Goal: Task Accomplishment & Management: Use online tool/utility

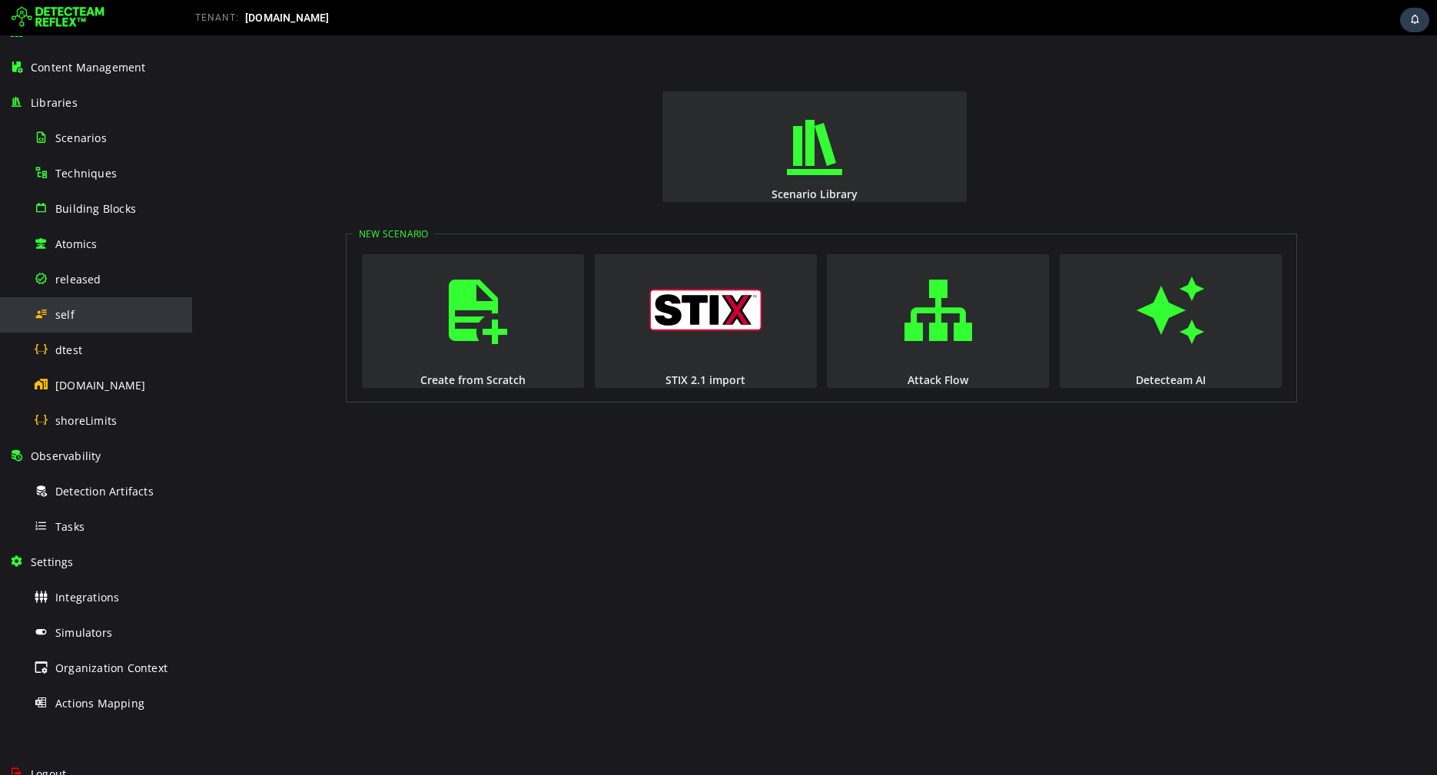
scroll to position [144, 0]
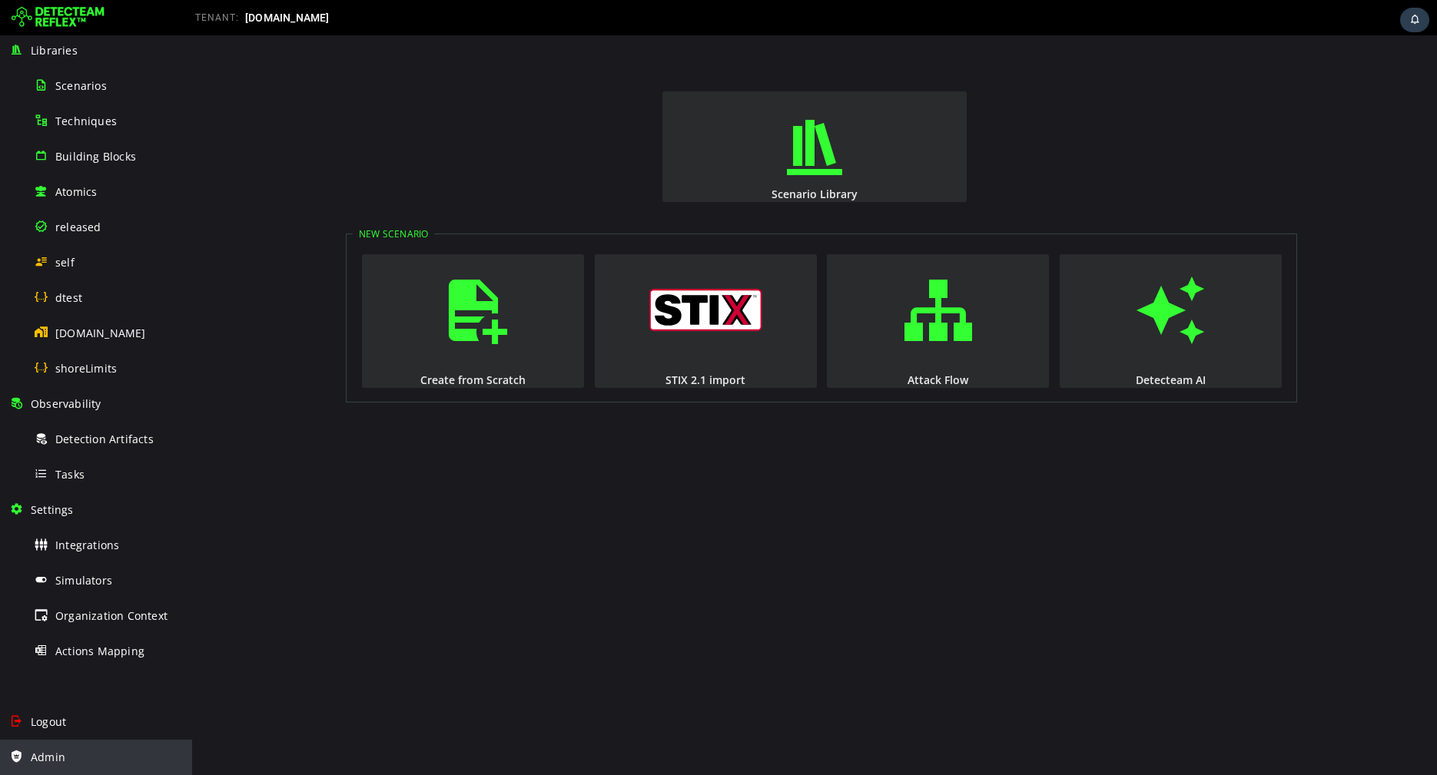
click at [64, 741] on div "Admin" at bounding box center [96, 757] width 174 height 35
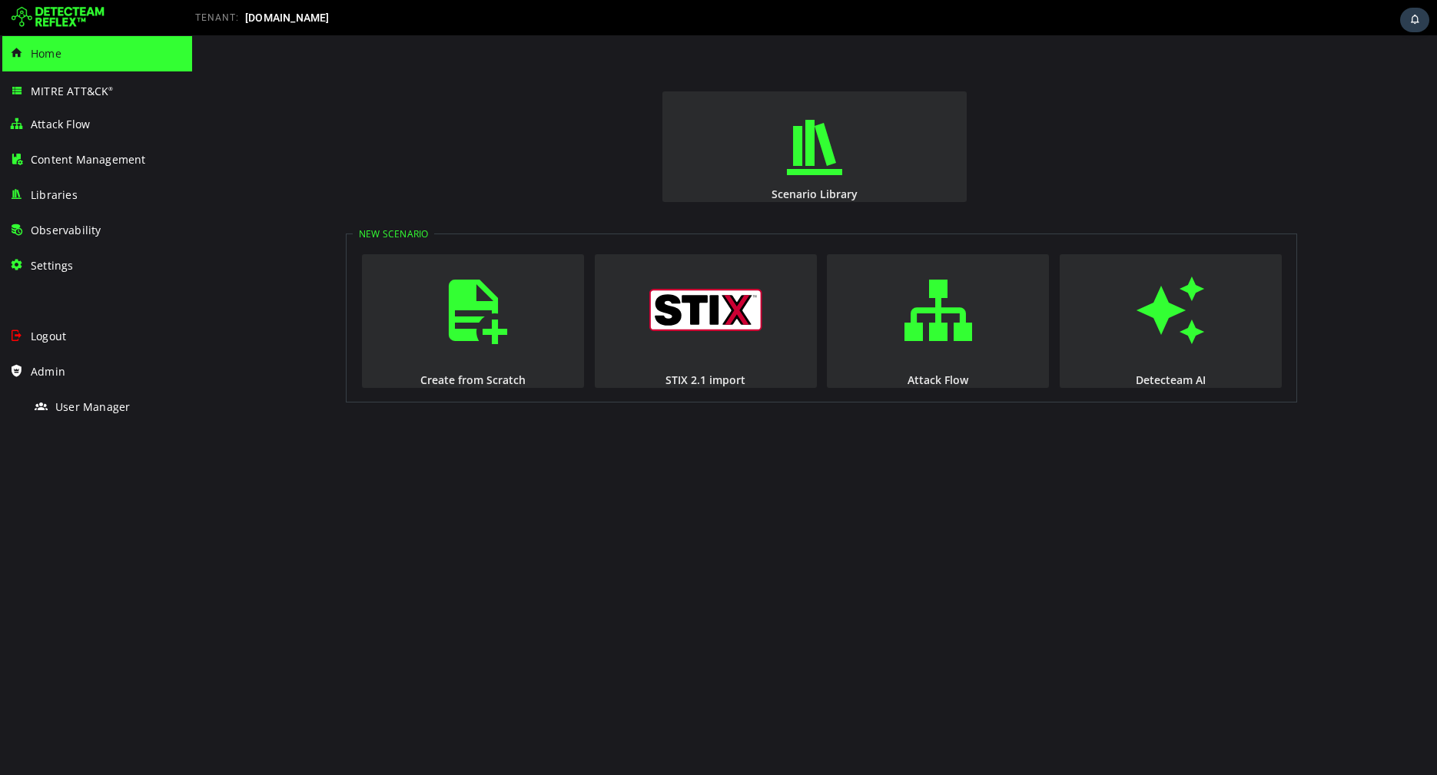
scroll to position [0, 0]
click at [74, 417] on div "User Manager" at bounding box center [108, 407] width 149 height 35
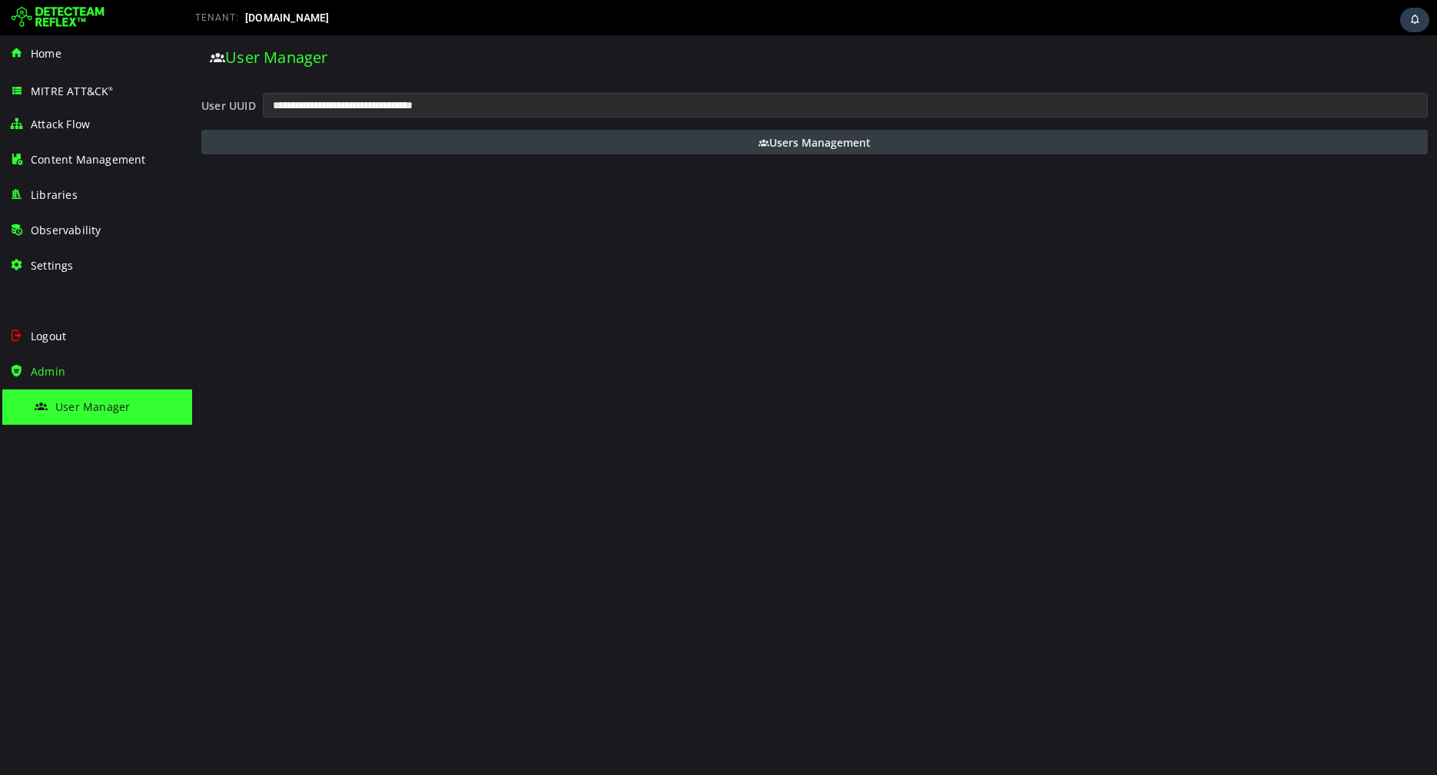
click at [658, 144] on button "Users Management" at bounding box center [814, 142] width 1226 height 25
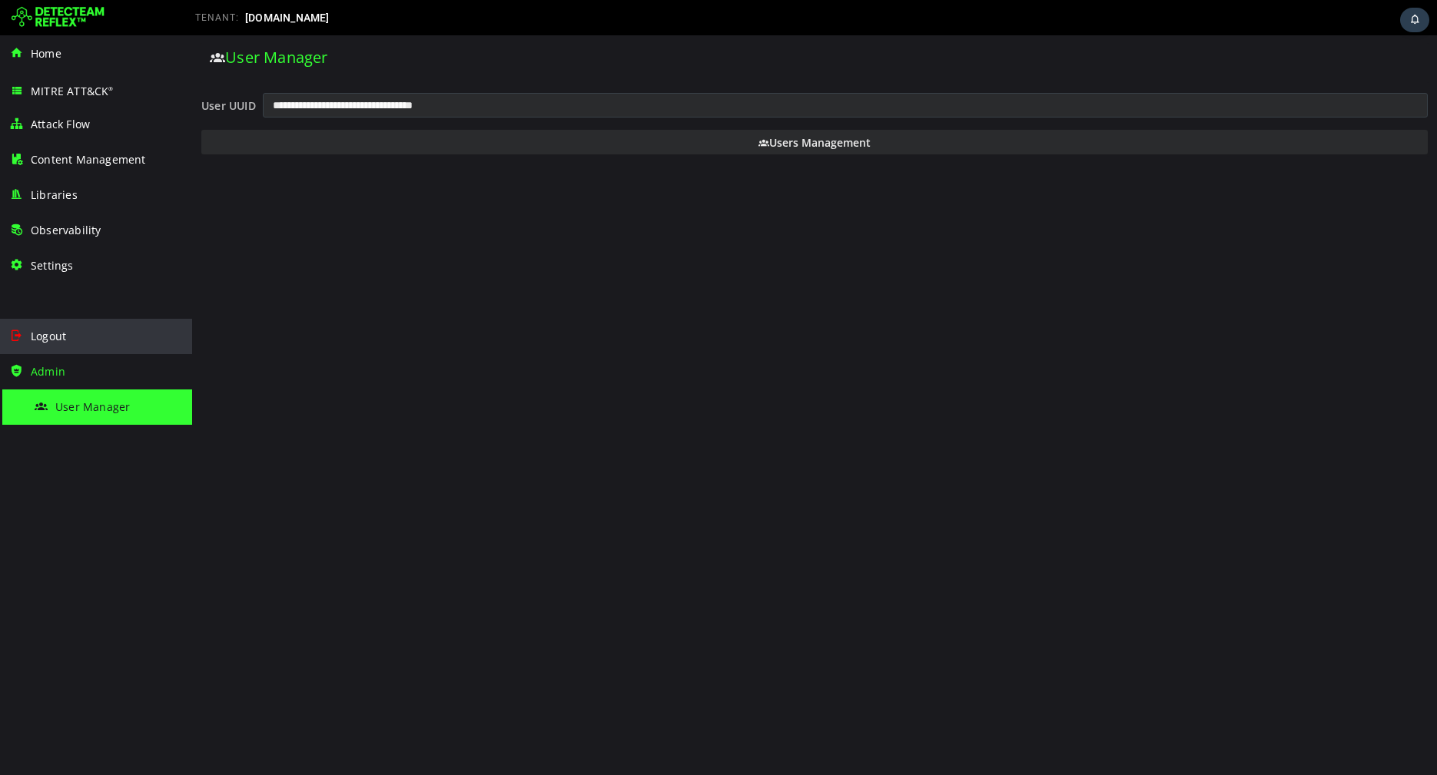
click at [63, 344] on div "Logout" at bounding box center [96, 336] width 174 height 35
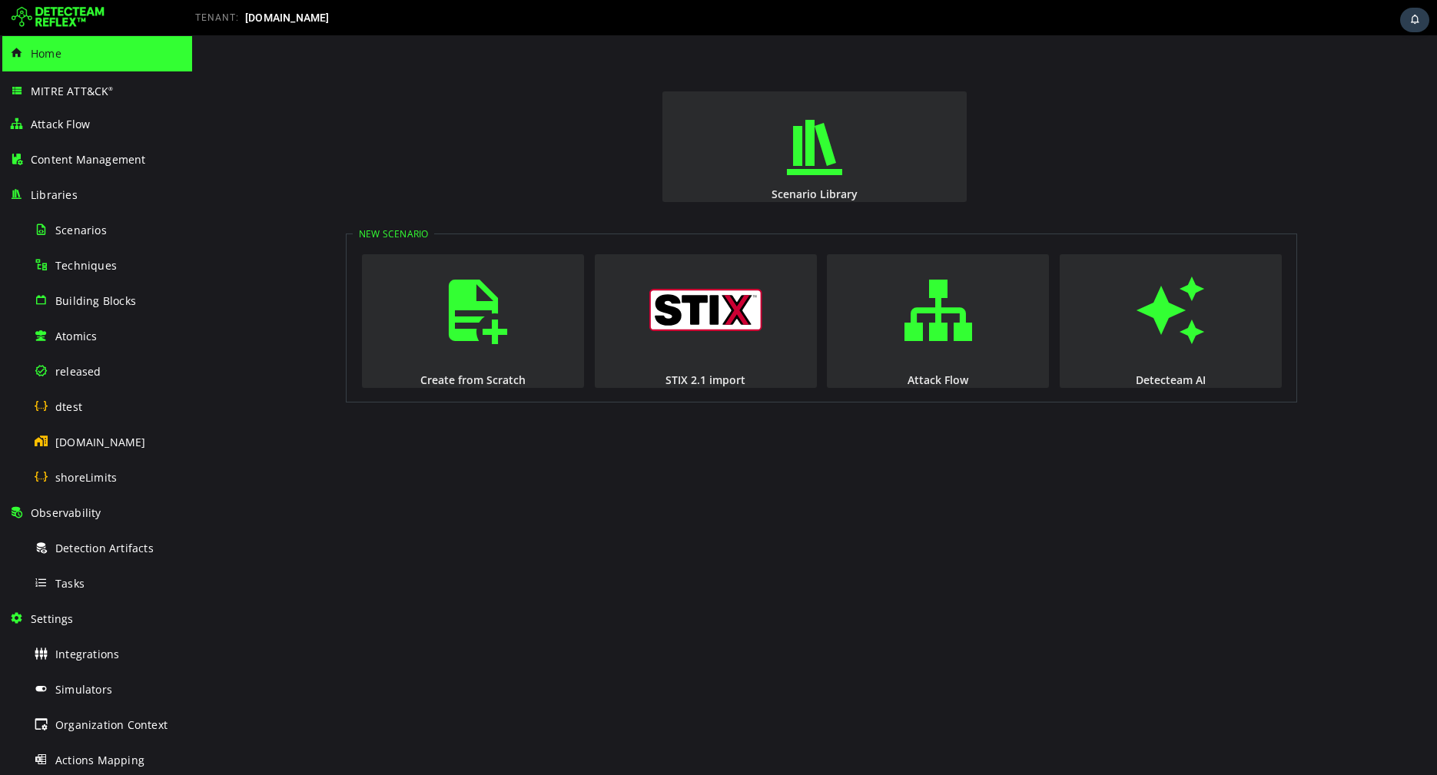
click at [75, 9] on img at bounding box center [58, 17] width 93 height 25
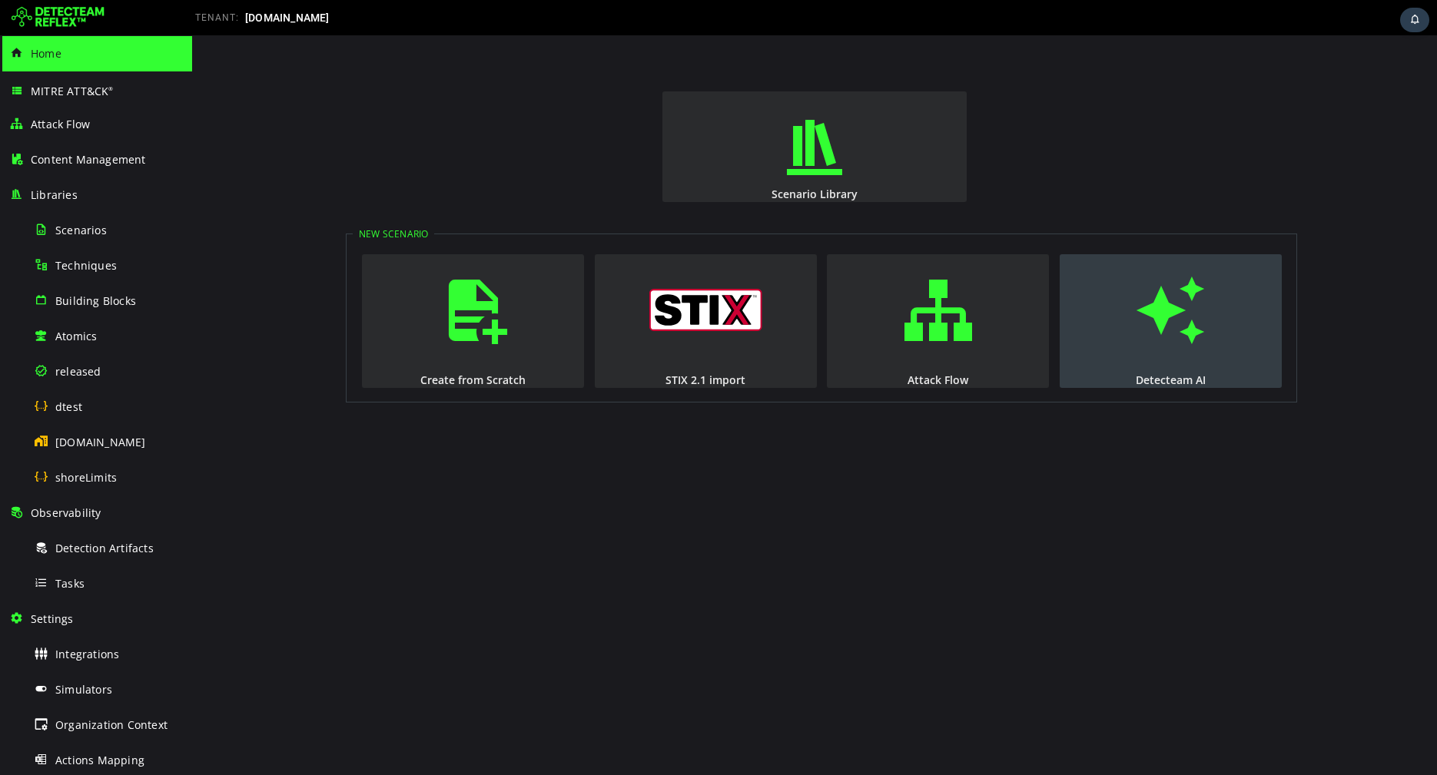
click at [1178, 329] on span "button" at bounding box center [1170, 310] width 15 height 104
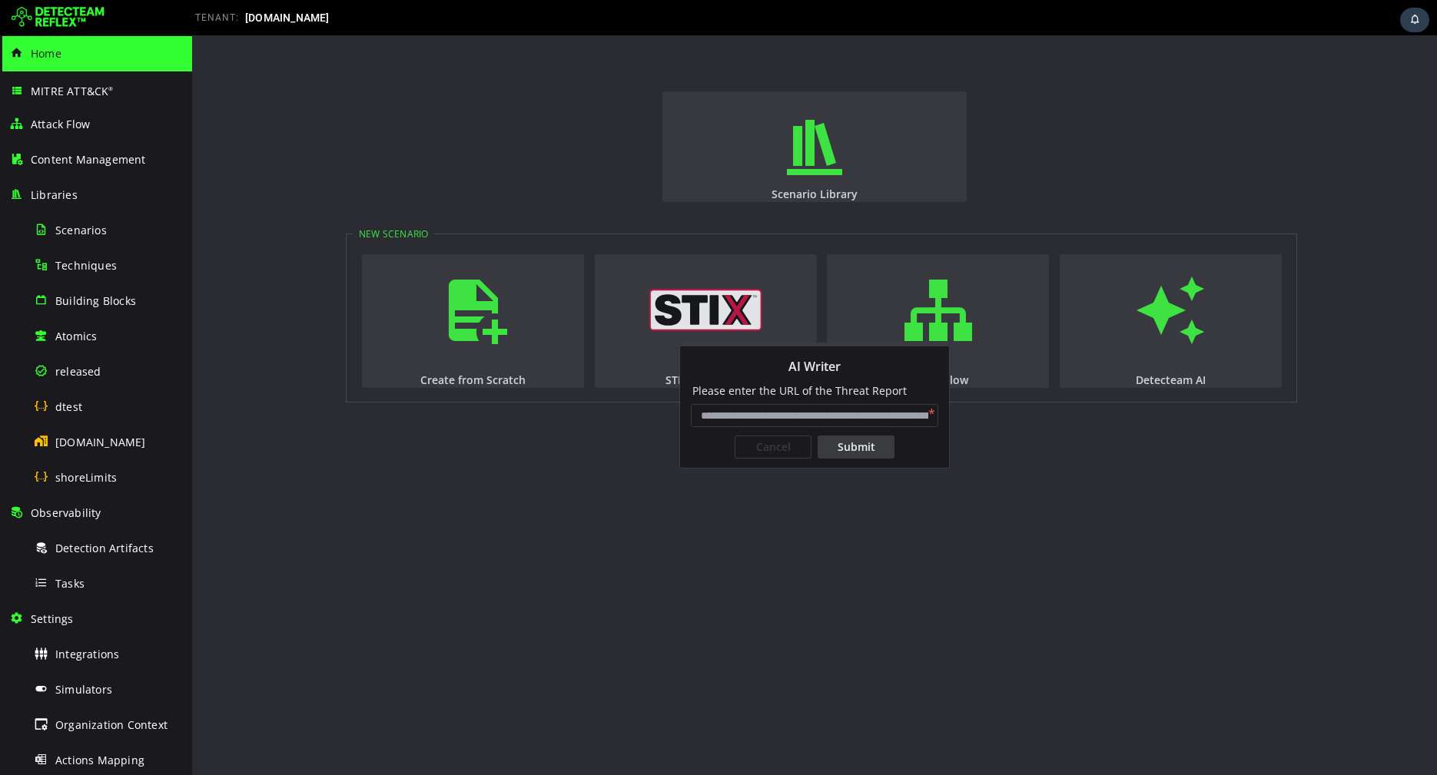
paste input "**********"
type input "**********"
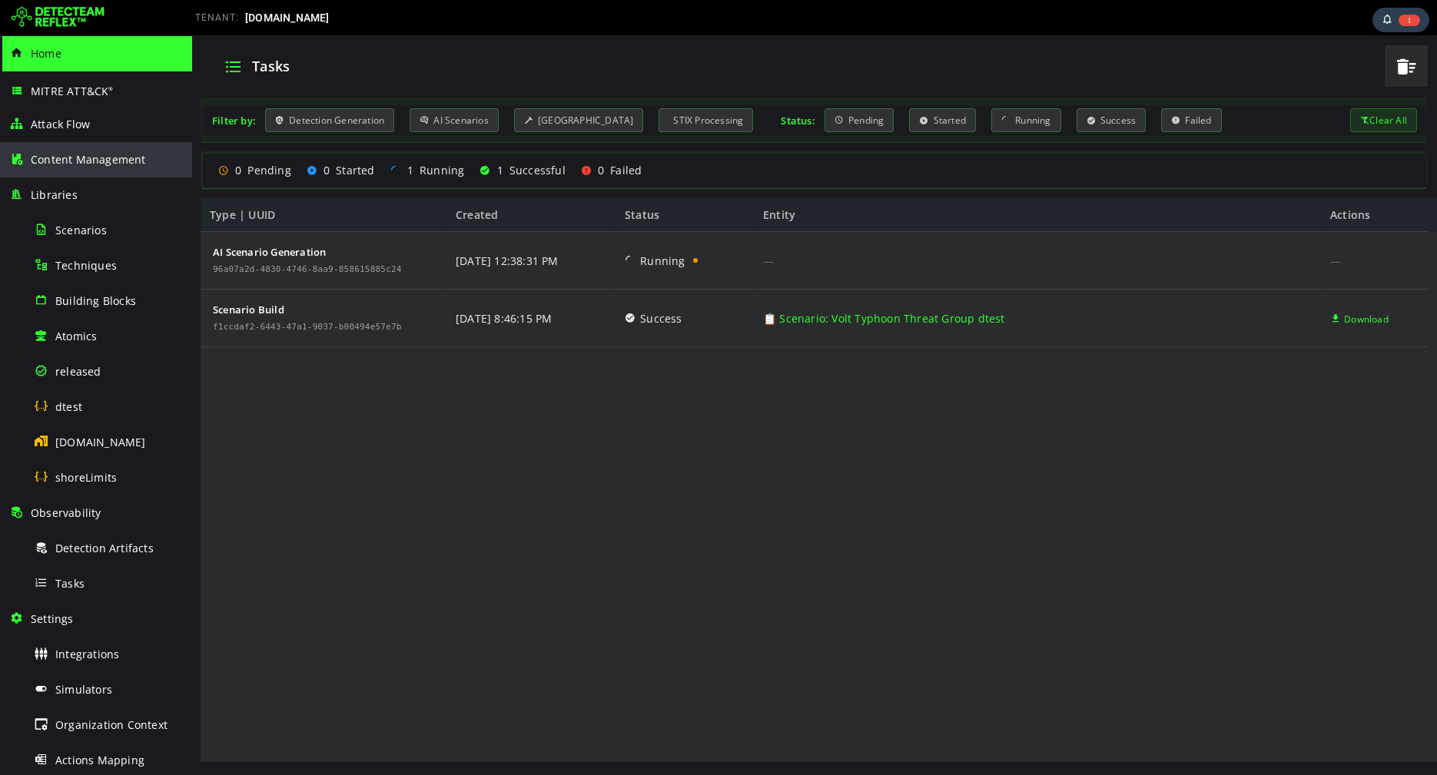
click at [78, 171] on div "Content Management" at bounding box center [96, 159] width 174 height 35
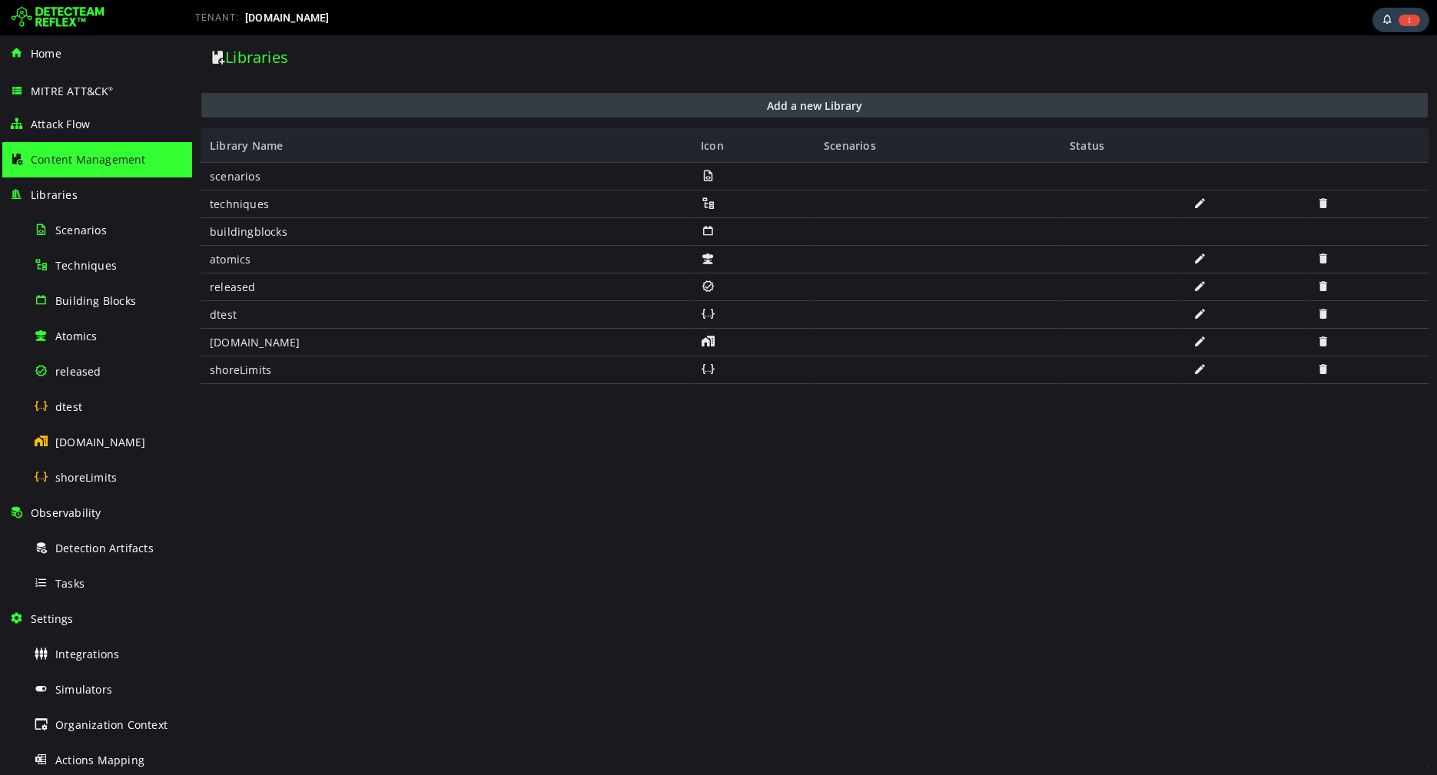
click at [917, 111] on button "Add a new Library" at bounding box center [814, 105] width 1226 height 25
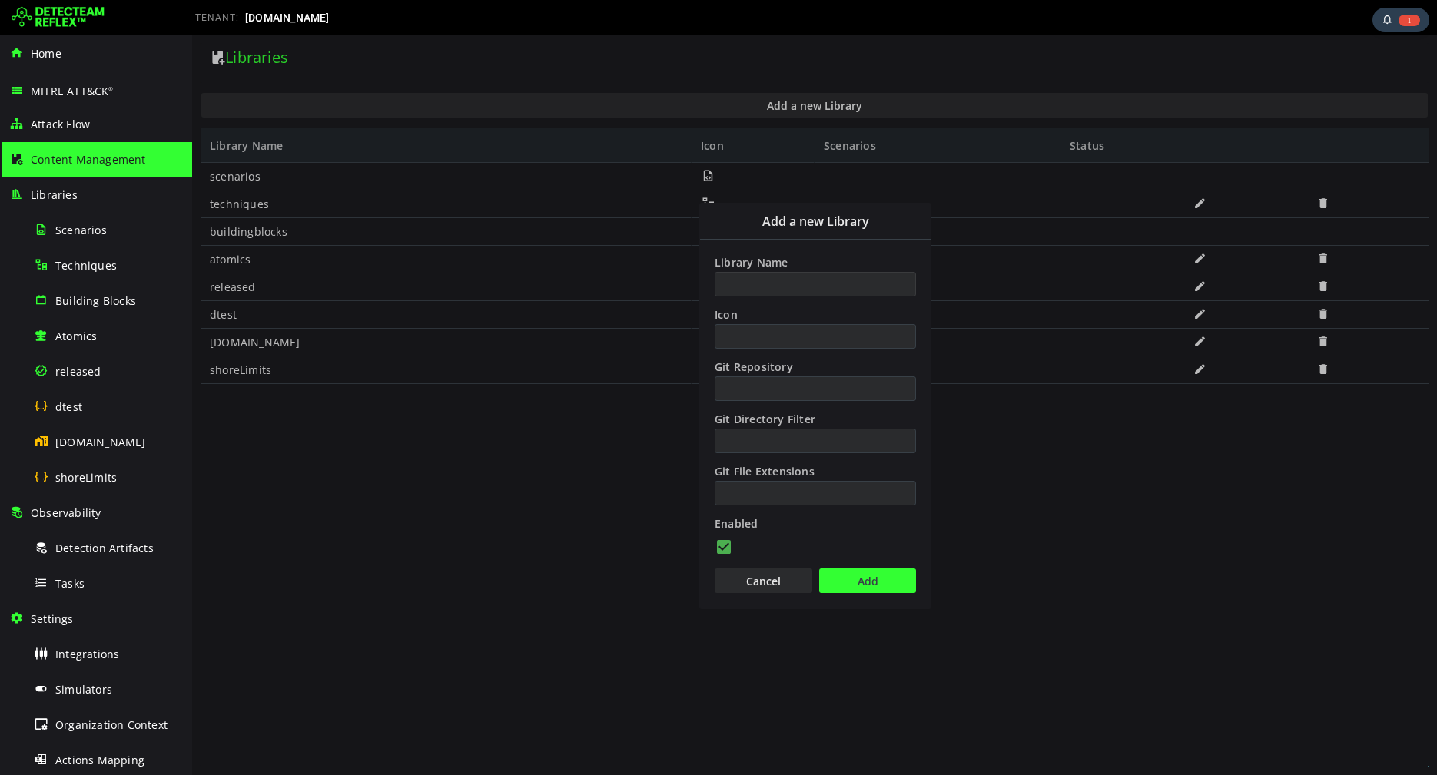
click at [802, 282] on input "Library Name" at bounding box center [815, 284] width 201 height 25
type input "*"
type input "**********"
click at [847, 579] on button "Add" at bounding box center [867, 581] width 97 height 25
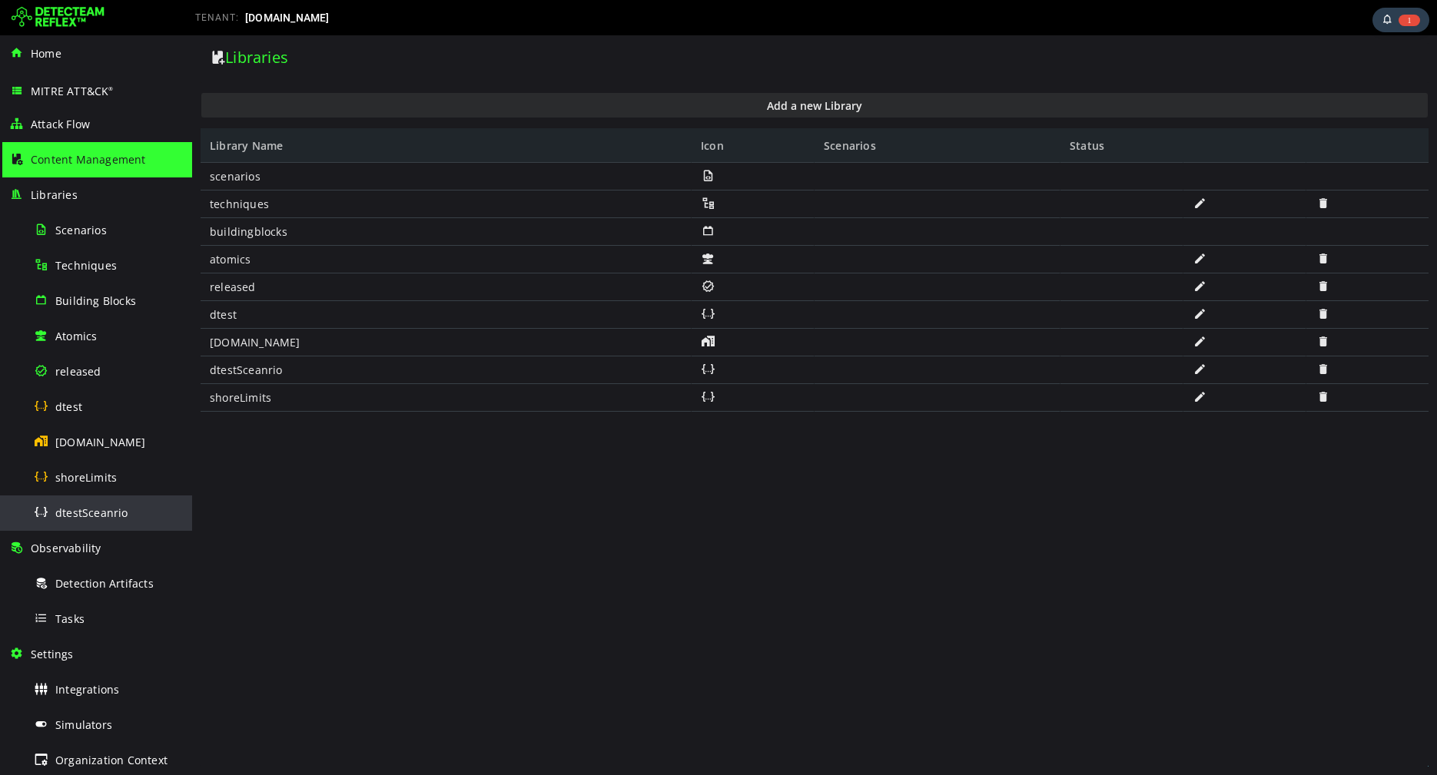
click at [91, 521] on div "dtestSceanrio" at bounding box center [108, 513] width 149 height 35
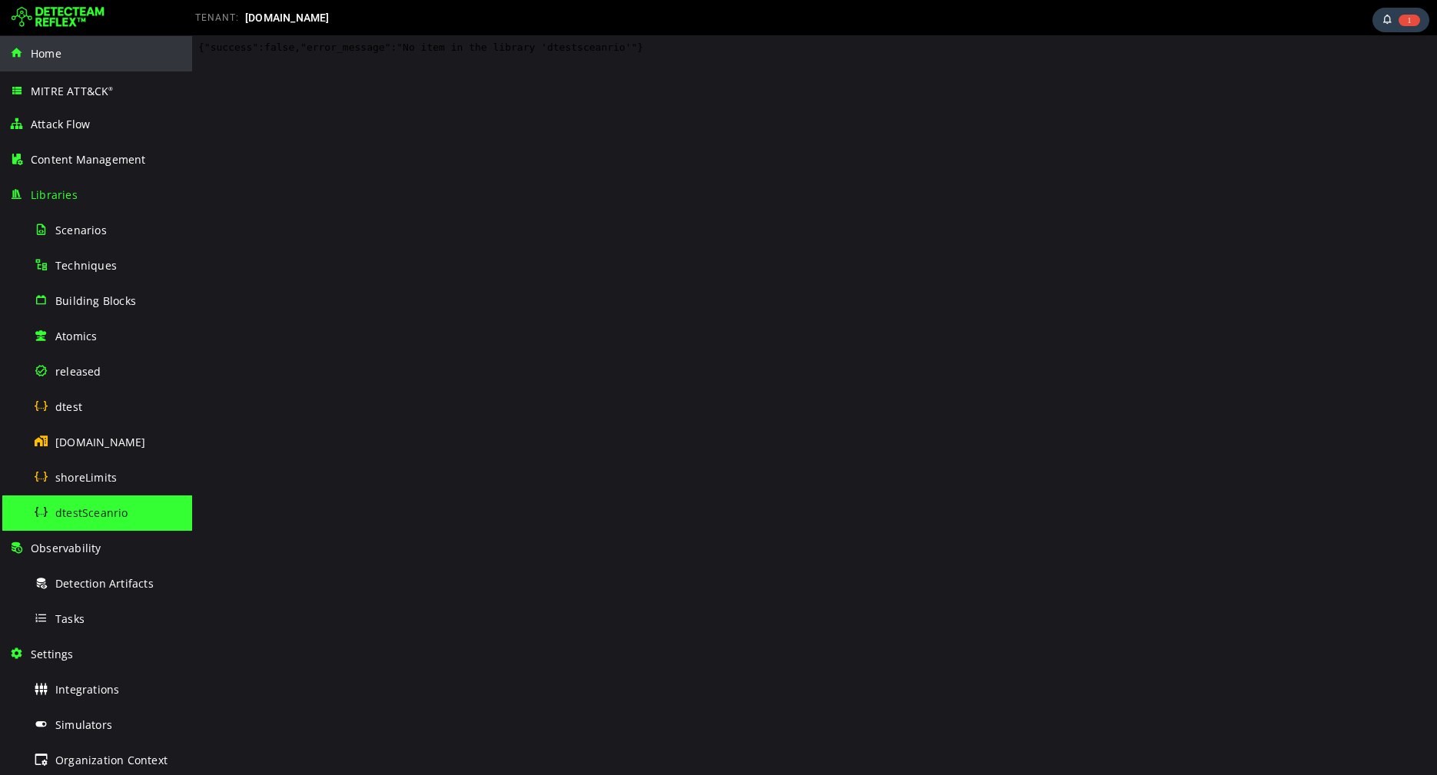
click at [47, 63] on div "Home" at bounding box center [96, 53] width 174 height 35
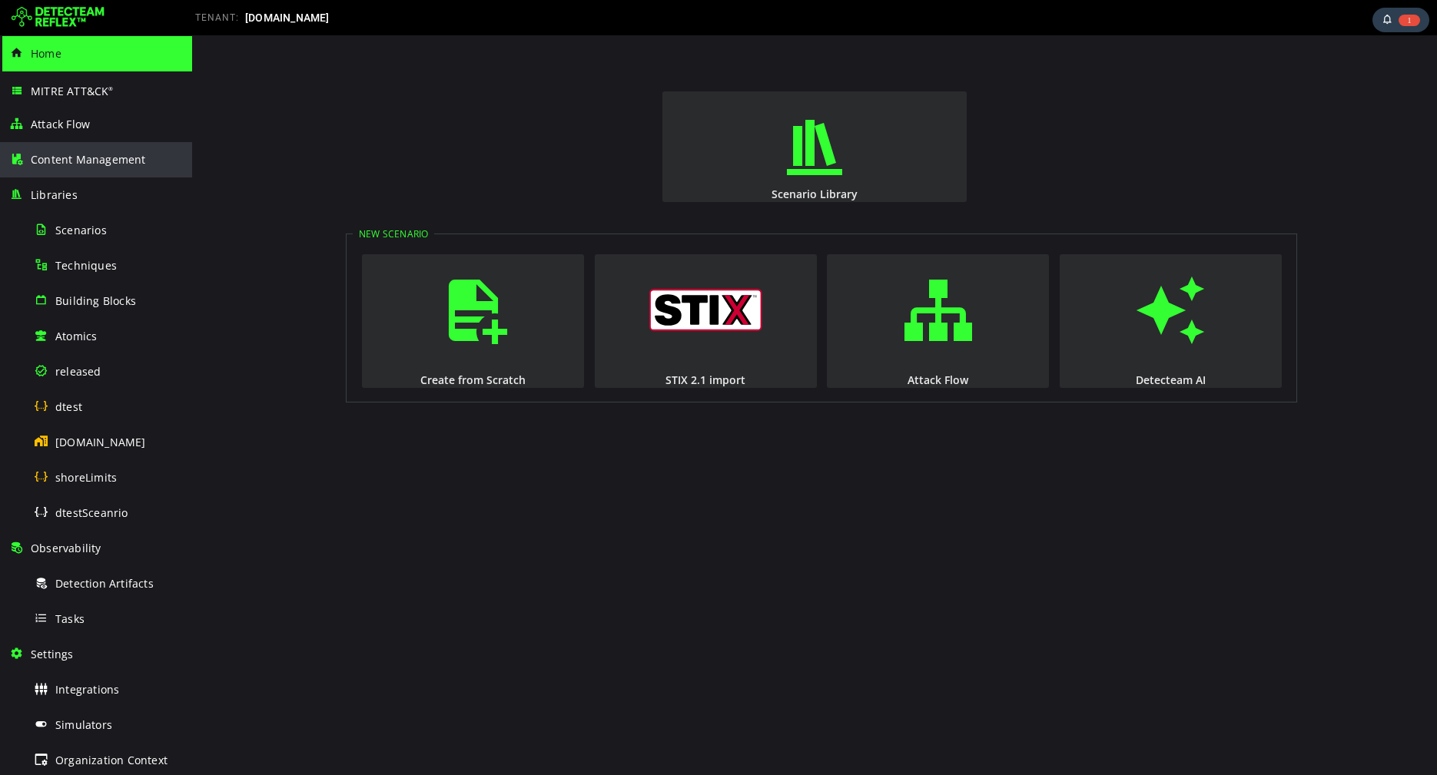
click at [64, 158] on span "Content Management" at bounding box center [88, 159] width 115 height 15
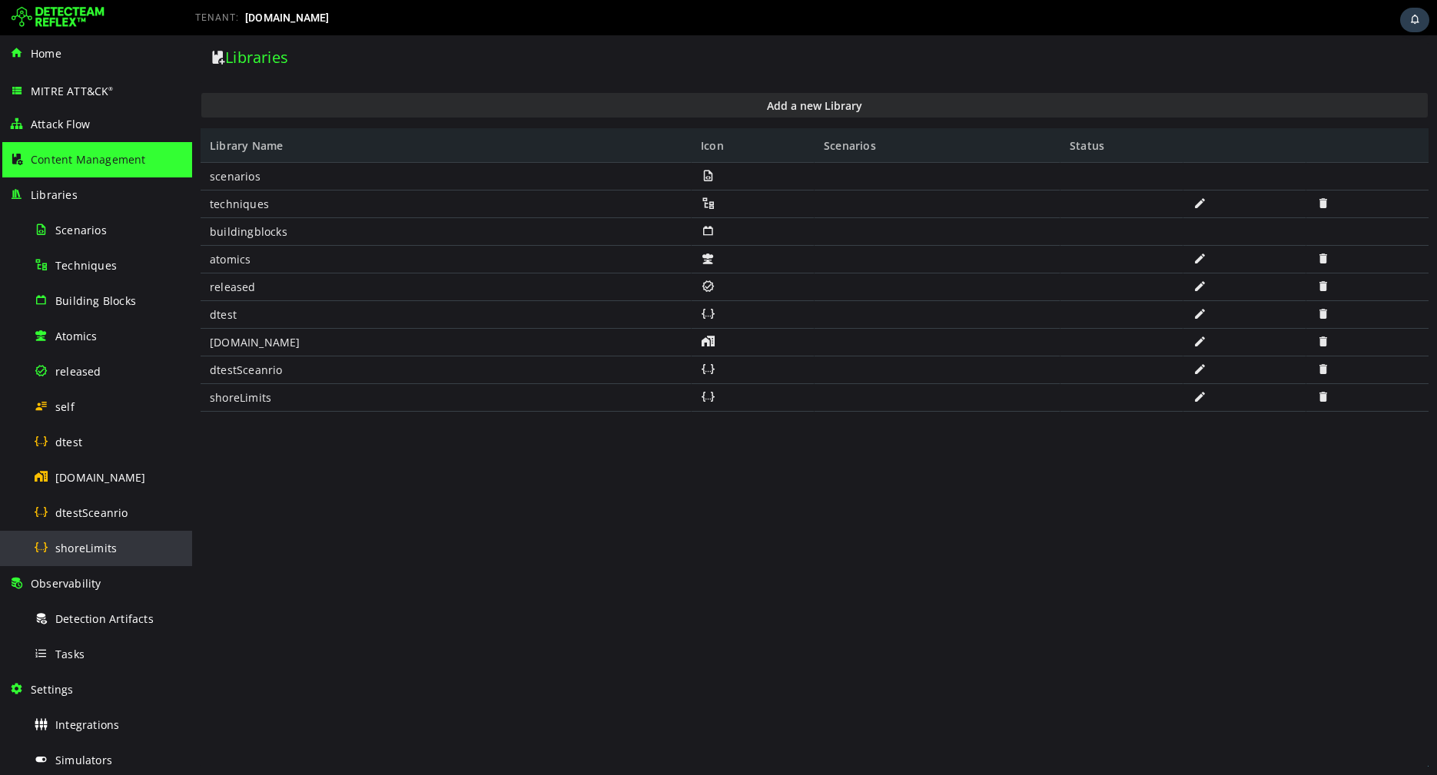
click at [71, 544] on span "shoreLimits" at bounding box center [85, 548] width 61 height 15
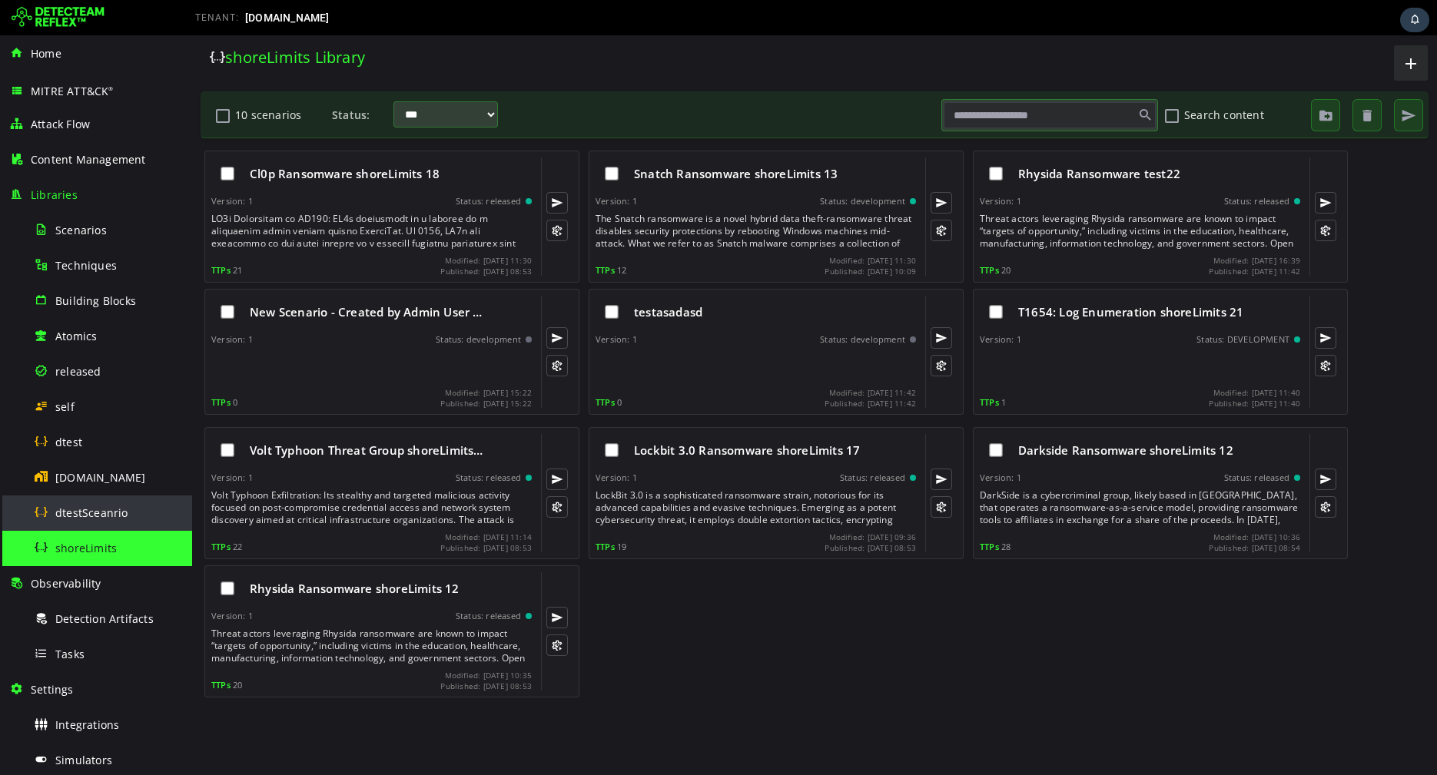
click at [111, 514] on span "dtestSceanrio" at bounding box center [91, 513] width 73 height 15
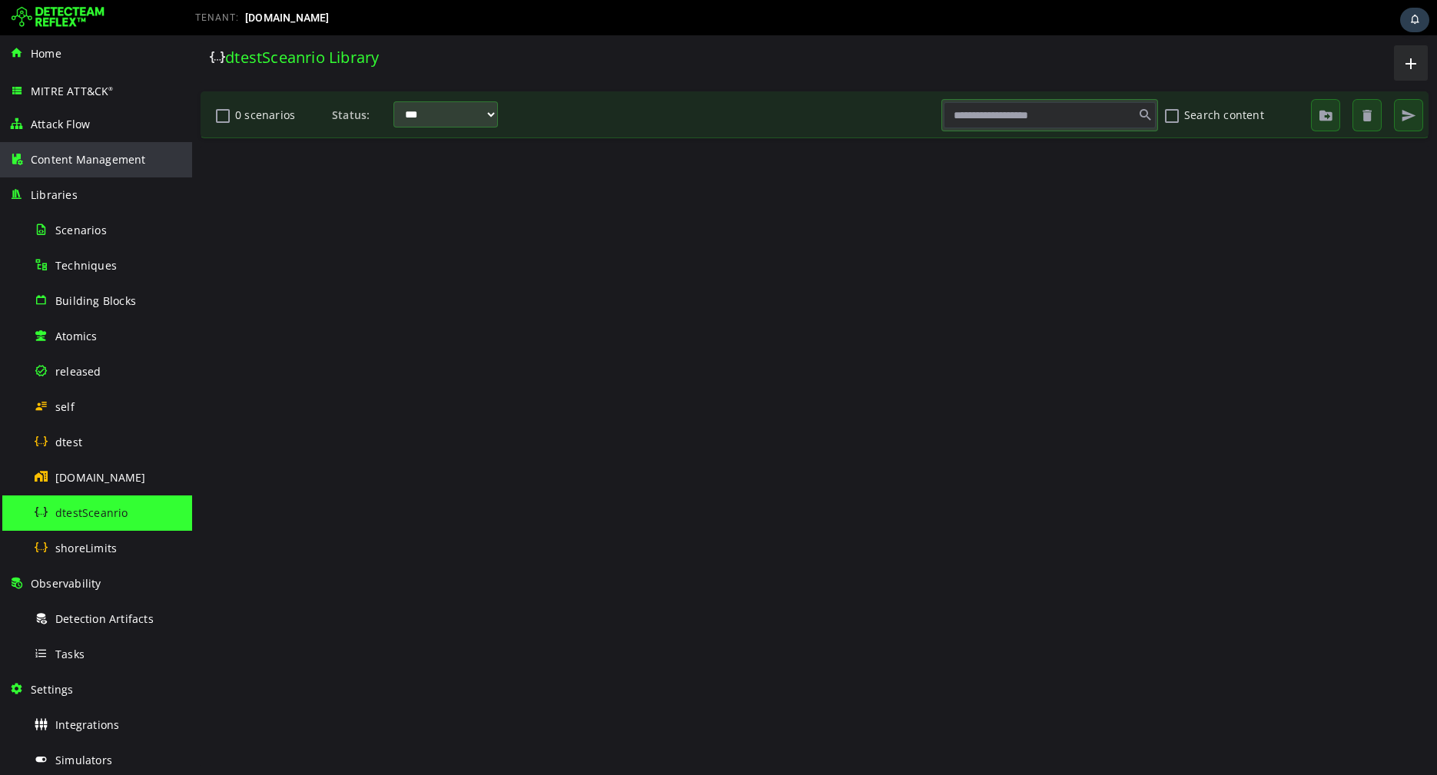
click at [69, 169] on div "Content Management" at bounding box center [96, 159] width 174 height 35
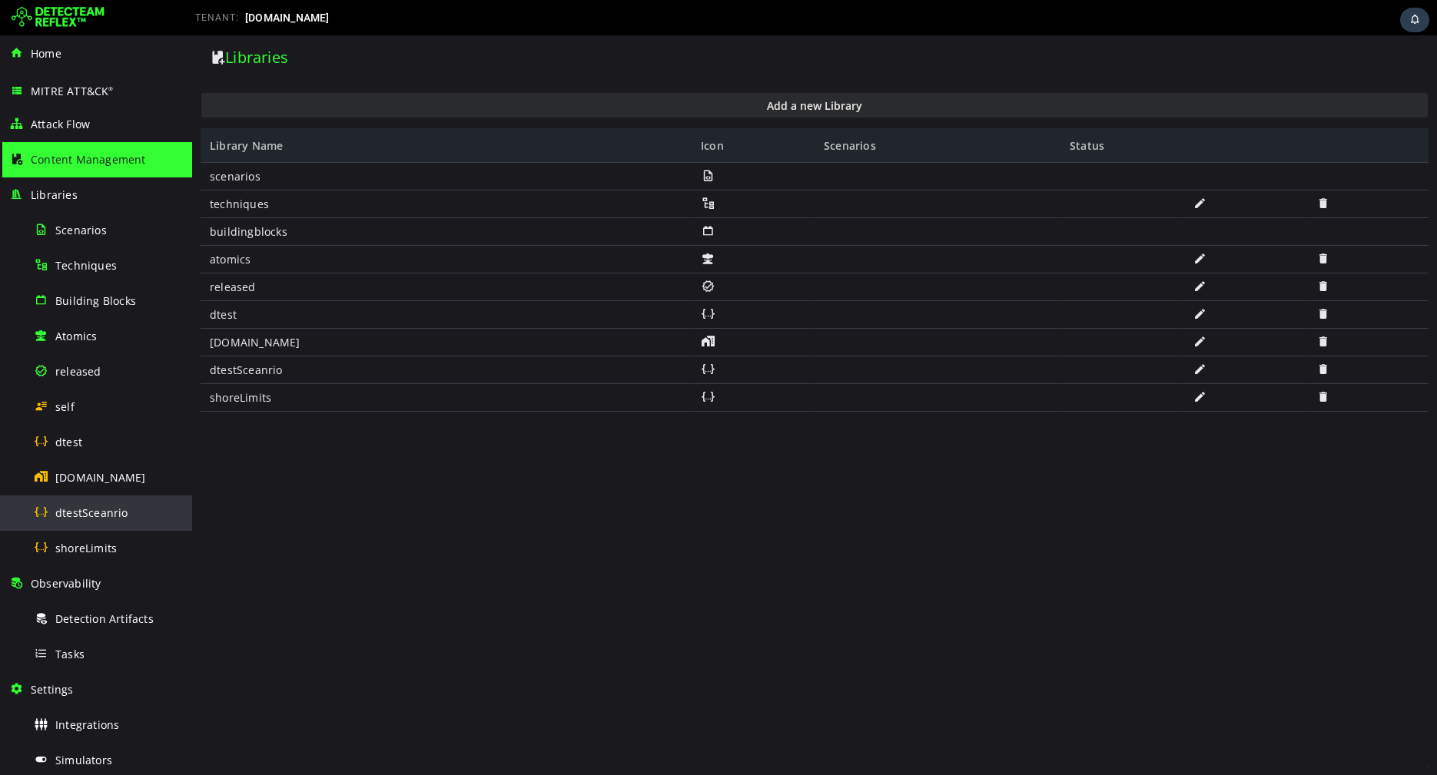
click at [73, 510] on span "dtestSceanrio" at bounding box center [91, 513] width 73 height 15
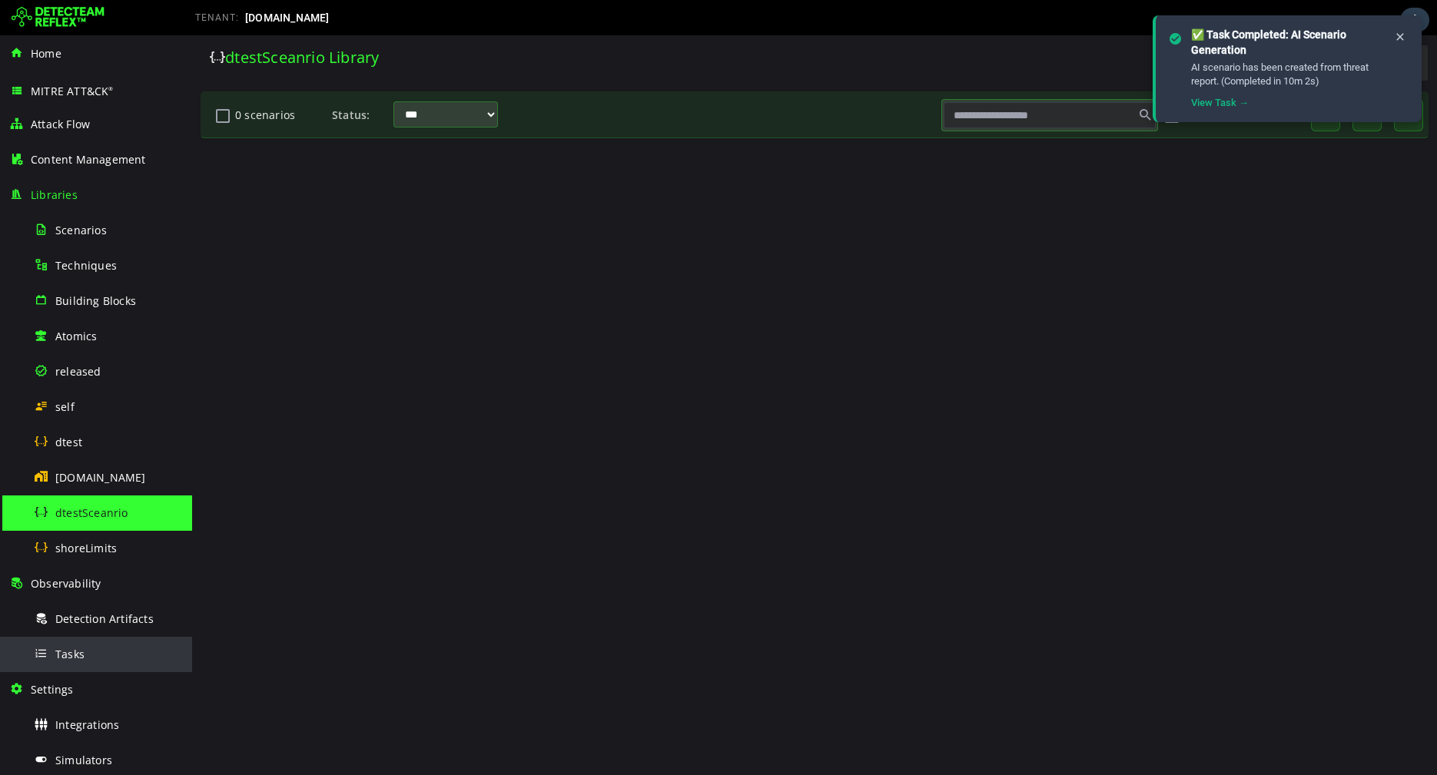
click at [73, 665] on div "Tasks" at bounding box center [108, 654] width 149 height 35
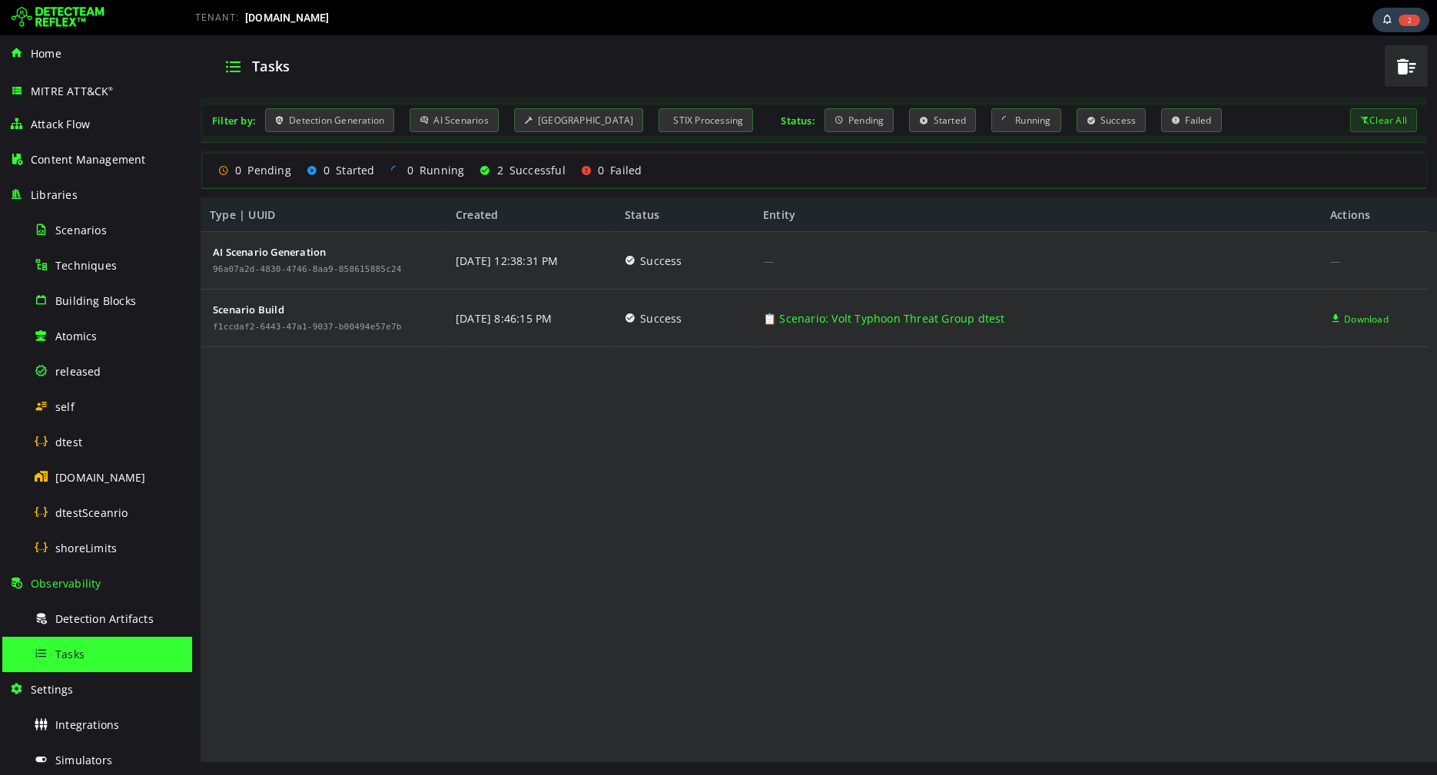
click at [617, 503] on div "AI Scenario Generation 96a07a2d-4830-4746-8aa9-858615885c24 Scenario Build f1cc…" at bounding box center [815, 498] width 1228 height 532
click at [761, 424] on div "AI Scenario Generation 96a07a2d-4830-4746-8aa9-858615885c24 Scenario Build f1cc…" at bounding box center [815, 498] width 1228 height 532
click at [1342, 256] on span "View Scenario" at bounding box center [1368, 261] width 76 height 58
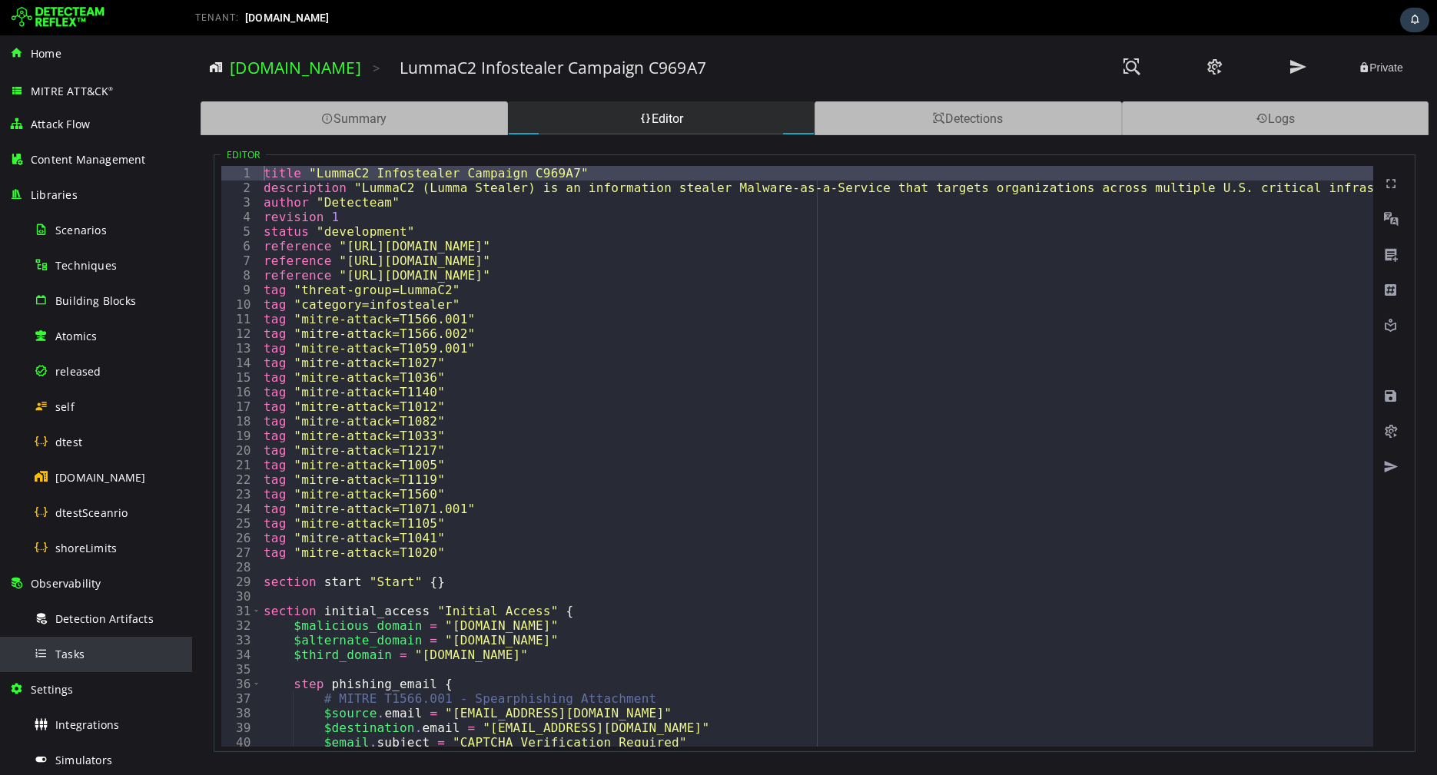
click at [109, 660] on div "Tasks" at bounding box center [108, 654] width 149 height 35
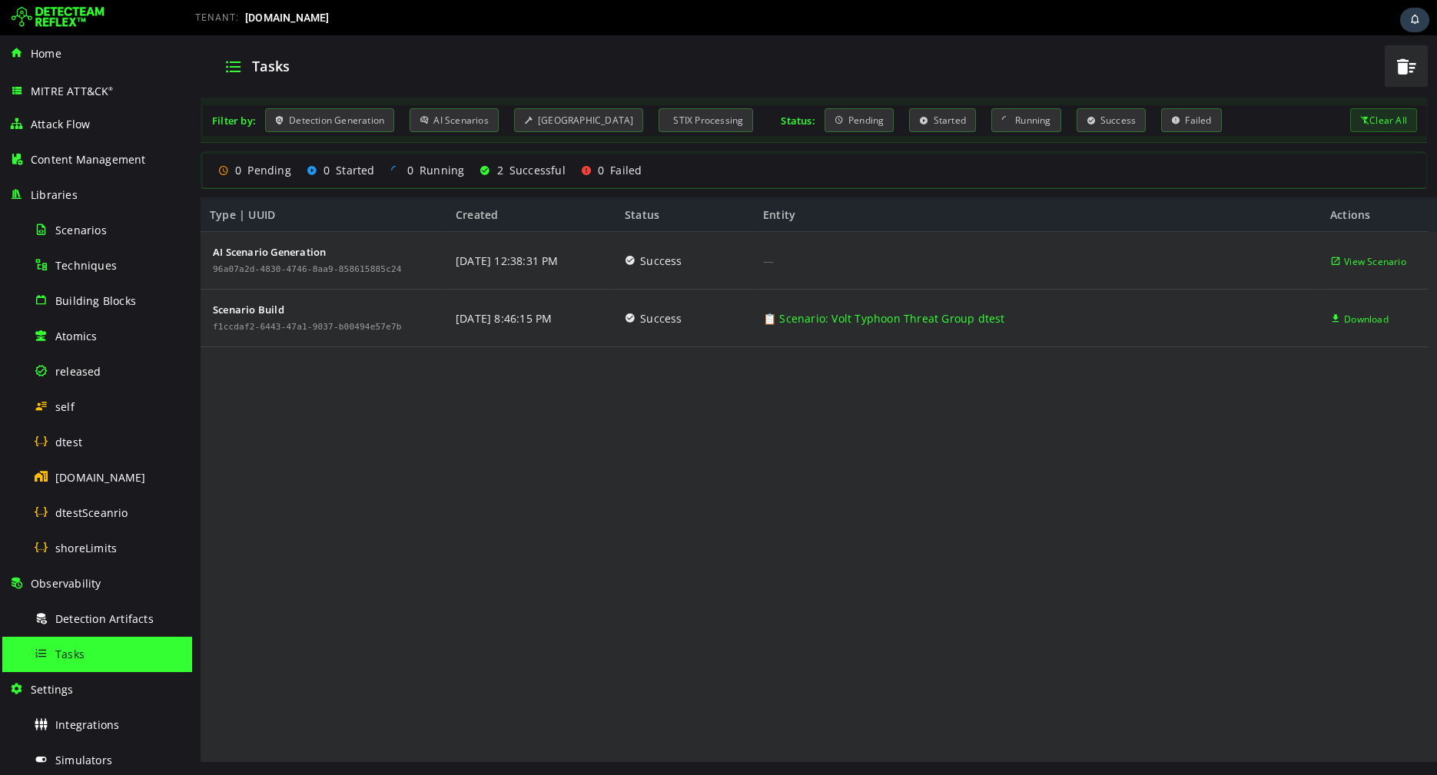
click at [65, 18] on img at bounding box center [58, 17] width 93 height 25
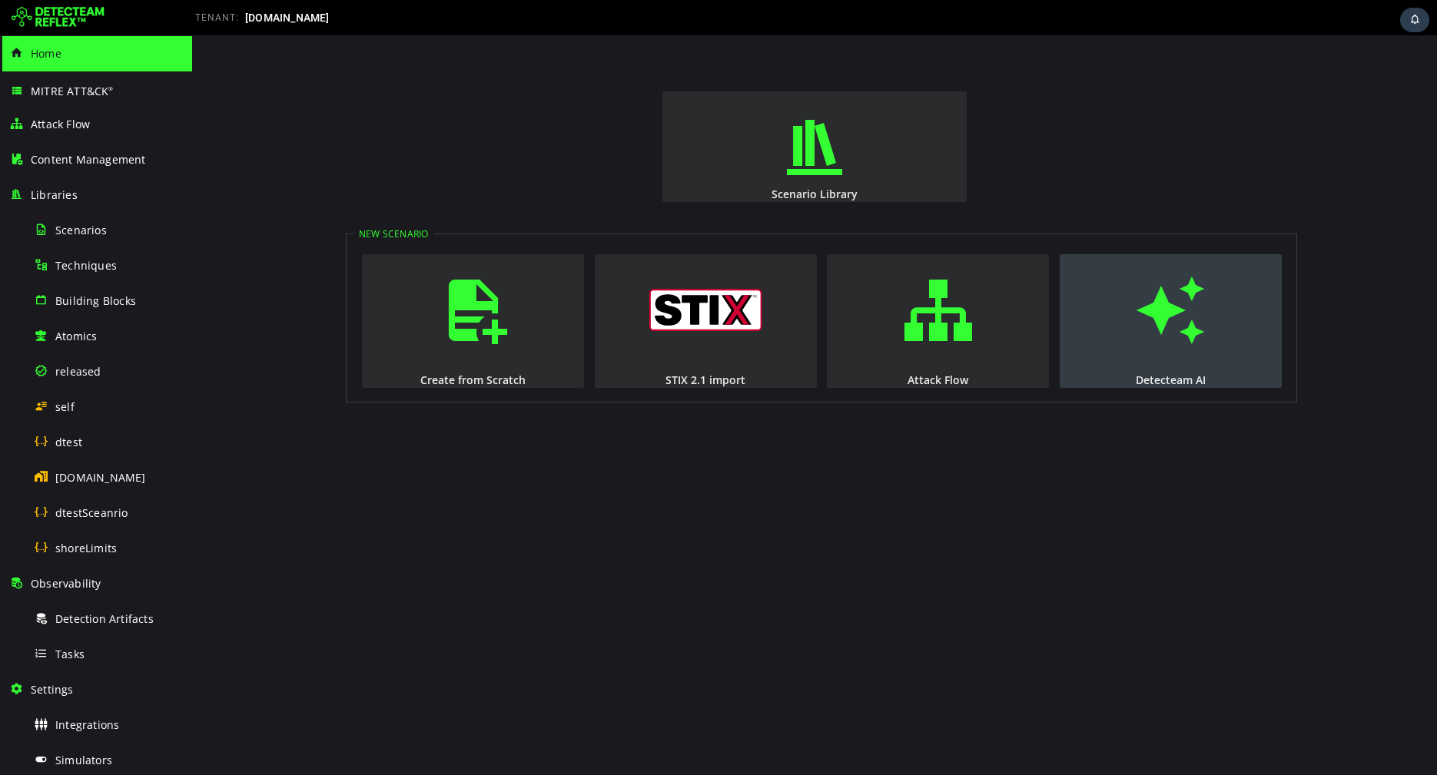
click at [1164, 363] on button "Detecteam AI" at bounding box center [1171, 321] width 222 height 134
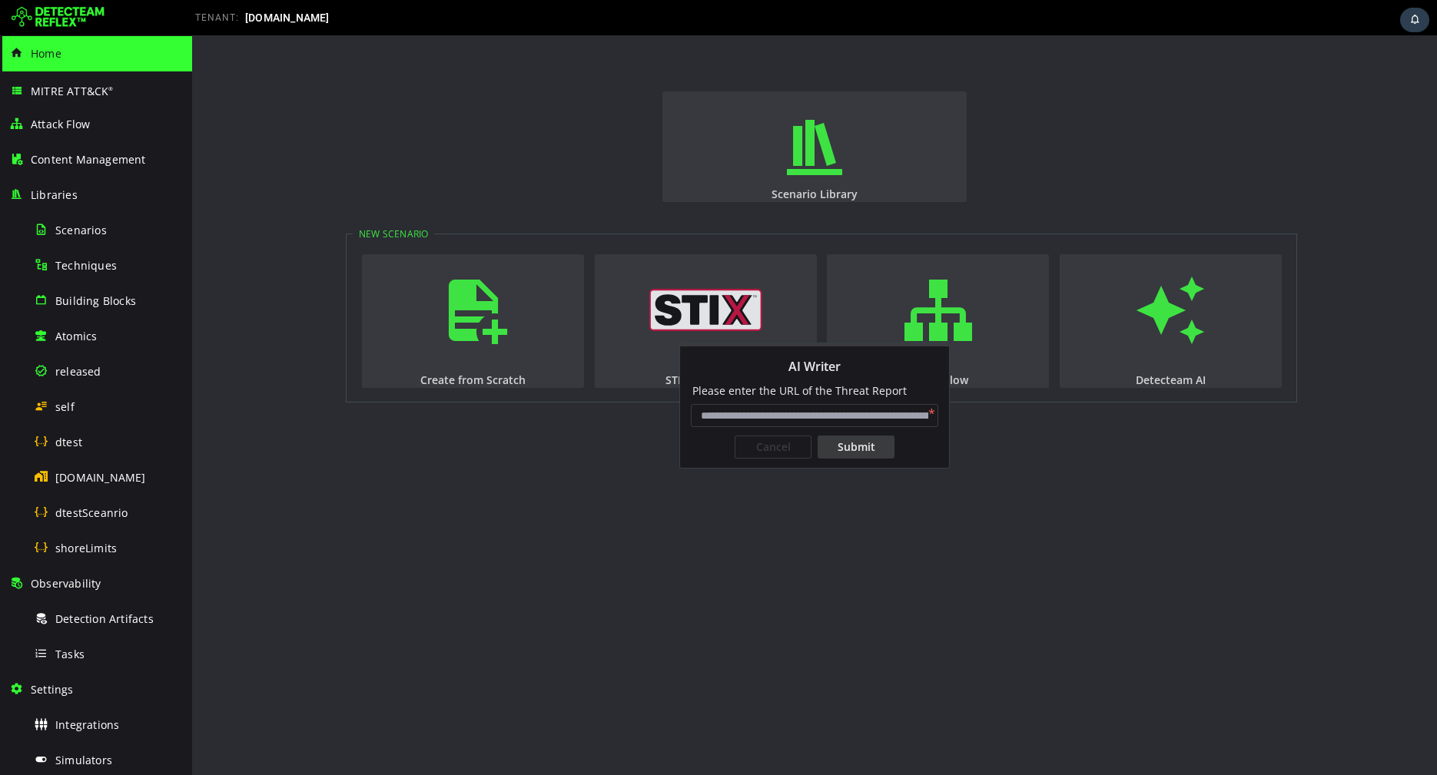
paste input "**********"
type input "**********"
click at [866, 447] on div "Submit" at bounding box center [856, 447] width 77 height 23
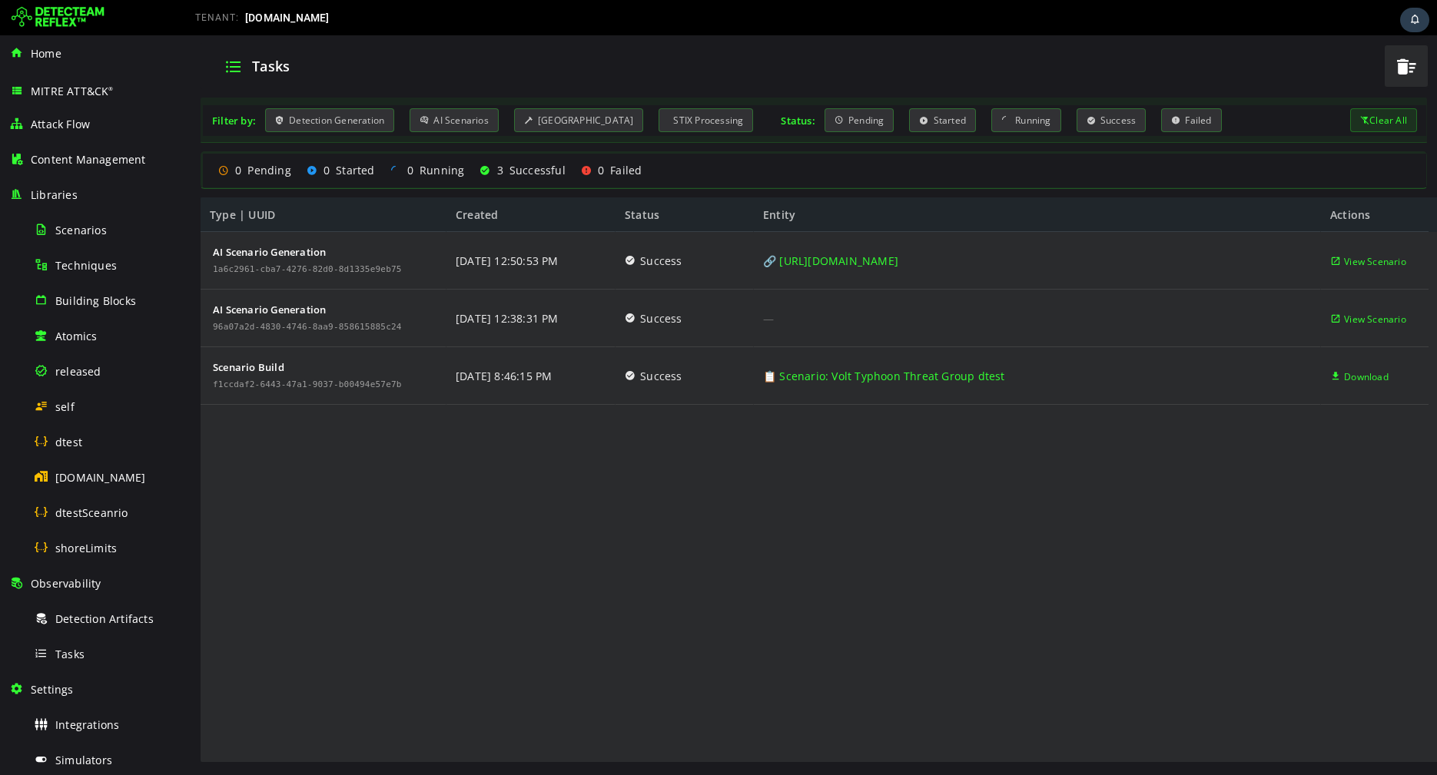
click at [53, 23] on img at bounding box center [58, 17] width 93 height 25
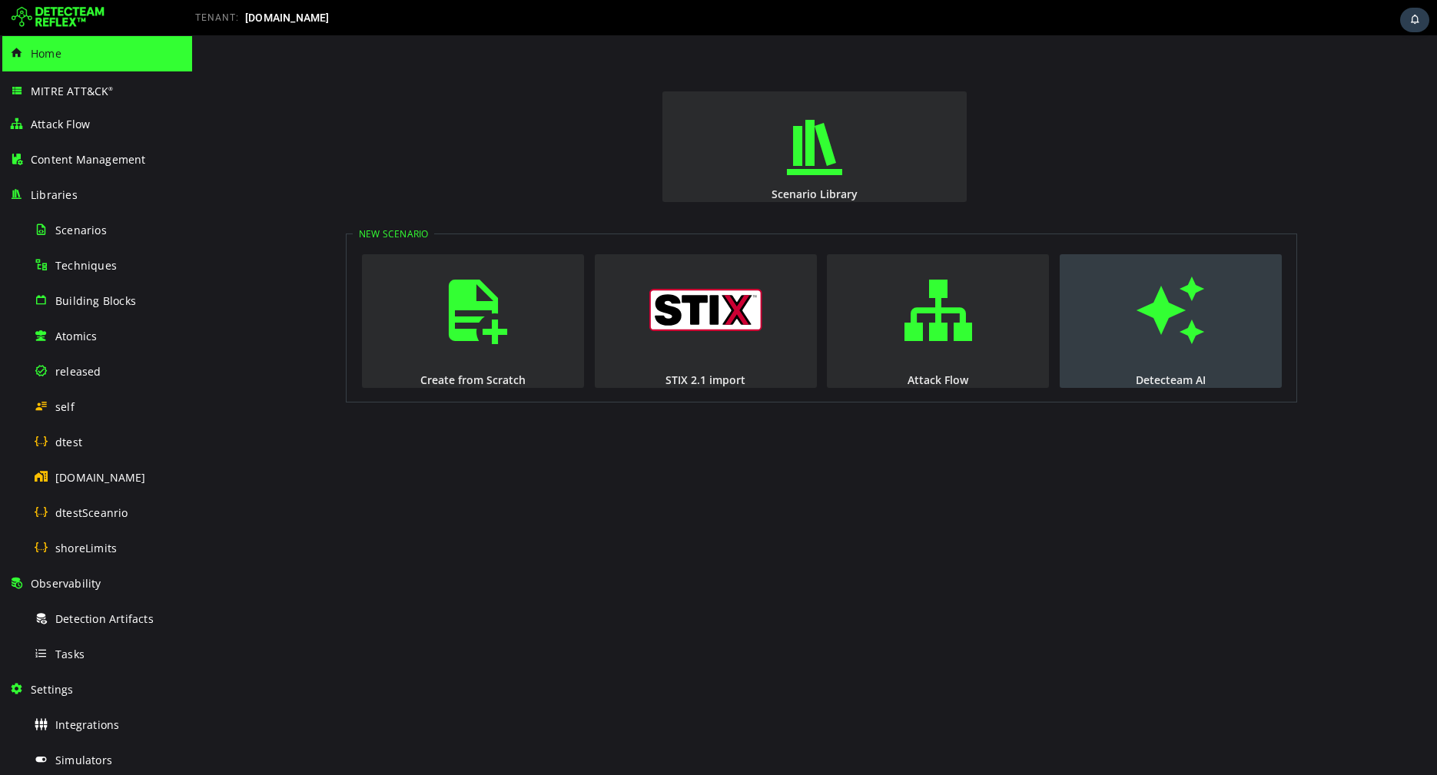
click at [1173, 342] on span "button" at bounding box center [1170, 310] width 15 height 104
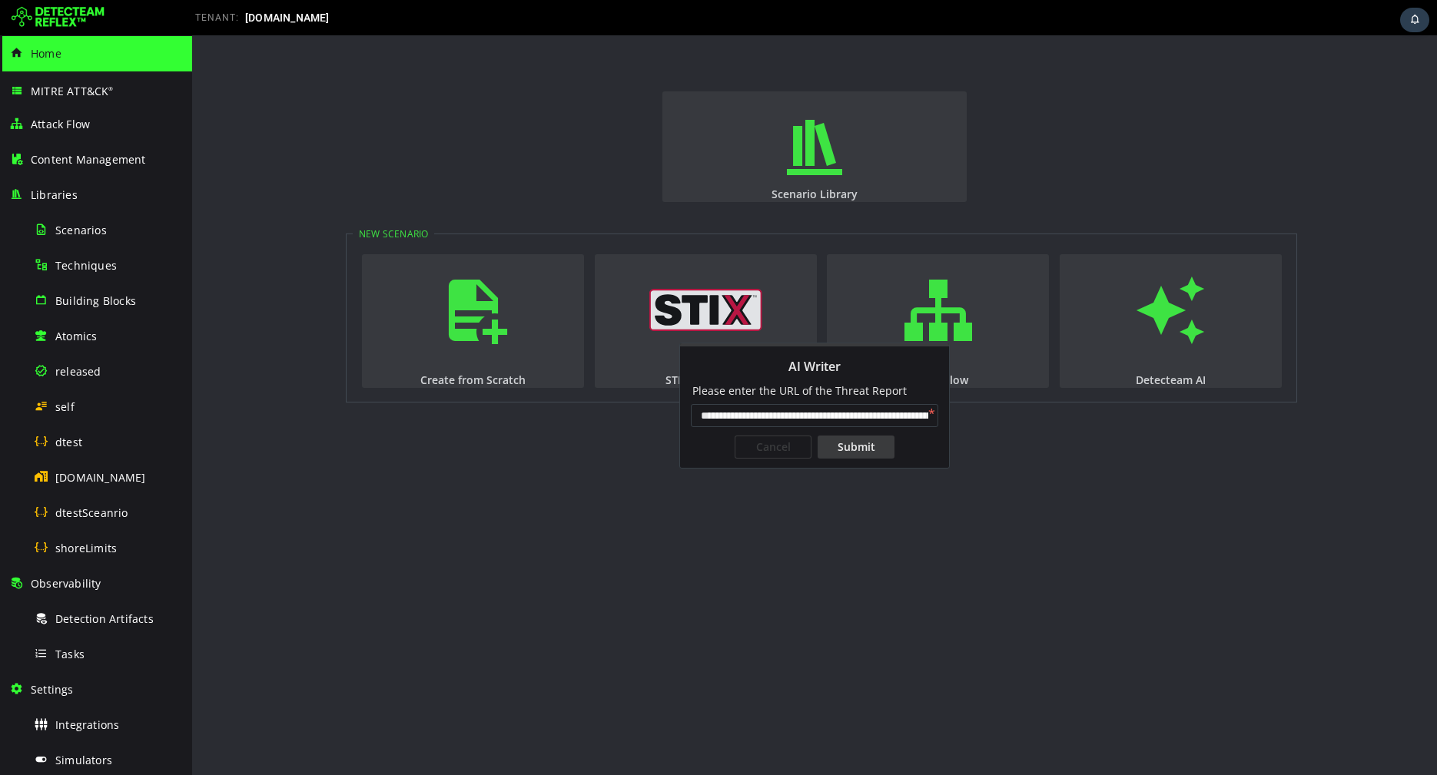
scroll to position [0, 123]
type input "**********"
click at [870, 440] on div "Submit" at bounding box center [856, 447] width 77 height 23
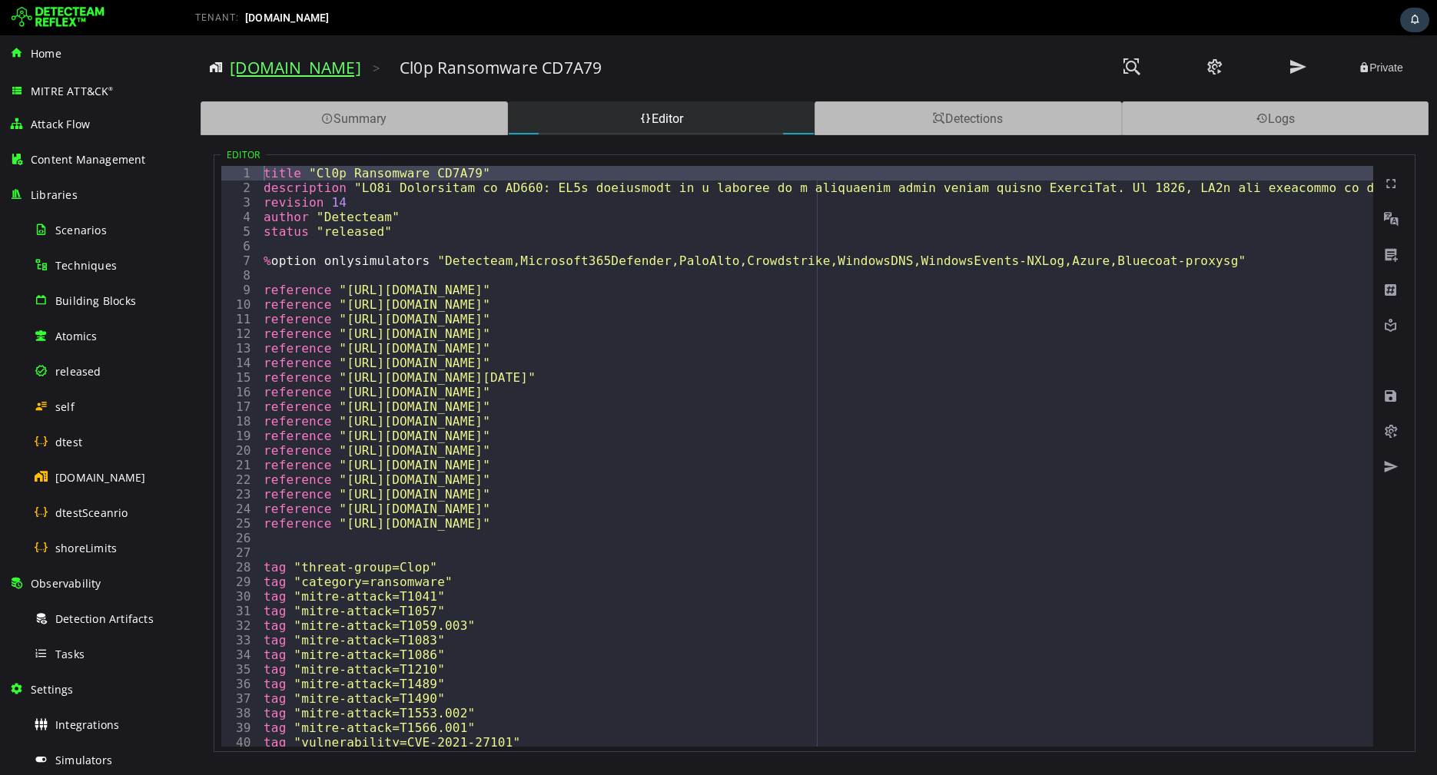
click at [259, 65] on link "[DOMAIN_NAME]" at bounding box center [295, 68] width 131 height 22
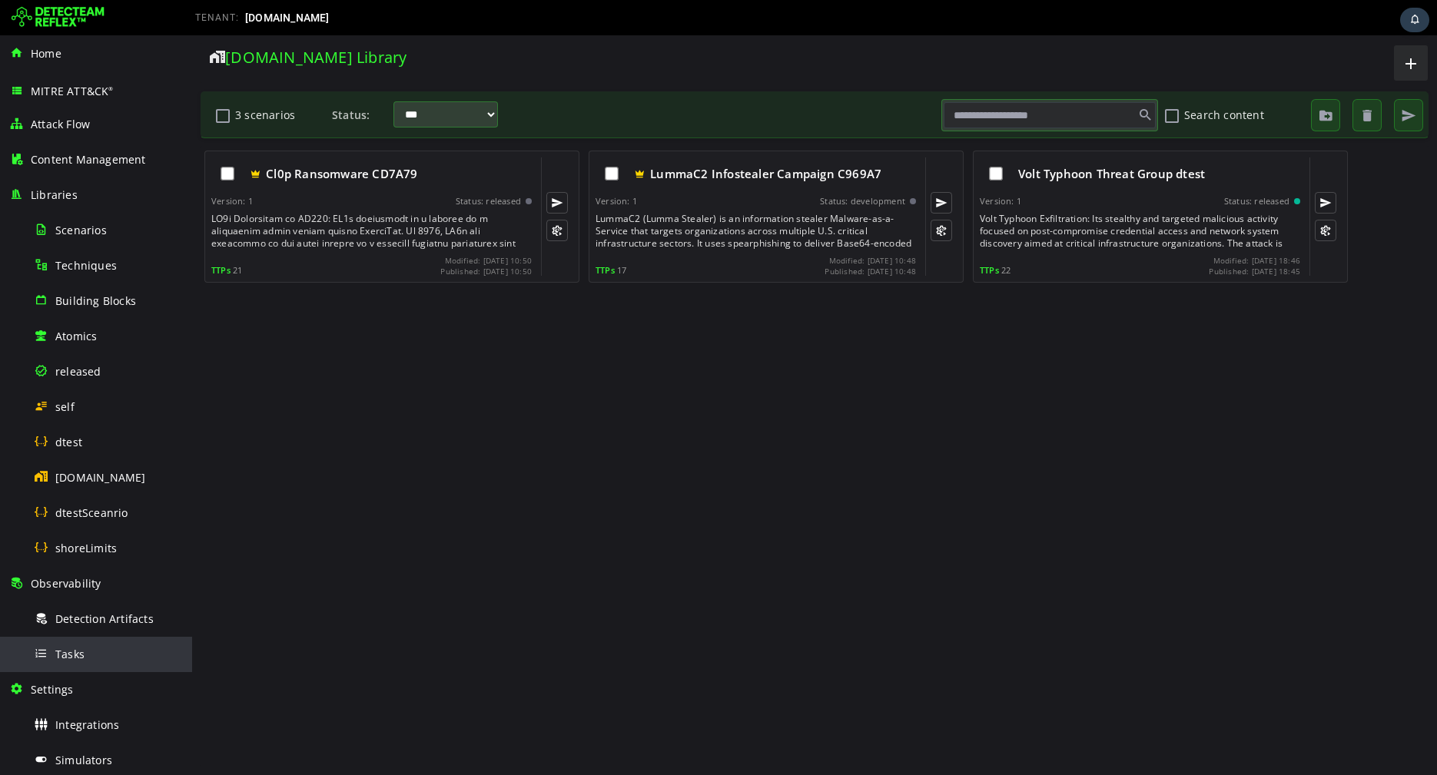
click at [98, 639] on div "Tasks" at bounding box center [108, 654] width 149 height 35
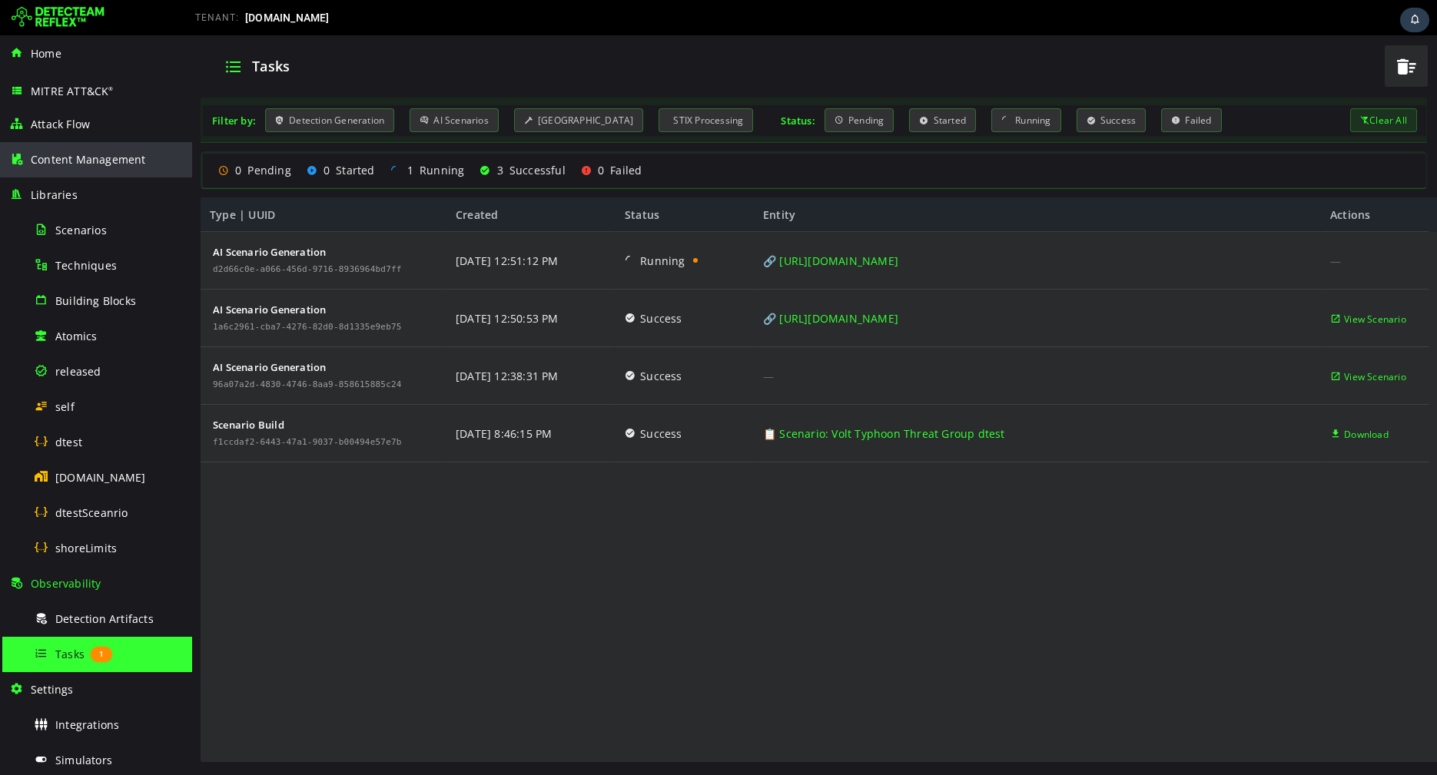
click at [57, 161] on span "Content Management" at bounding box center [88, 159] width 115 height 15
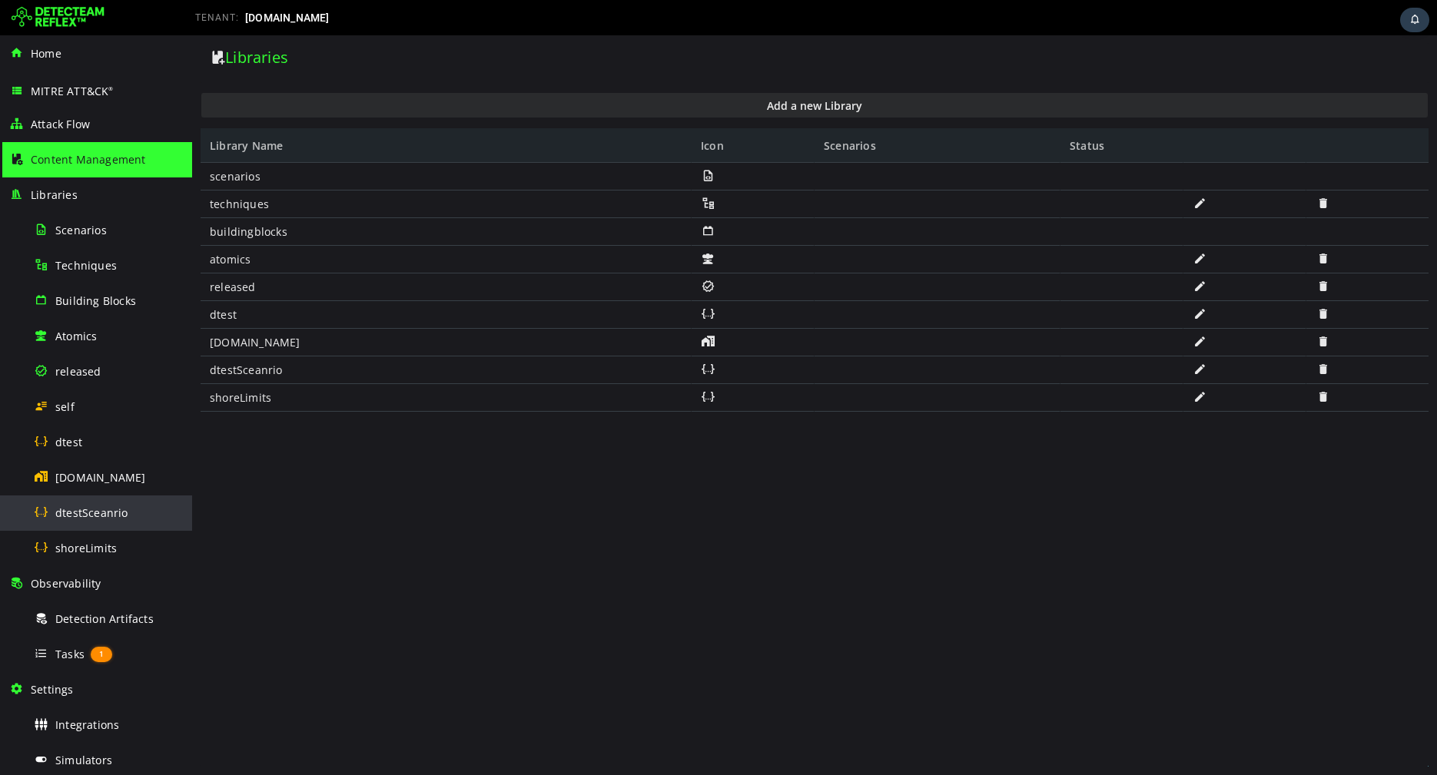
click at [58, 516] on span "dtestSceanrio" at bounding box center [91, 513] width 73 height 15
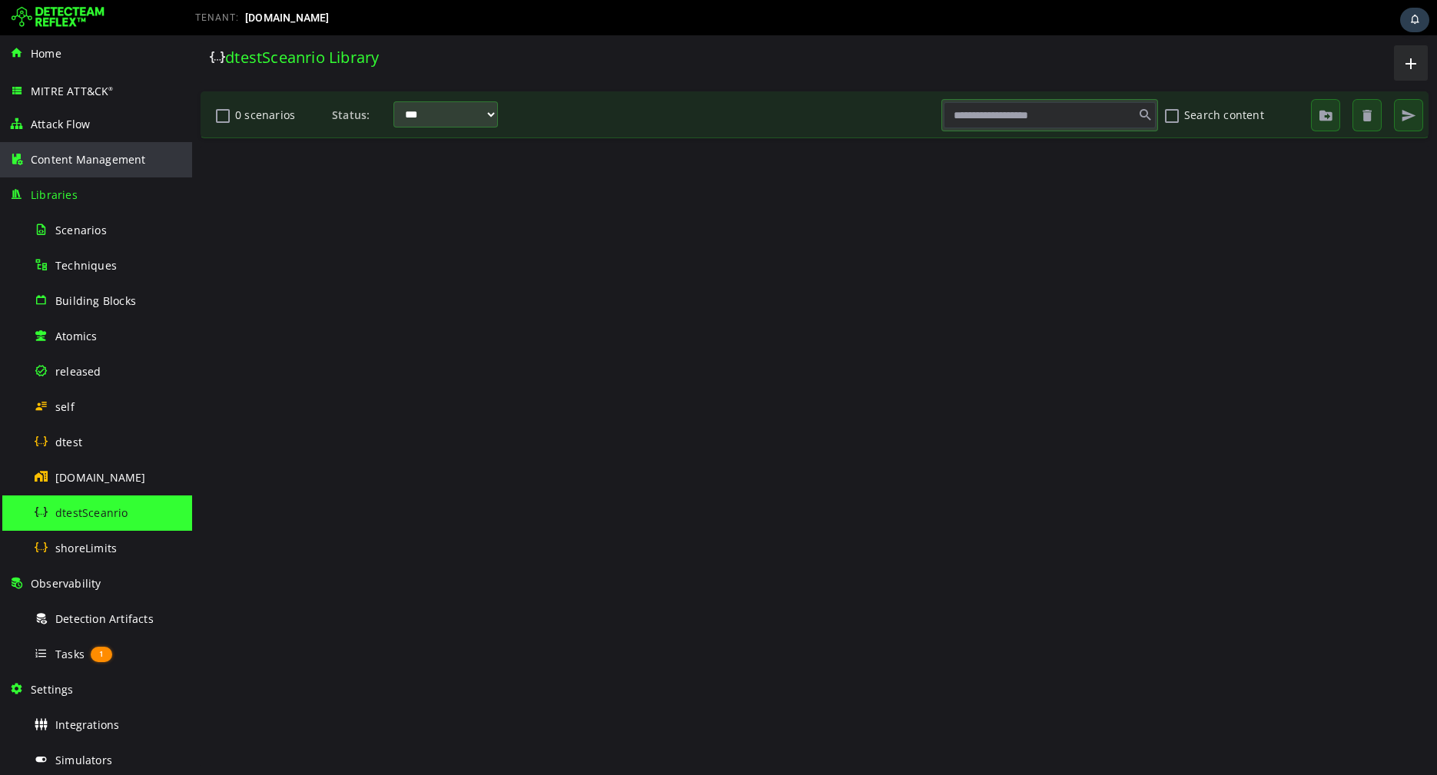
click at [68, 163] on span "Content Management" at bounding box center [88, 159] width 115 height 15
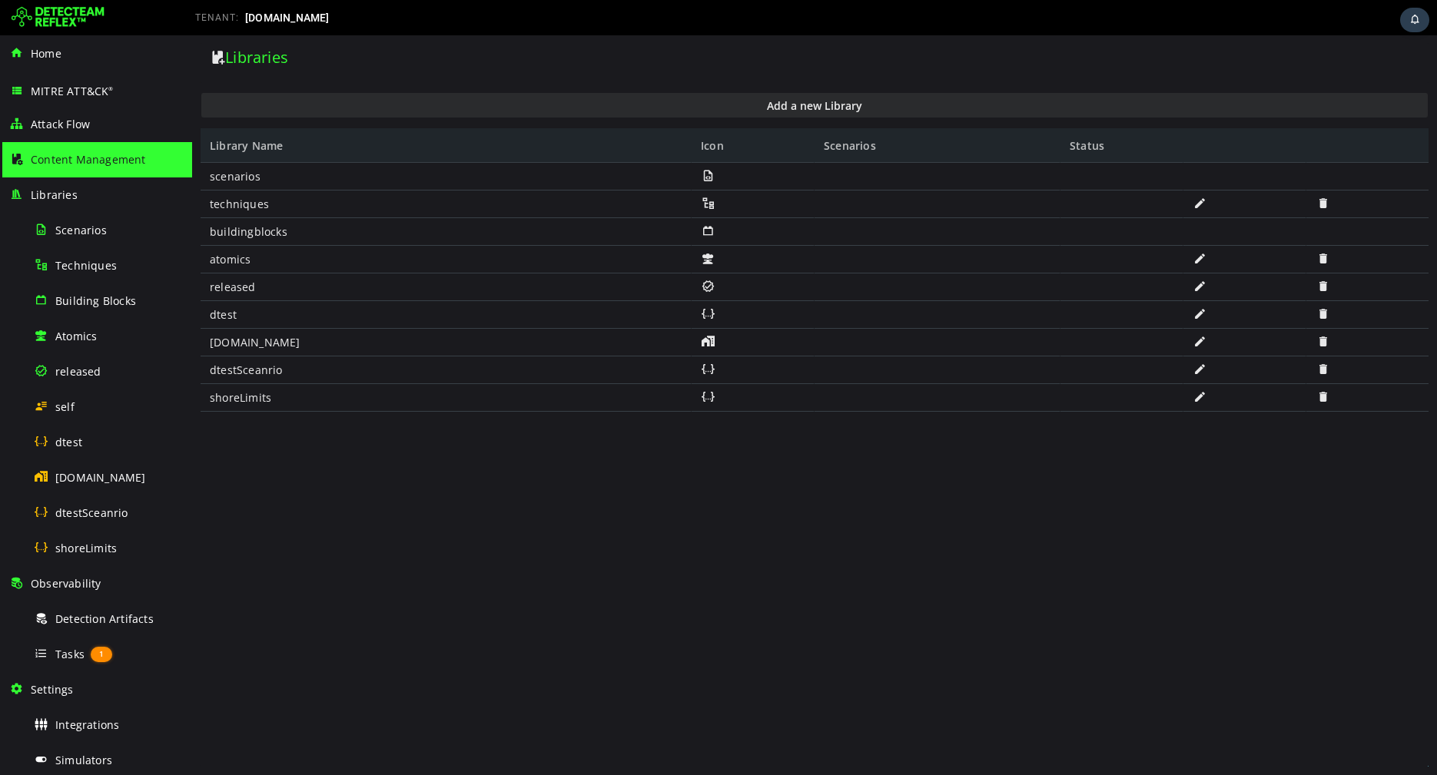
click at [252, 362] on div "dtestSceanrio" at bounding box center [446, 371] width 491 height 28
copy div "dtestSceanrio"
click at [1331, 367] on div at bounding box center [1367, 371] width 122 height 28
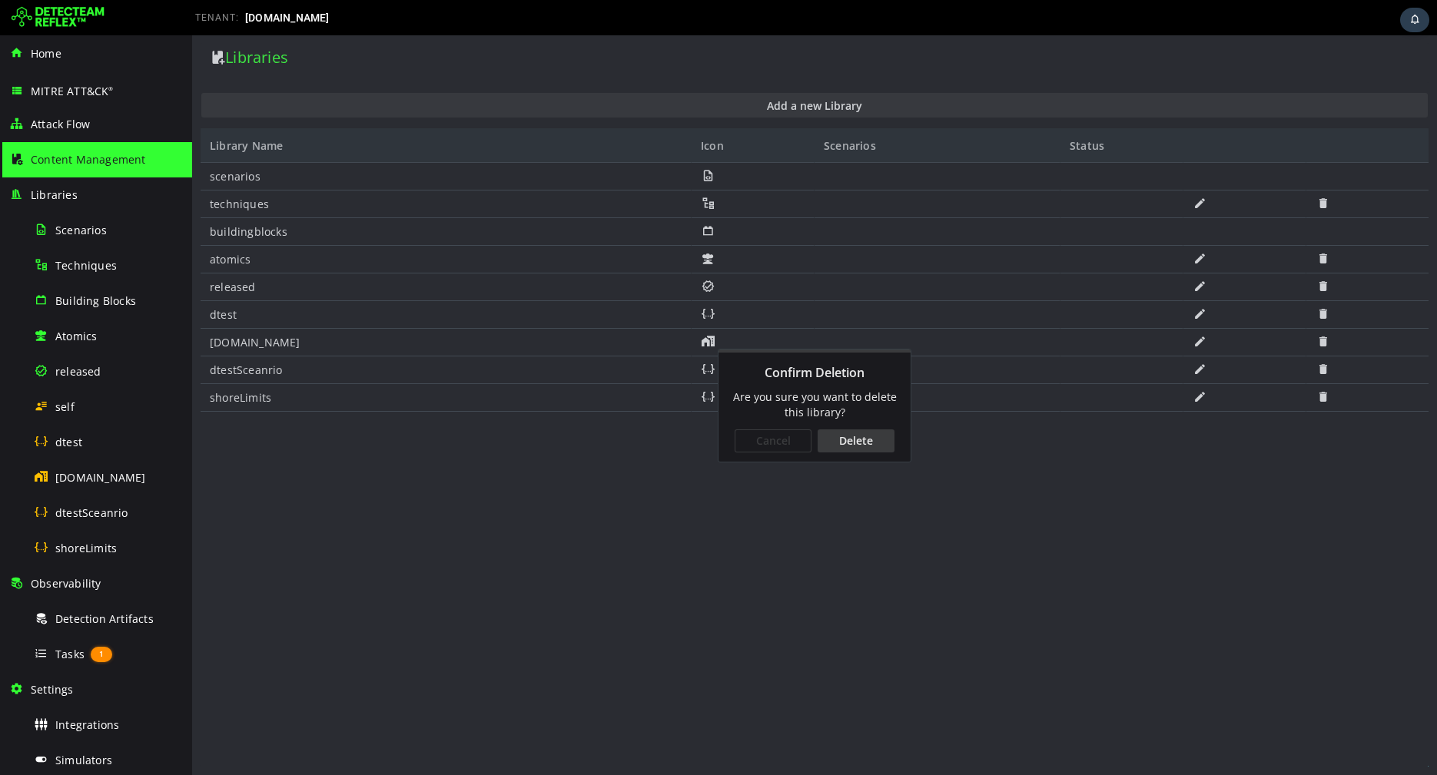
click at [859, 441] on div "Delete" at bounding box center [856, 441] width 77 height 23
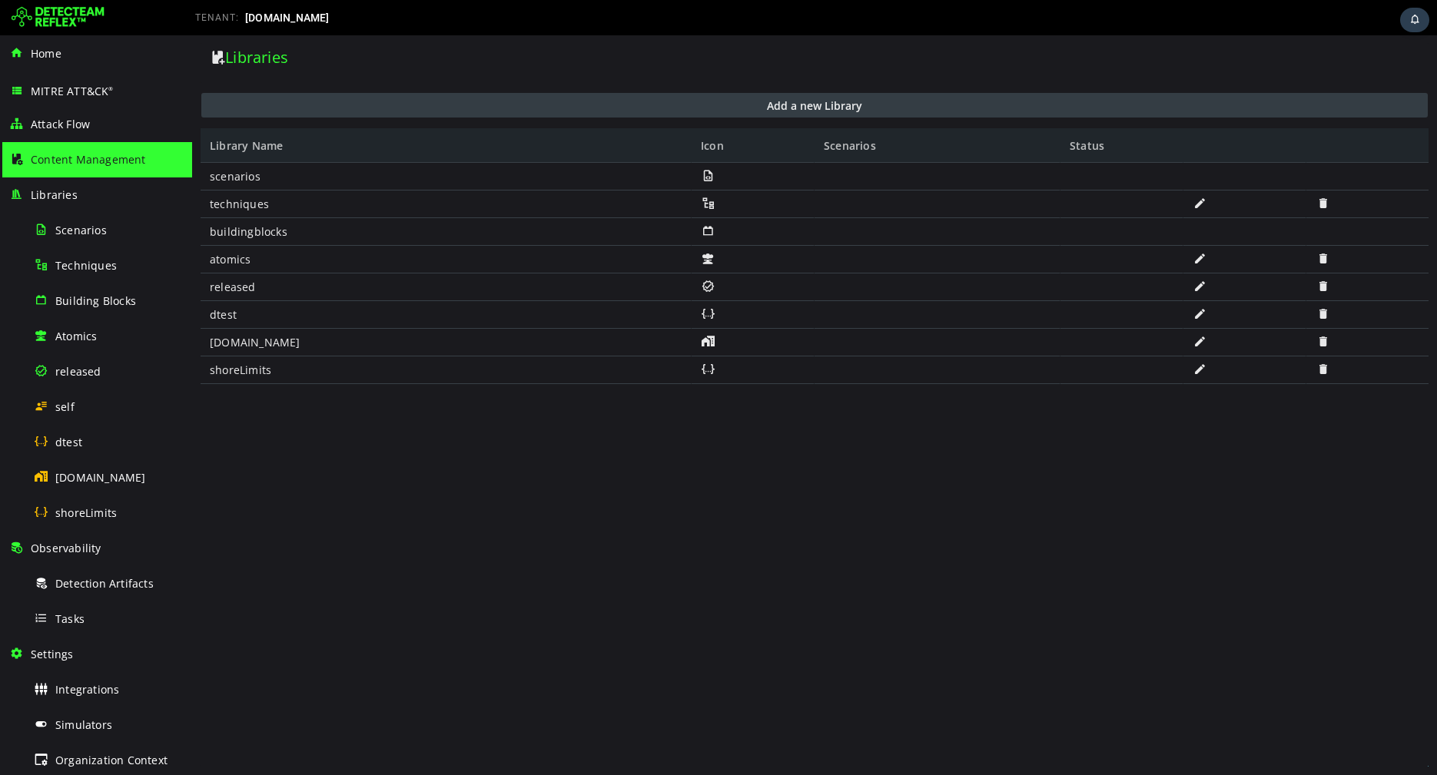
click at [914, 99] on button "Add a new Library" at bounding box center [814, 105] width 1226 height 25
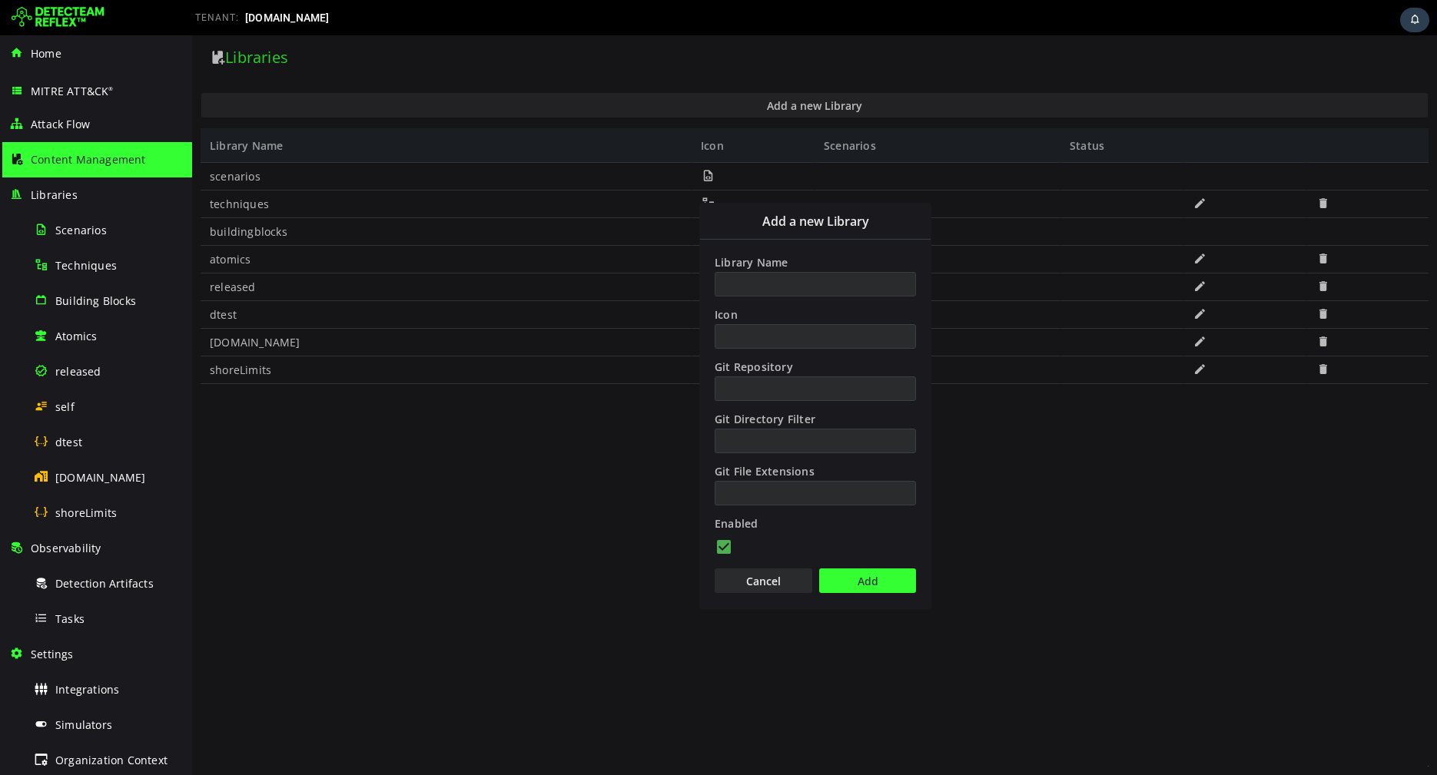
click at [788, 285] on input "Library Name" at bounding box center [815, 284] width 201 height 25
paste input "**********"
type input "**********"
click at [874, 576] on button "Add" at bounding box center [867, 581] width 97 height 25
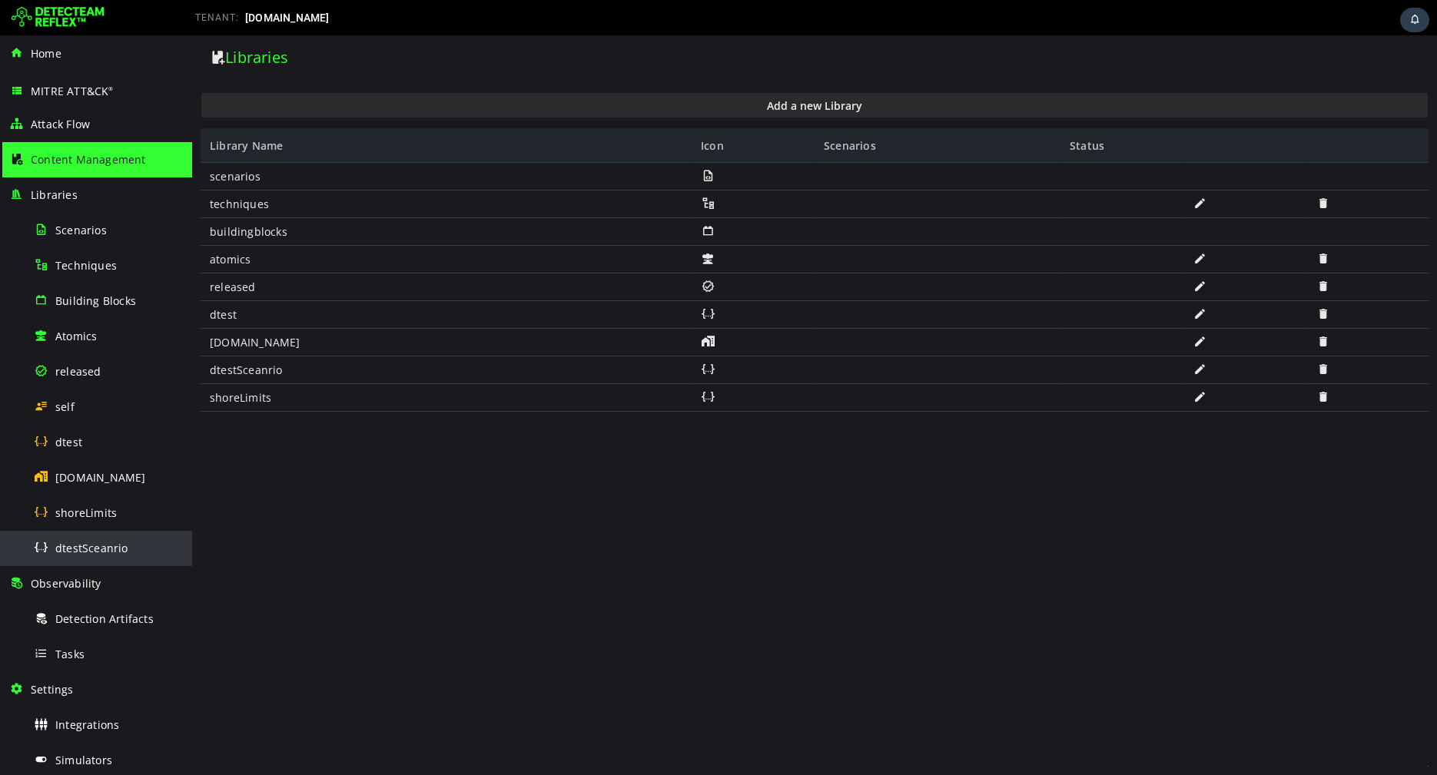
click at [45, 553] on div "dtestSceanrio" at bounding box center [108, 548] width 149 height 35
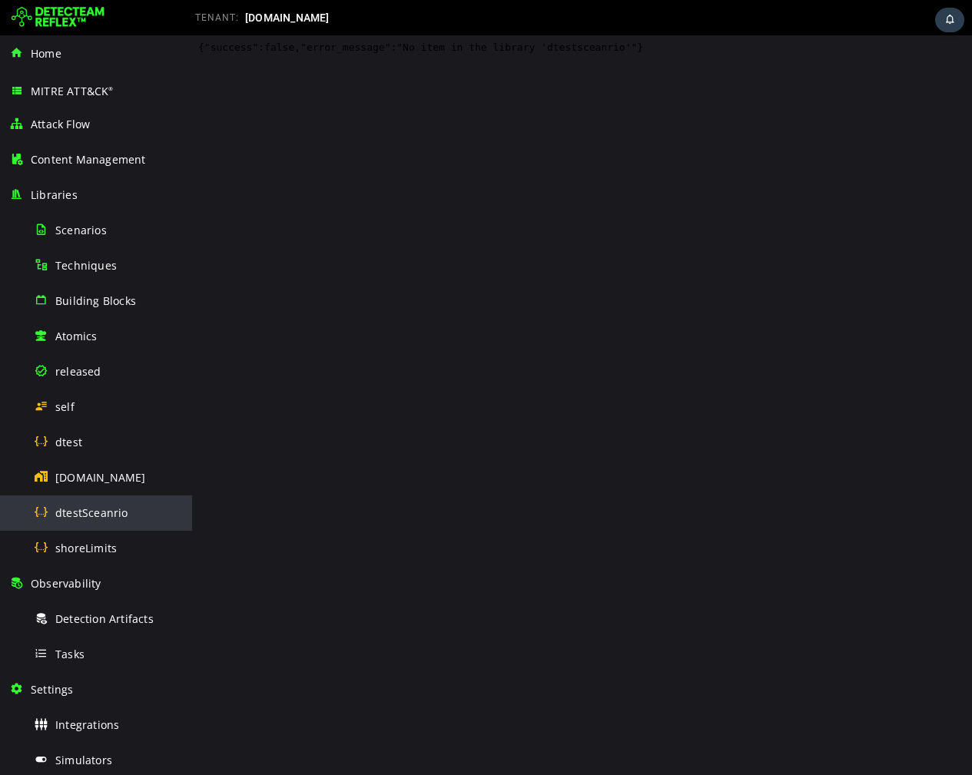
click at [71, 513] on span "dtestSceanrio" at bounding box center [91, 513] width 73 height 15
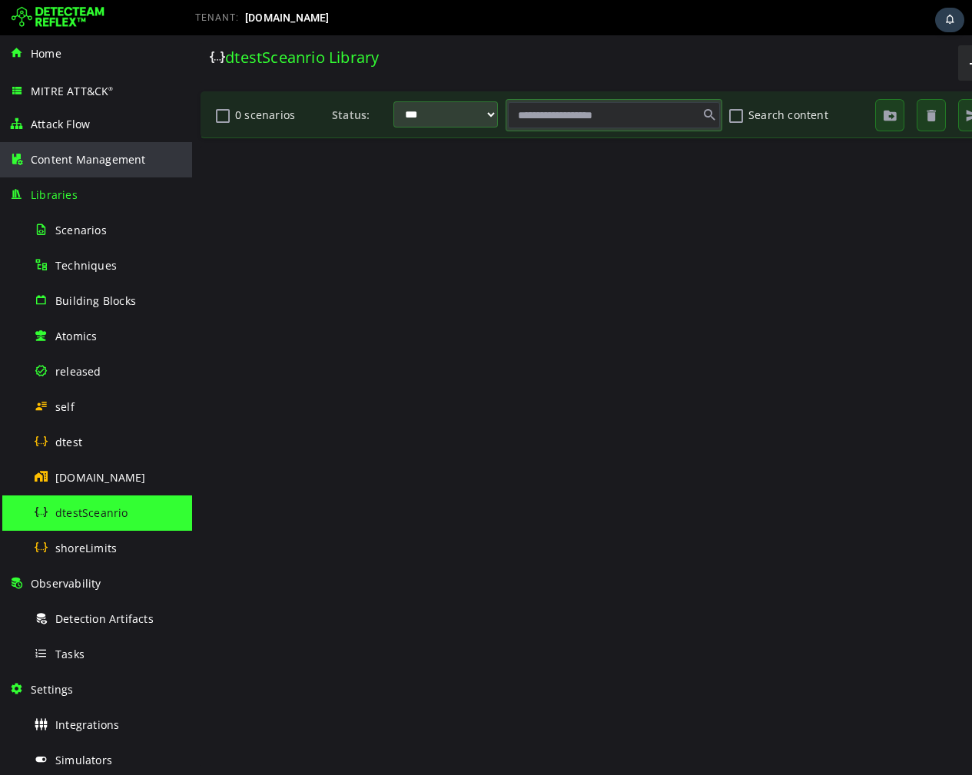
click at [88, 152] on span "Content Management" at bounding box center [88, 159] width 115 height 15
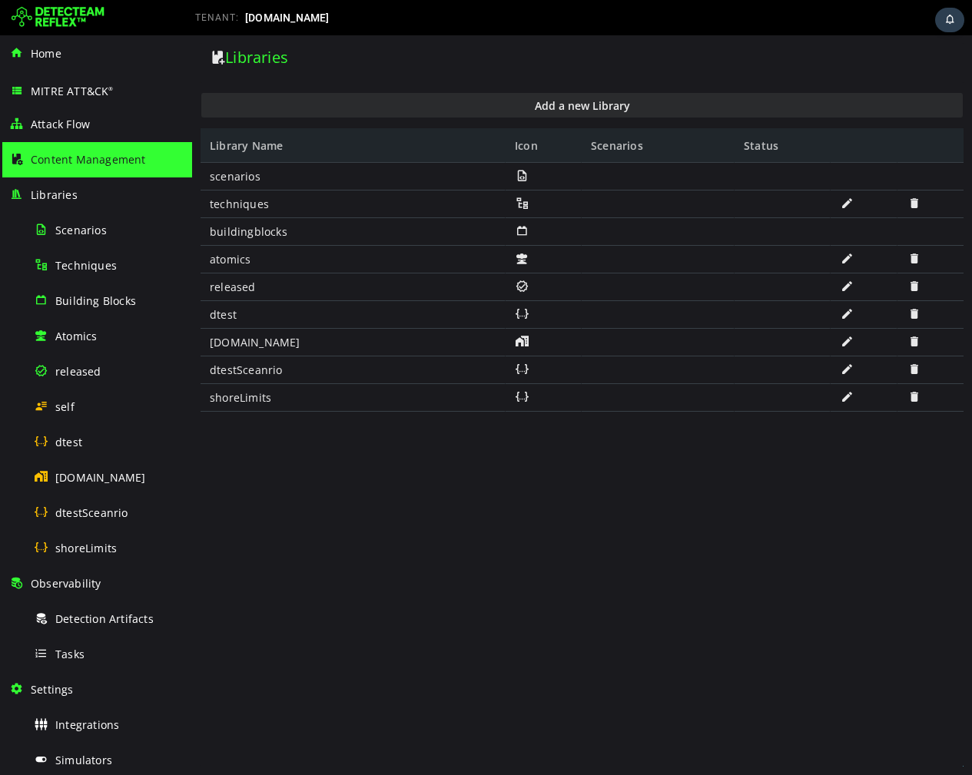
click at [251, 369] on div "dtestSceanrio" at bounding box center [353, 371] width 305 height 28
copy div "dtestSceanrio"
click at [911, 374] on span at bounding box center [914, 369] width 15 height 13
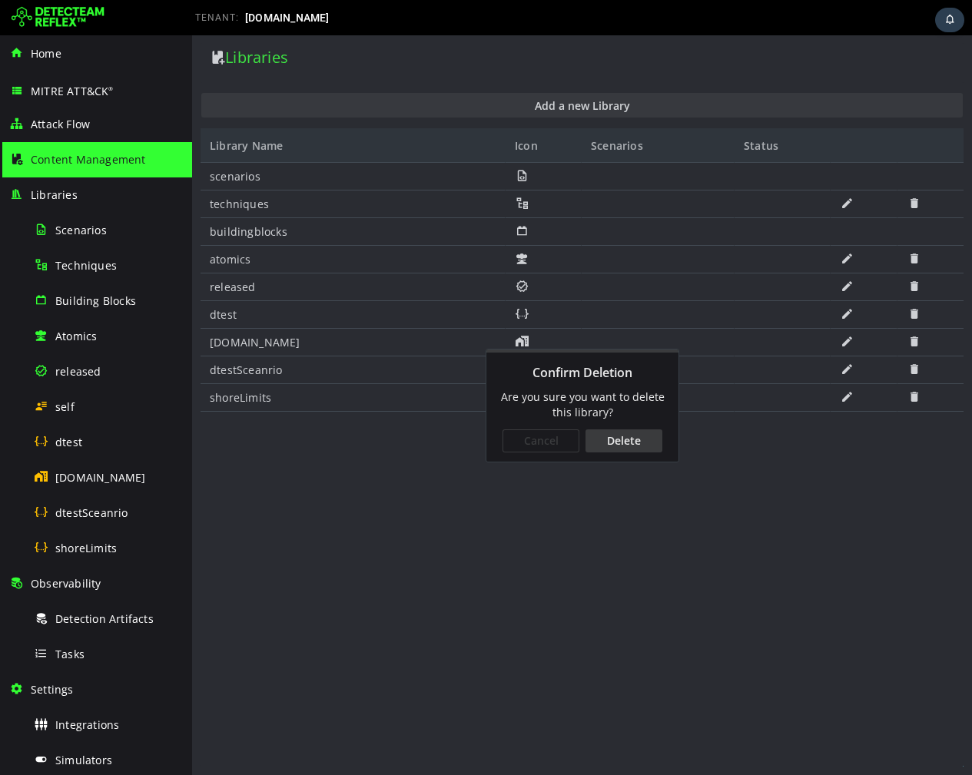
click at [626, 434] on div "Delete" at bounding box center [623, 441] width 77 height 23
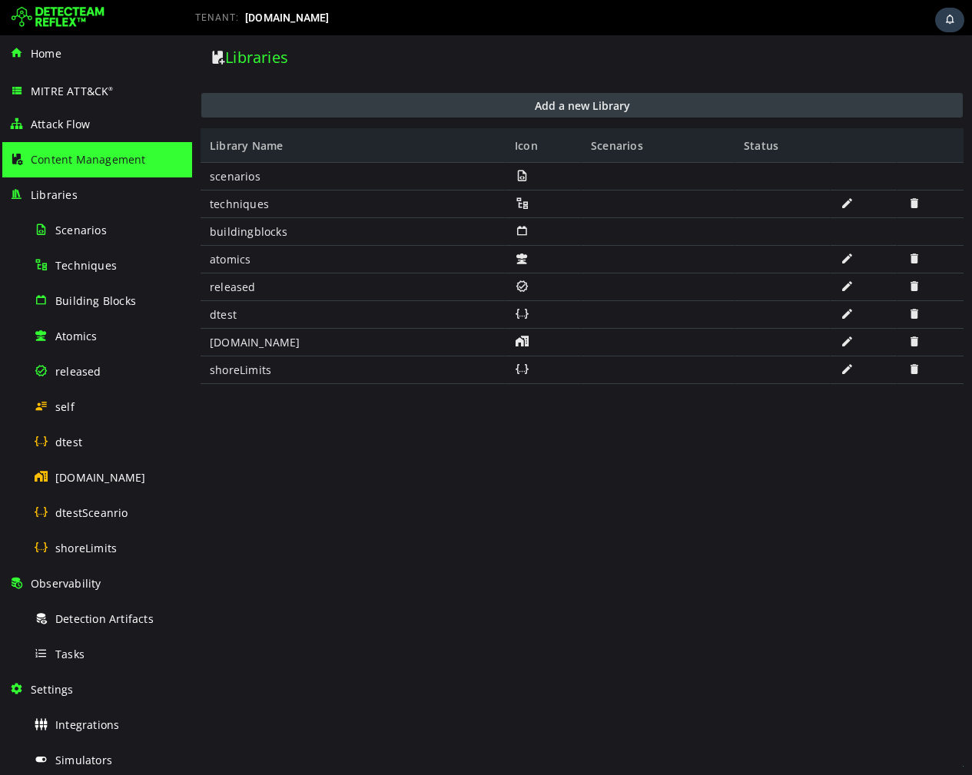
click at [497, 97] on button "Add a new Library" at bounding box center [581, 105] width 761 height 25
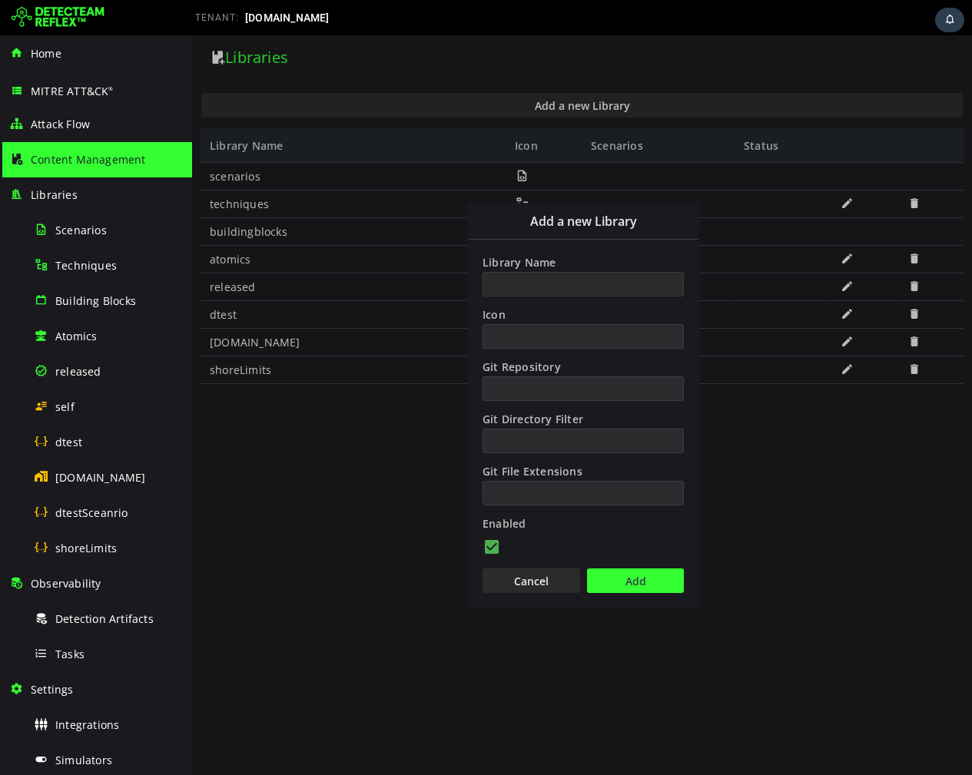
click at [592, 277] on input "Library Name" at bounding box center [583, 284] width 201 height 25
paste input "**********"
type input "**********"
click at [634, 576] on button "Add" at bounding box center [635, 581] width 97 height 25
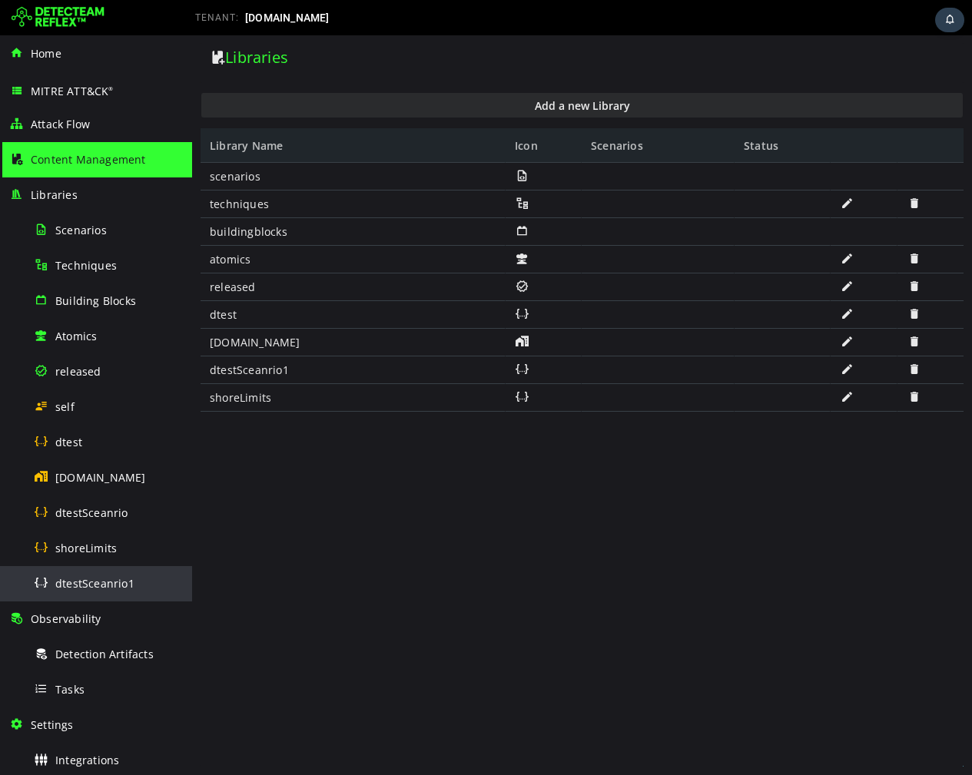
click at [108, 579] on span "dtestSceanrio1" at bounding box center [94, 583] width 79 height 15
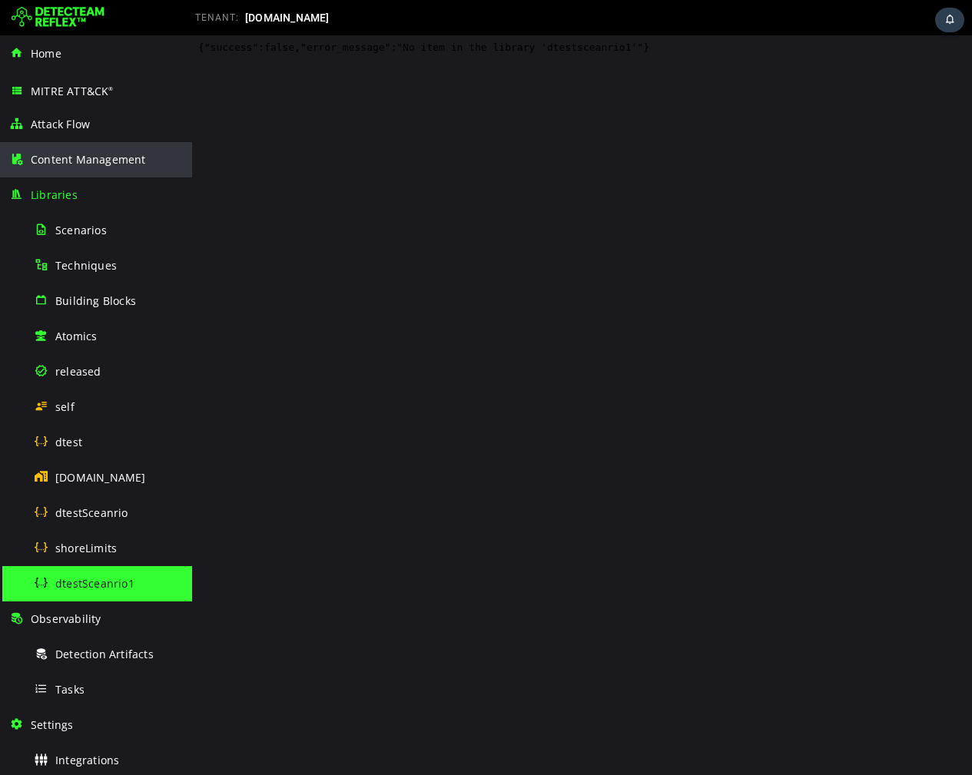
click at [88, 164] on span "Content Management" at bounding box center [88, 159] width 115 height 15
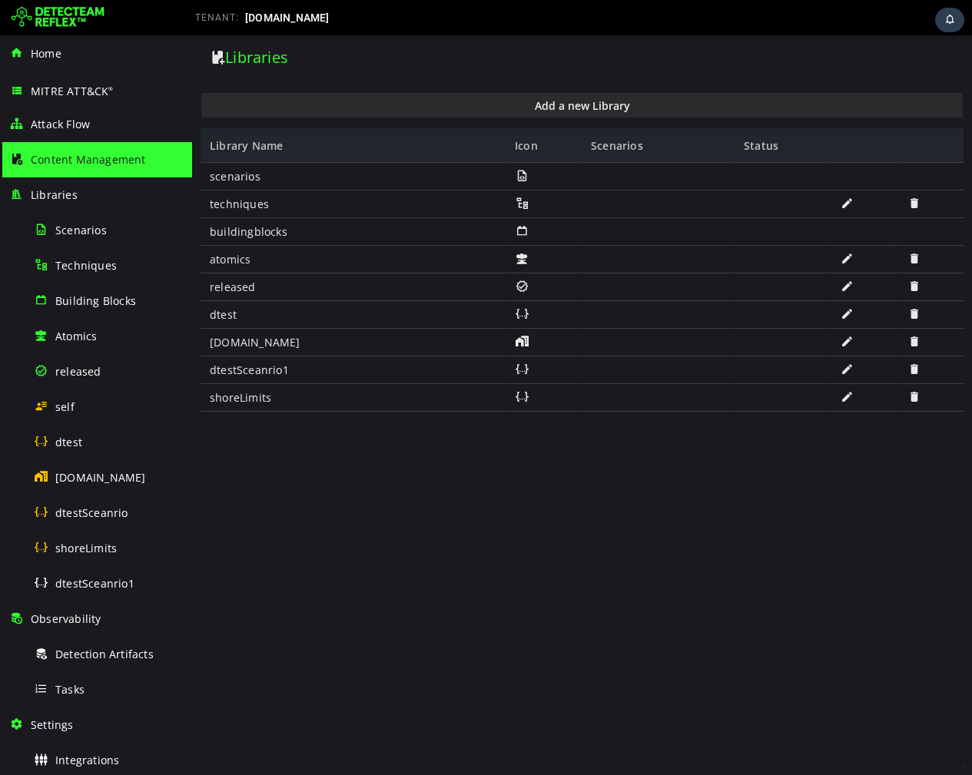
click at [913, 373] on span at bounding box center [914, 369] width 15 height 13
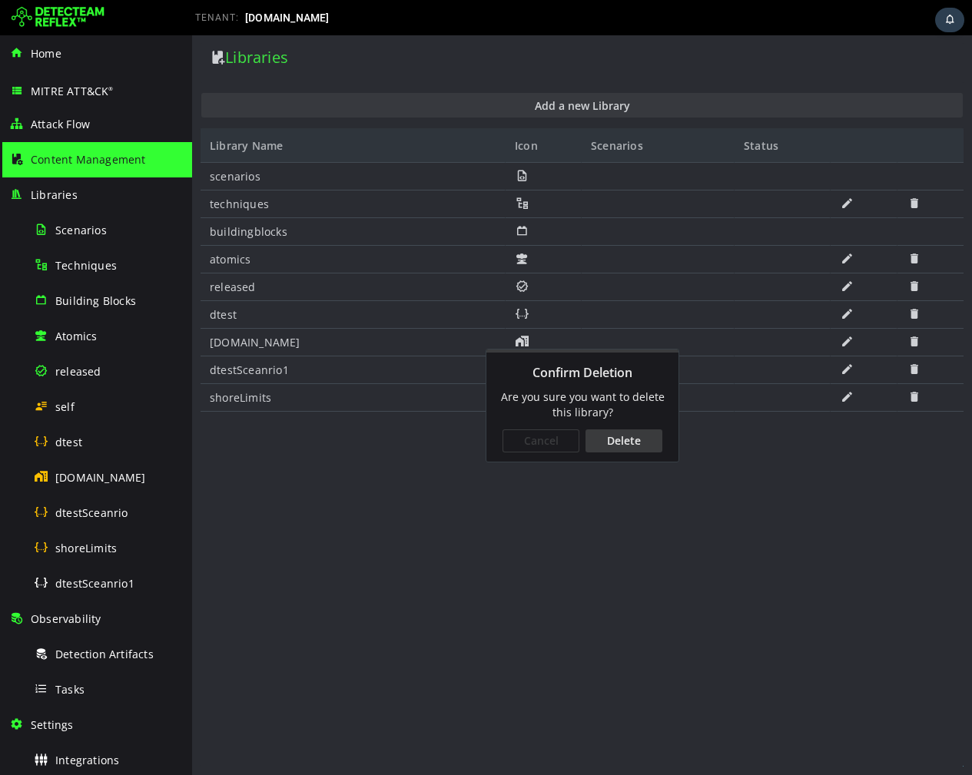
click at [615, 445] on div "Delete" at bounding box center [623, 441] width 77 height 23
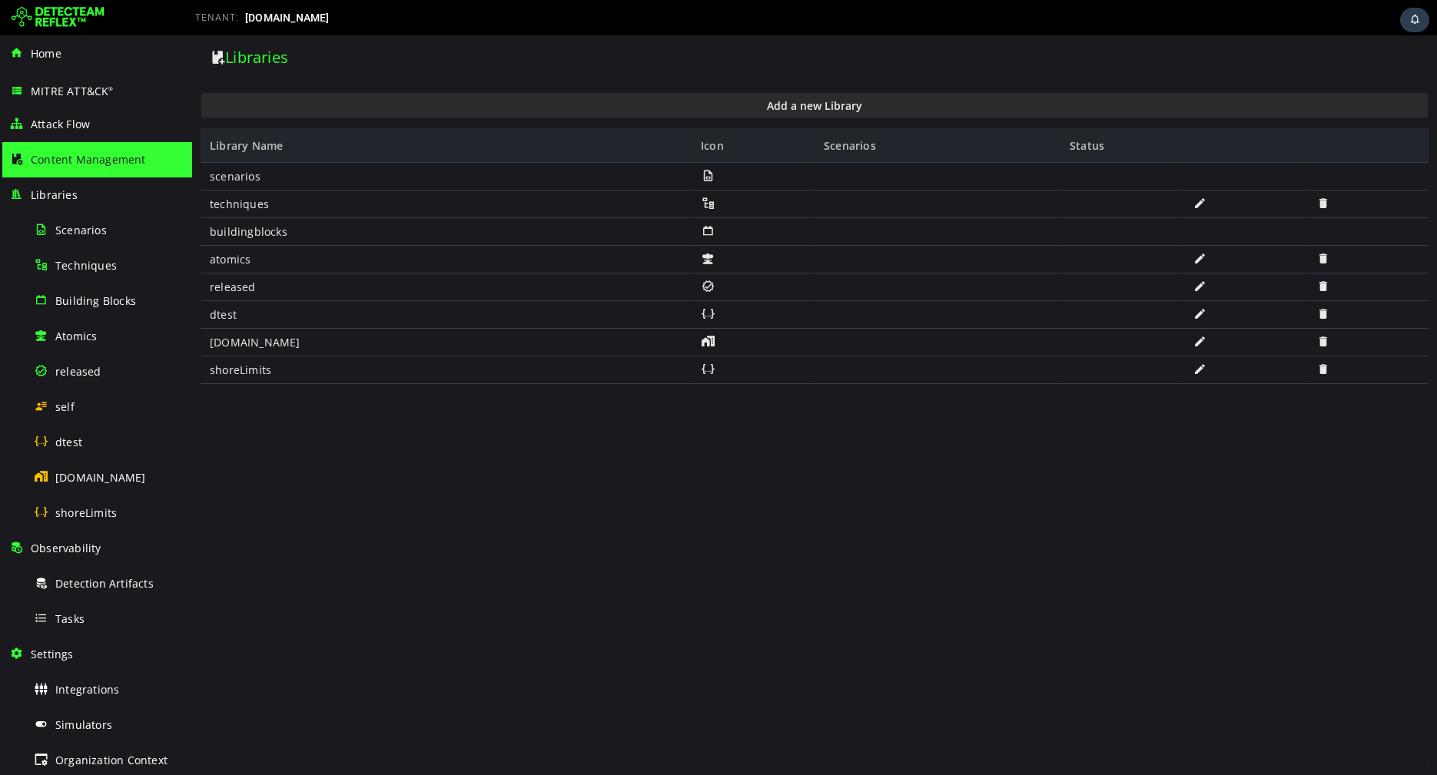
click at [360, 566] on div "scenarios techniques buildingblocks atomics released dtest [DOMAIN_NAME] shoreL…" at bounding box center [815, 465] width 1228 height 604
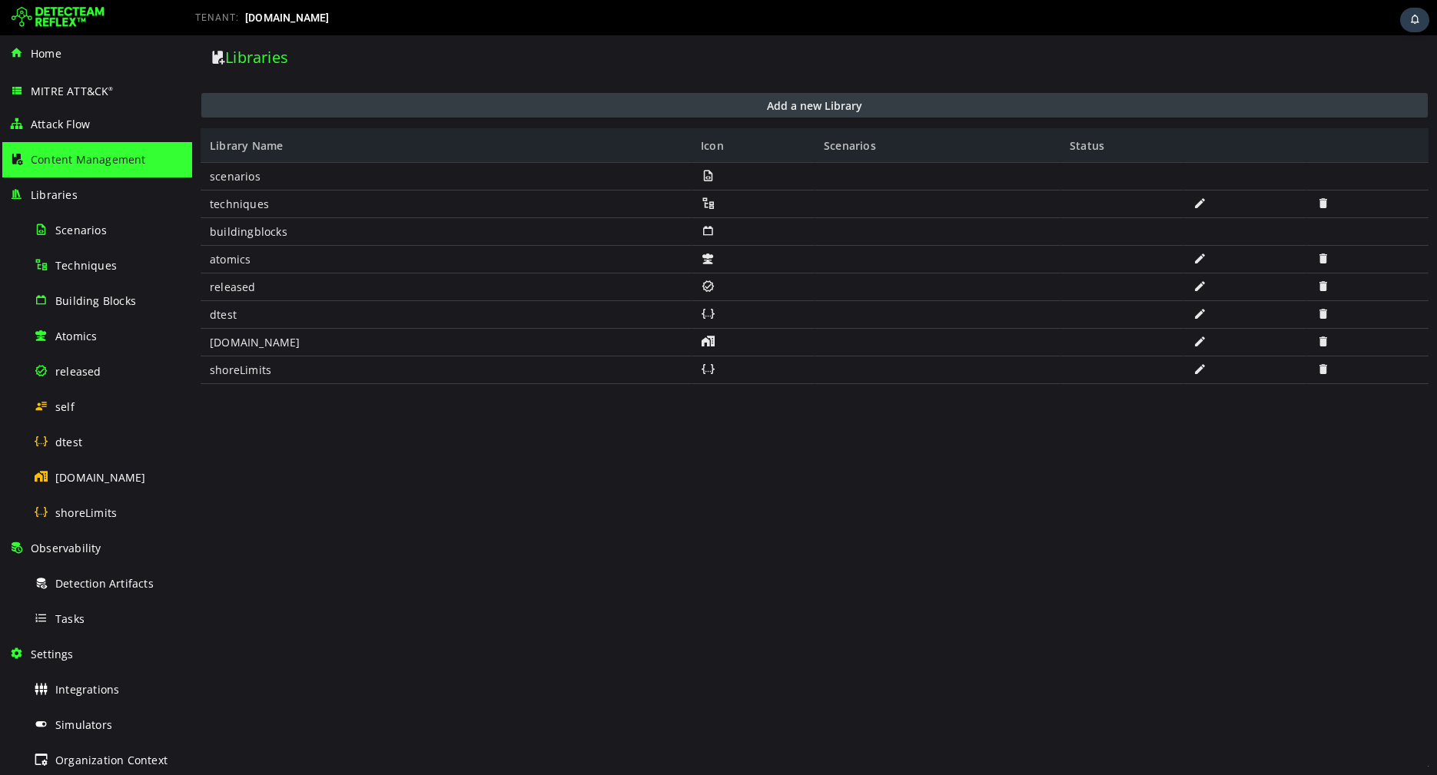
click at [518, 106] on button "Add a new Library" at bounding box center [814, 105] width 1226 height 25
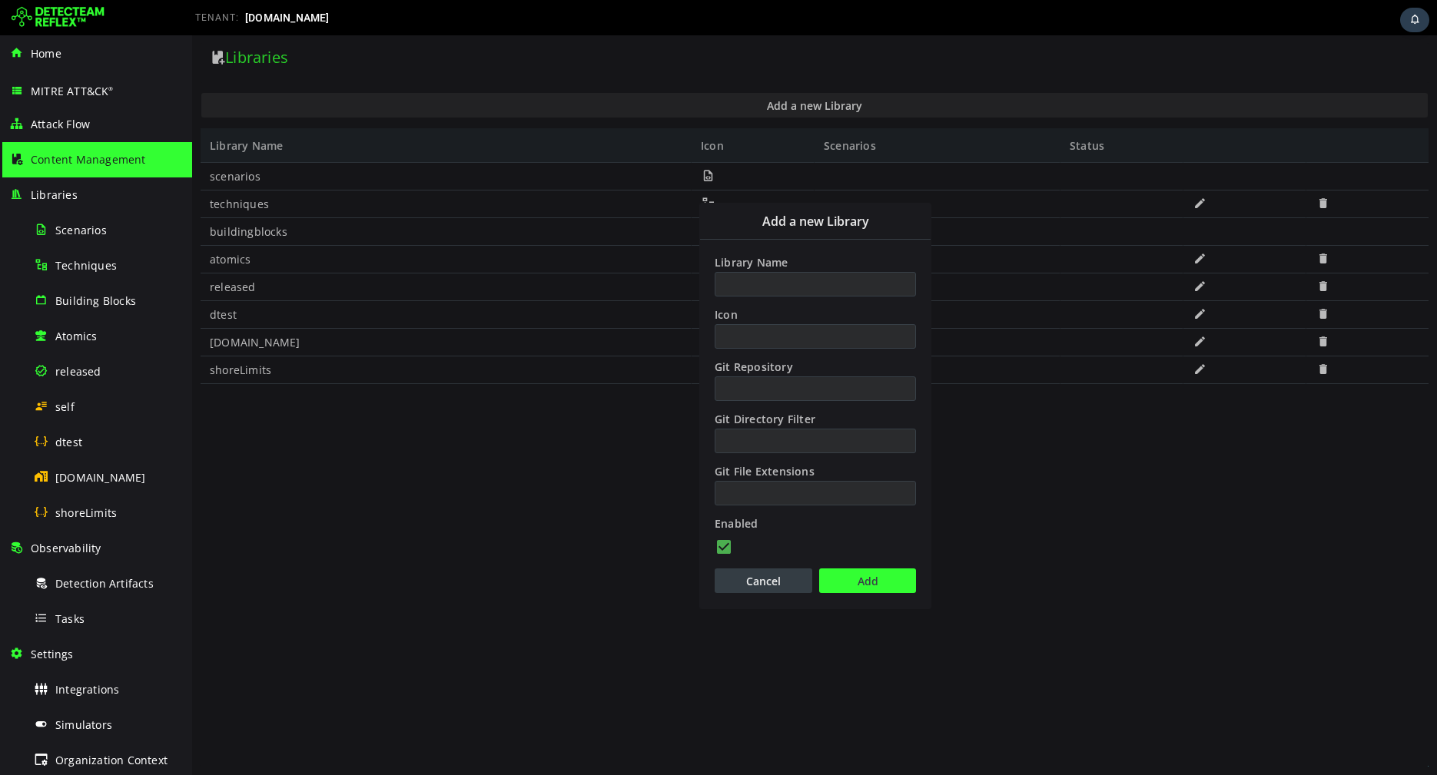
click at [749, 574] on button "Cancel" at bounding box center [764, 581] width 98 height 25
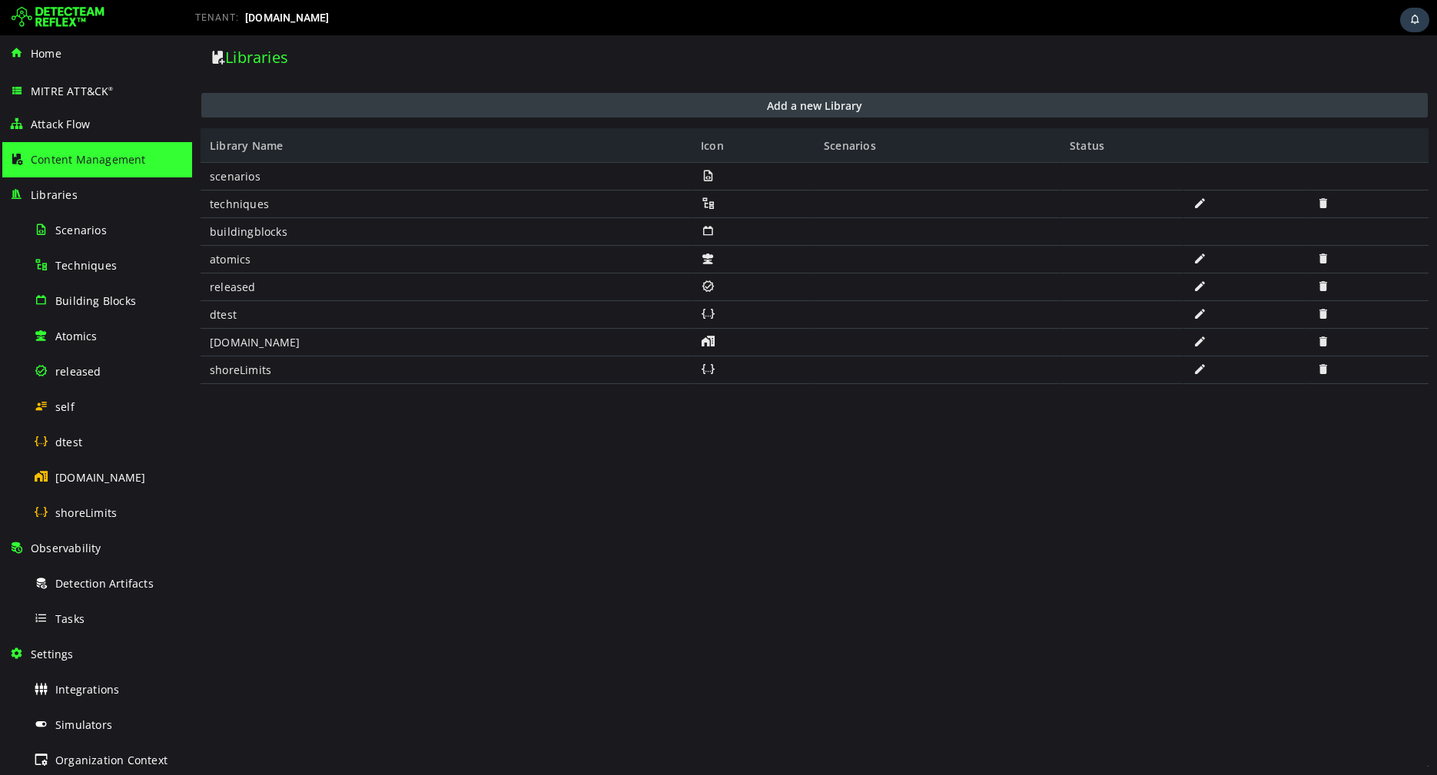
click at [575, 101] on button "Add a new Library" at bounding box center [814, 105] width 1226 height 25
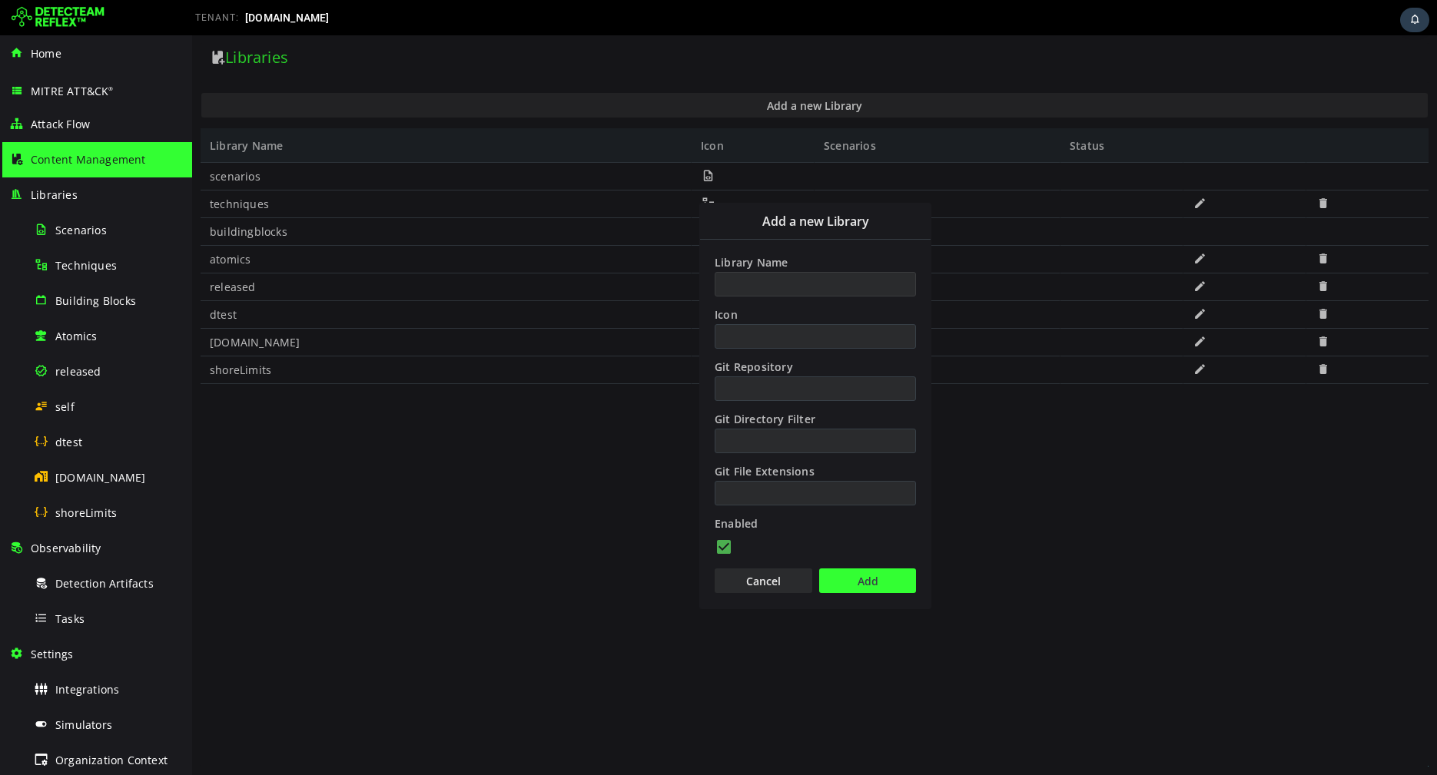
click at [761, 280] on input "Library Name" at bounding box center [815, 284] width 201 height 25
type input "**********"
click at [848, 573] on button "Add" at bounding box center [867, 581] width 97 height 25
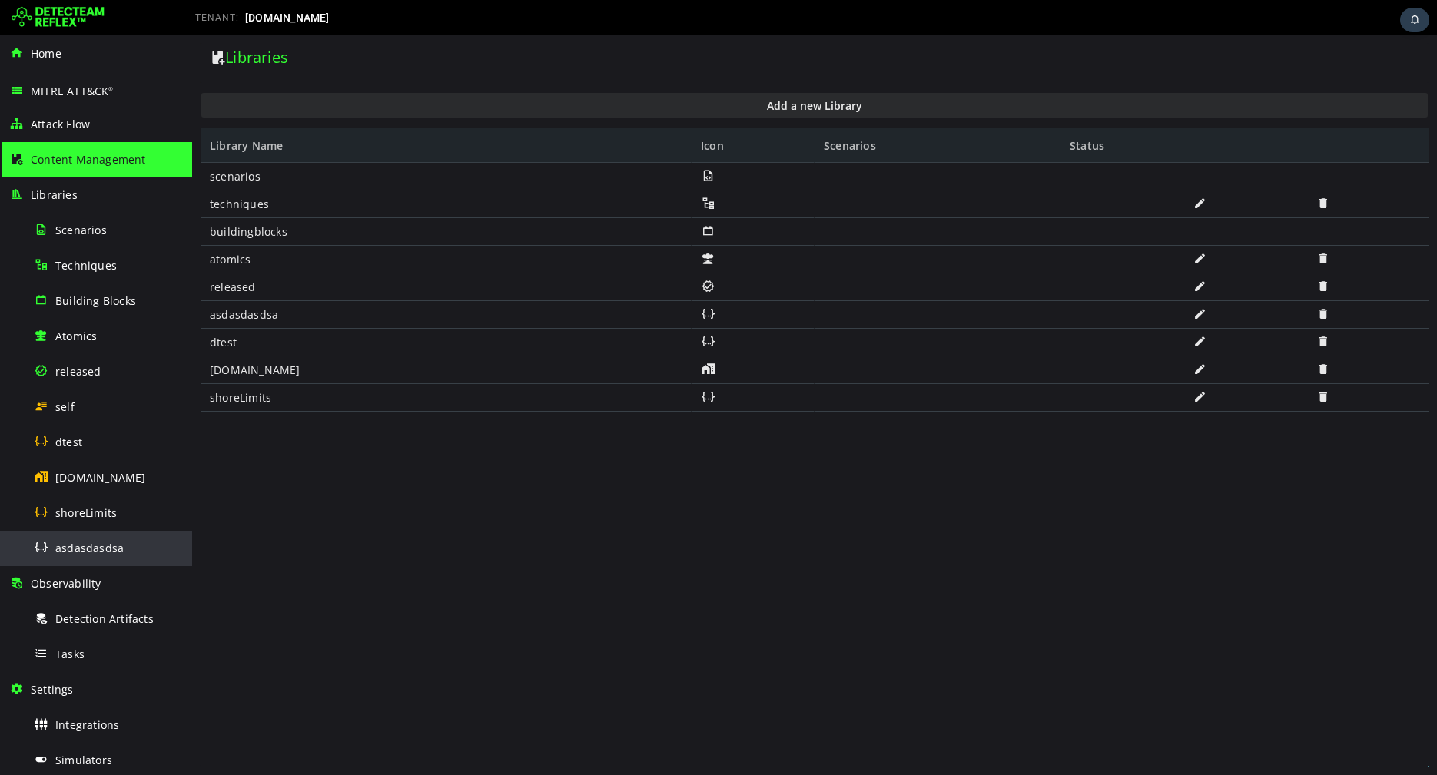
click at [108, 546] on span "asdasdasdsa" at bounding box center [89, 548] width 68 height 15
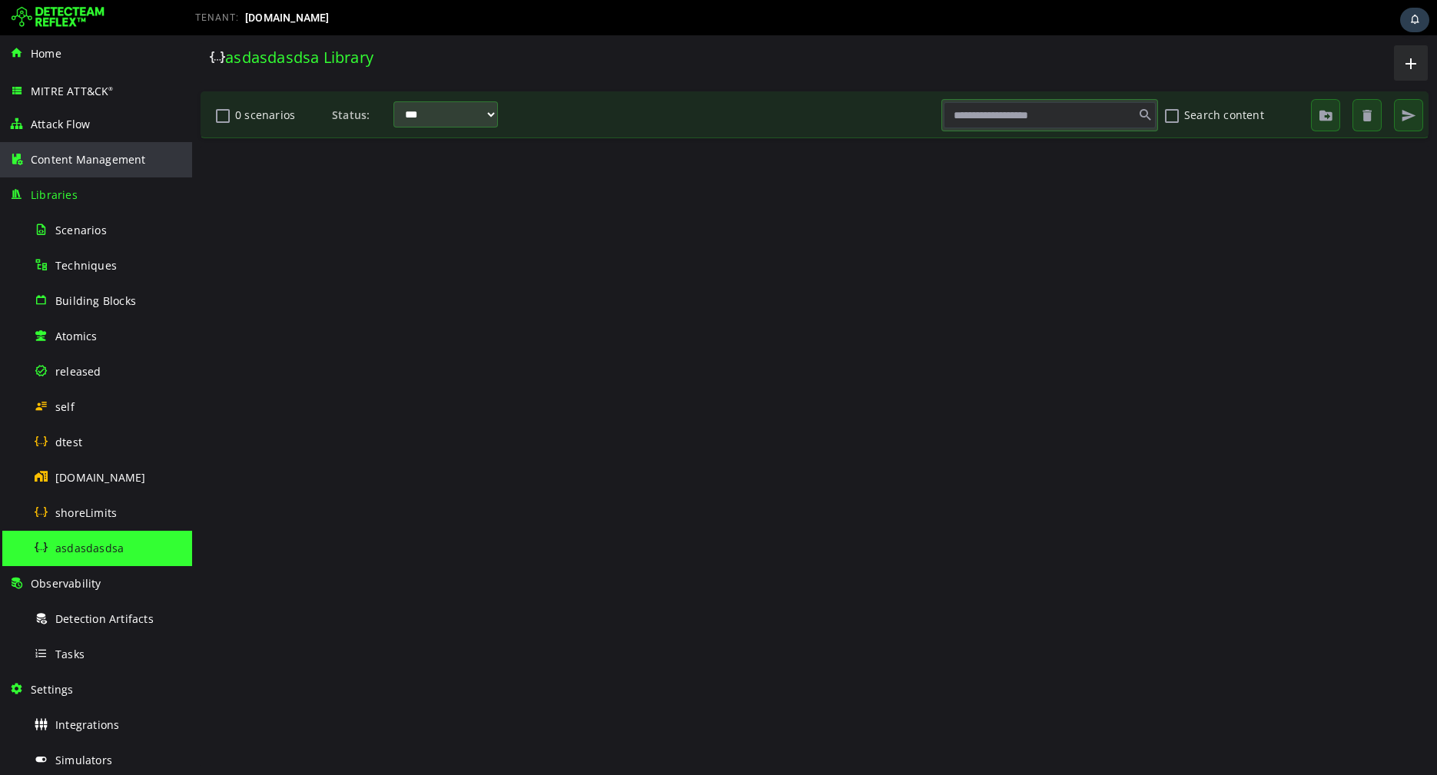
click at [107, 167] on div "Content Management" at bounding box center [96, 159] width 174 height 35
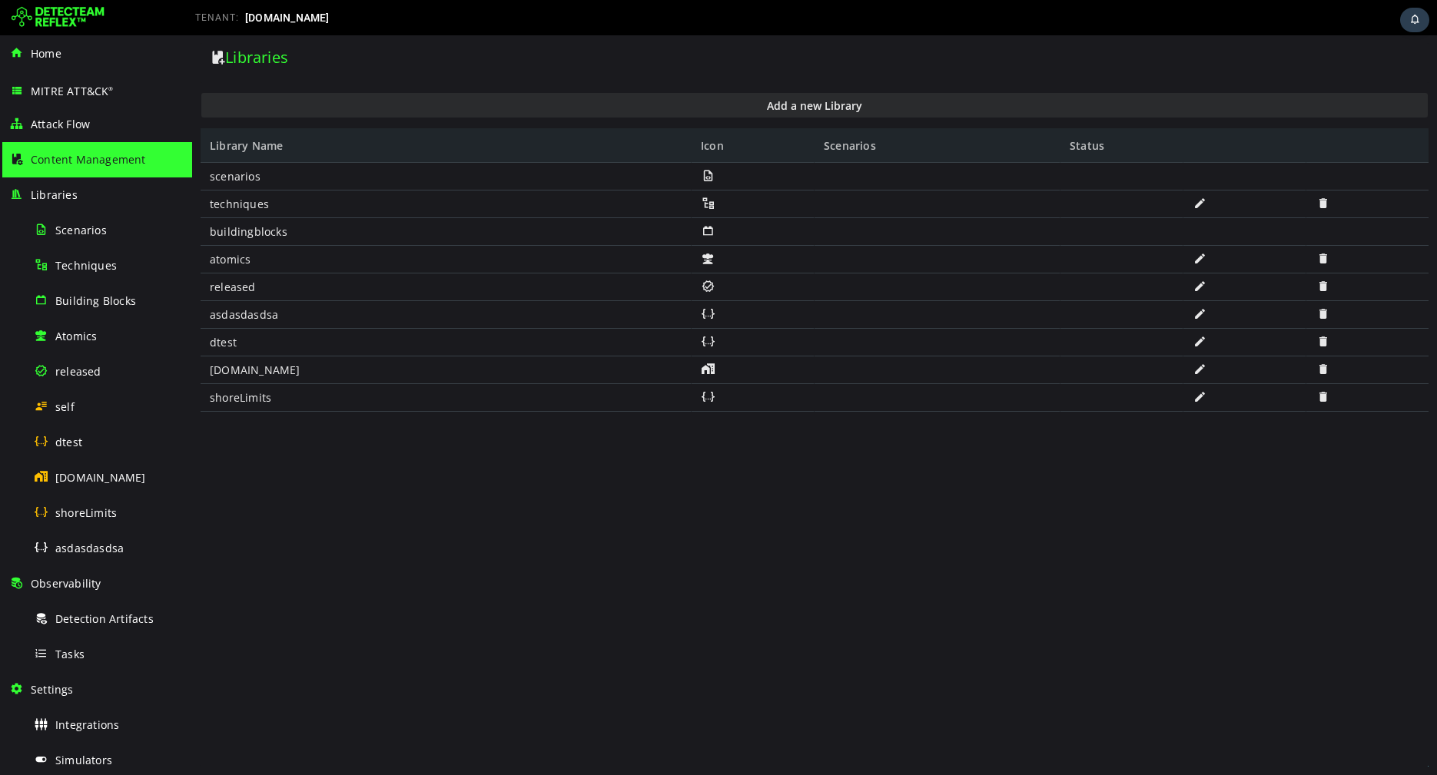
click at [1325, 315] on span at bounding box center [1322, 313] width 15 height 13
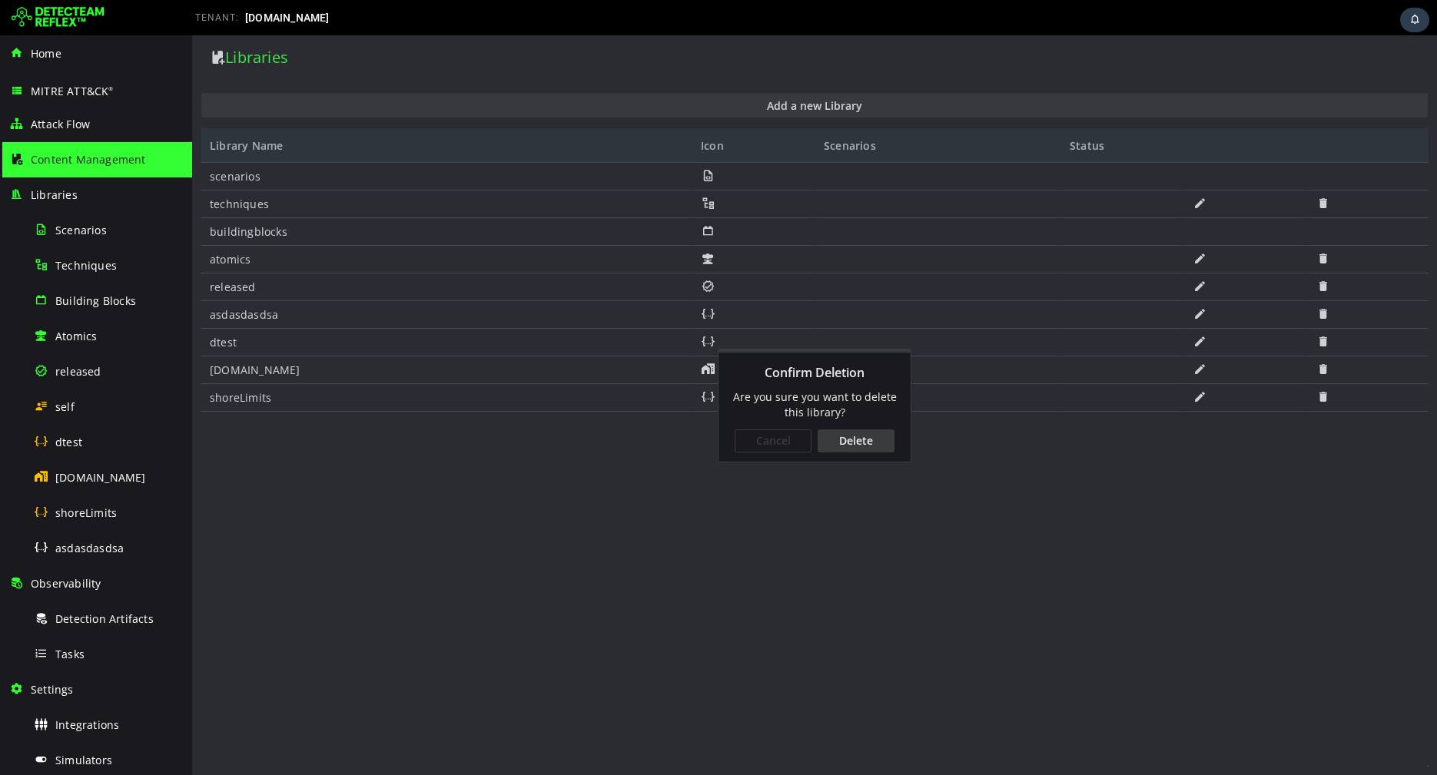
click at [852, 441] on div "Delete" at bounding box center [856, 441] width 77 height 23
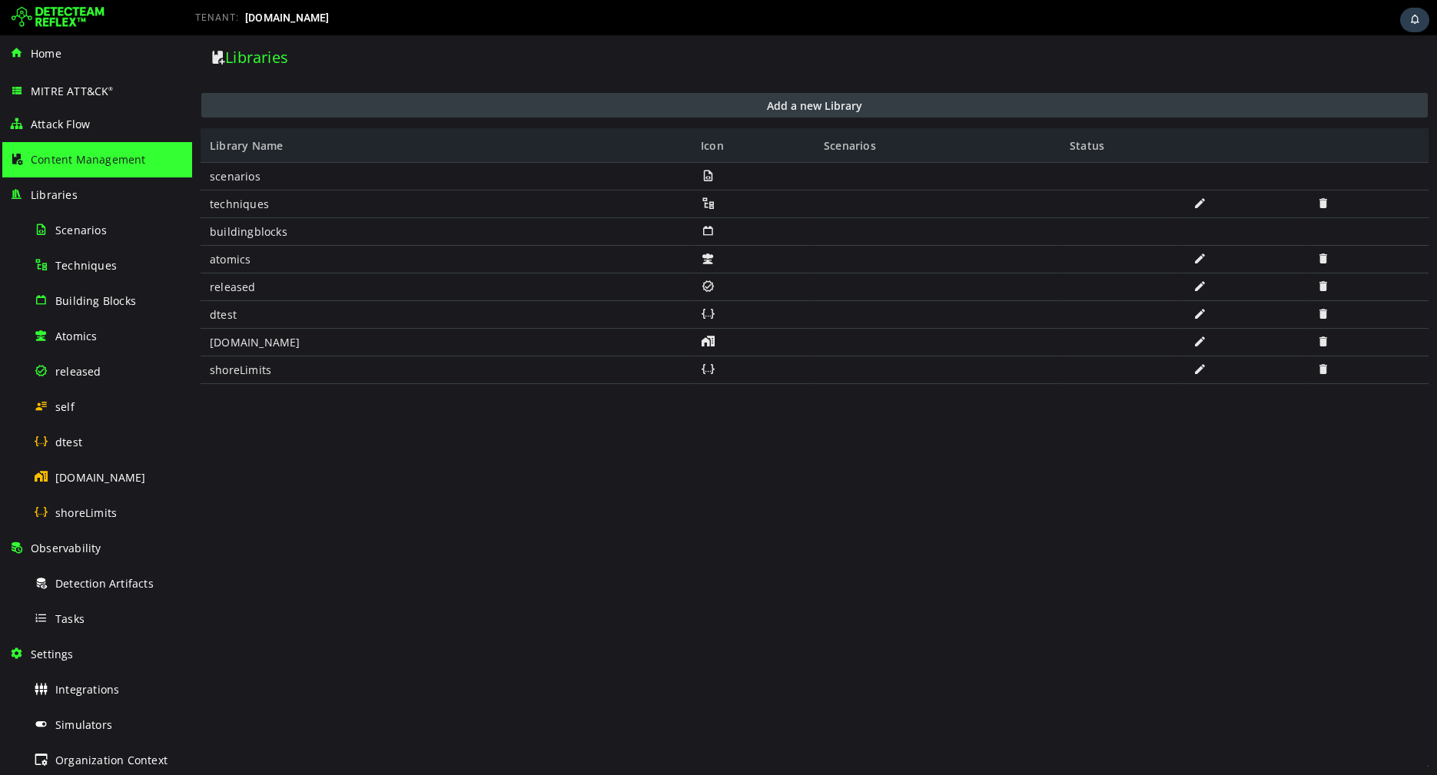
click at [392, 102] on button "Add a new Library" at bounding box center [814, 105] width 1226 height 25
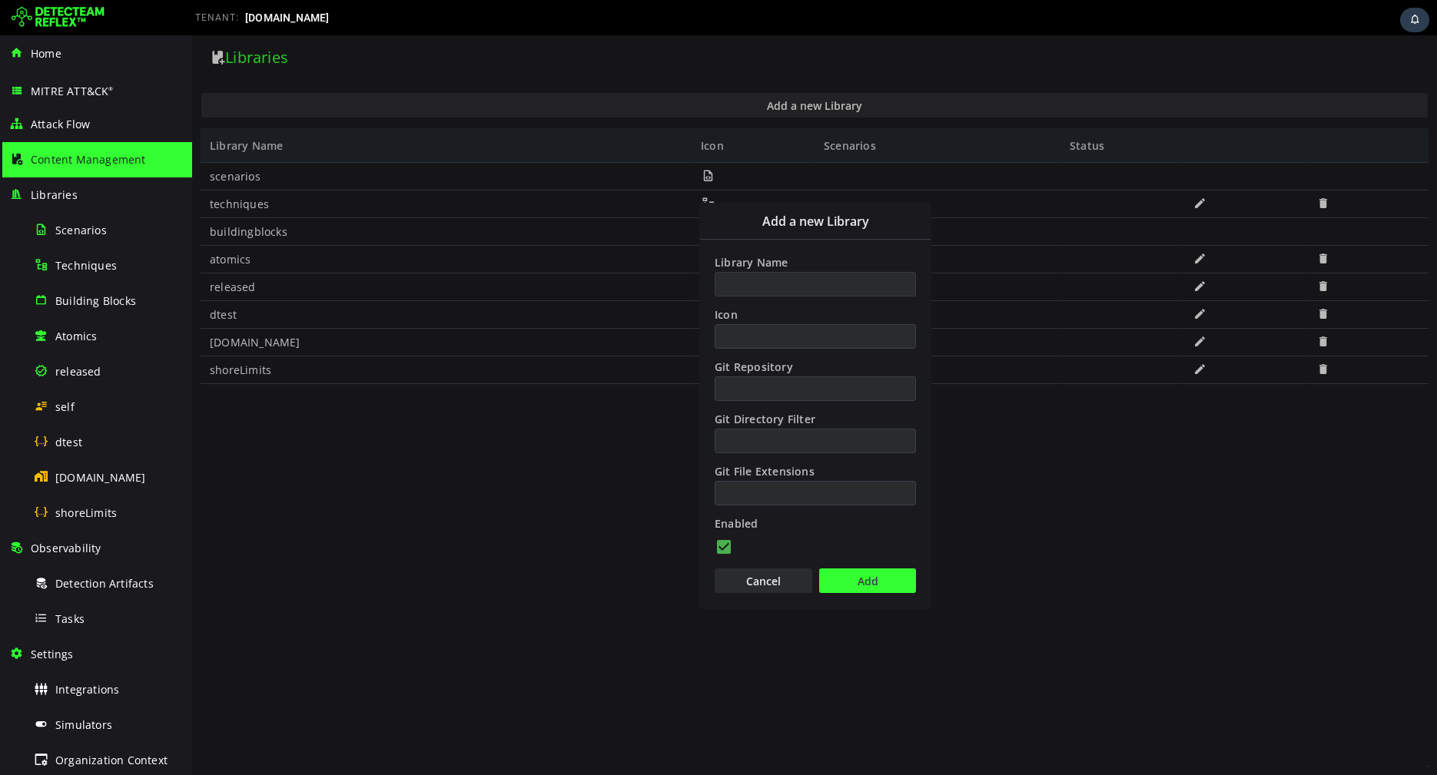
click at [796, 289] on input "Library Name" at bounding box center [815, 284] width 201 height 25
type input "**********"
click at [854, 580] on button "Add" at bounding box center [867, 581] width 97 height 25
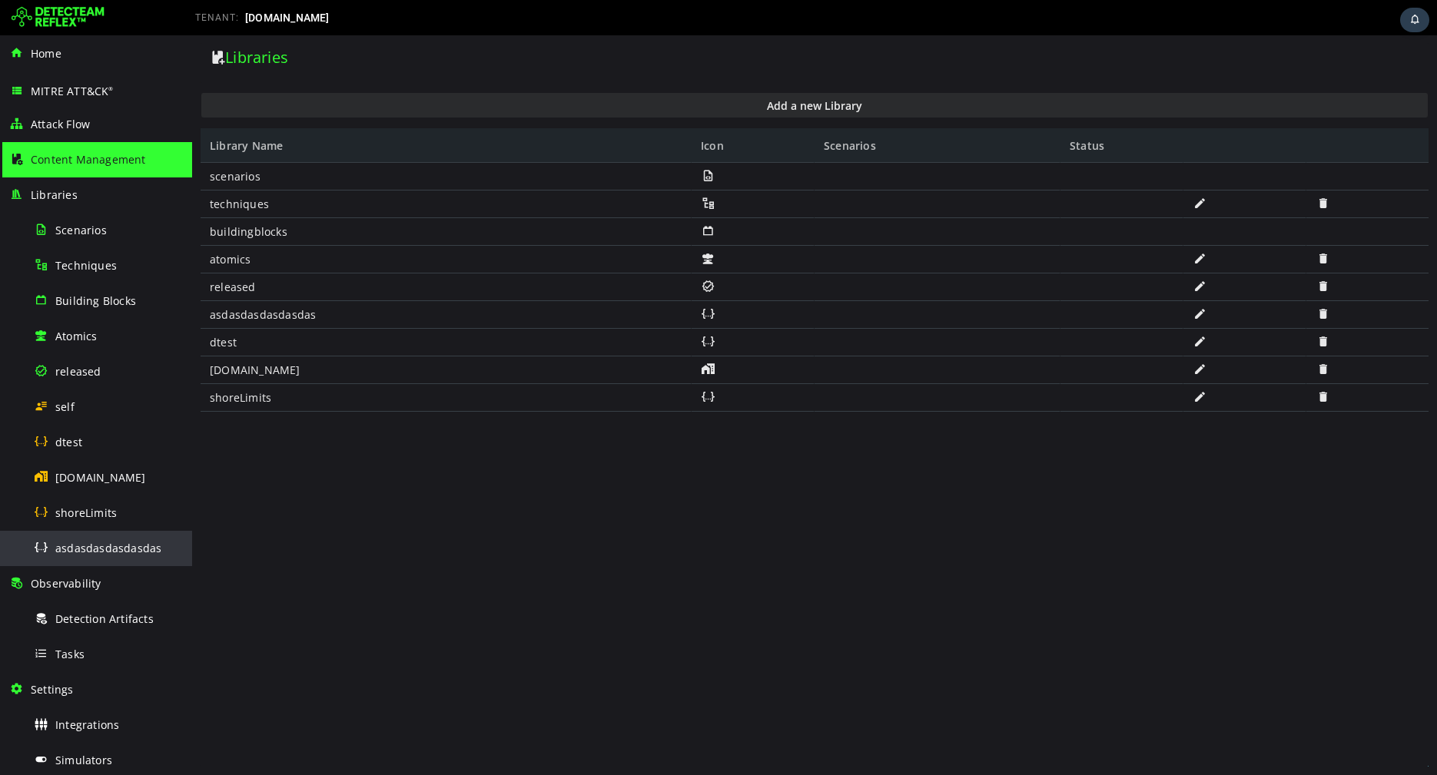
click at [140, 542] on span "asdasdasdasdasdas" at bounding box center [108, 548] width 106 height 15
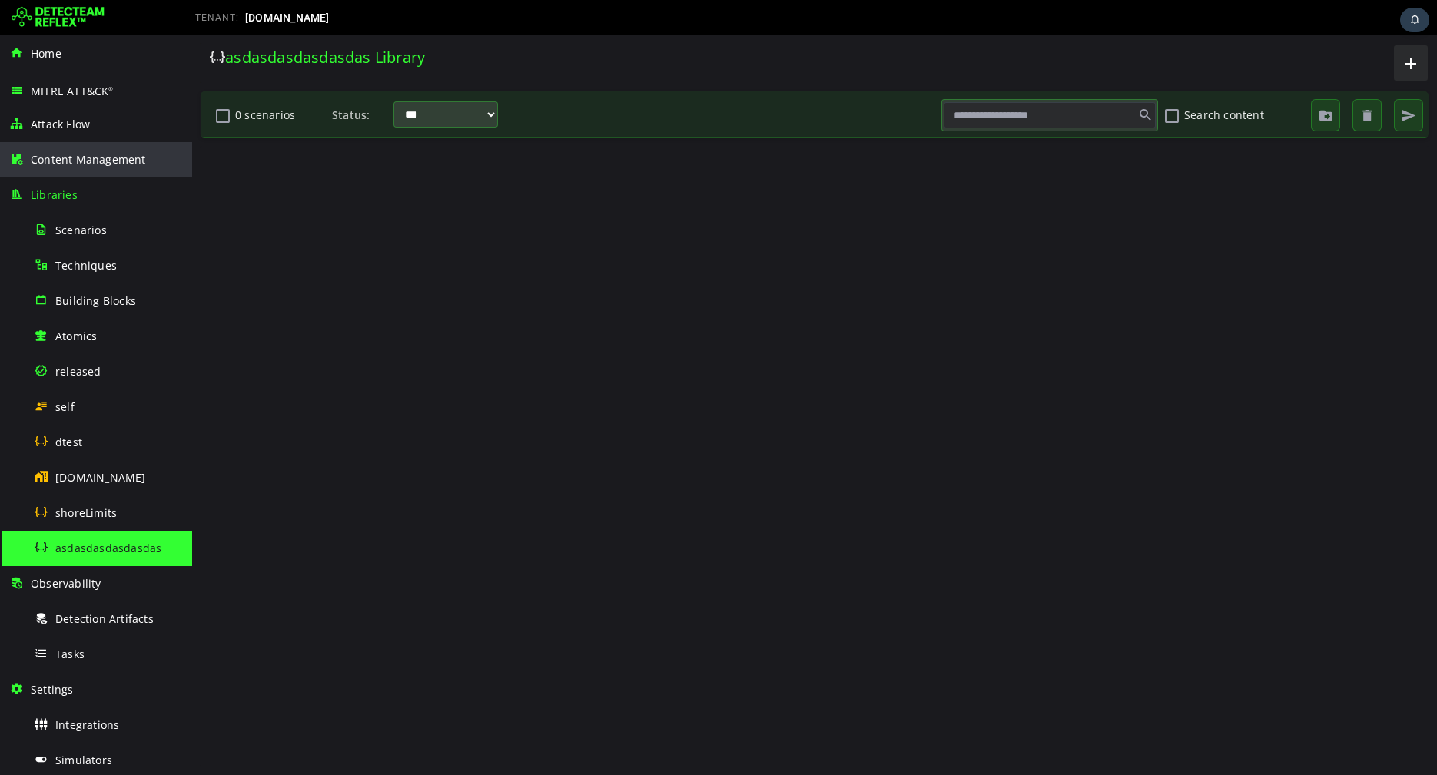
click at [108, 166] on span "Content Management" at bounding box center [88, 159] width 115 height 15
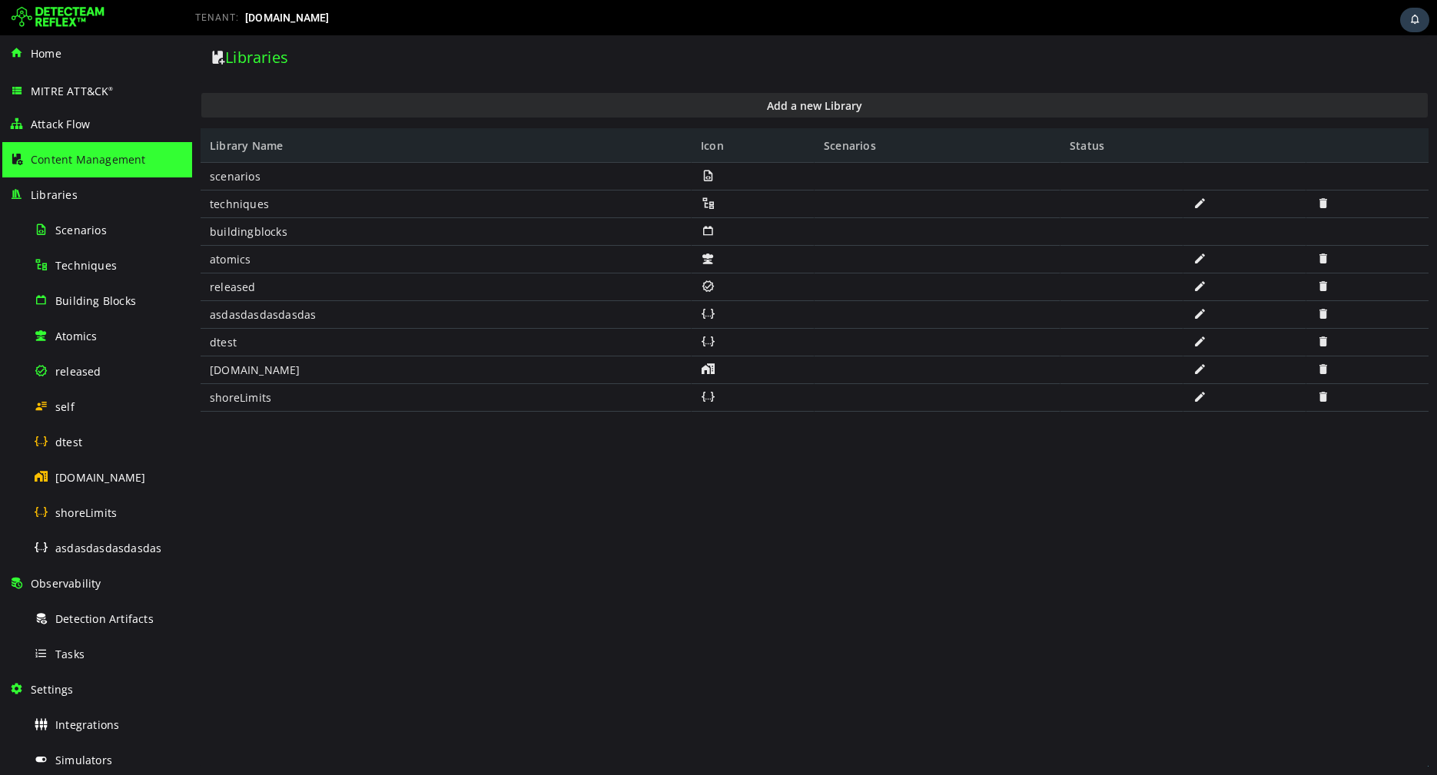
click at [1320, 317] on span at bounding box center [1322, 313] width 15 height 13
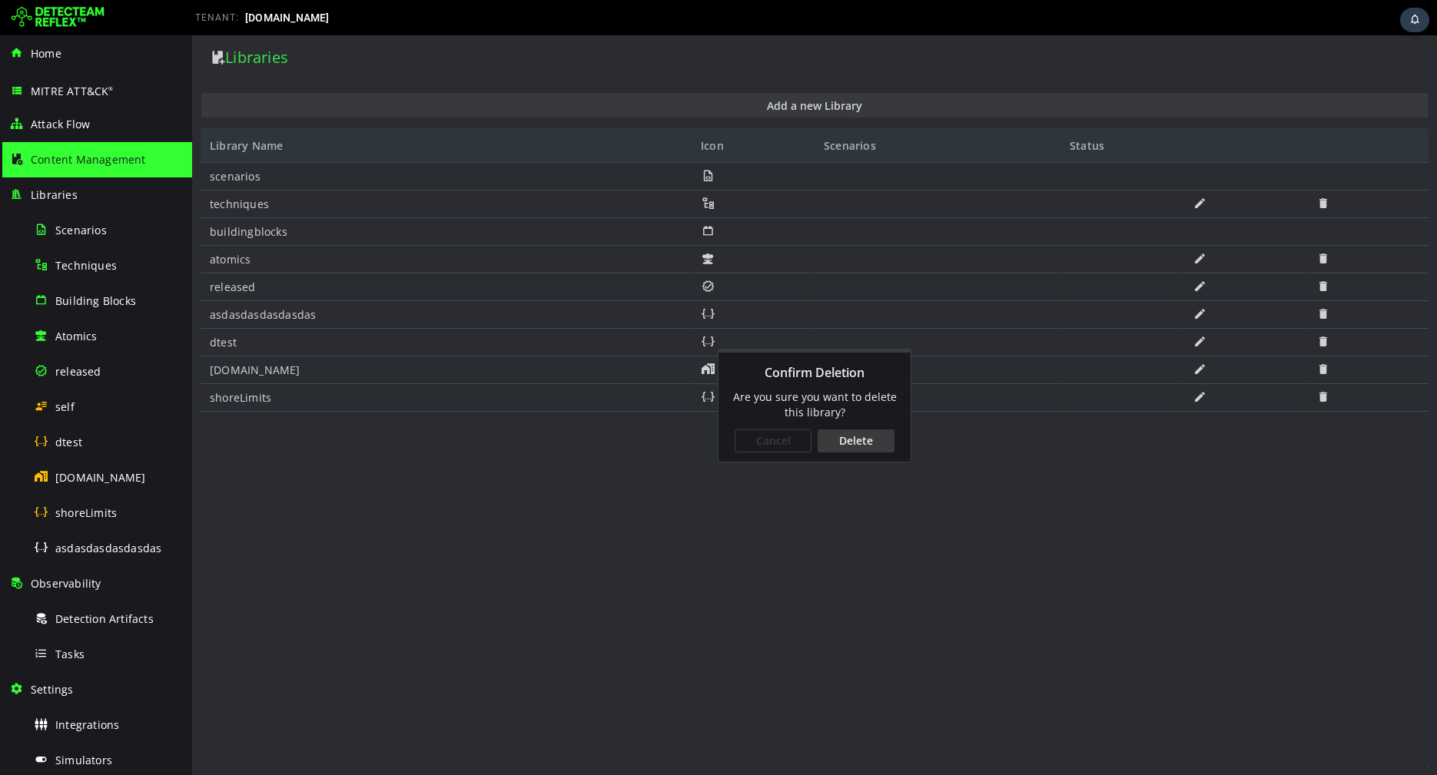
click at [879, 436] on div "Delete" at bounding box center [856, 441] width 77 height 23
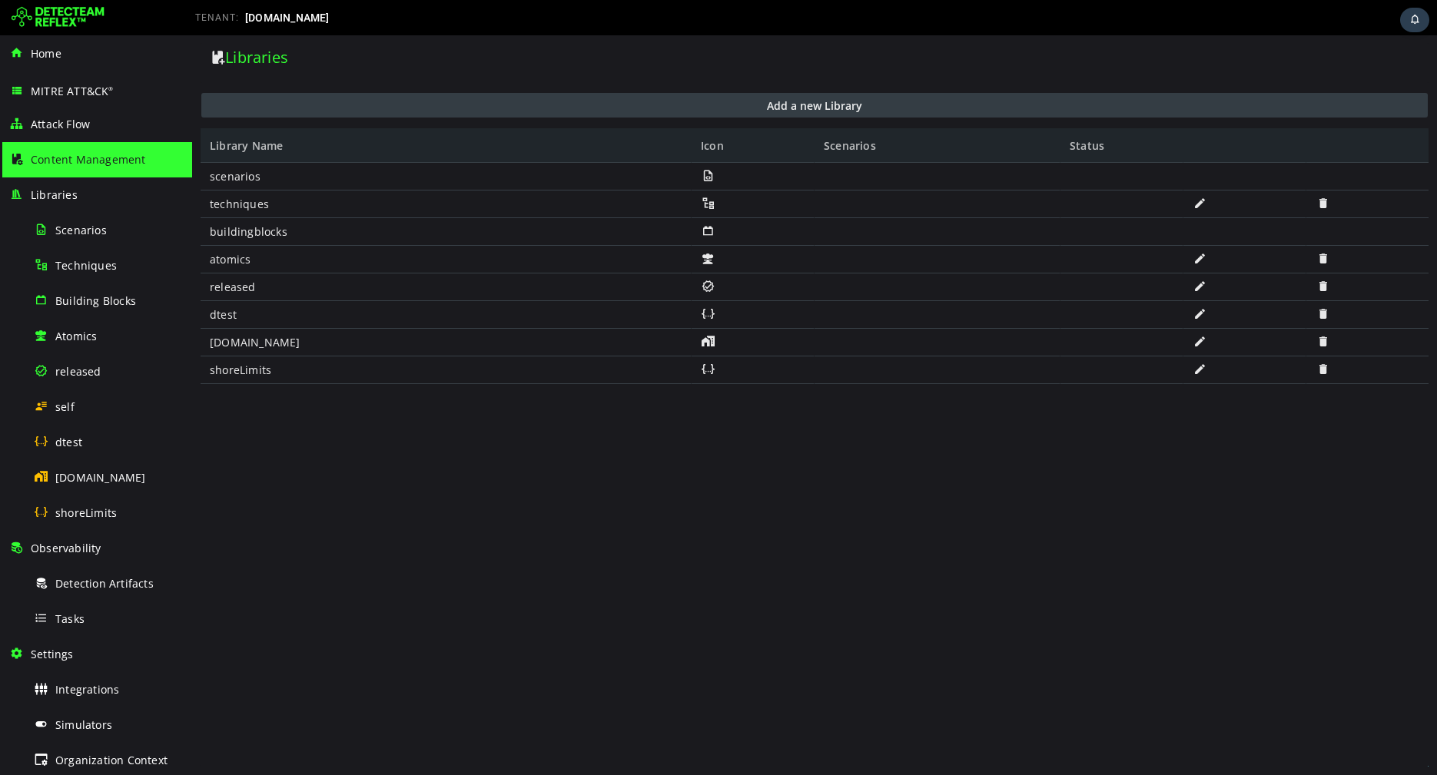
click at [452, 99] on button "Add a new Library" at bounding box center [814, 105] width 1226 height 25
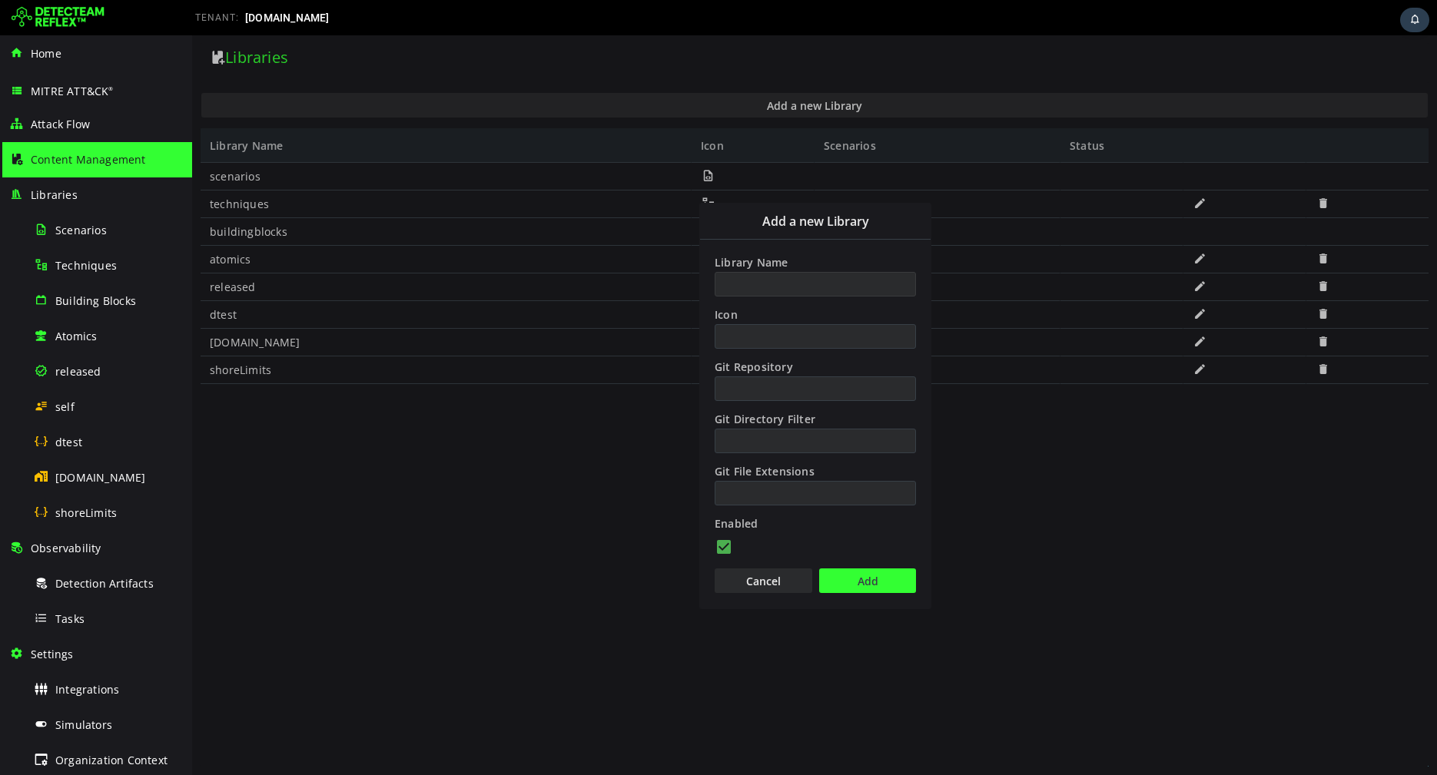
click at [749, 291] on input "Library Name" at bounding box center [815, 284] width 201 height 25
paste input "**********"
type input "**********"
click at [845, 577] on button "Add" at bounding box center [867, 581] width 97 height 25
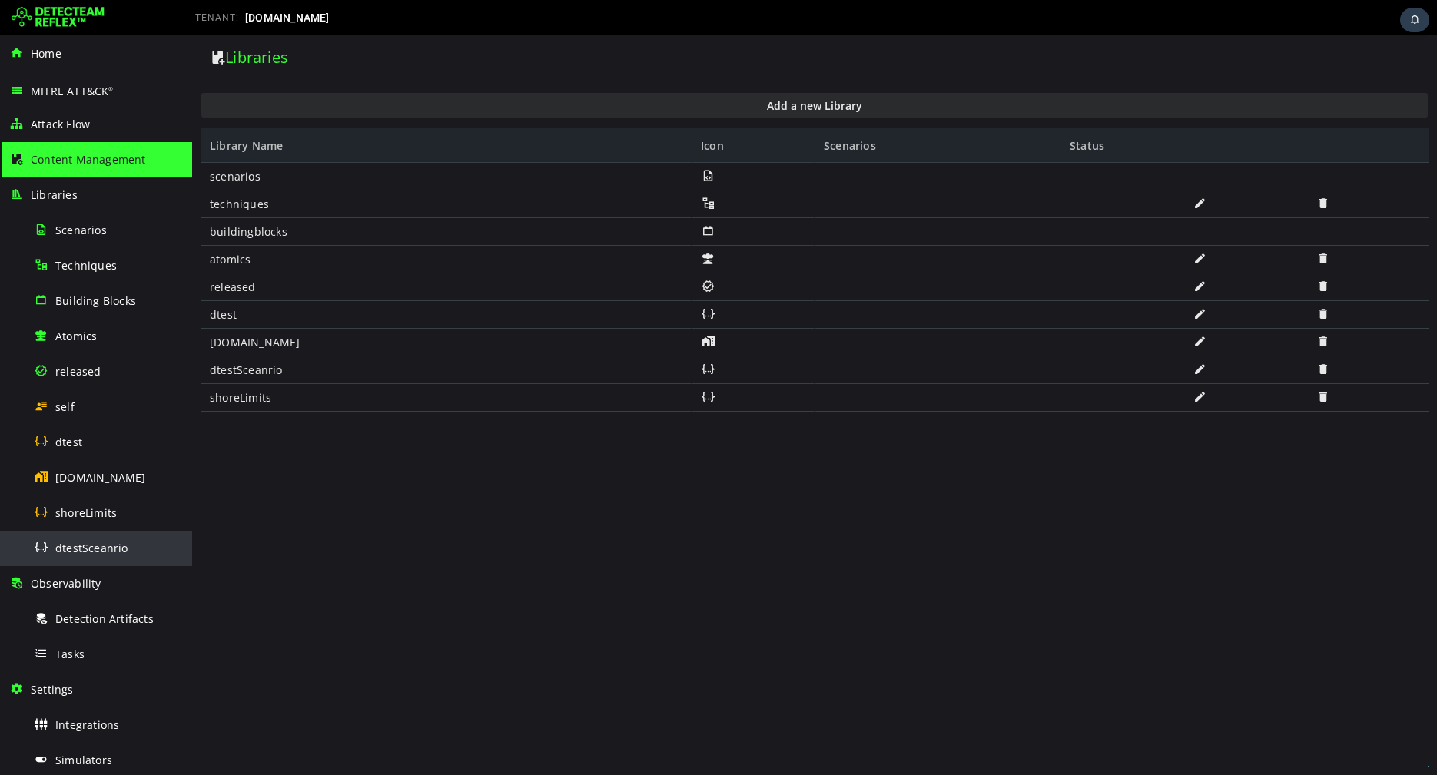
click at [84, 542] on span "dtestSceanrio" at bounding box center [91, 548] width 73 height 15
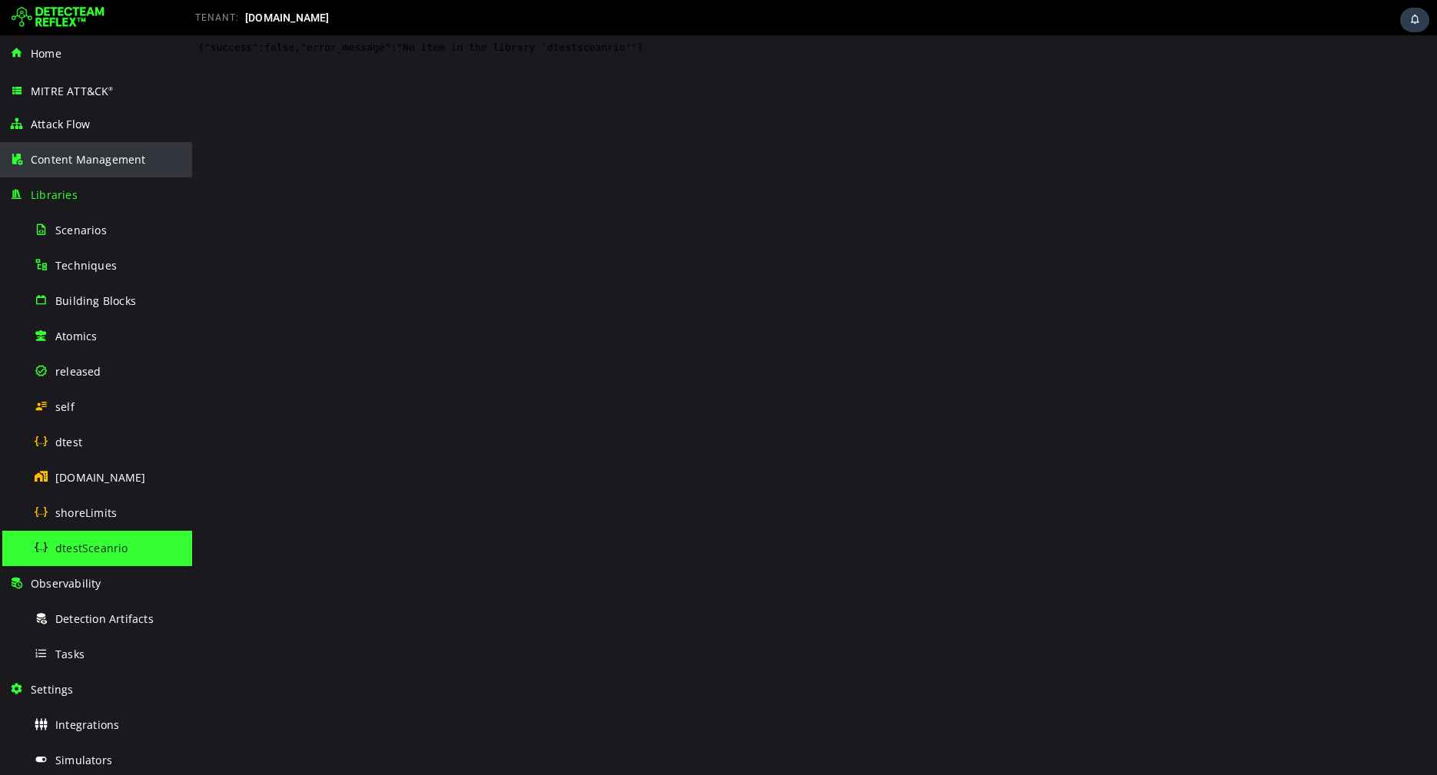
click at [75, 171] on div "Content Management" at bounding box center [96, 159] width 174 height 35
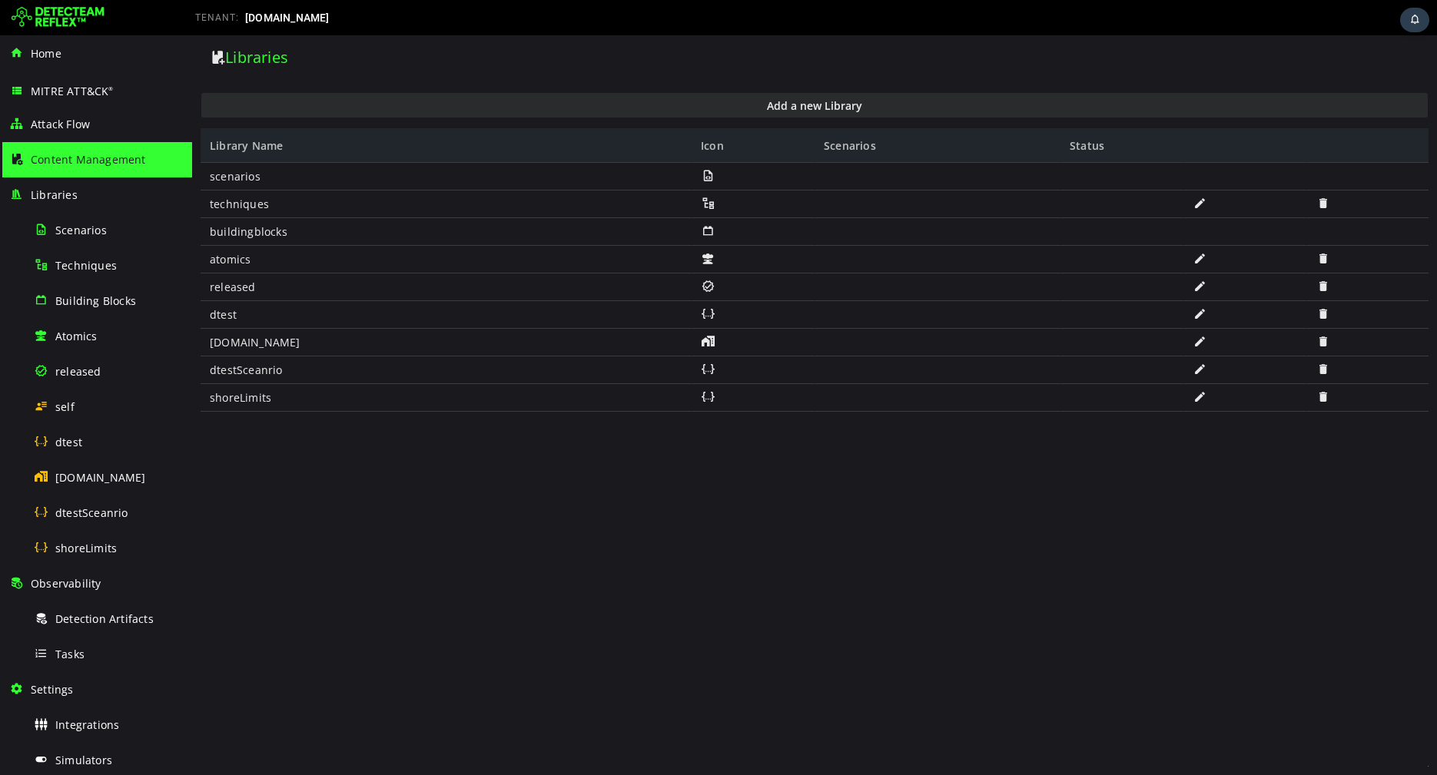
click at [1324, 369] on span at bounding box center [1322, 369] width 15 height 13
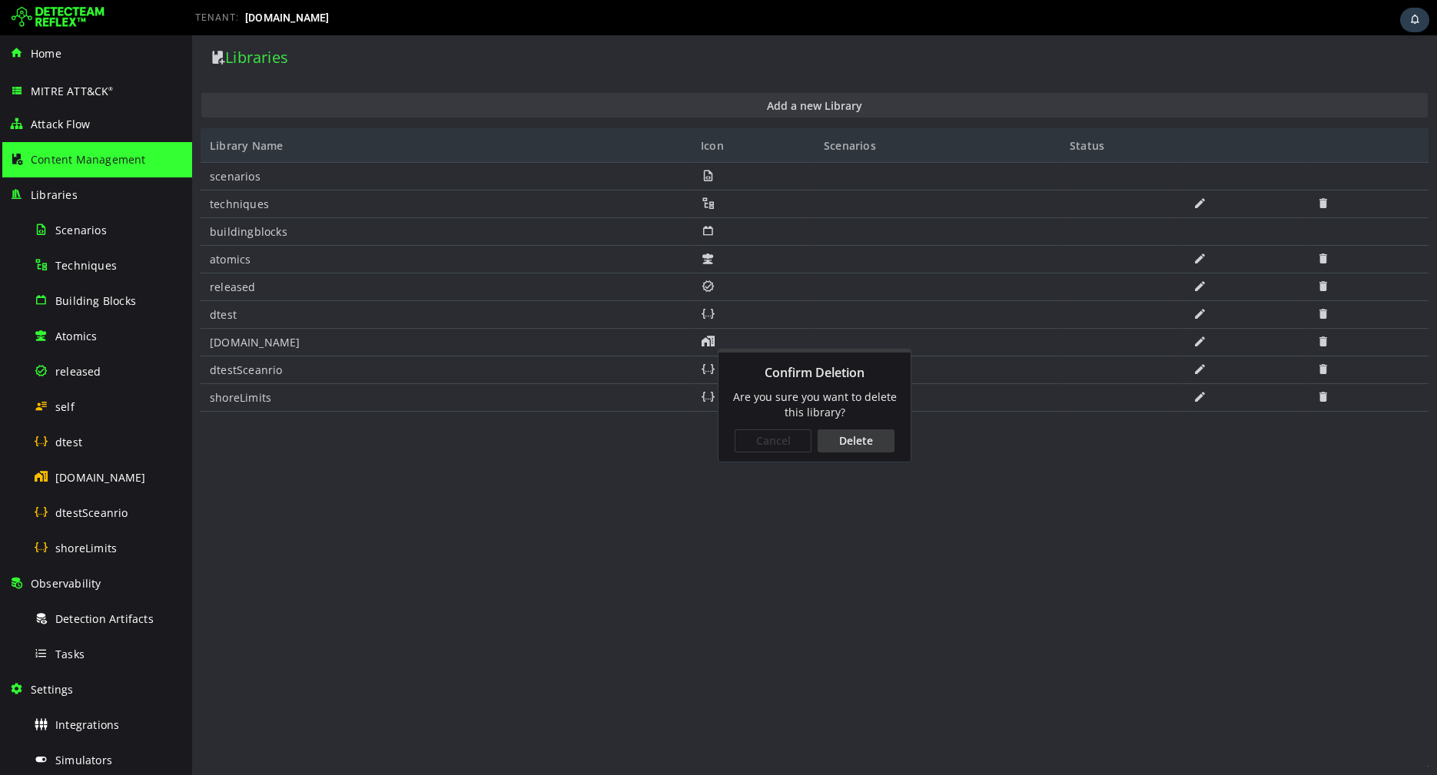
click at [828, 441] on div "Delete" at bounding box center [856, 441] width 77 height 23
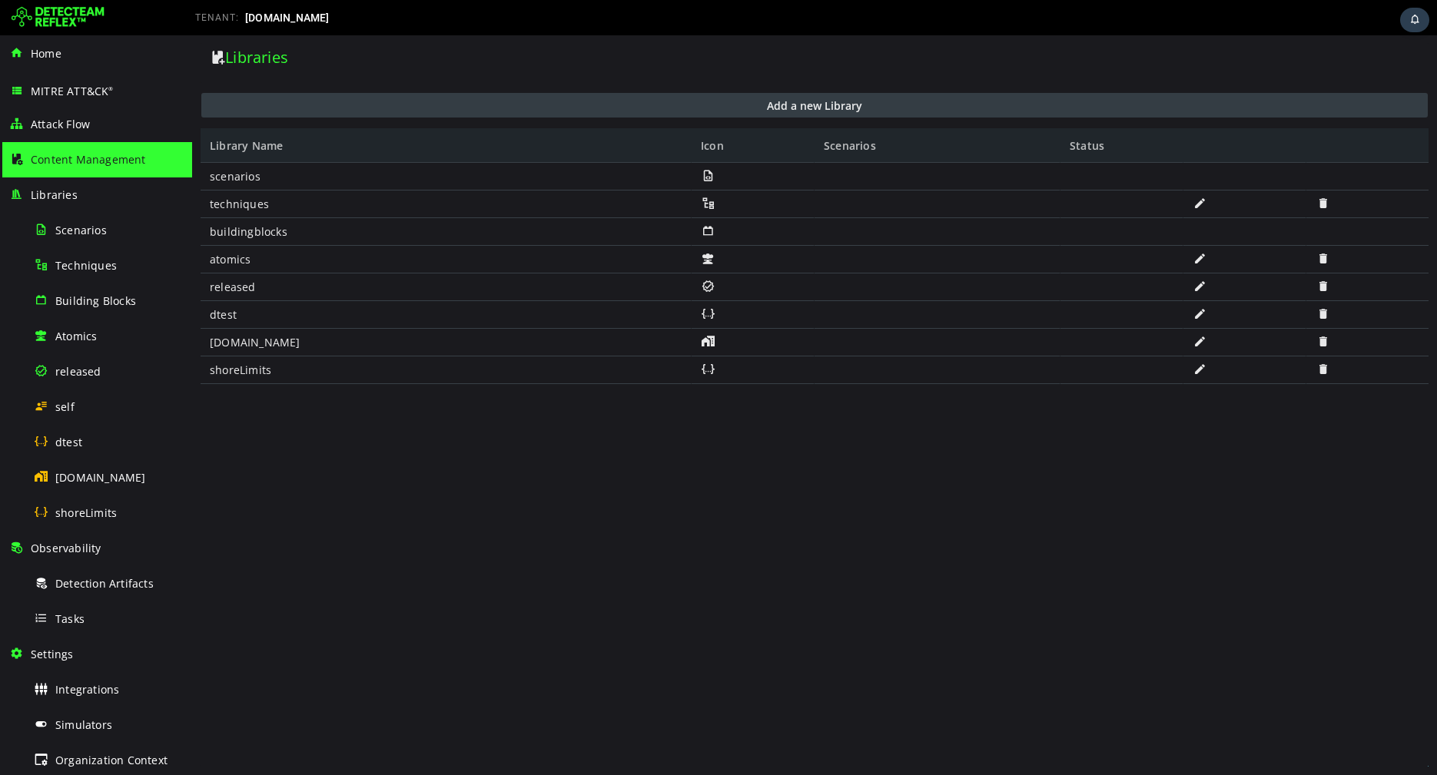
click at [586, 105] on button "Add a new Library" at bounding box center [814, 105] width 1226 height 25
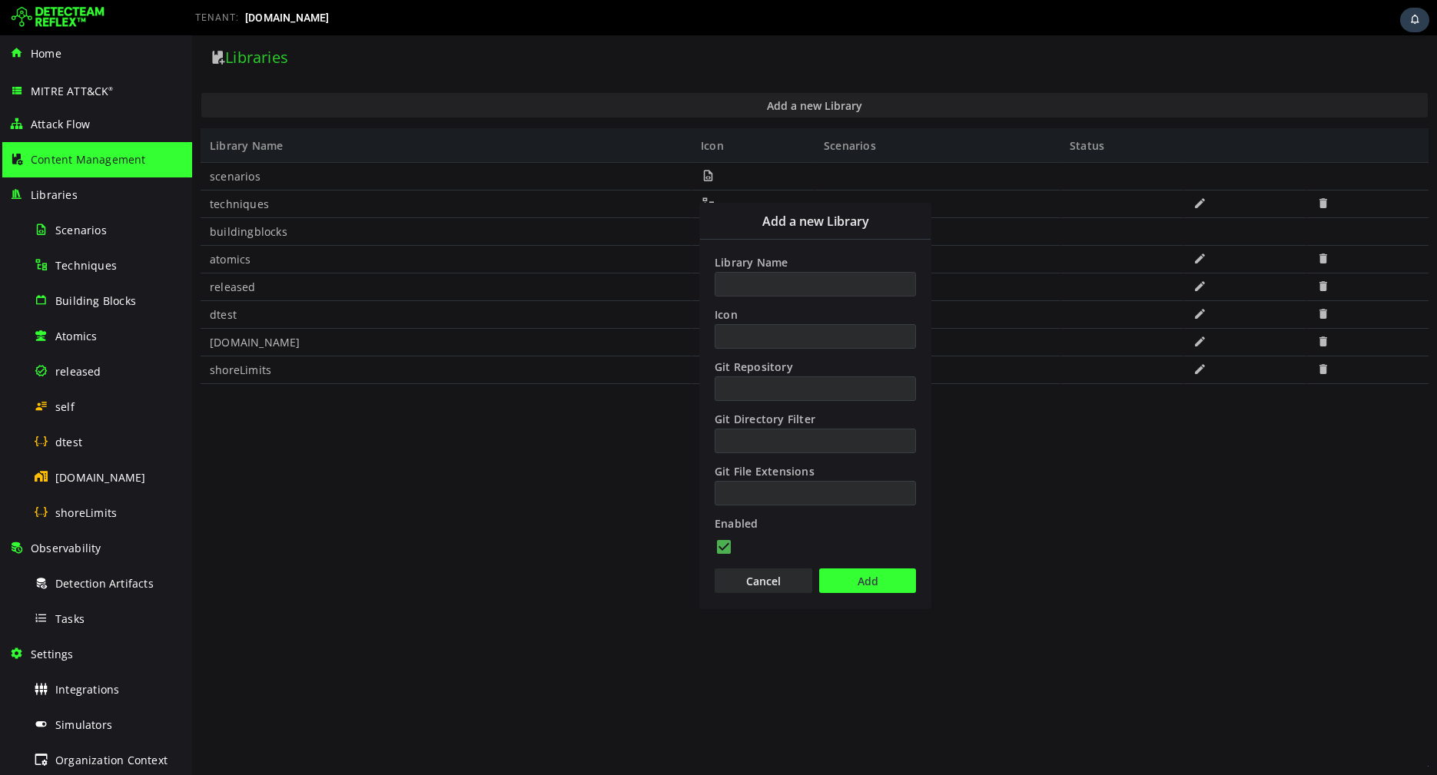
click at [771, 284] on input "Library Name" at bounding box center [815, 284] width 201 height 25
type input "**********"
click at [851, 576] on button "Add" at bounding box center [867, 581] width 97 height 25
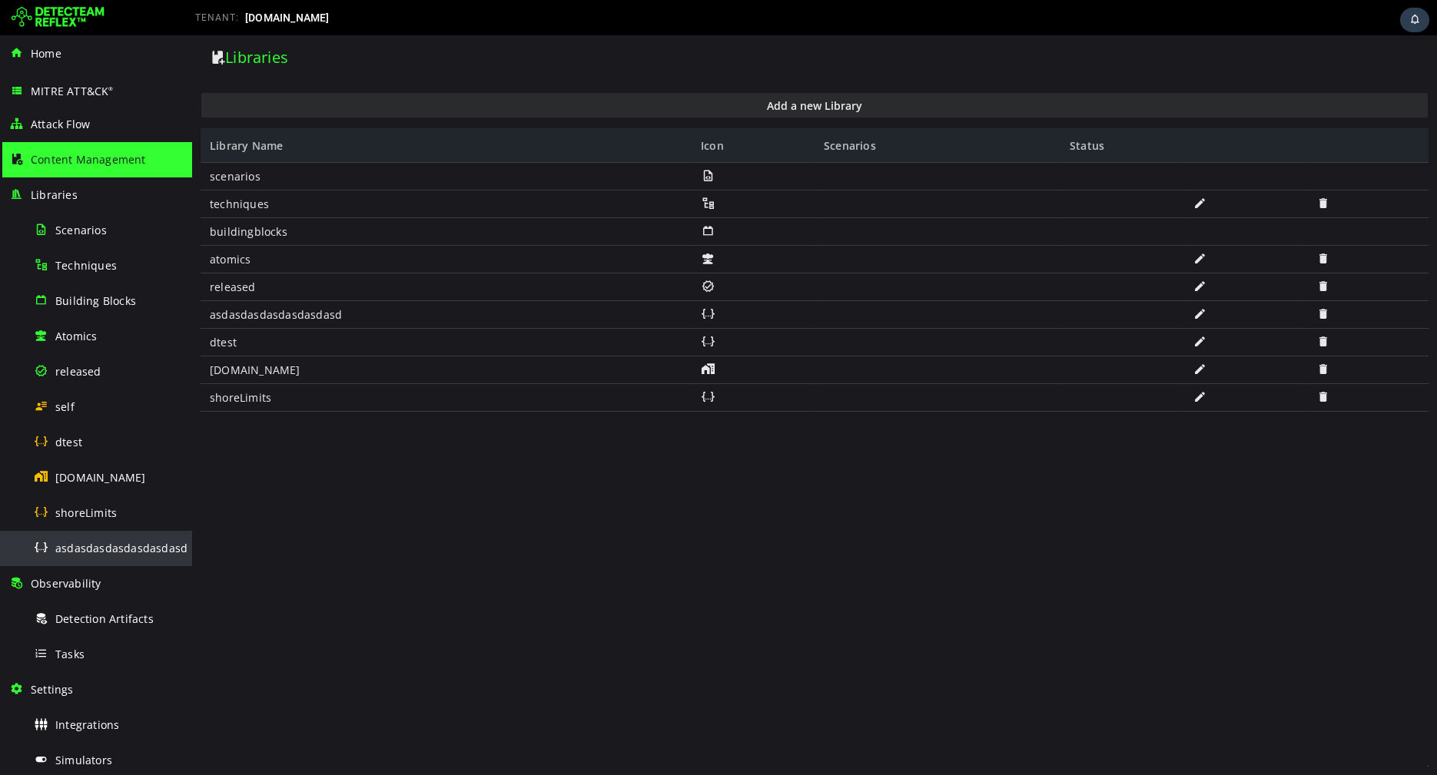
click at [91, 554] on span "asdasdasdasdasdasdasd" at bounding box center [121, 548] width 132 height 15
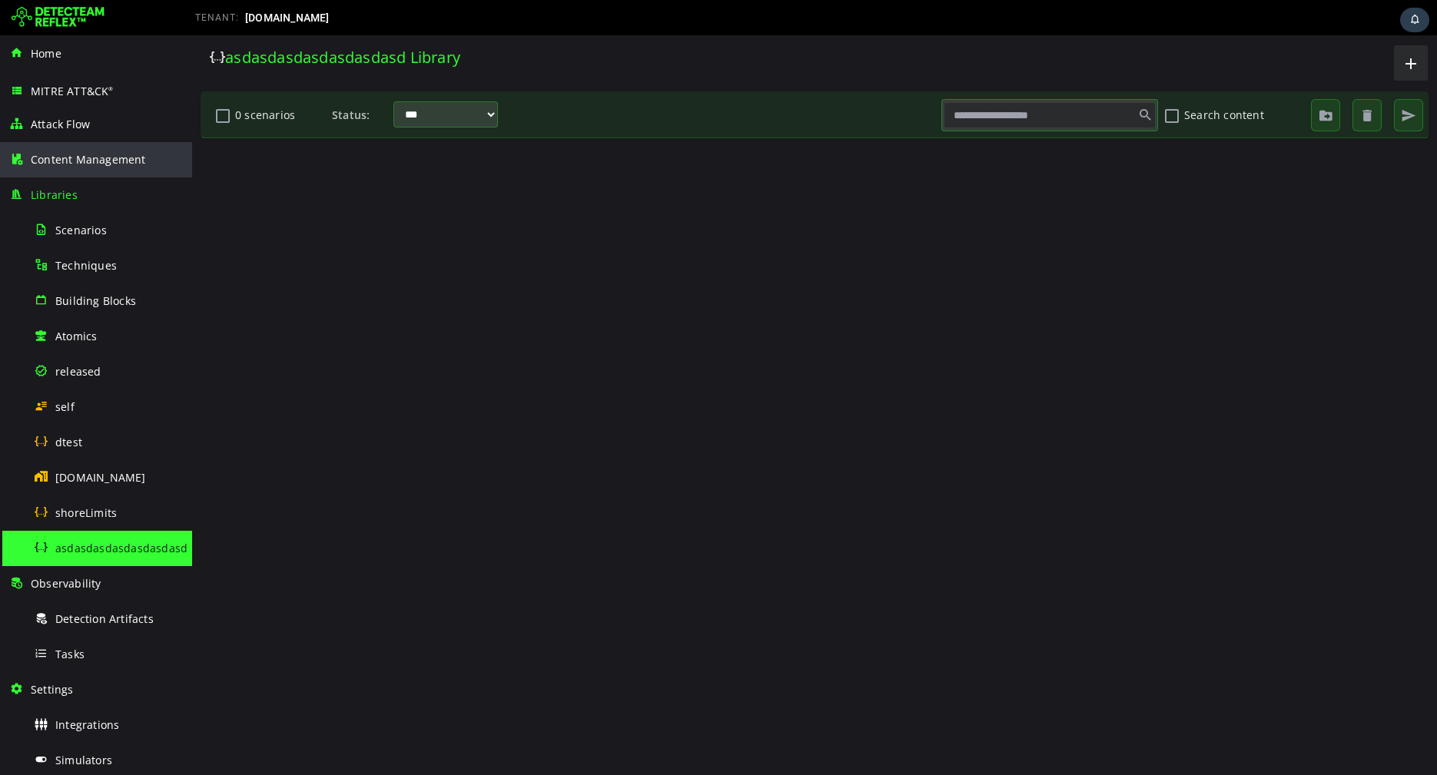
click at [78, 170] on div "Content Management" at bounding box center [96, 159] width 174 height 35
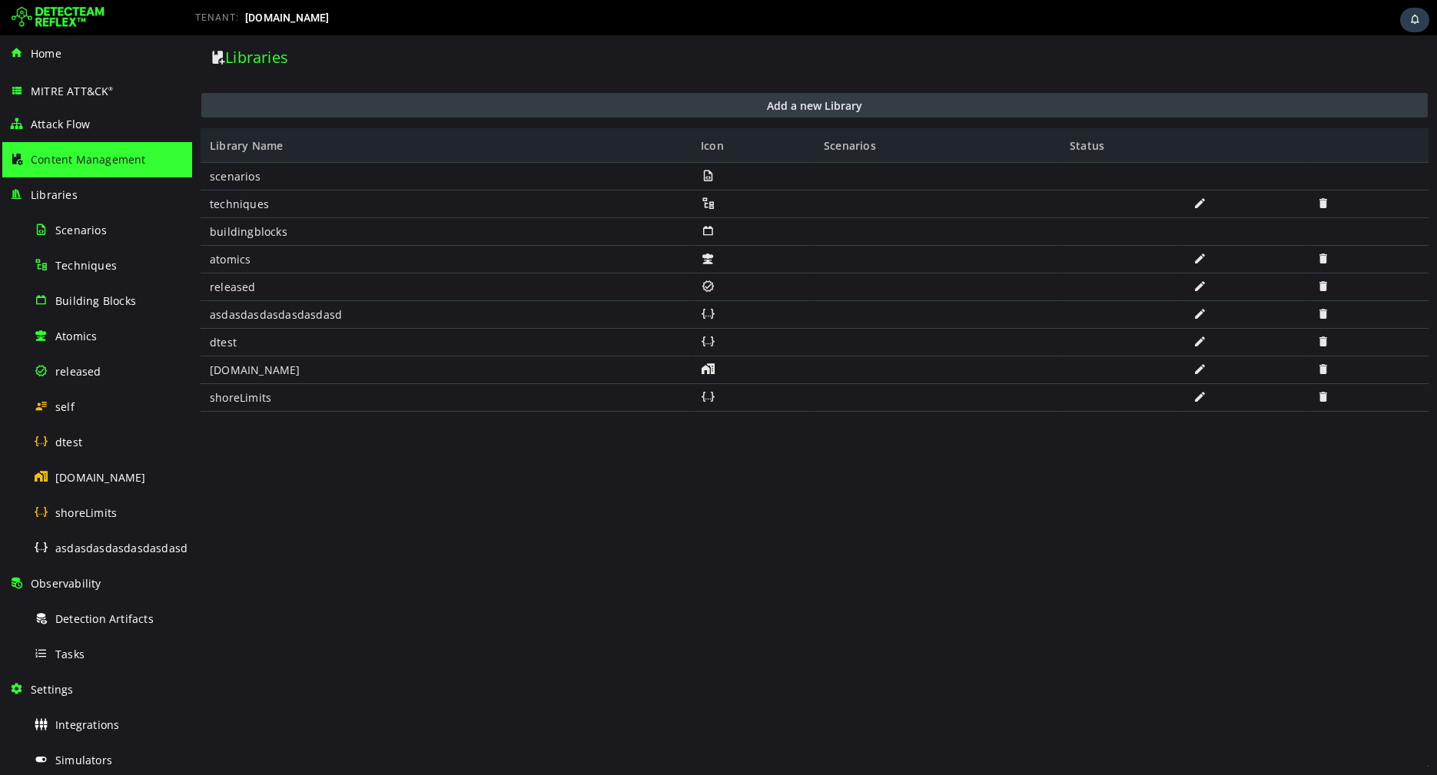
click at [605, 101] on button "Add a new Library" at bounding box center [814, 105] width 1226 height 25
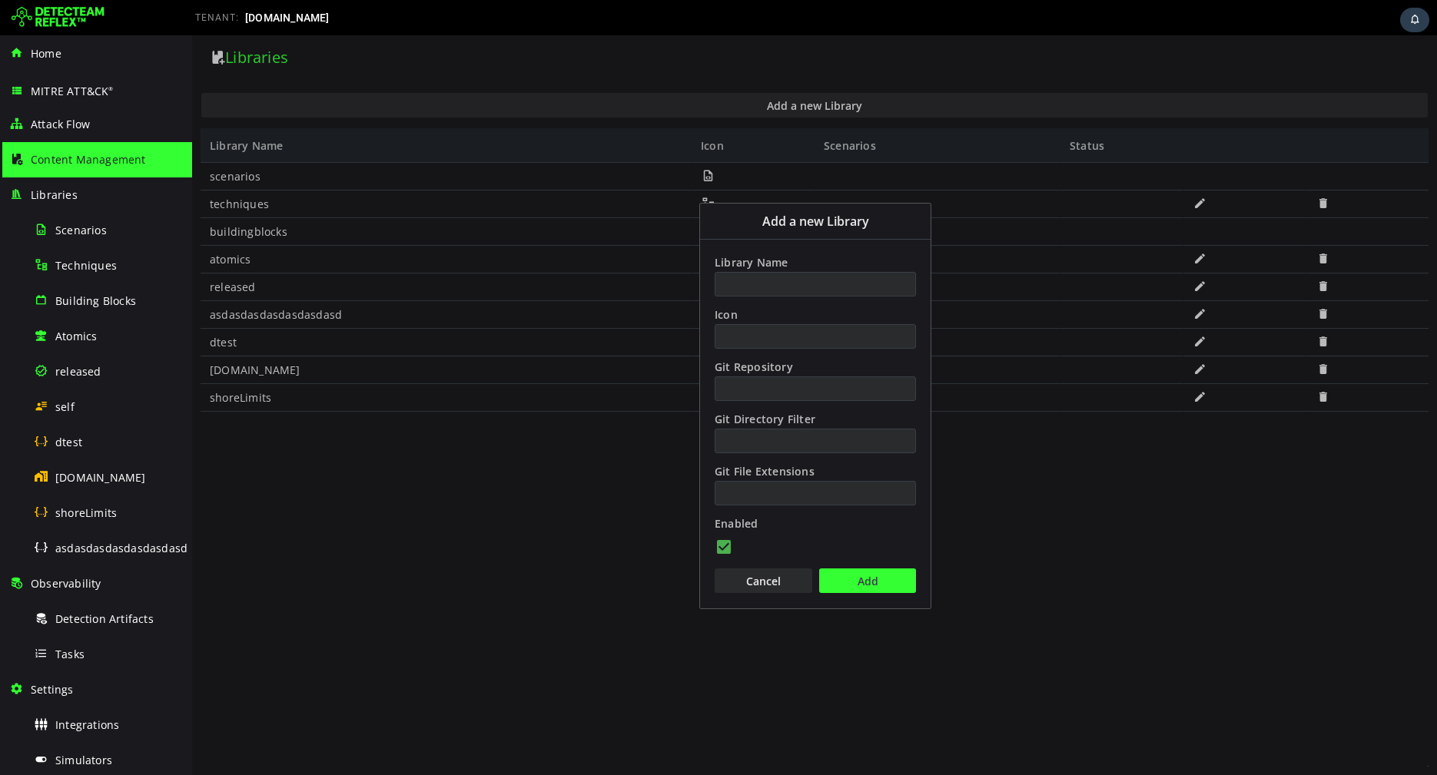
click at [741, 270] on div "Add a new Library" at bounding box center [815, 284] width 204 height 29
paste input "**********"
type input "**********"
click at [868, 582] on button "Add" at bounding box center [867, 581] width 97 height 25
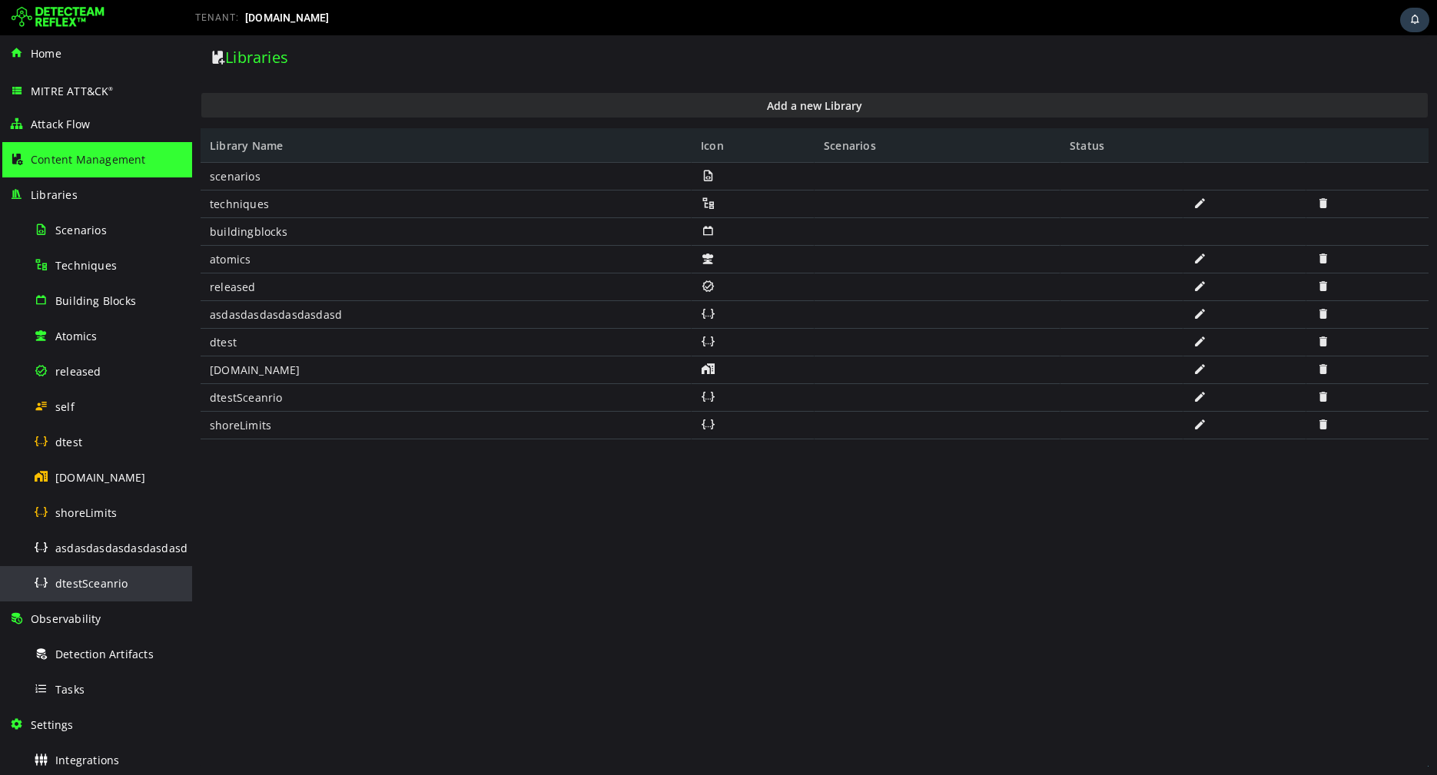
click at [96, 580] on span "dtestSceanrio" at bounding box center [91, 583] width 73 height 15
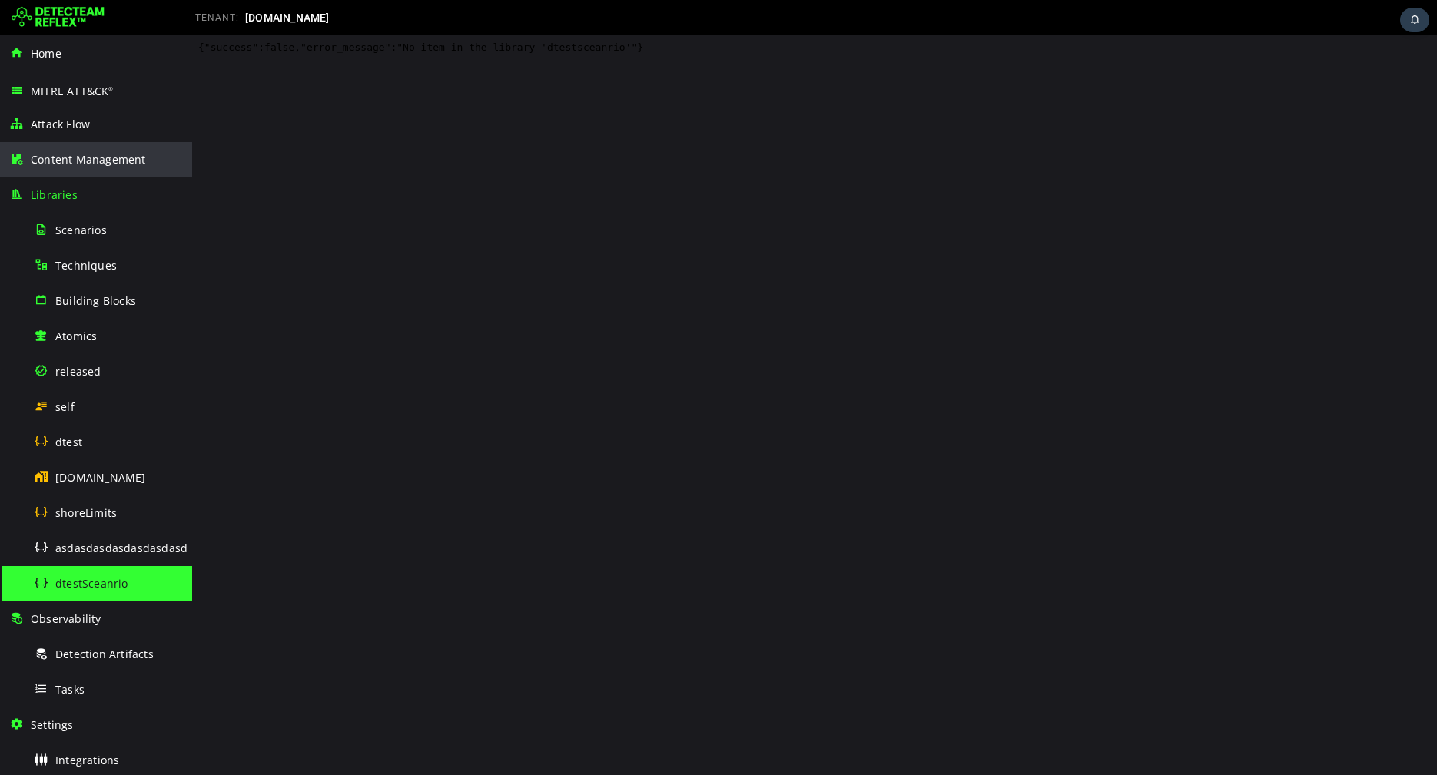
click at [105, 162] on span "Content Management" at bounding box center [88, 159] width 115 height 15
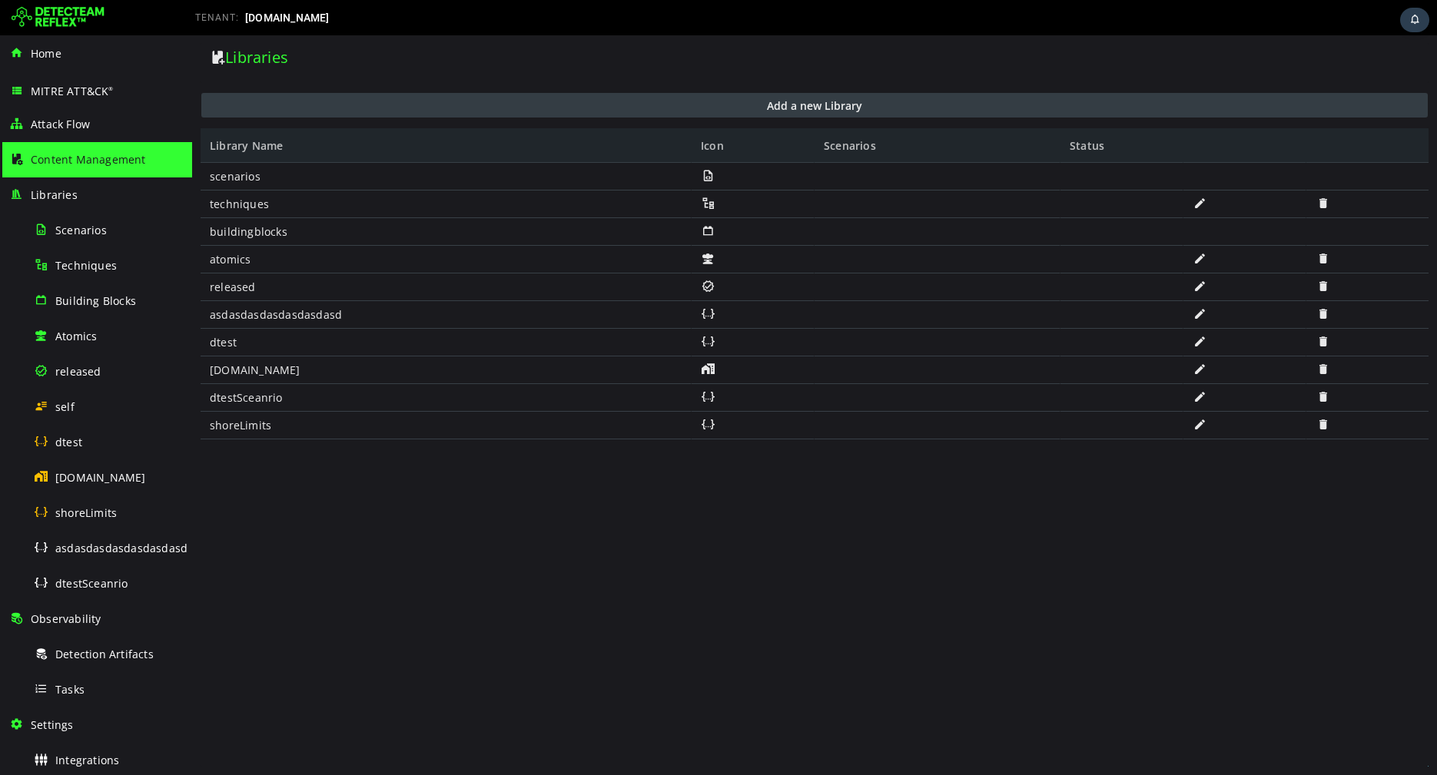
click at [864, 114] on button "Add a new Library" at bounding box center [814, 105] width 1226 height 25
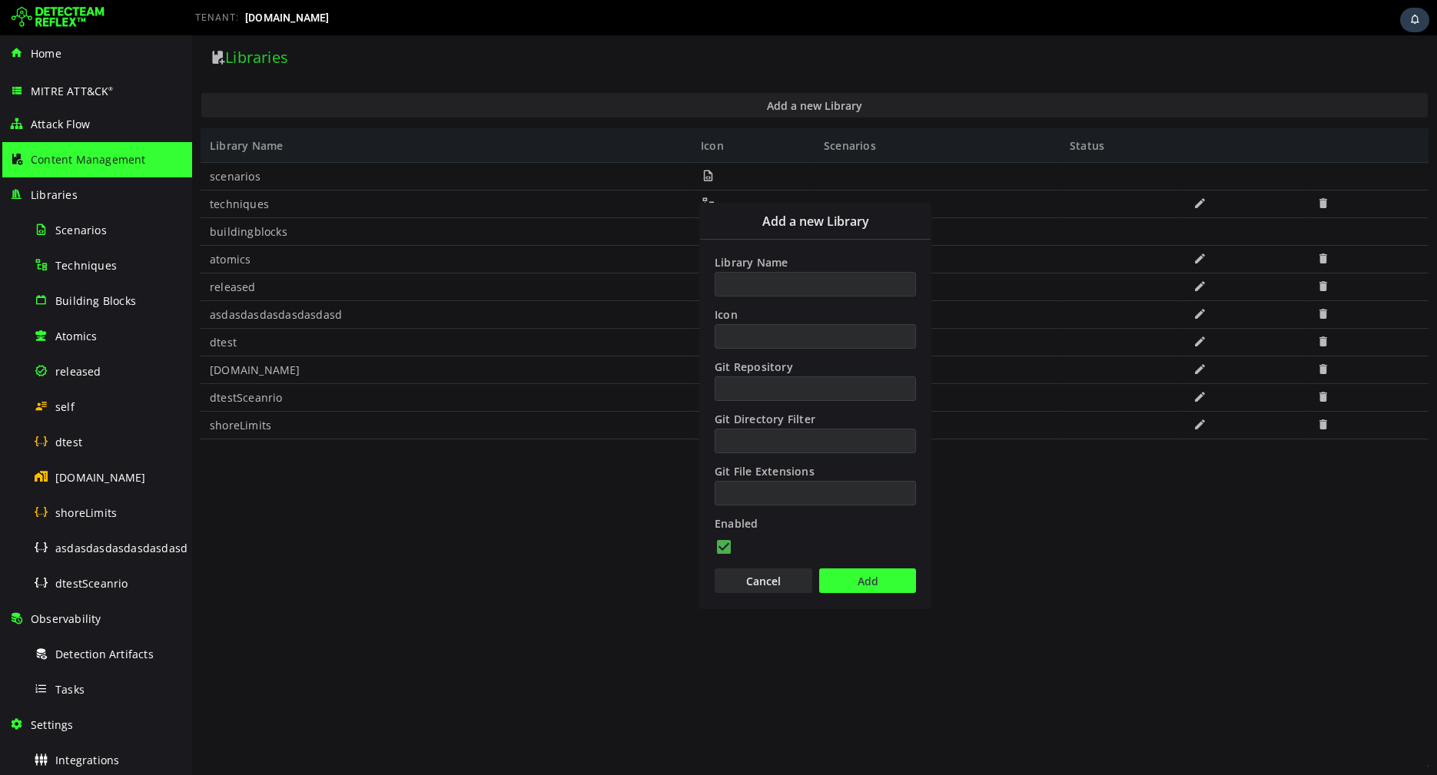
click at [780, 280] on input "Library Name" at bounding box center [815, 284] width 201 height 25
paste input "**********"
type input "**********"
click at [862, 576] on button "Add" at bounding box center [867, 581] width 97 height 25
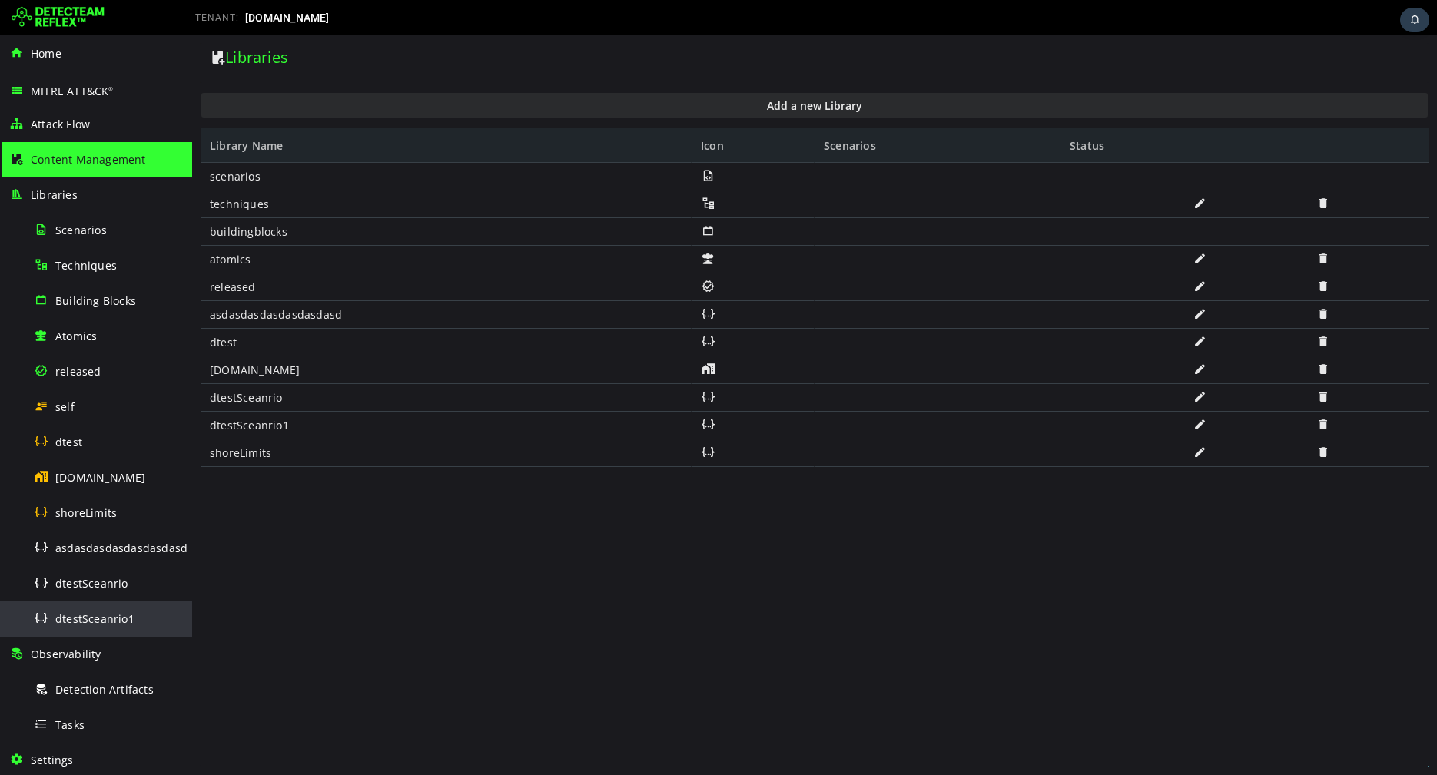
click at [85, 610] on div "dtestSceanrio1" at bounding box center [108, 619] width 149 height 35
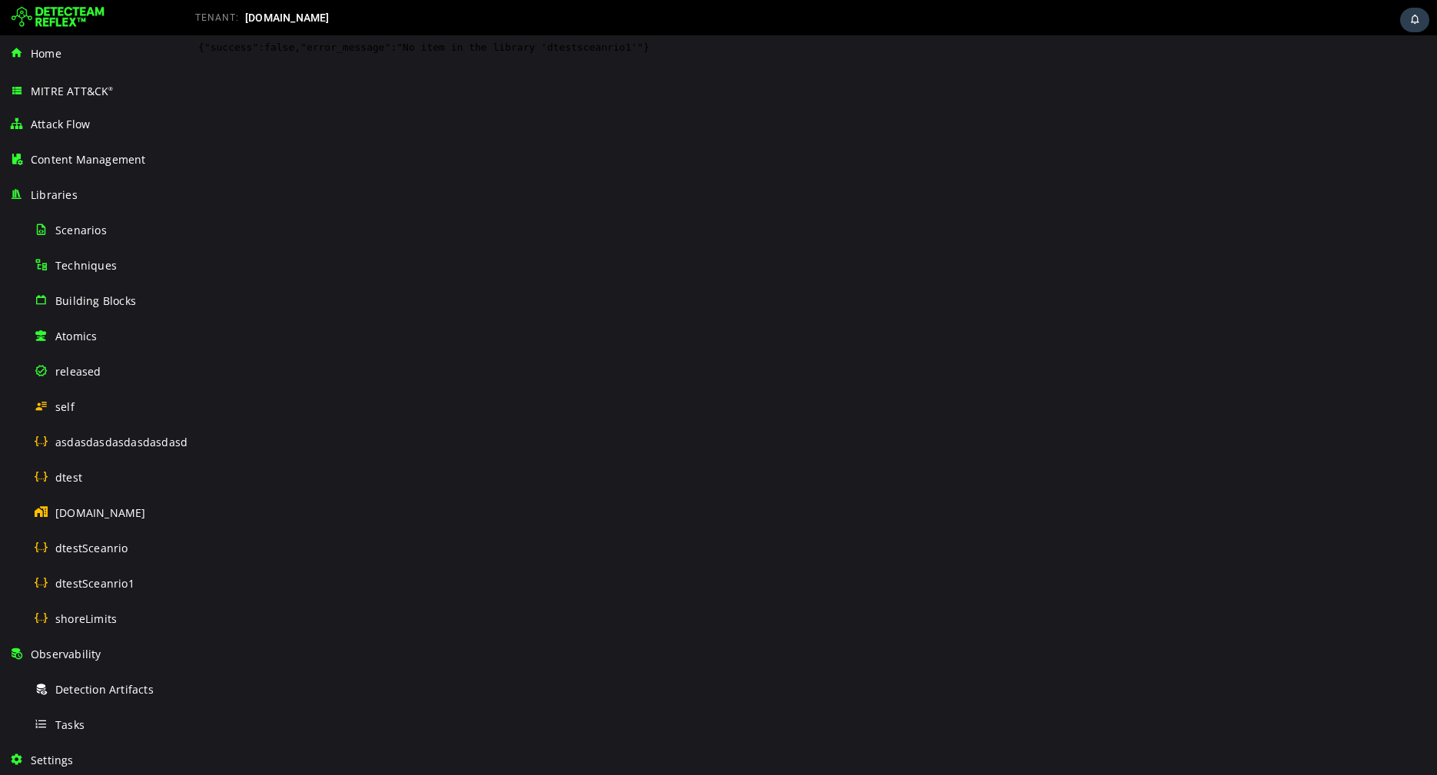
click at [85, 610] on div "shoreLimits" at bounding box center [108, 619] width 149 height 35
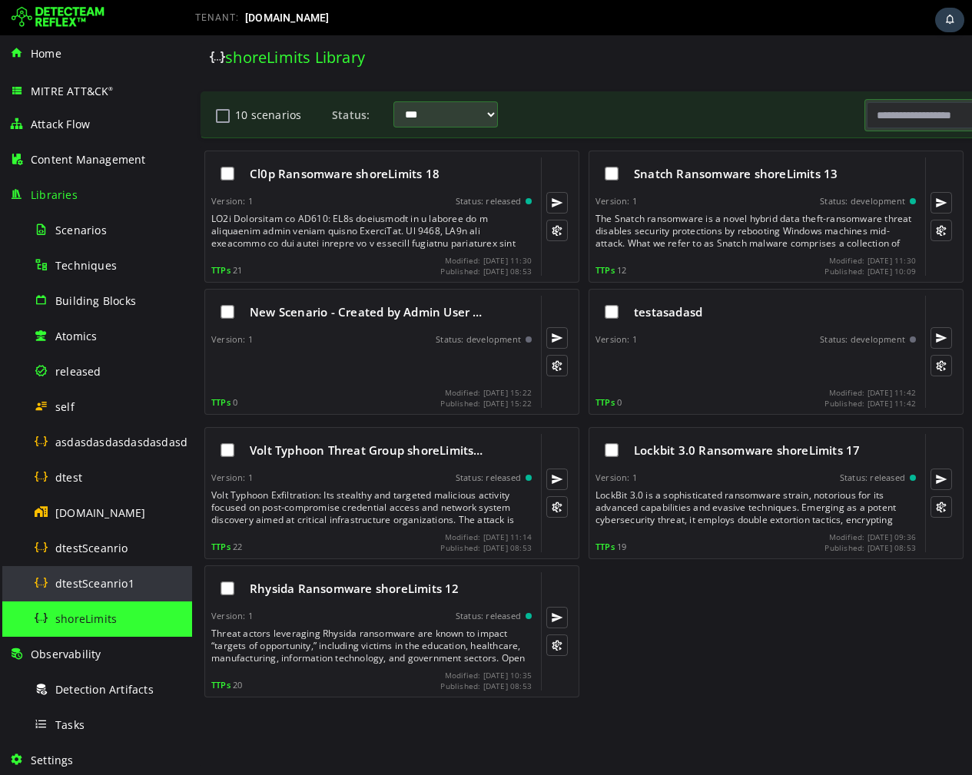
click at [71, 581] on span "dtestSceanrio1" at bounding box center [94, 583] width 79 height 15
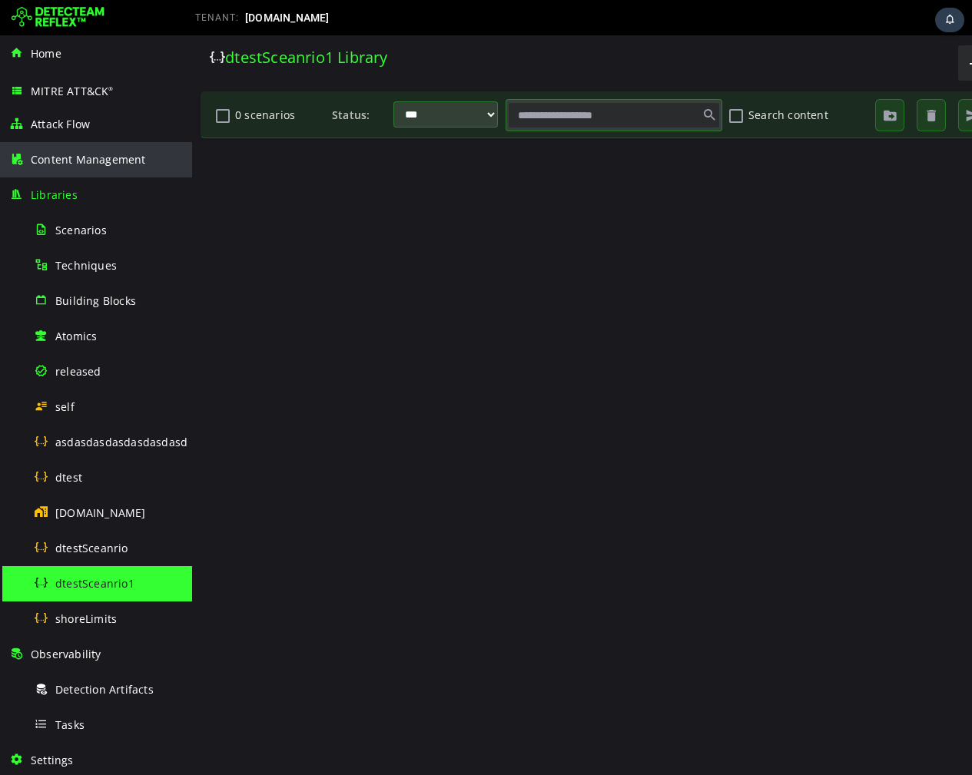
click at [76, 166] on span "Content Management" at bounding box center [88, 159] width 115 height 15
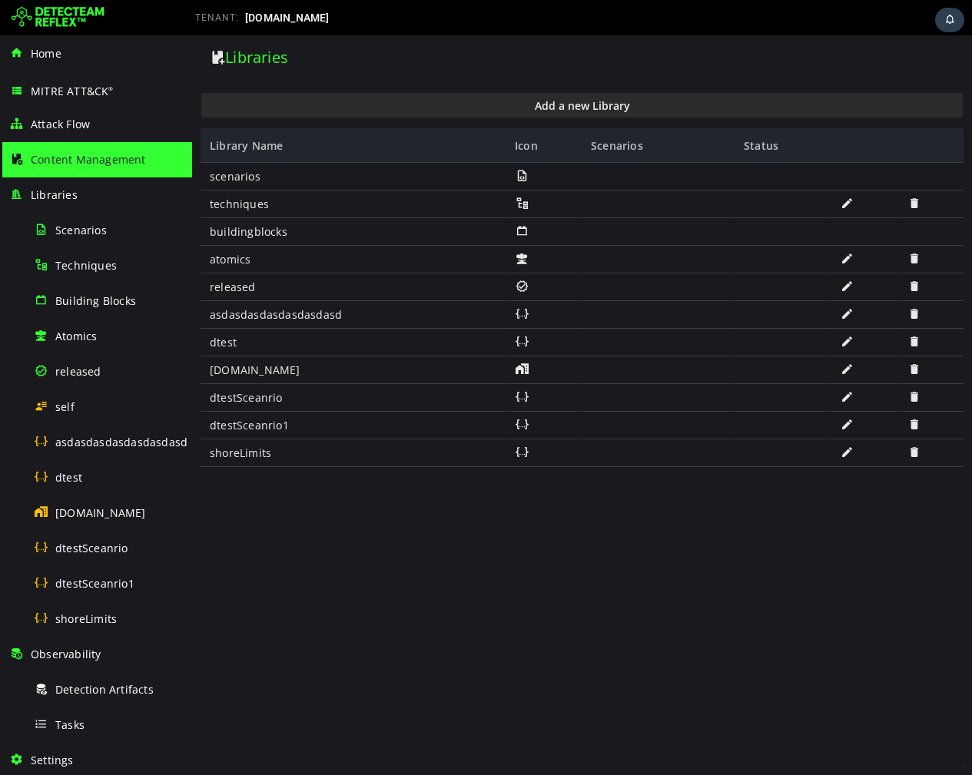
click at [914, 313] on span at bounding box center [914, 313] width 15 height 13
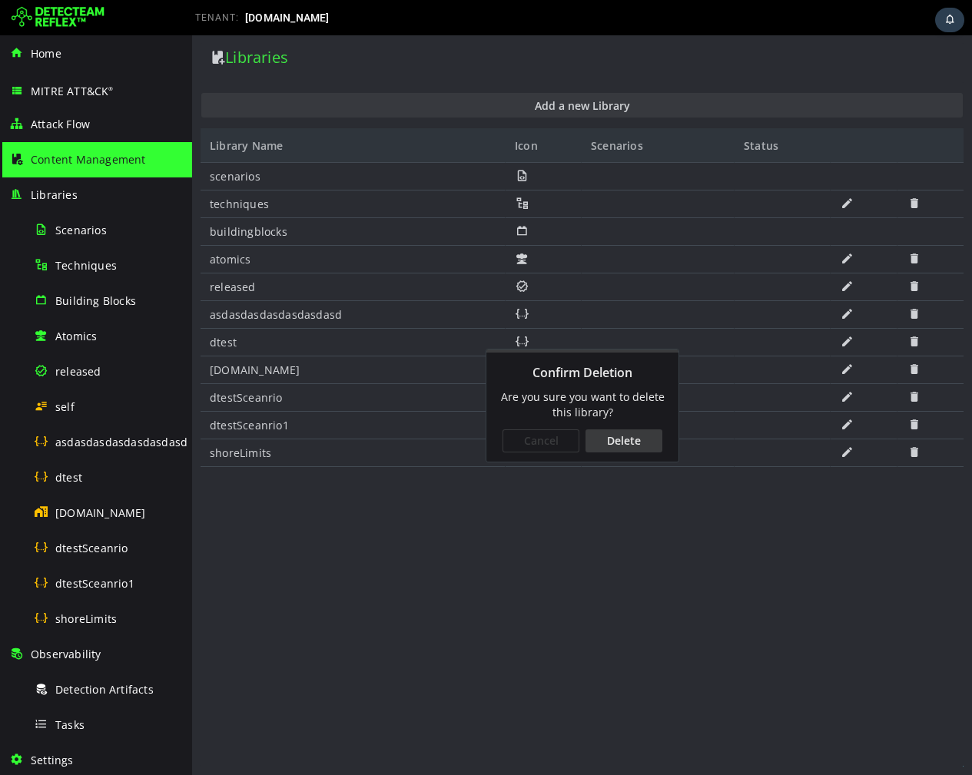
click at [635, 443] on div "Delete" at bounding box center [623, 441] width 77 height 23
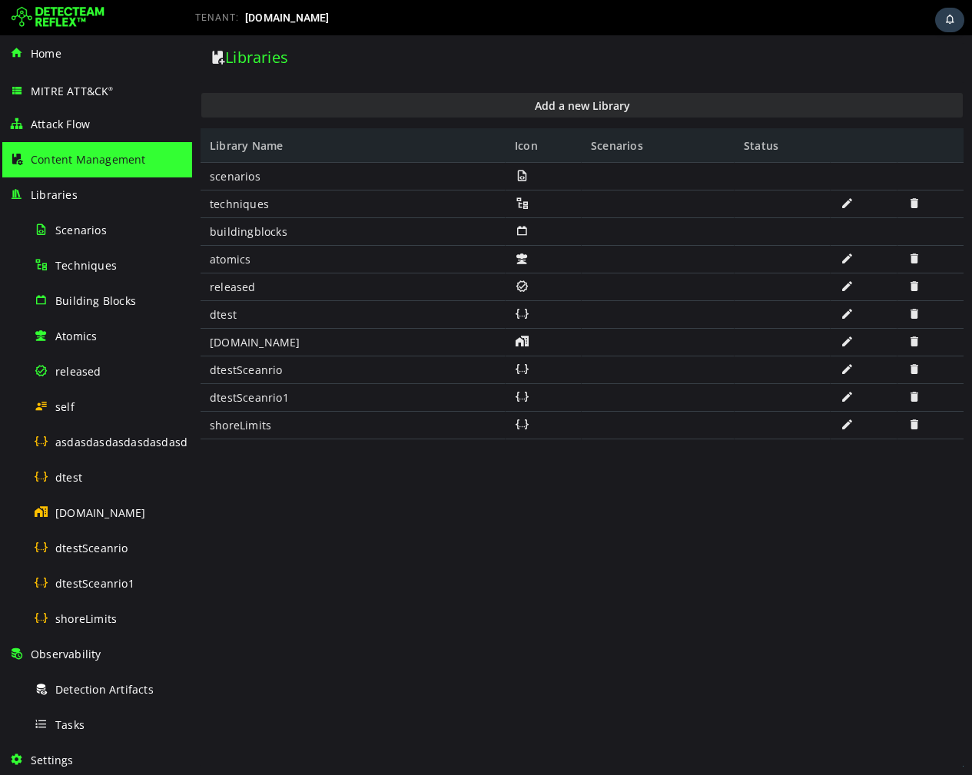
click at [912, 395] on span at bounding box center [914, 396] width 15 height 13
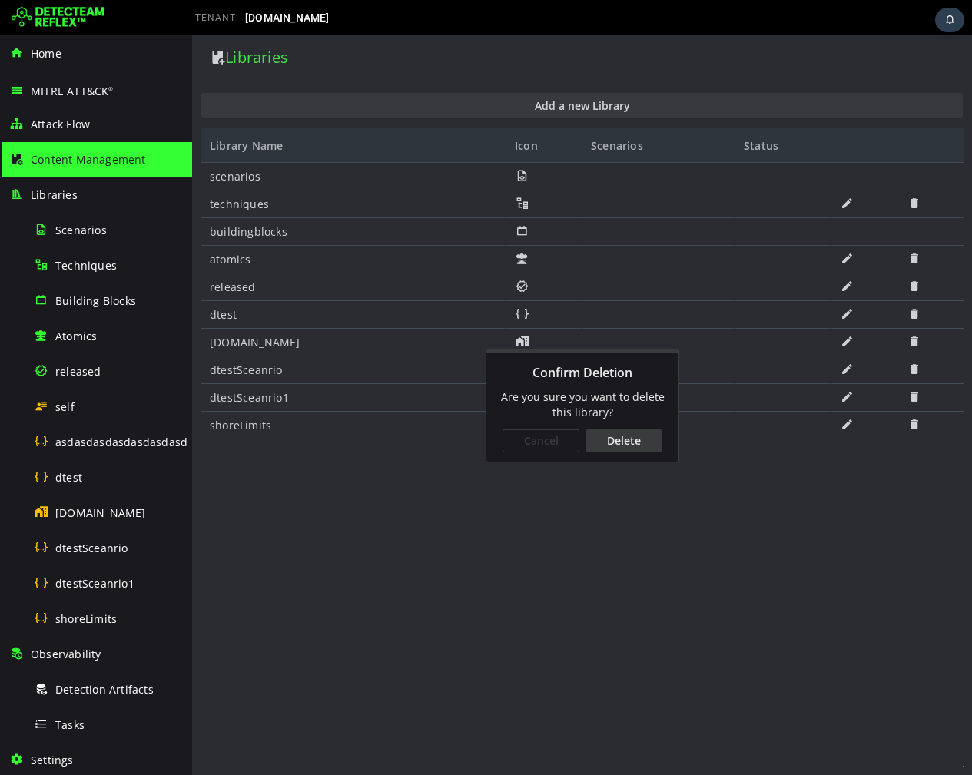
click at [633, 441] on div "Delete" at bounding box center [623, 441] width 77 height 23
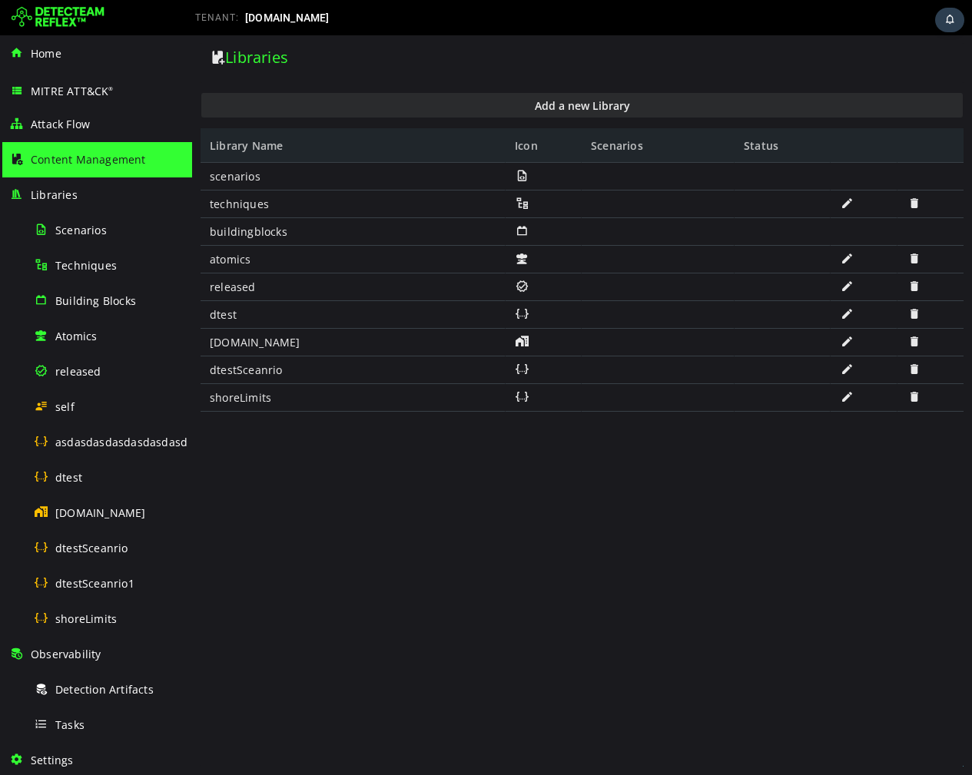
click at [911, 369] on span at bounding box center [914, 369] width 15 height 13
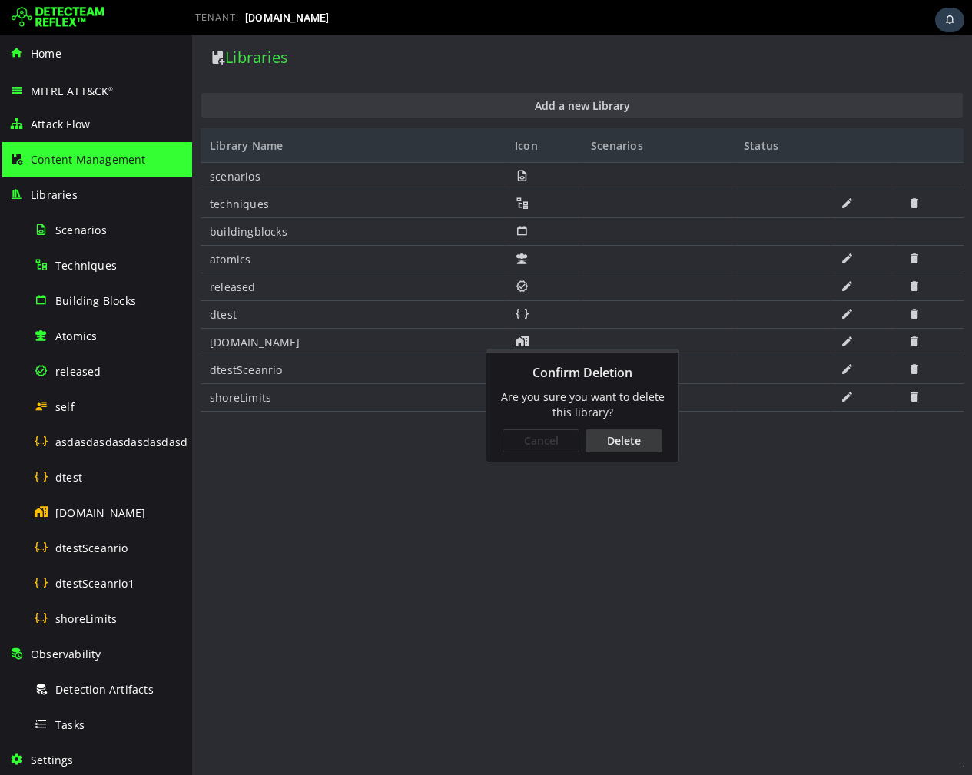
click at [625, 449] on div "Delete" at bounding box center [623, 441] width 77 height 23
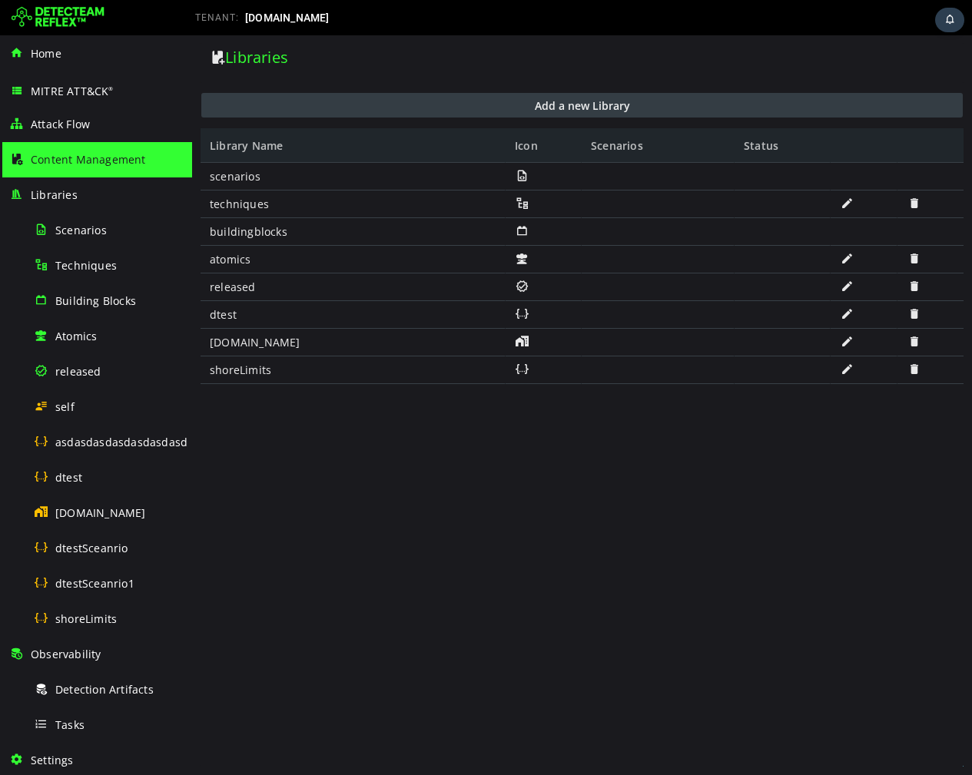
click at [541, 107] on button "Add a new Library" at bounding box center [581, 105] width 761 height 25
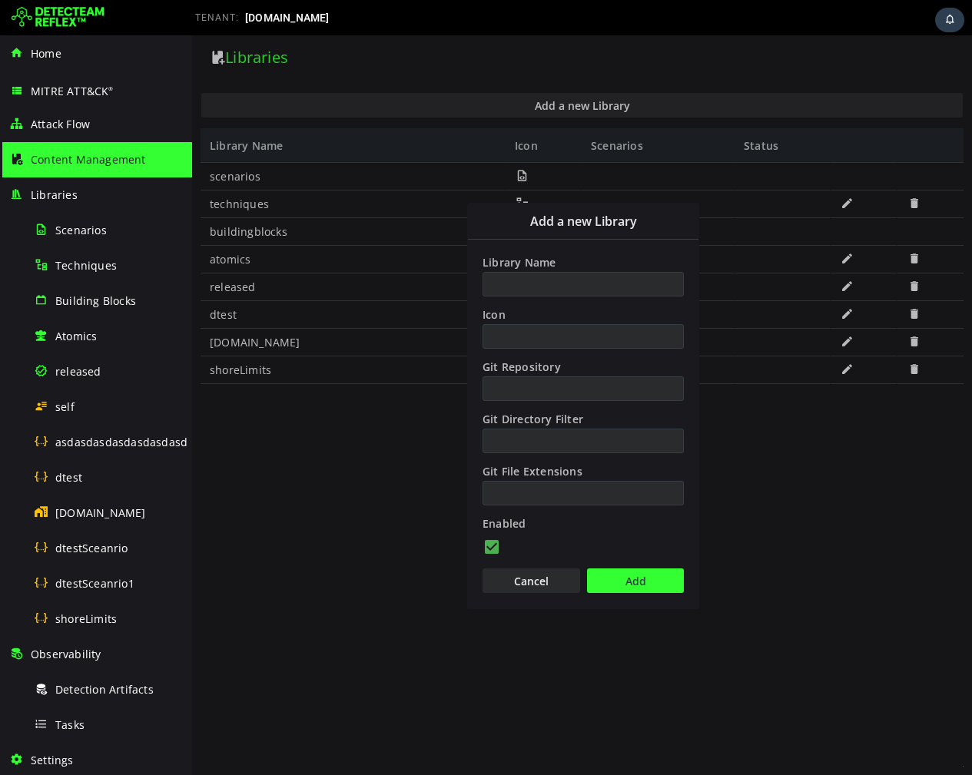
click at [541, 283] on input "Library Name" at bounding box center [583, 284] width 201 height 25
paste input "**********"
type input "**********"
click at [624, 582] on button "Add" at bounding box center [635, 581] width 97 height 25
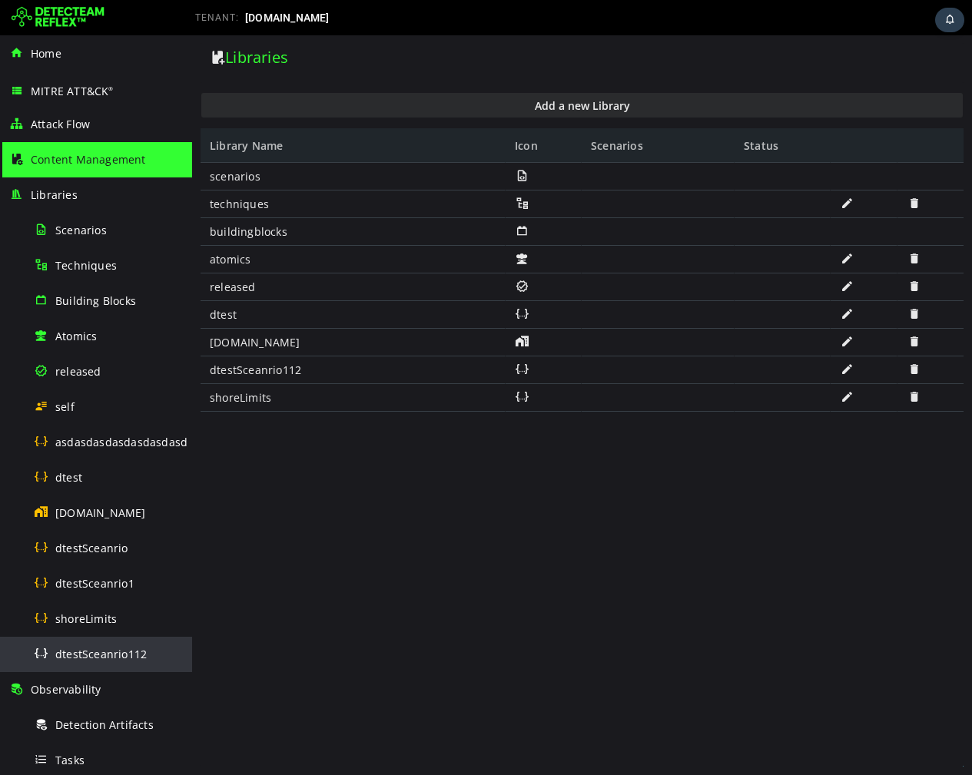
click at [84, 656] on span "dtestSceanrio112" at bounding box center [100, 654] width 91 height 15
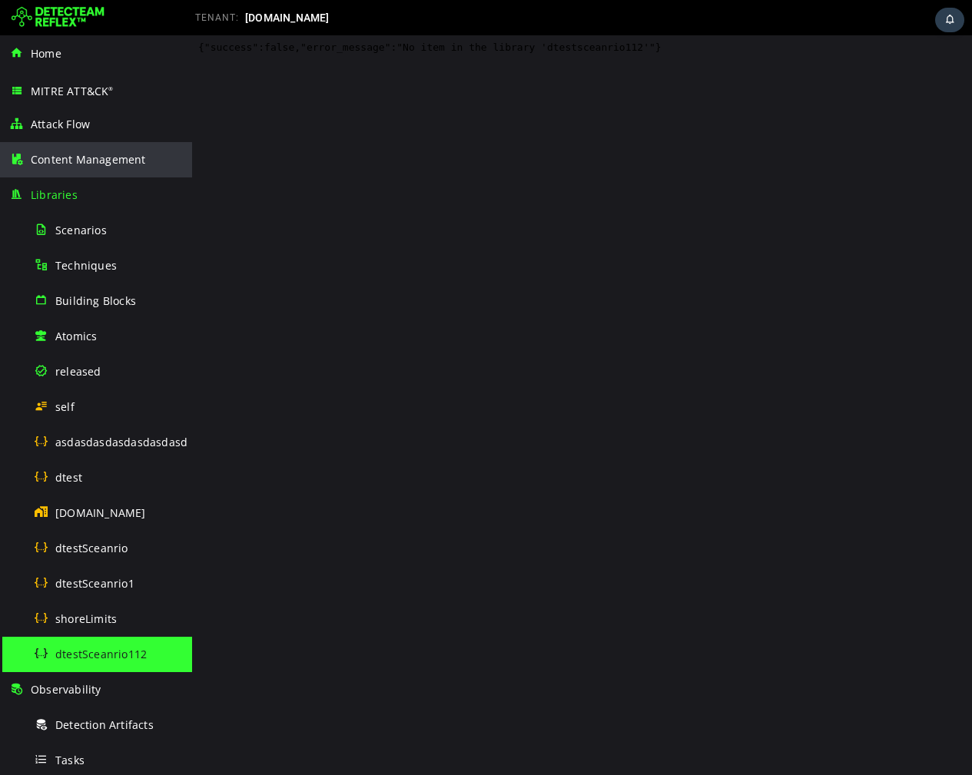
click at [96, 149] on div "Content Management" at bounding box center [96, 159] width 174 height 35
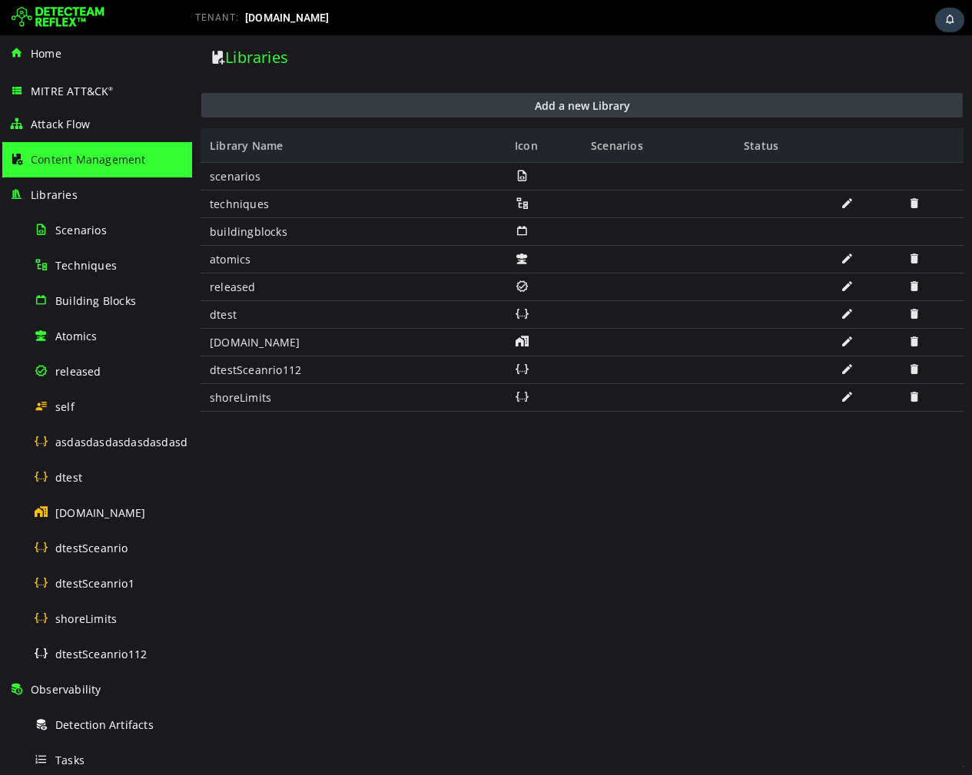
click at [592, 101] on button "Add a new Library" at bounding box center [581, 105] width 761 height 25
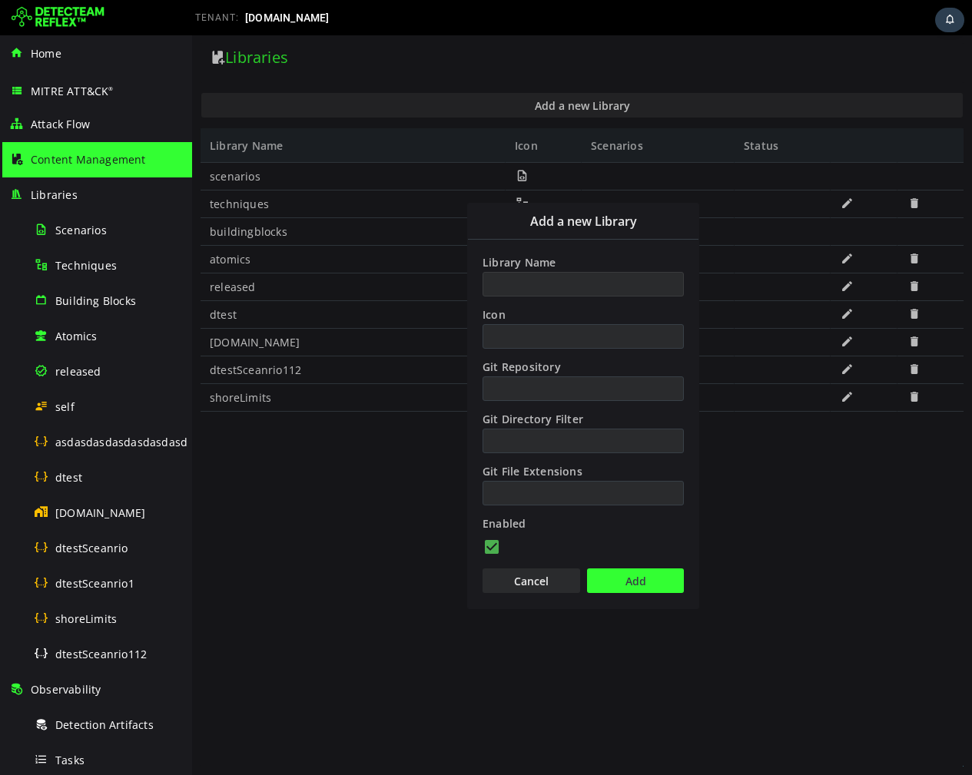
click at [555, 278] on input "Library Name" at bounding box center [583, 284] width 201 height 25
type input "**********"
click at [621, 576] on button "Add" at bounding box center [635, 581] width 97 height 25
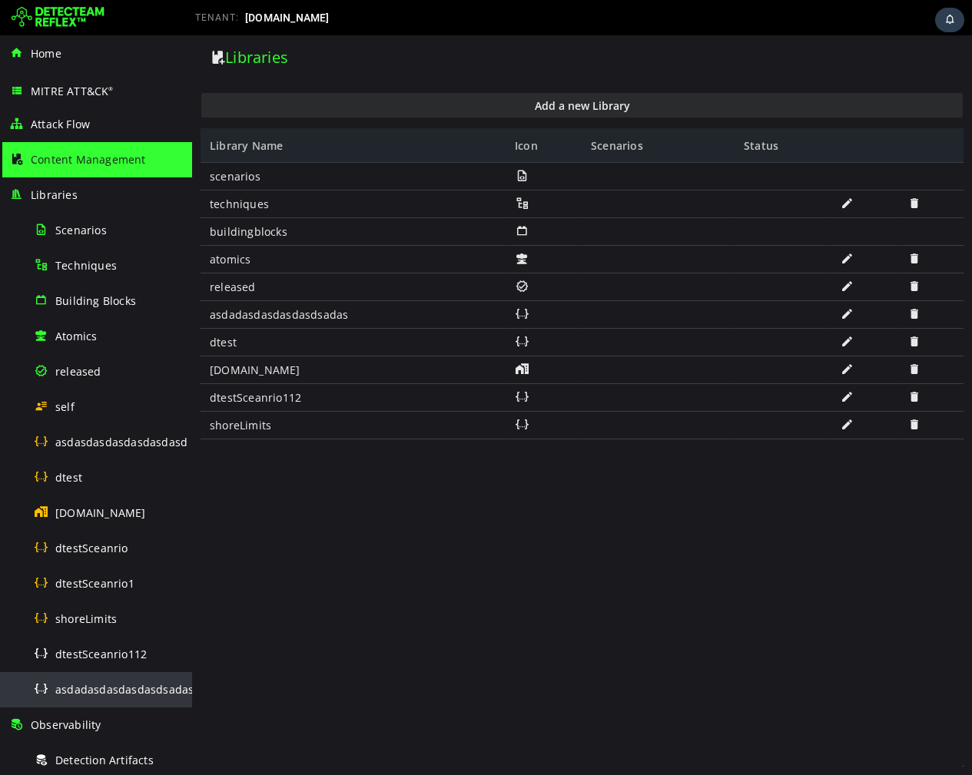
click at [140, 688] on span "asdadasdasdasdasdsadas" at bounding box center [124, 689] width 138 height 15
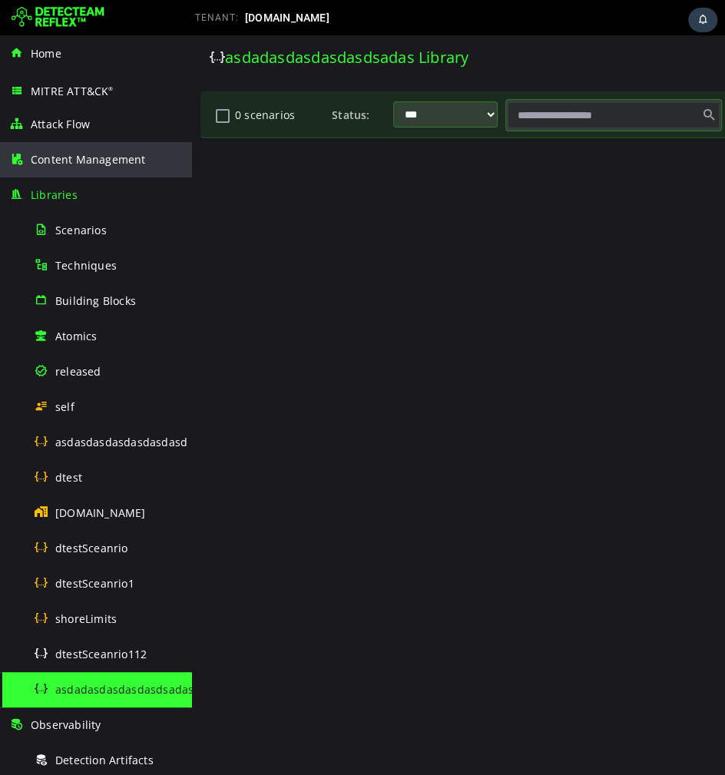
click at [98, 161] on span "Content Management" at bounding box center [88, 159] width 115 height 15
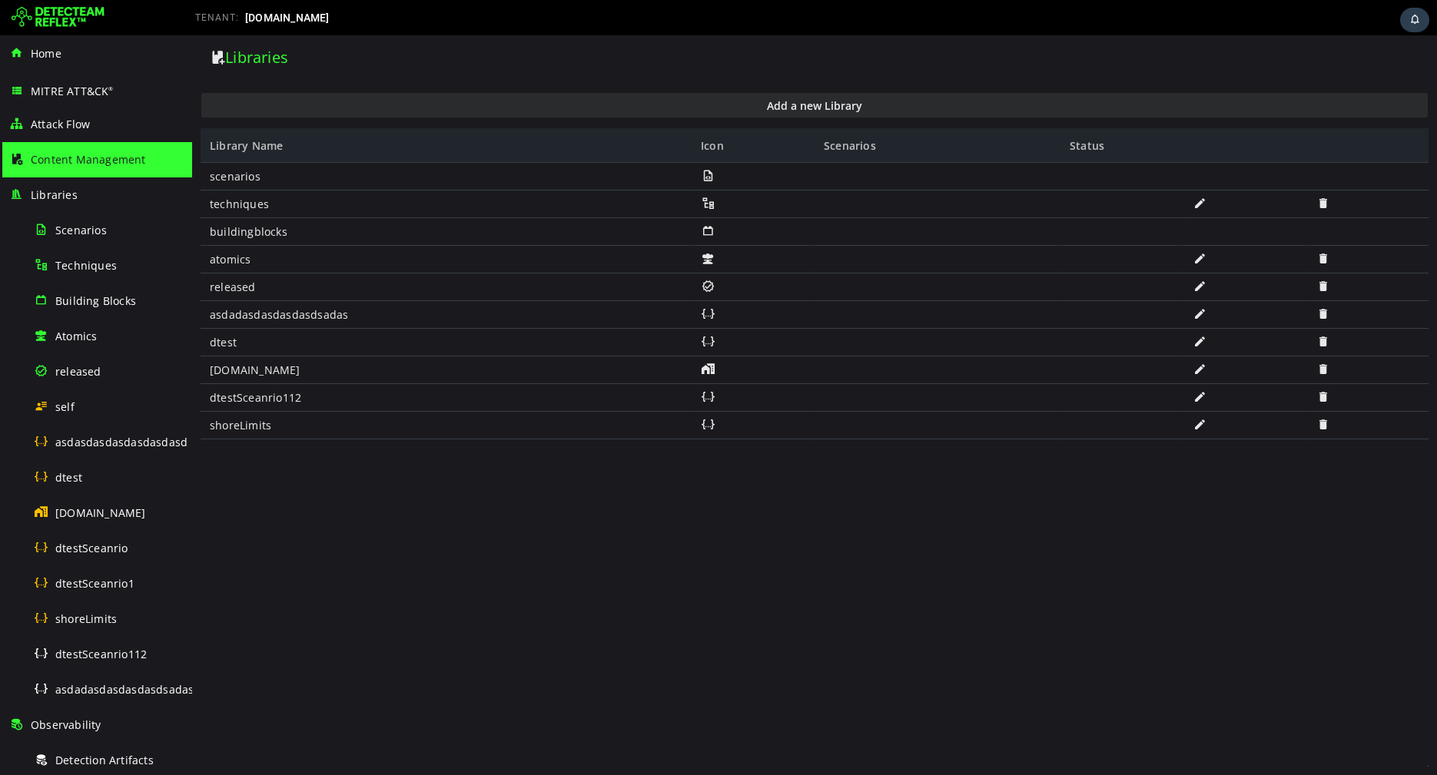
click at [1320, 393] on span at bounding box center [1322, 396] width 15 height 13
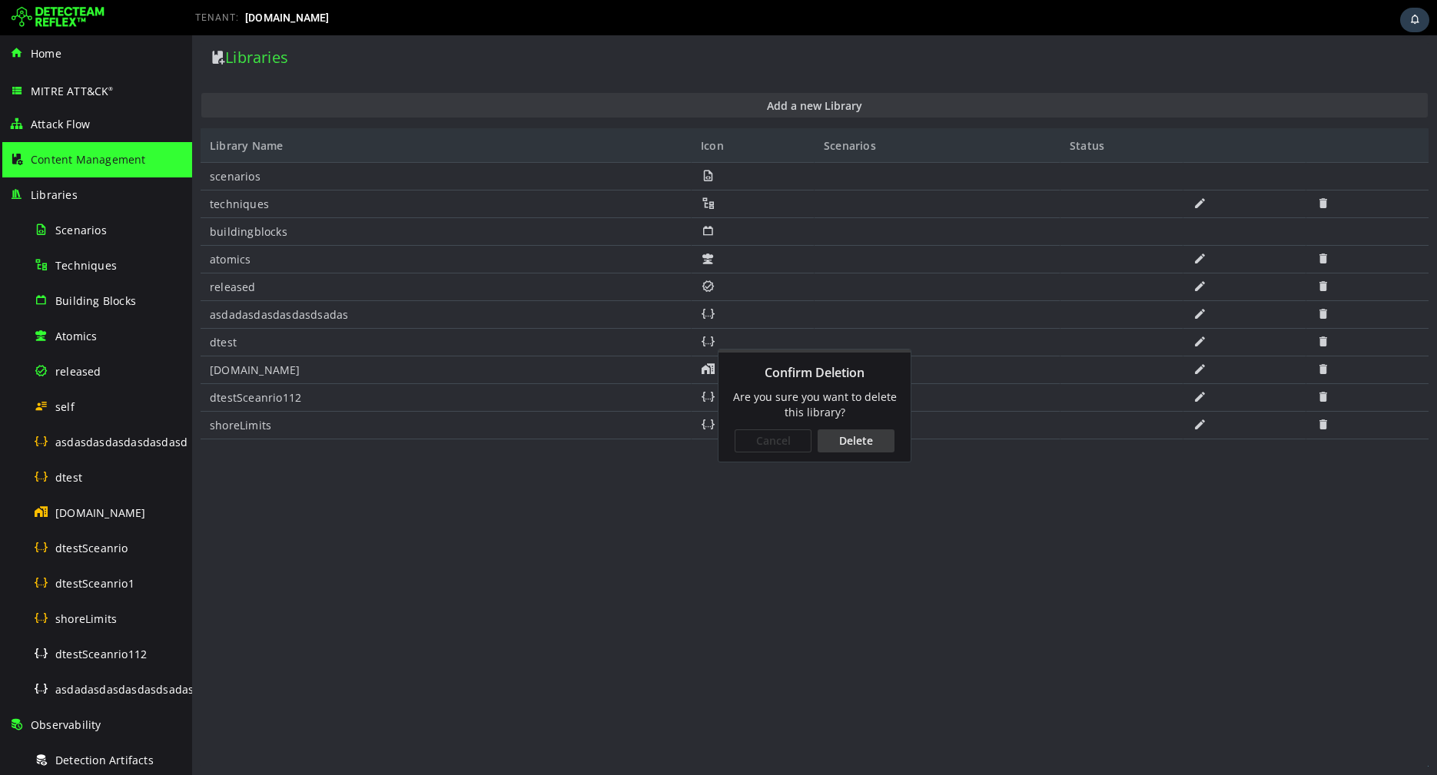
click at [865, 445] on div "Delete" at bounding box center [856, 441] width 77 height 23
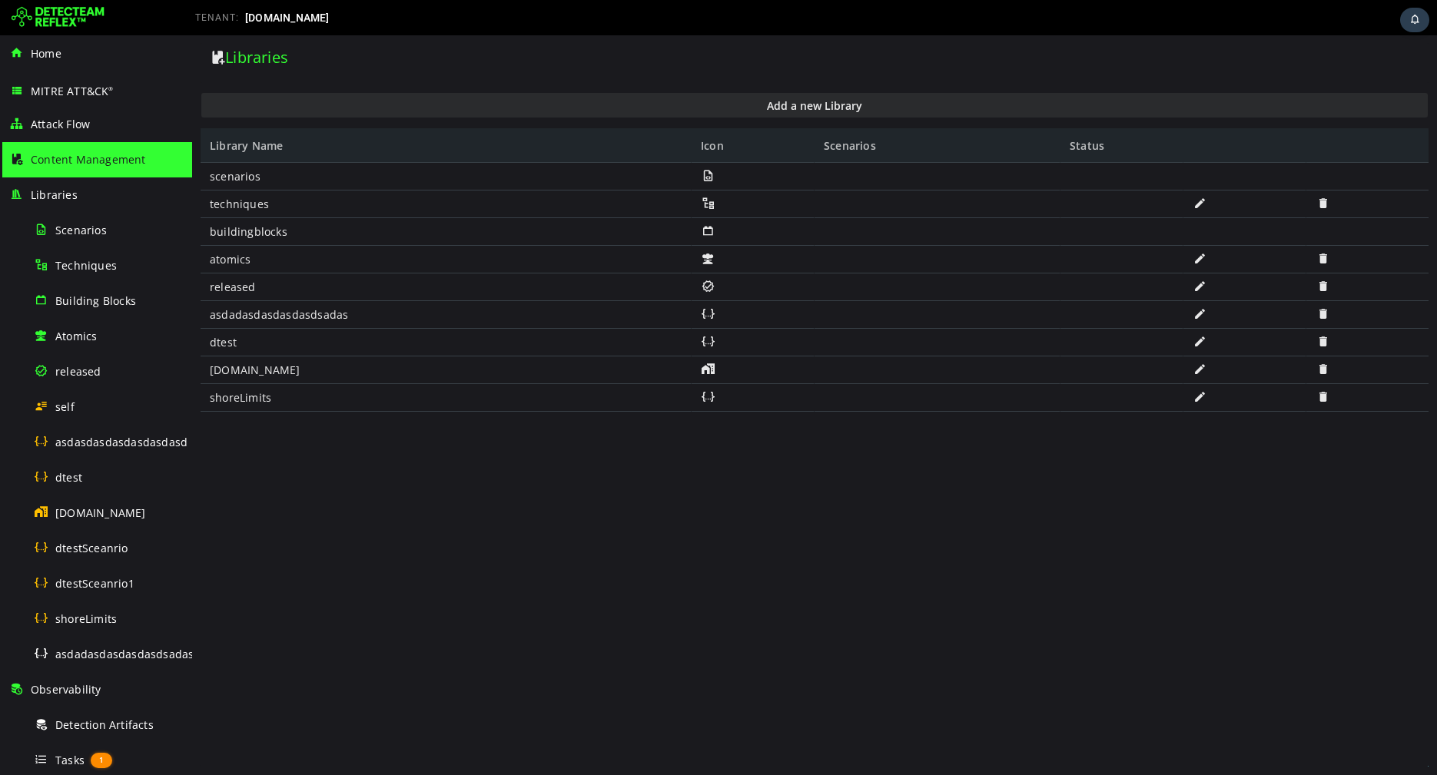
click at [1325, 310] on span at bounding box center [1322, 313] width 15 height 13
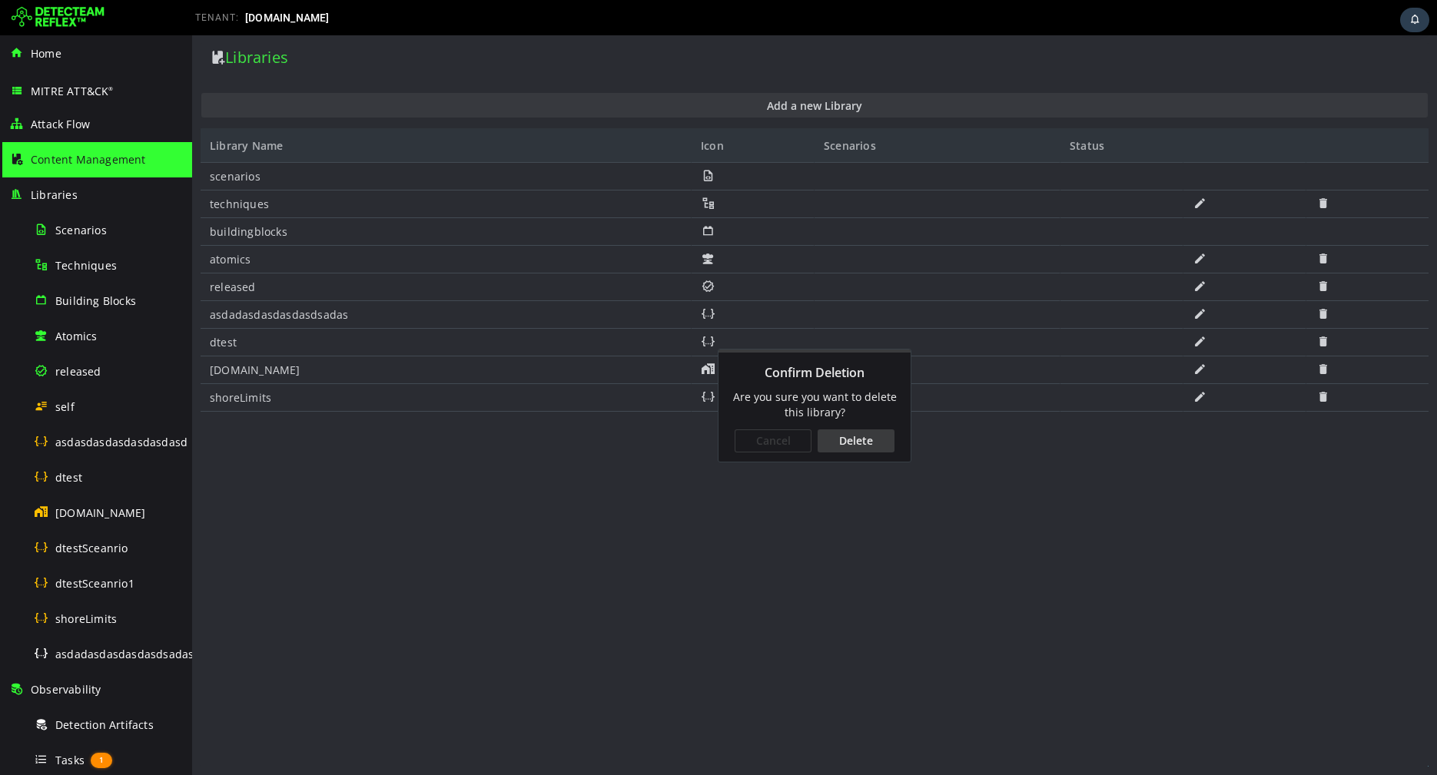
click at [886, 440] on div "Delete" at bounding box center [856, 441] width 77 height 23
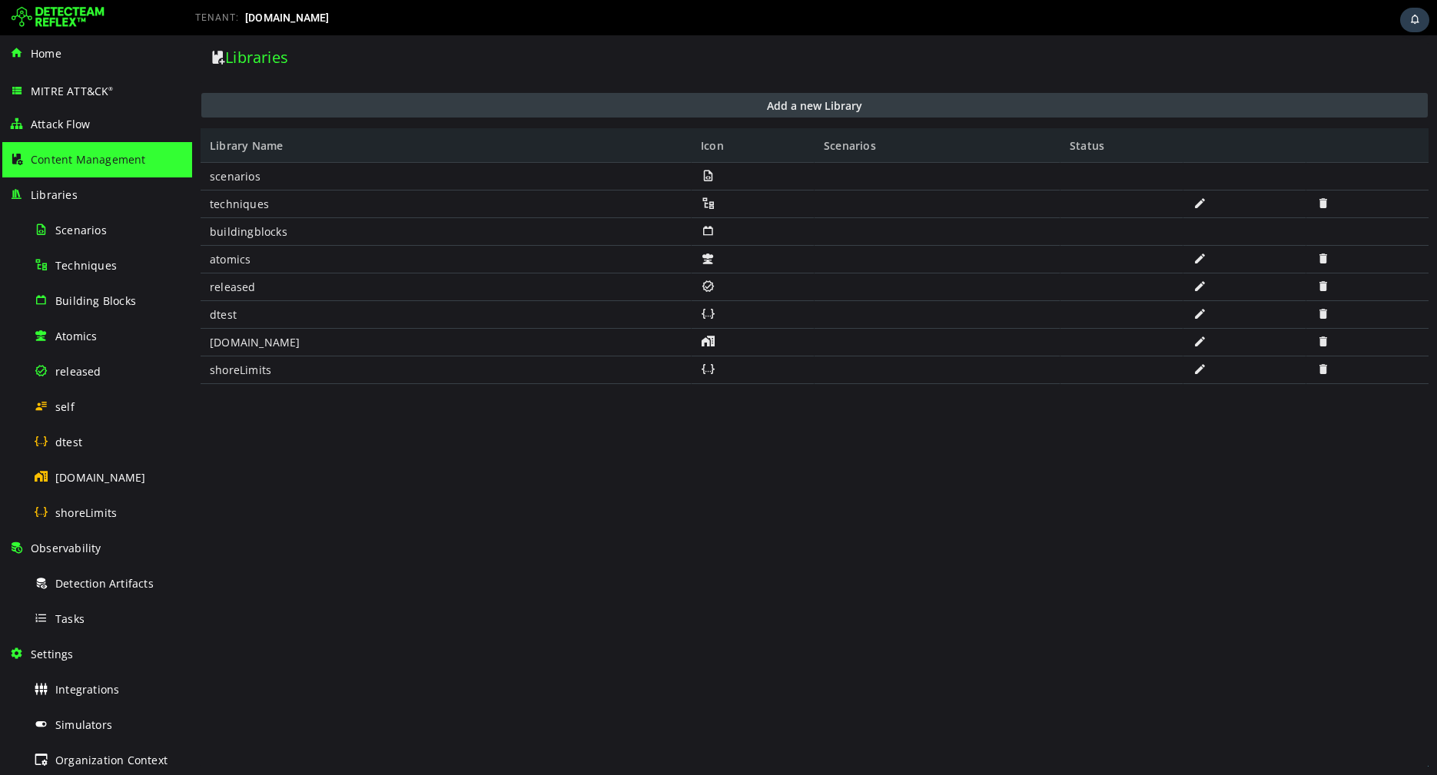
click at [653, 99] on button "Add a new Library" at bounding box center [814, 105] width 1226 height 25
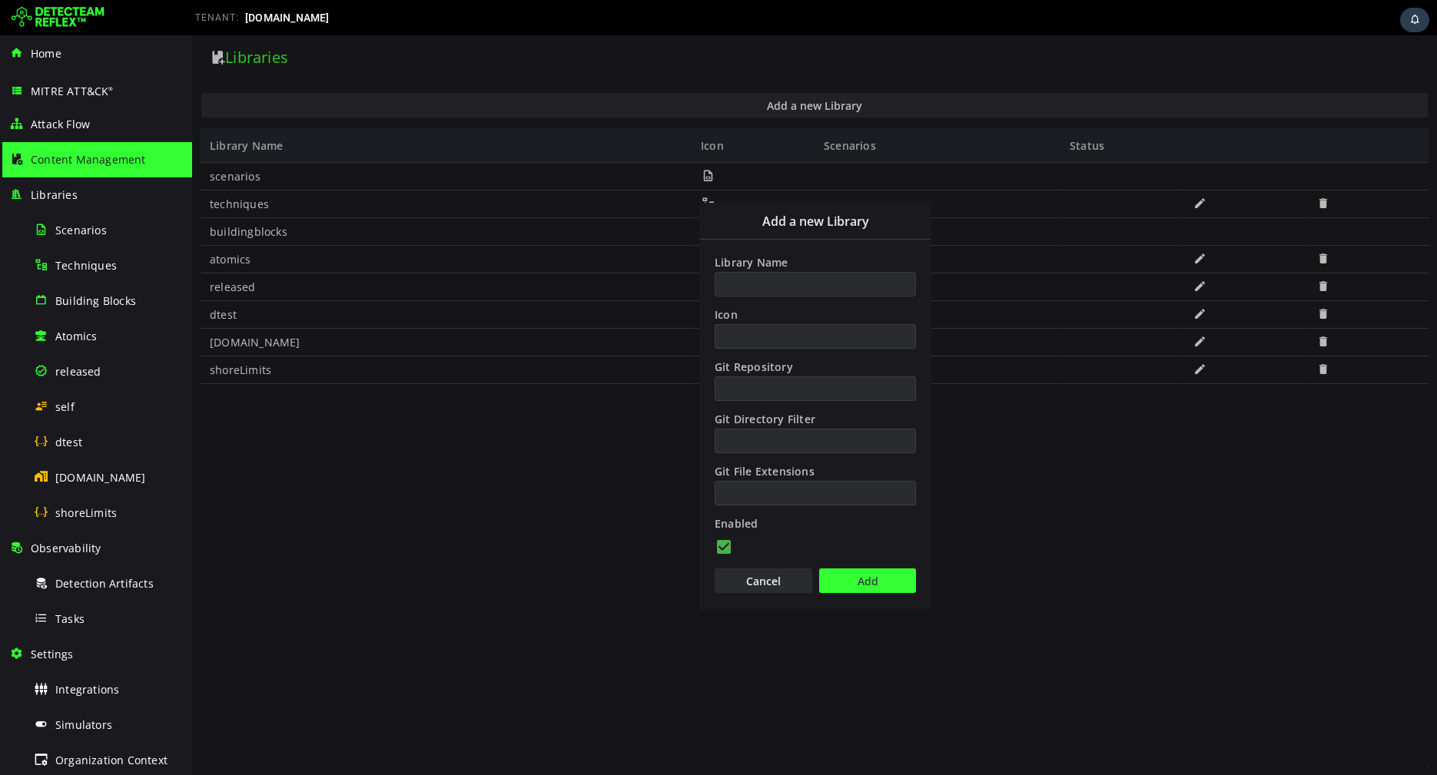
click at [735, 278] on input "Library Name" at bounding box center [815, 284] width 201 height 25
type input "**********"
click at [835, 569] on button "Add" at bounding box center [867, 581] width 97 height 25
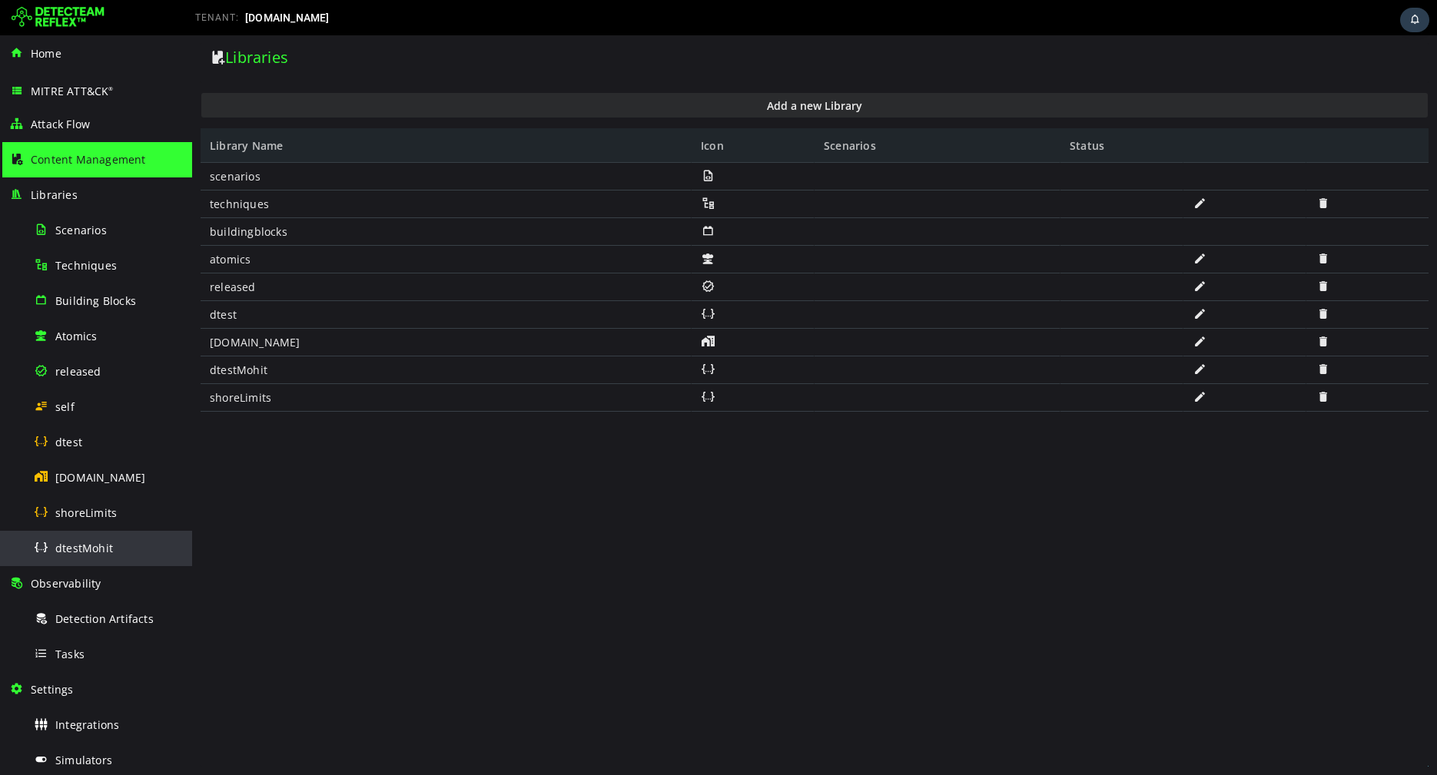
click at [141, 539] on div "dtestMohit" at bounding box center [108, 548] width 149 height 35
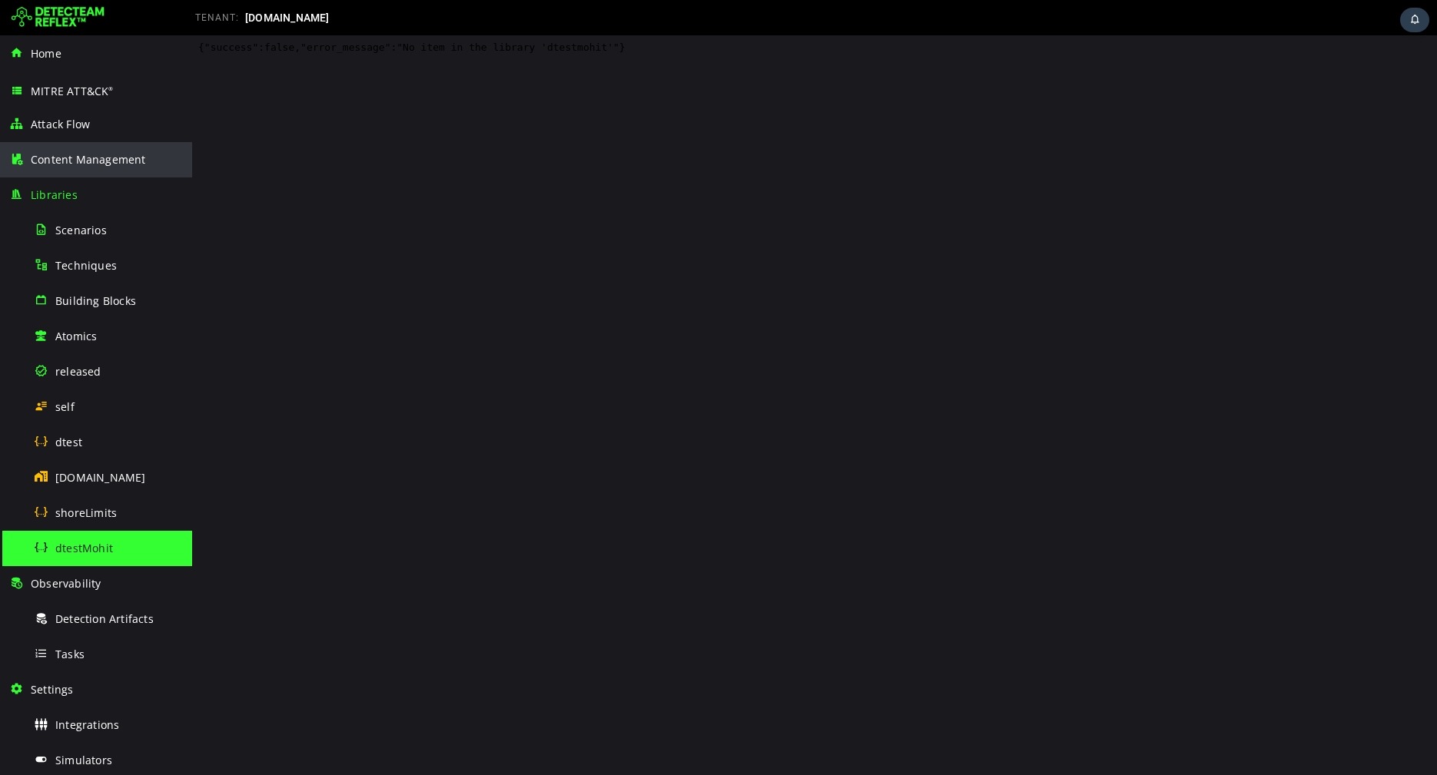
click at [129, 149] on div "Content Management" at bounding box center [96, 159] width 174 height 35
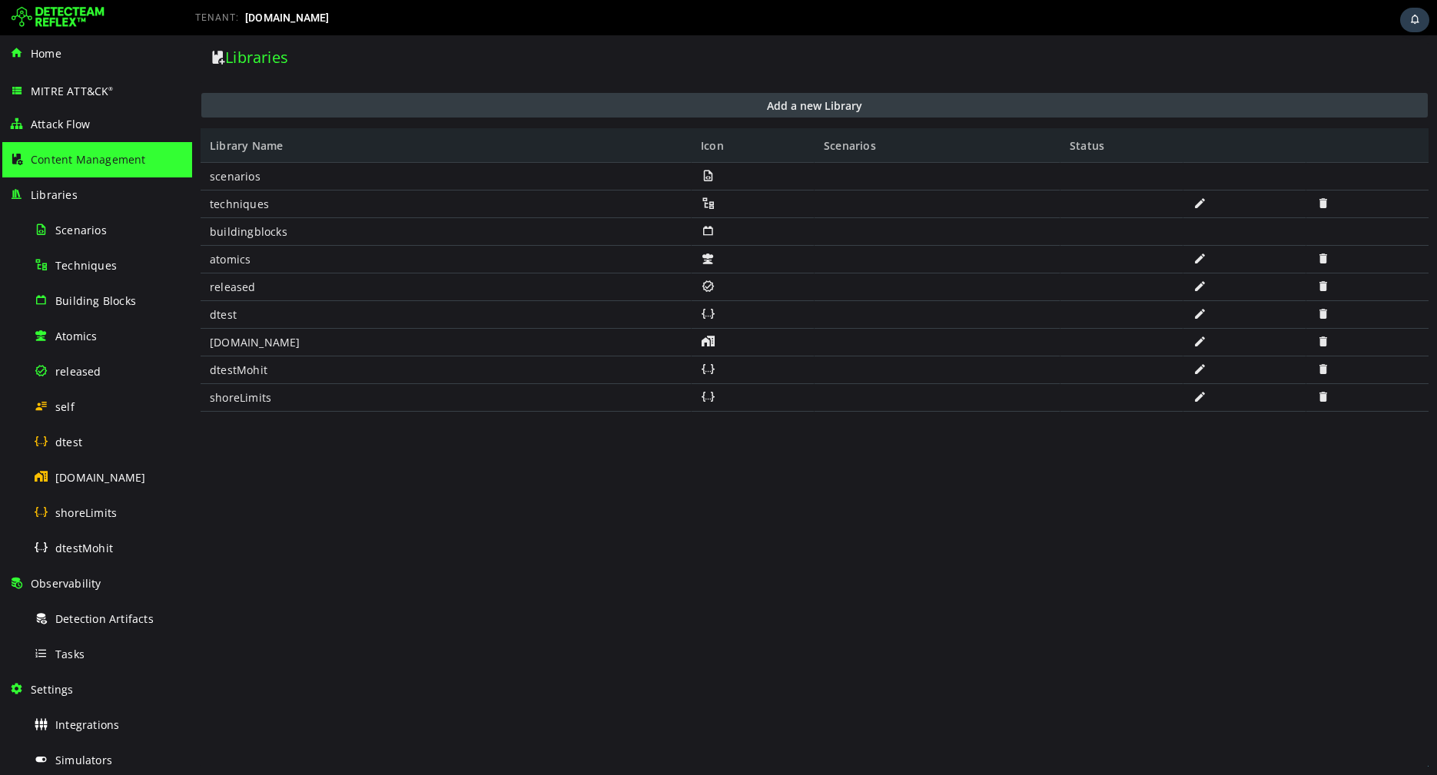
click at [688, 111] on button "Add a new Library" at bounding box center [814, 105] width 1226 height 25
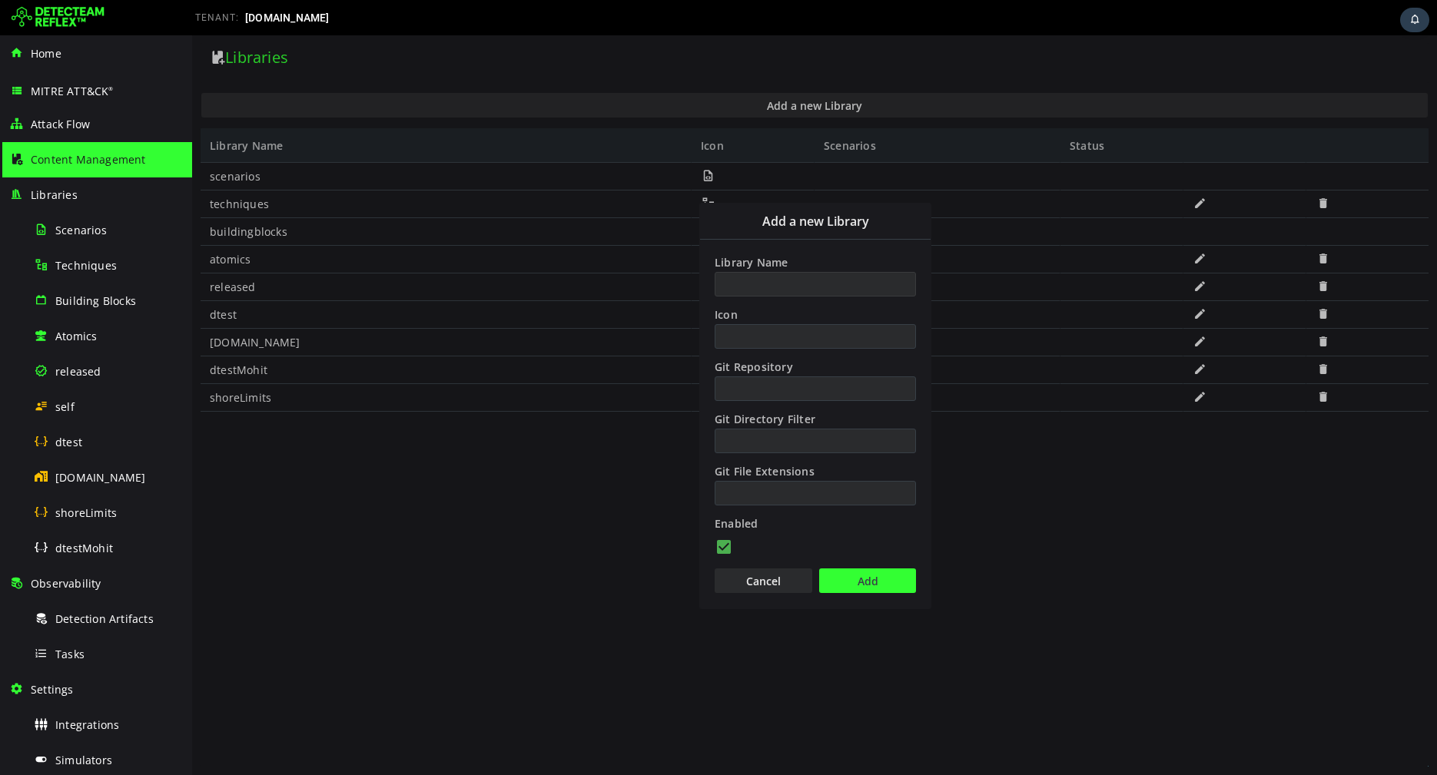
click at [731, 279] on input "Library Name" at bounding box center [815, 284] width 201 height 25
type input "********"
click at [850, 572] on button "Add" at bounding box center [867, 581] width 97 height 25
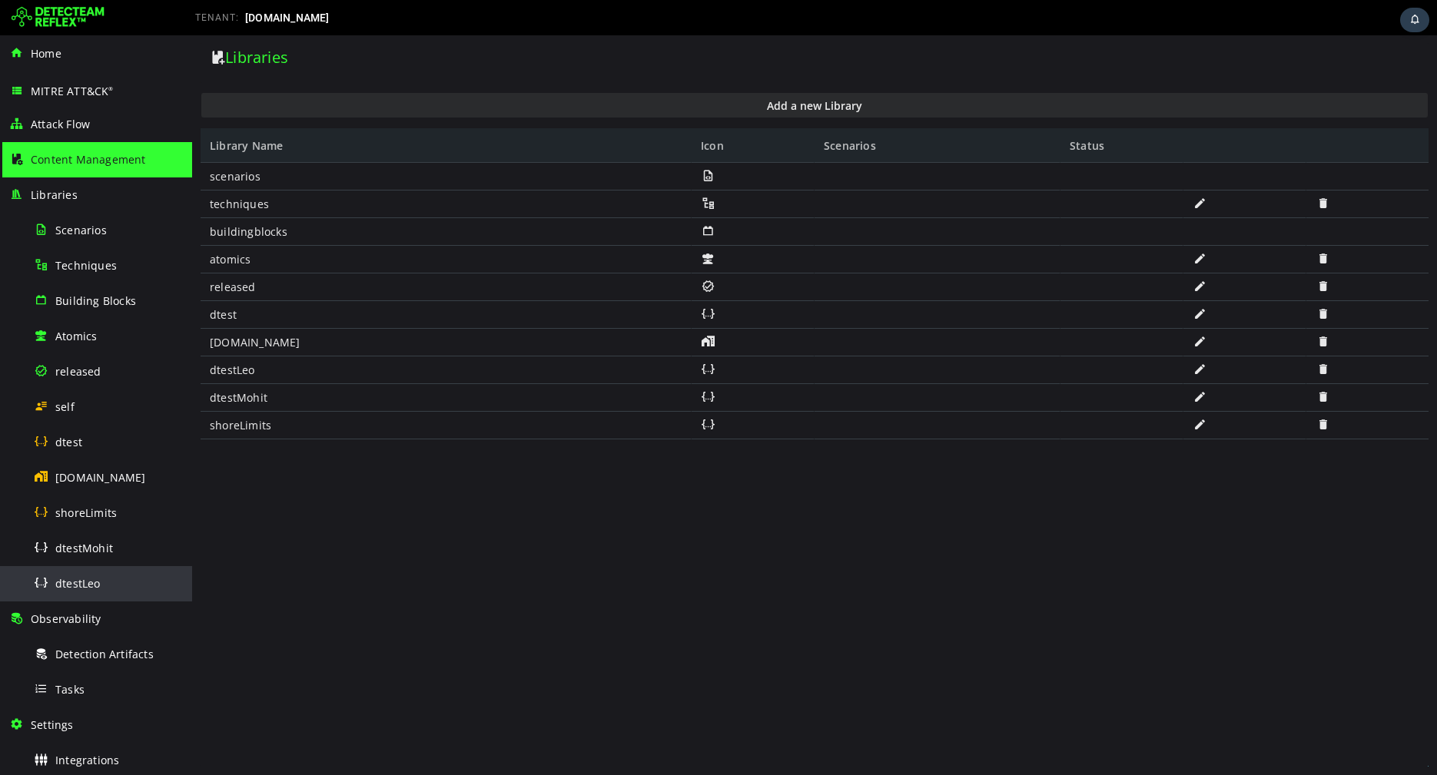
click at [78, 596] on div "dtestLeo" at bounding box center [108, 583] width 149 height 35
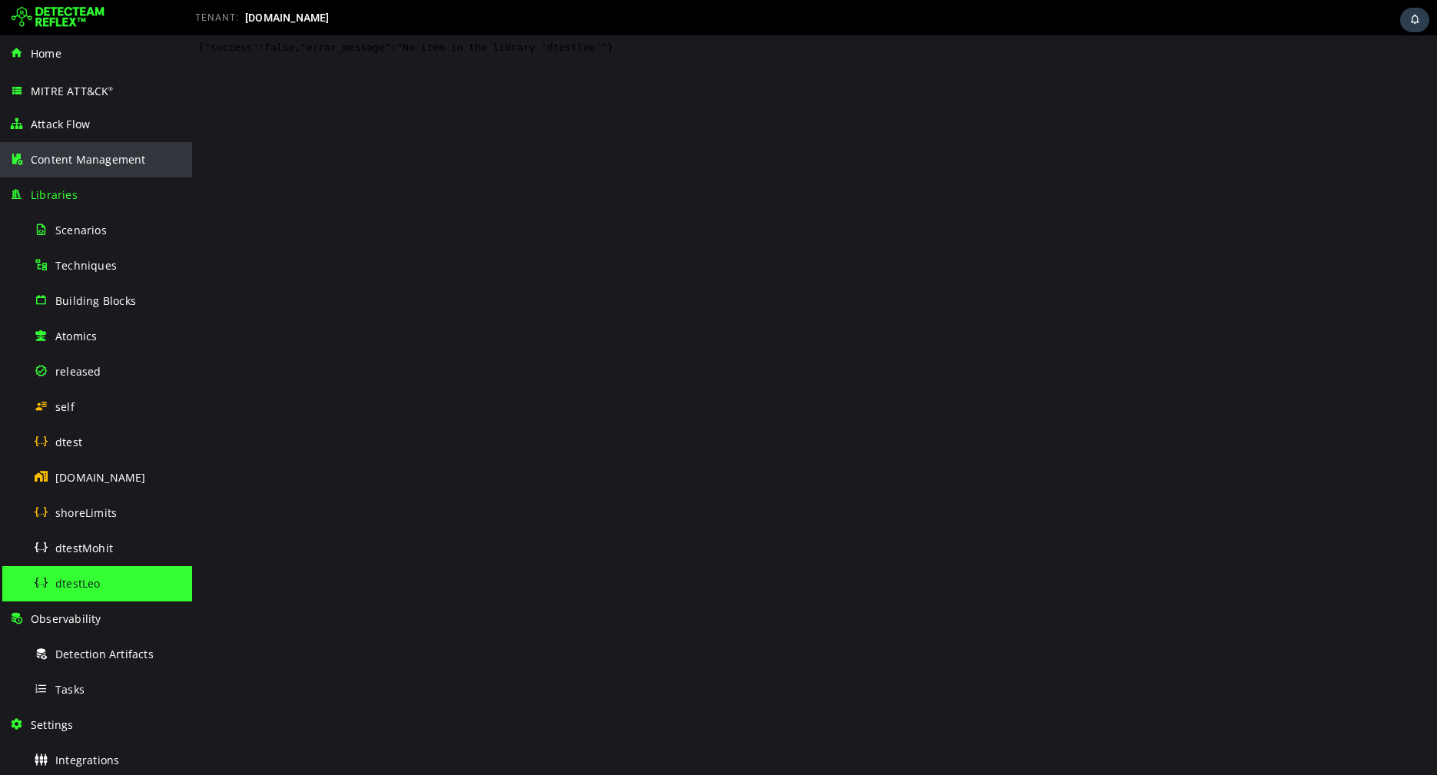
click at [58, 157] on span "Content Management" at bounding box center [88, 159] width 115 height 15
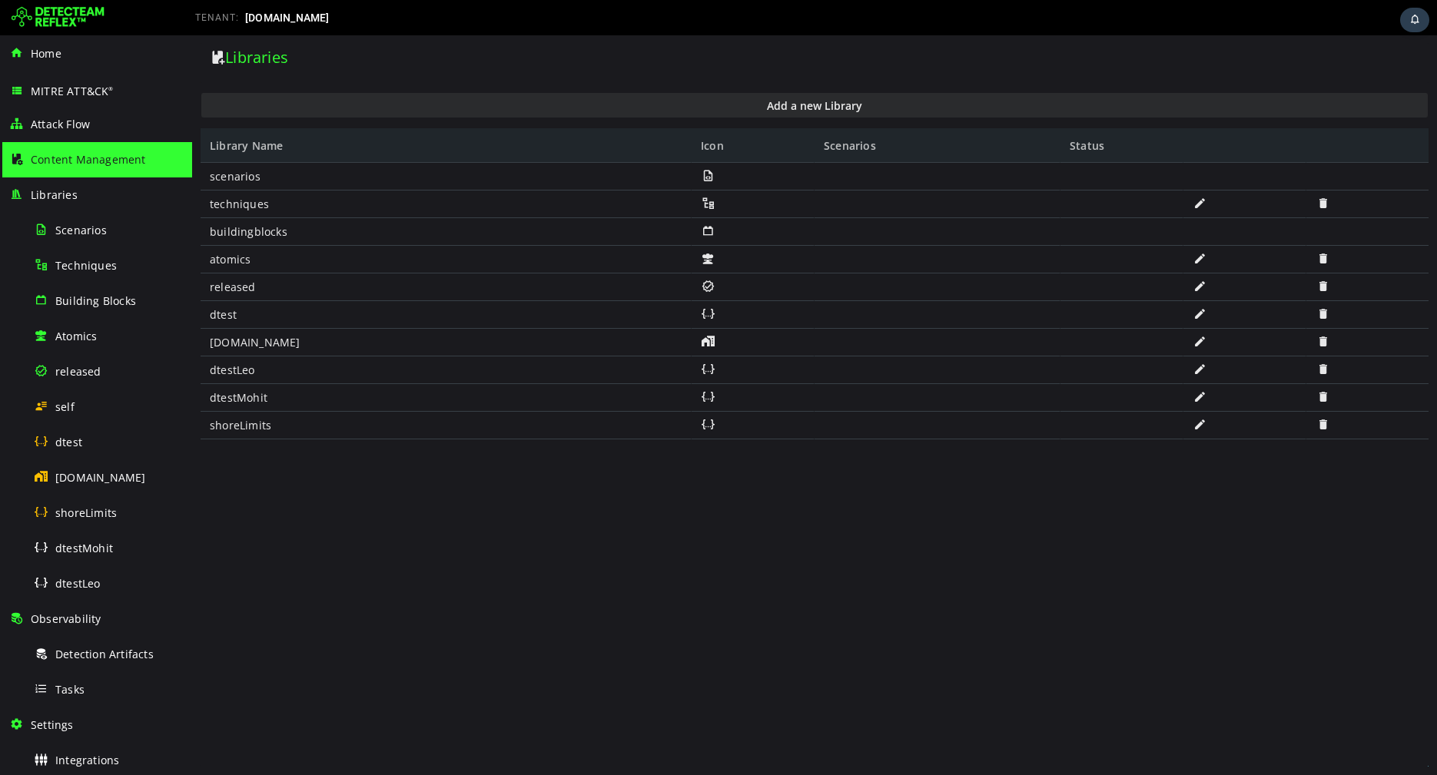
click at [658, 92] on div "Add a new Library" at bounding box center [814, 105] width 1229 height 29
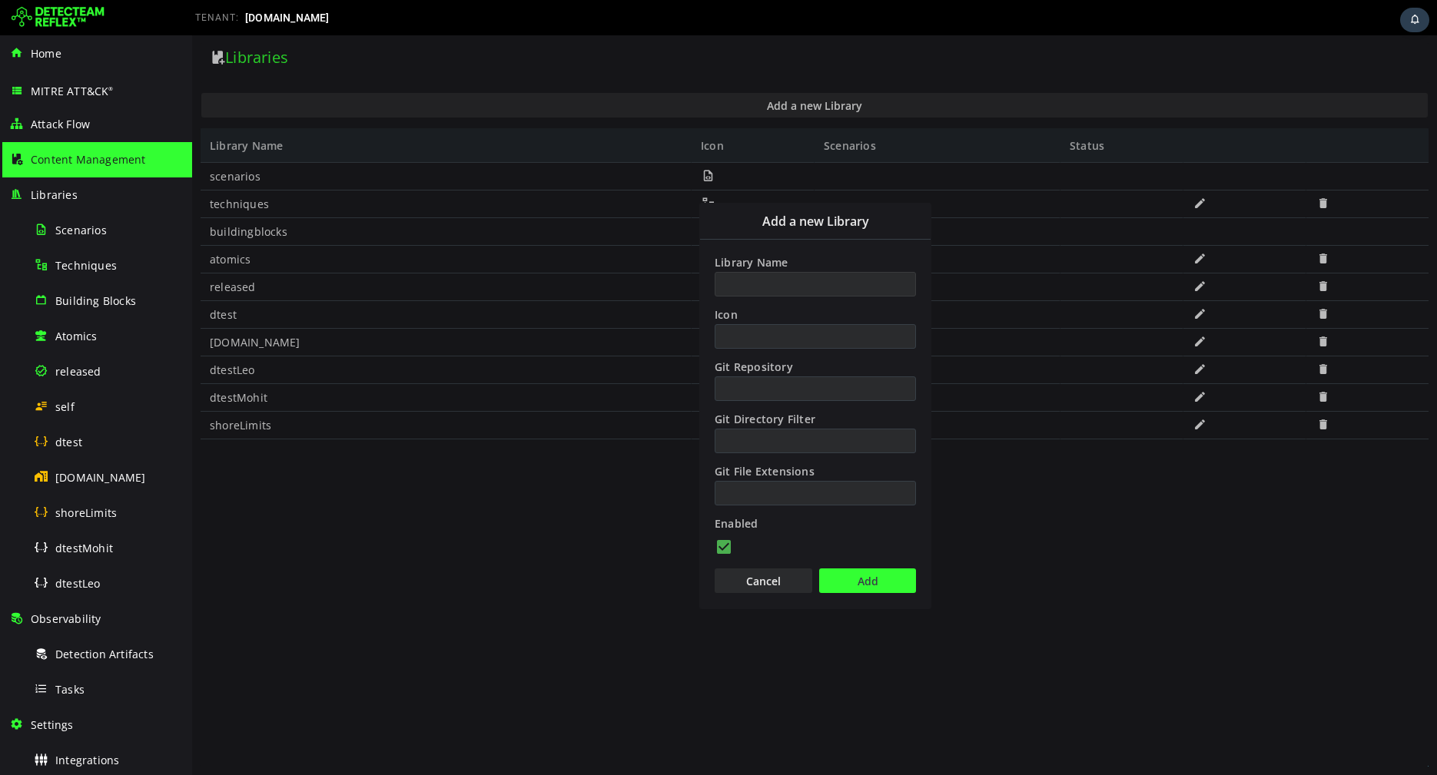
click at [797, 281] on input "Library Name" at bounding box center [815, 284] width 201 height 25
type input "**********"
click at [864, 579] on button "Add" at bounding box center [867, 581] width 97 height 25
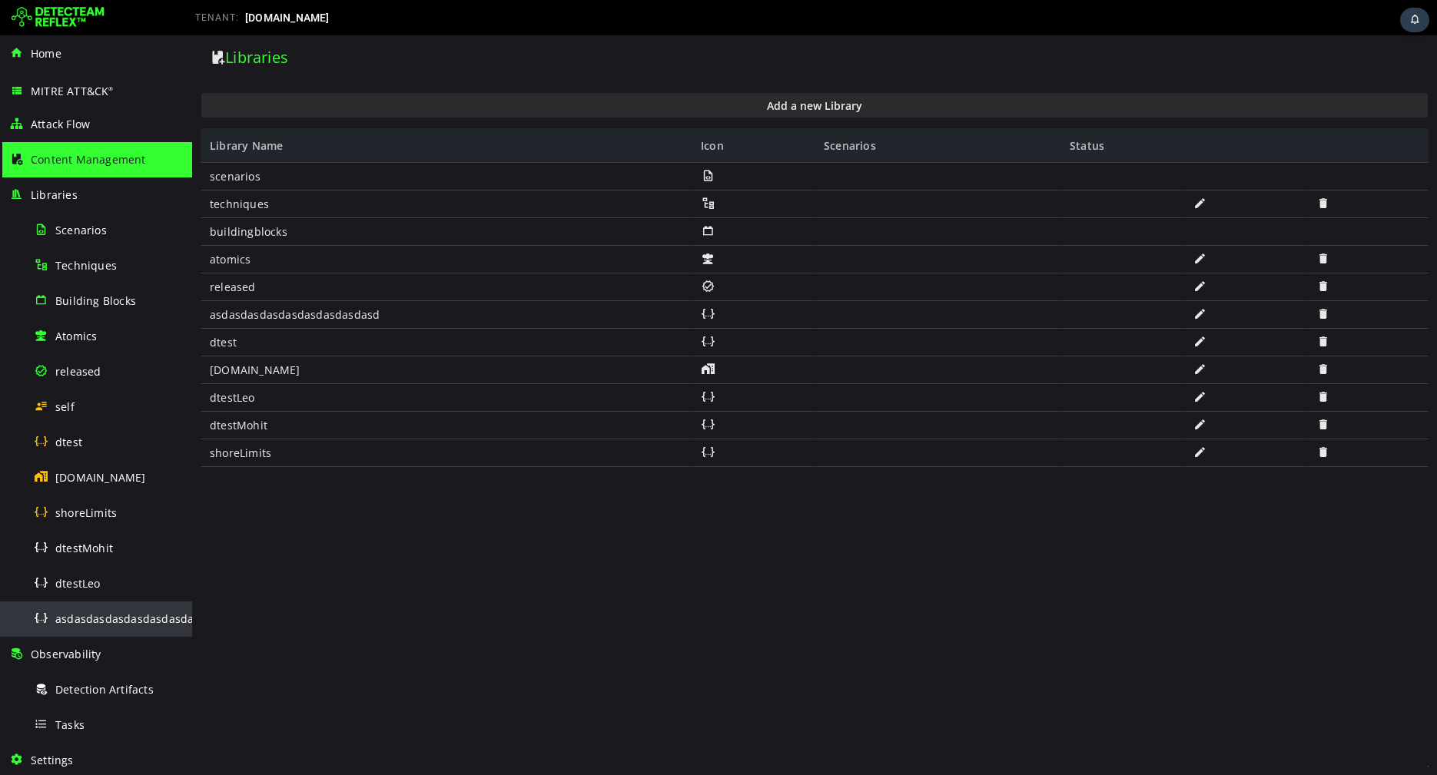
click at [151, 609] on div "asdasdasdasdasdasdasdasdasd" at bounding box center [108, 619] width 149 height 35
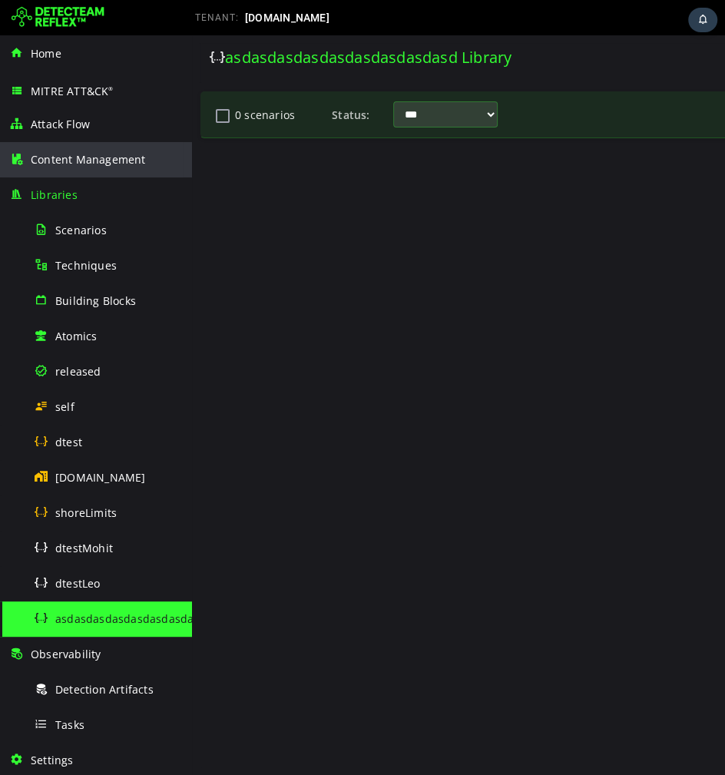
click at [61, 161] on span "Content Management" at bounding box center [88, 159] width 115 height 15
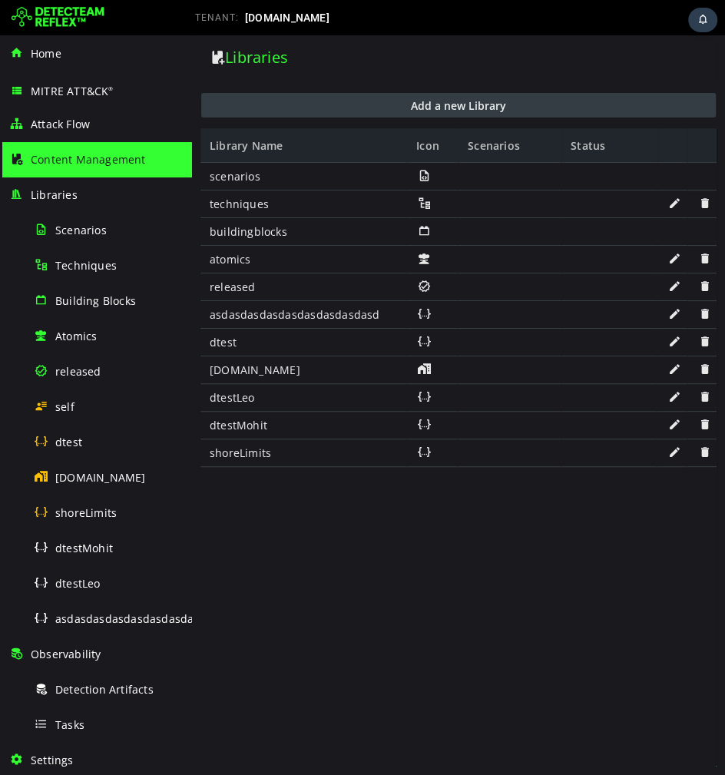
click at [440, 104] on button "Add a new Library" at bounding box center [458, 105] width 515 height 25
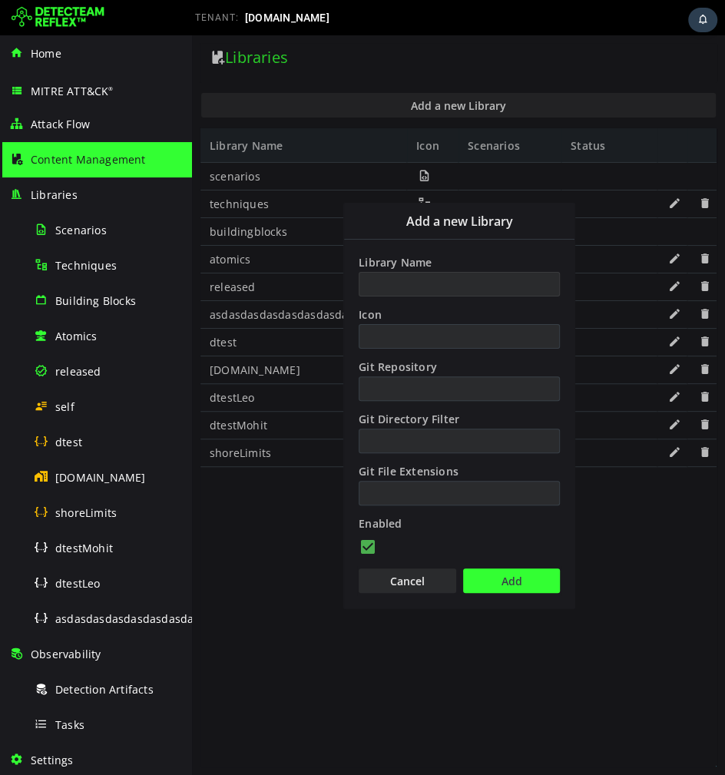
click at [472, 288] on input "Library Name" at bounding box center [459, 284] width 201 height 25
type input "**********"
click at [512, 579] on button "Add" at bounding box center [511, 581] width 97 height 25
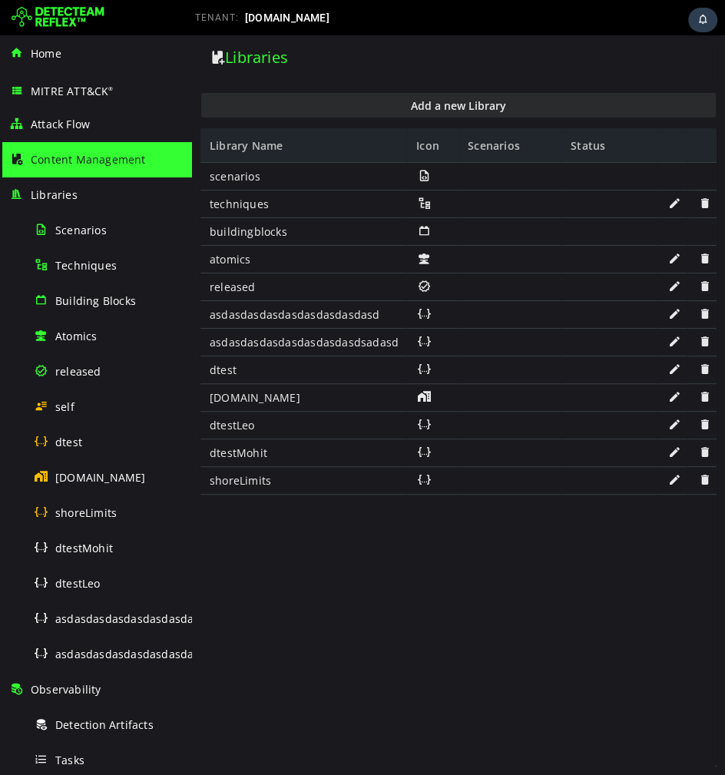
click at [515, 632] on div "scenarios techniques buildingblocks atomics released asdasdasdasdasdasdasdasdas…" at bounding box center [459, 465] width 516 height 604
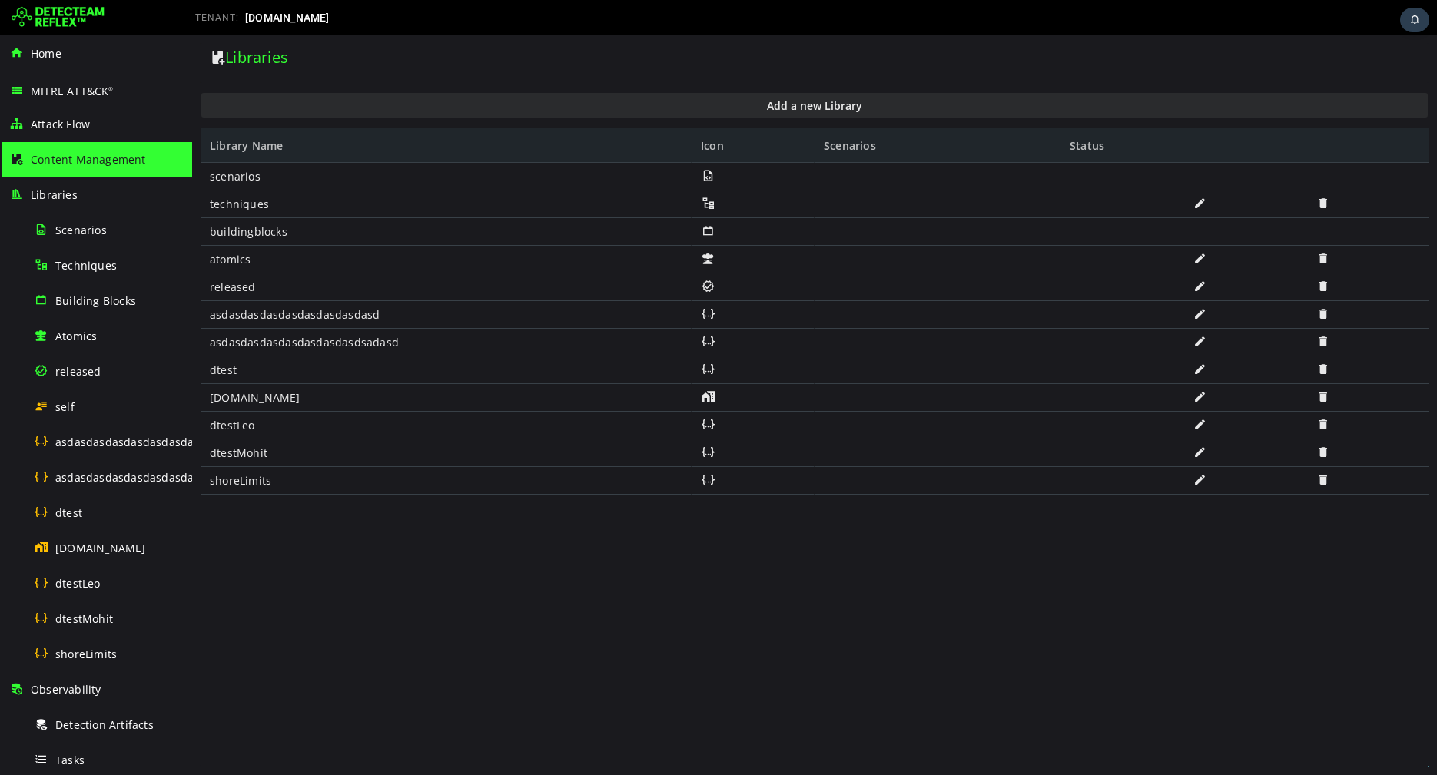
click at [725, 312] on span at bounding box center [1322, 313] width 15 height 13
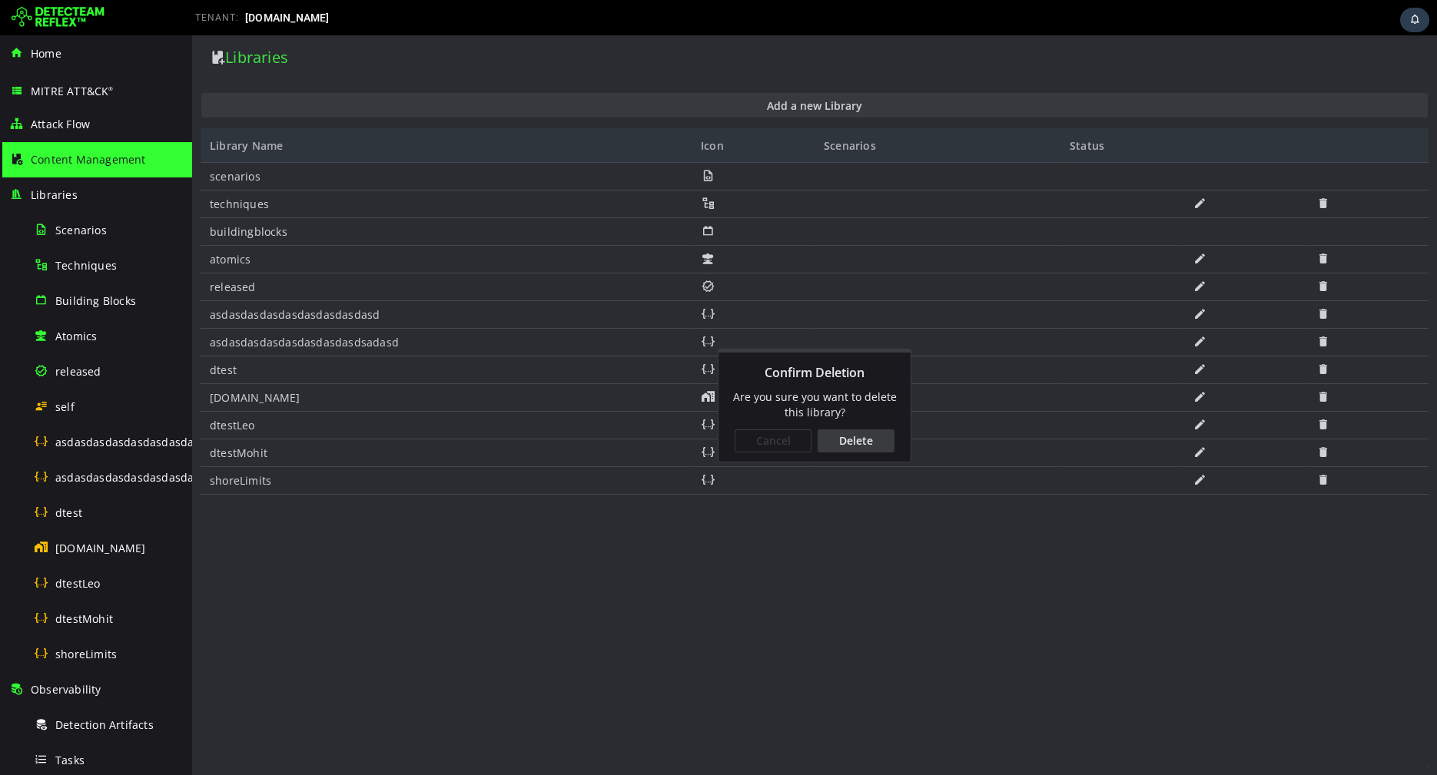
click at [725, 433] on div "Delete" at bounding box center [856, 441] width 77 height 23
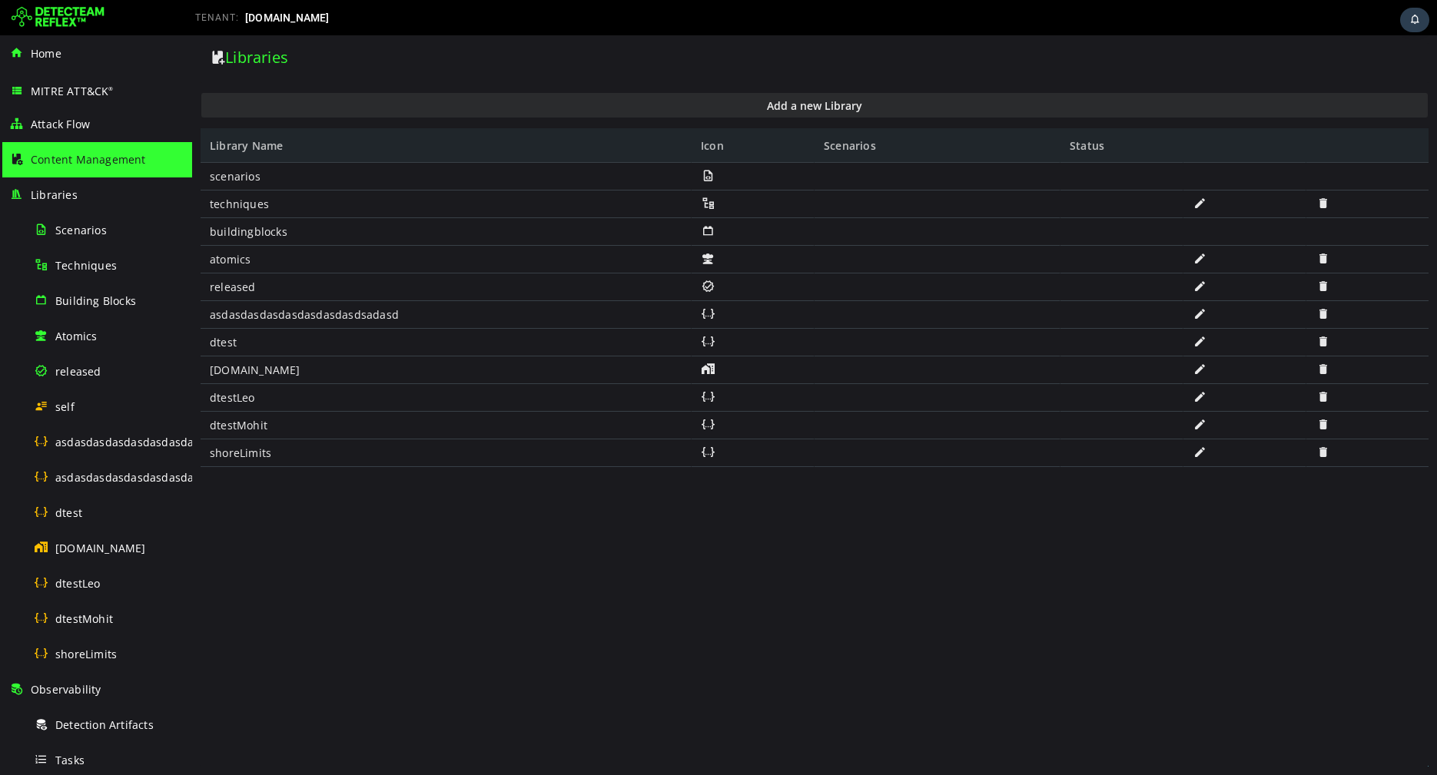
click at [725, 316] on span at bounding box center [1322, 313] width 15 height 13
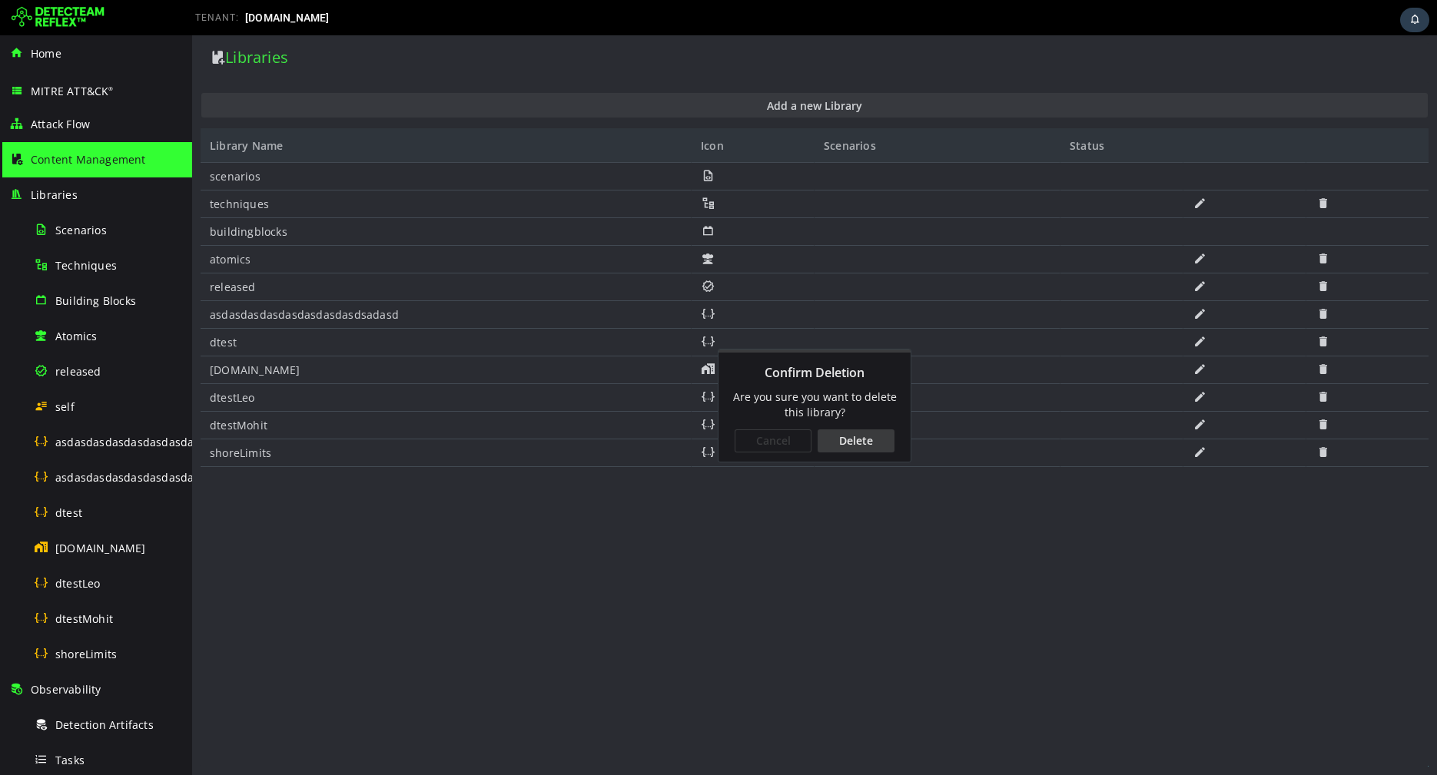
click at [725, 449] on div "Delete" at bounding box center [856, 441] width 77 height 23
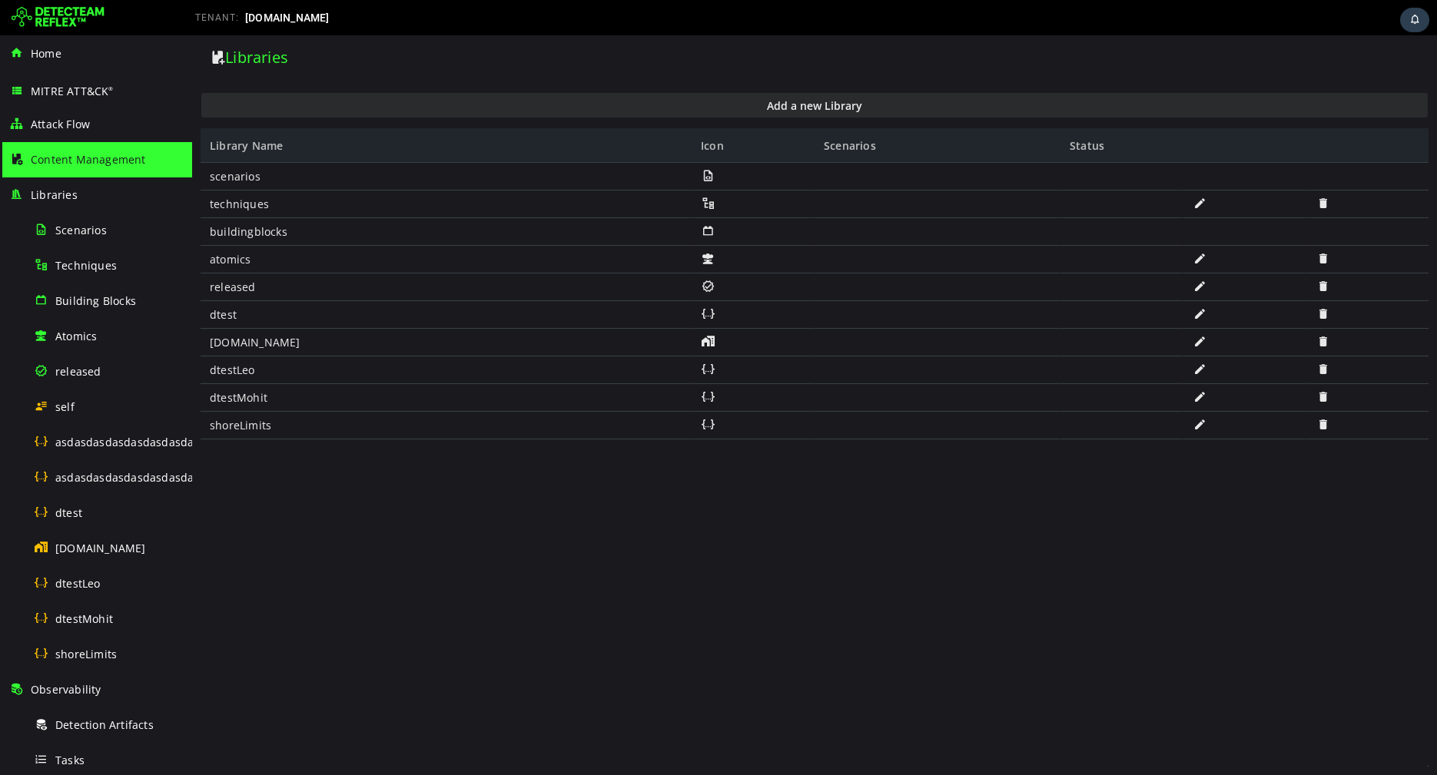
click at [725, 396] on span at bounding box center [1322, 396] width 15 height 13
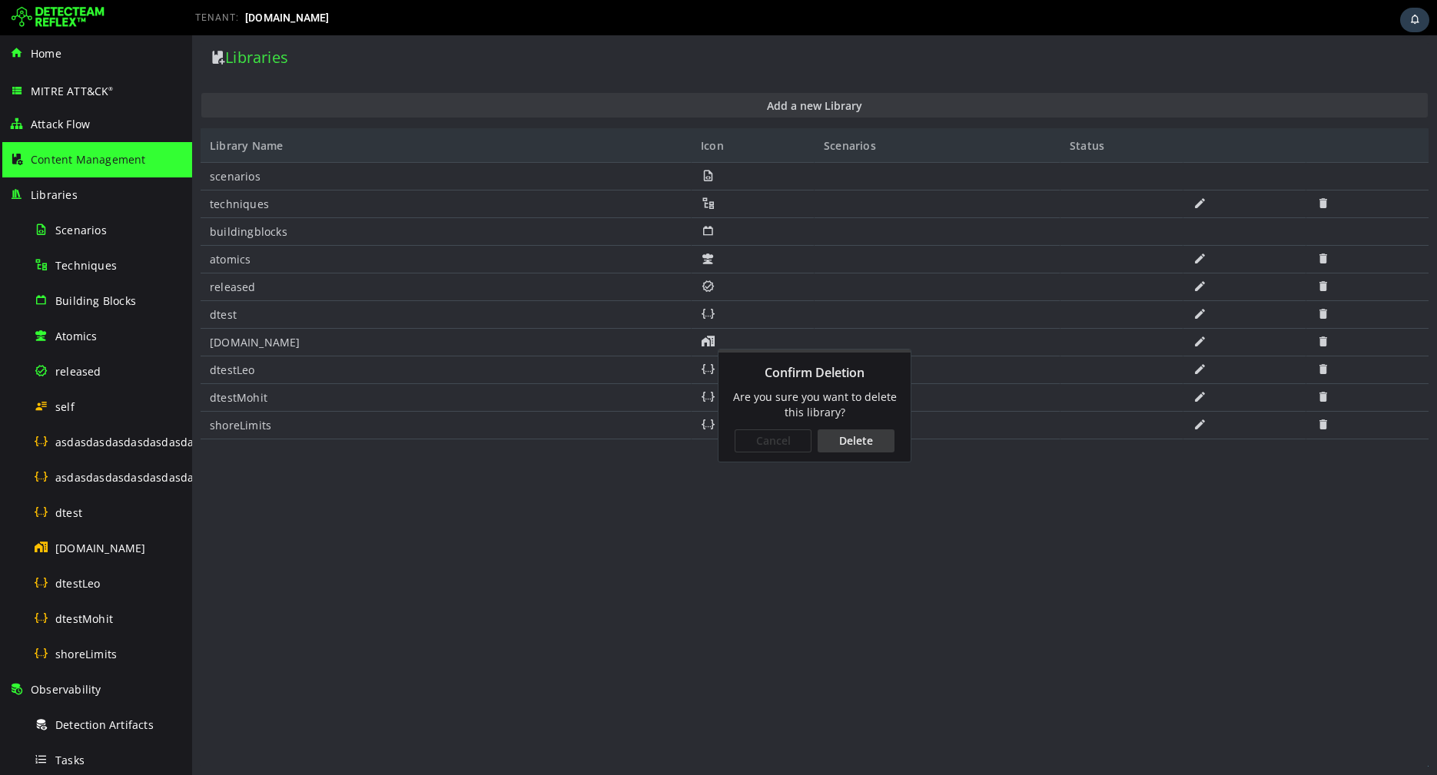
click at [725, 446] on div "Delete" at bounding box center [856, 441] width 77 height 23
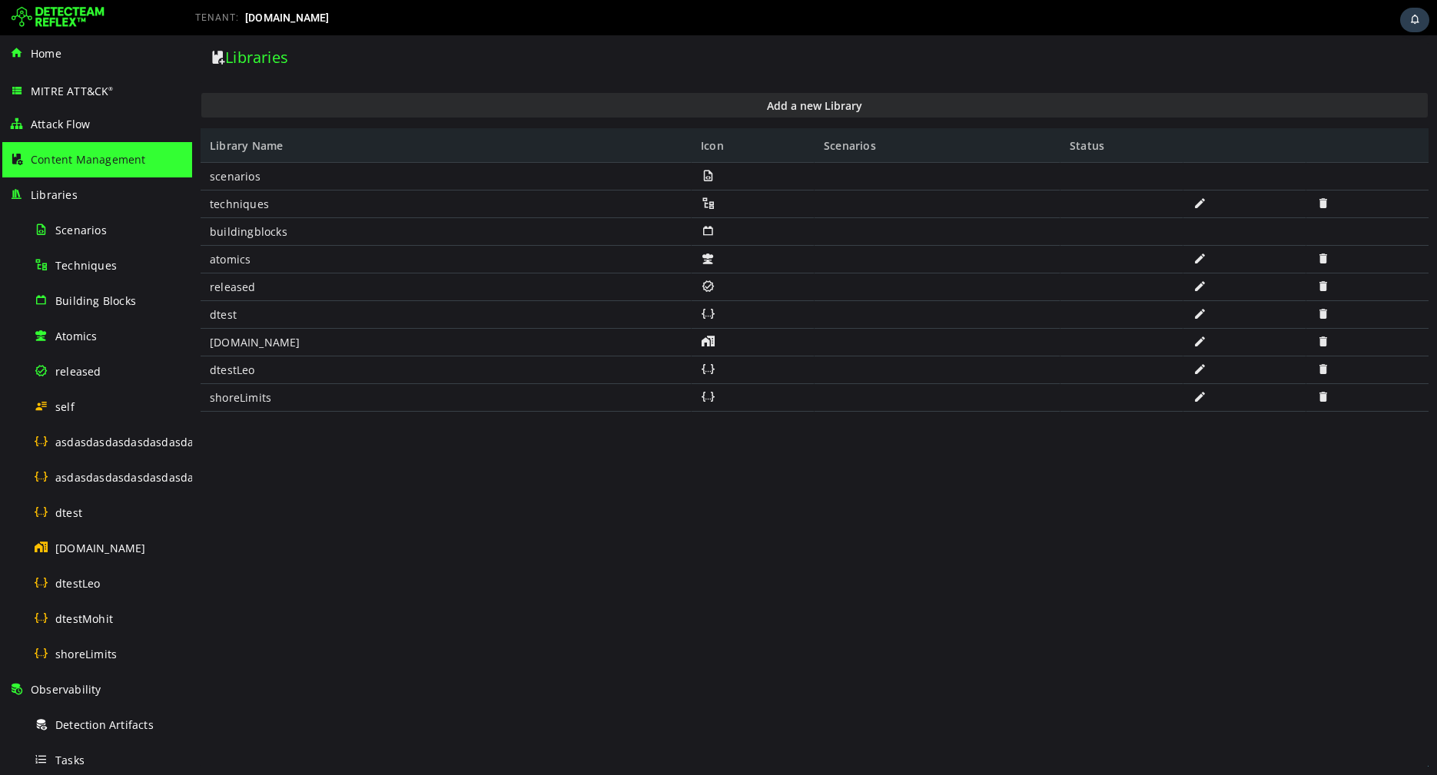
click at [725, 367] on span at bounding box center [1322, 369] width 15 height 13
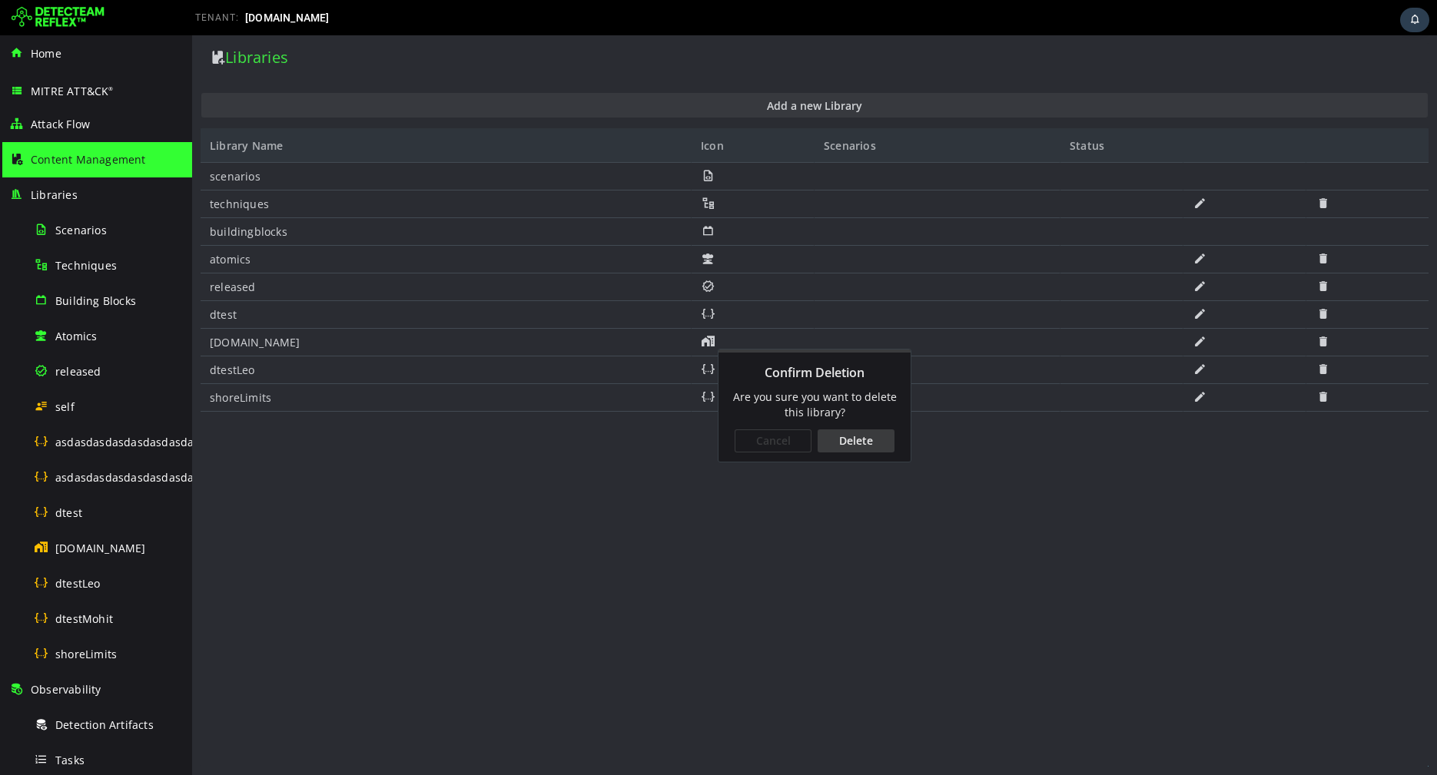
click at [725, 450] on div "Delete" at bounding box center [856, 441] width 77 height 23
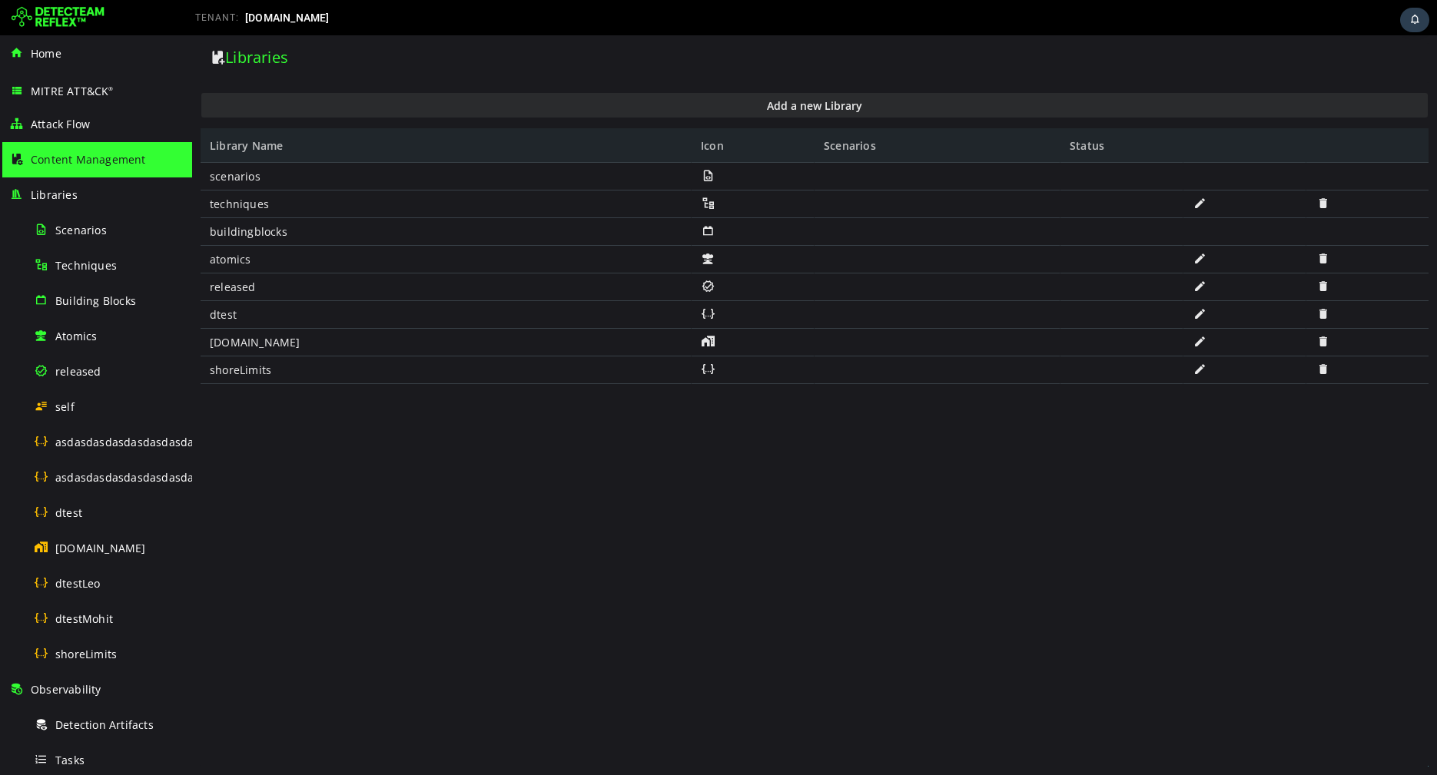
click at [725, 458] on div "scenarios techniques buildingblocks atomics released dtest [DOMAIN_NAME] shoreL…" at bounding box center [815, 465] width 1228 height 604
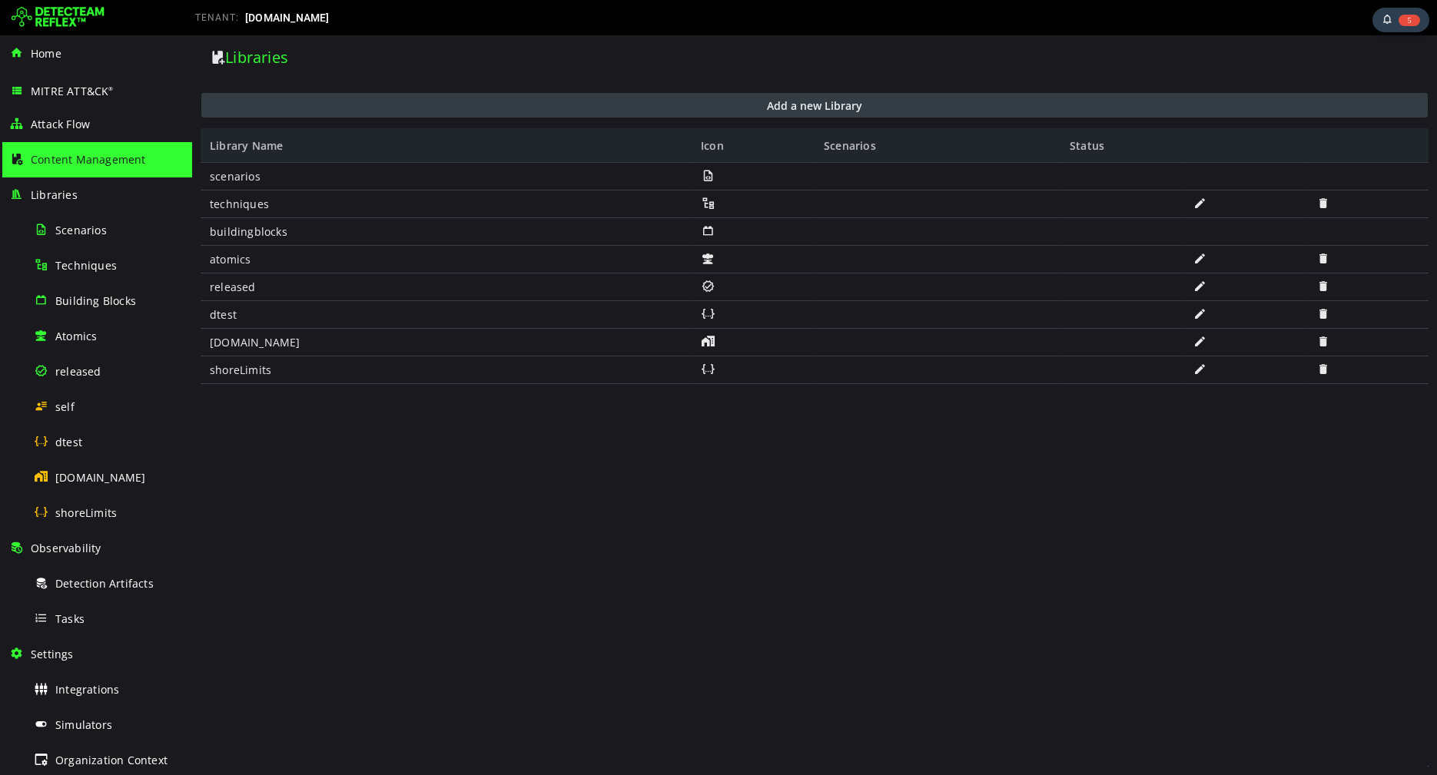
click at [379, 112] on button "Add a new Library" at bounding box center [814, 105] width 1226 height 25
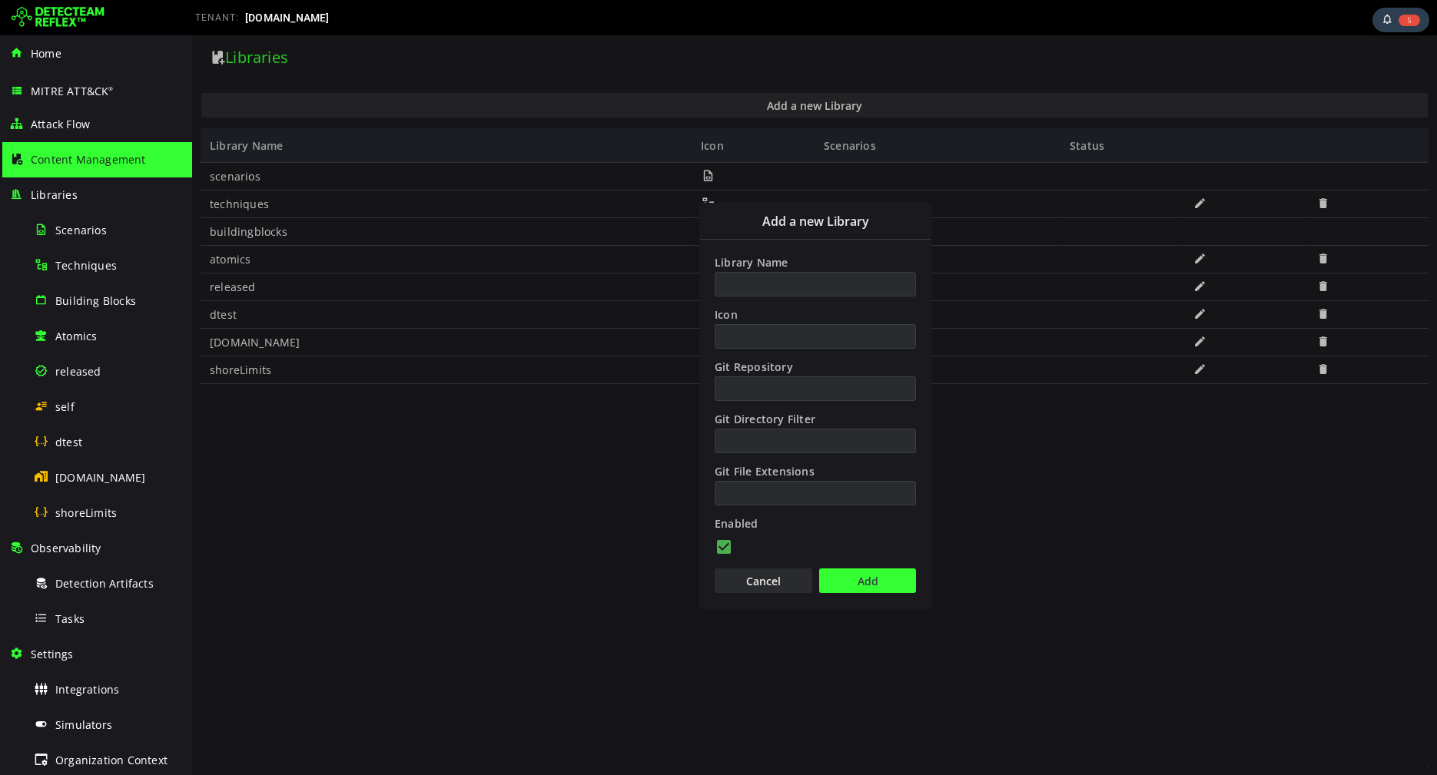
click at [749, 280] on input "Library Name" at bounding box center [815, 284] width 201 height 25
type input "******"
click at [840, 570] on button "Add" at bounding box center [867, 581] width 97 height 25
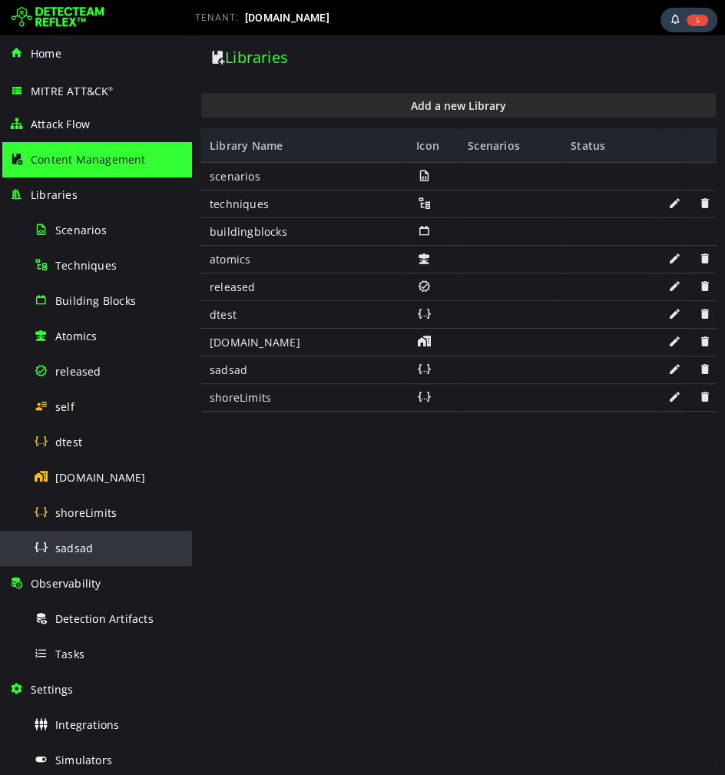
click at [104, 558] on div "sadsad" at bounding box center [108, 548] width 149 height 35
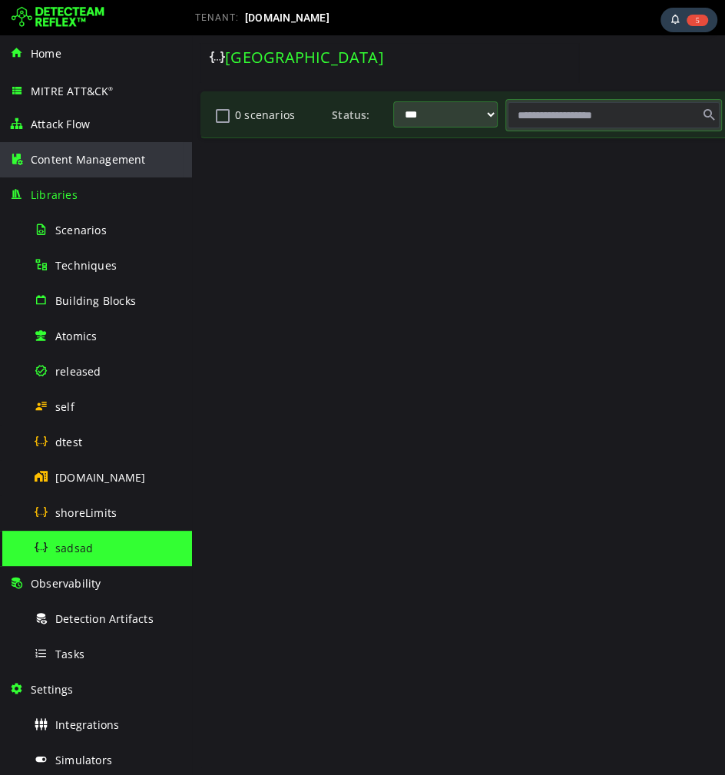
click at [95, 166] on span "Content Management" at bounding box center [88, 159] width 115 height 15
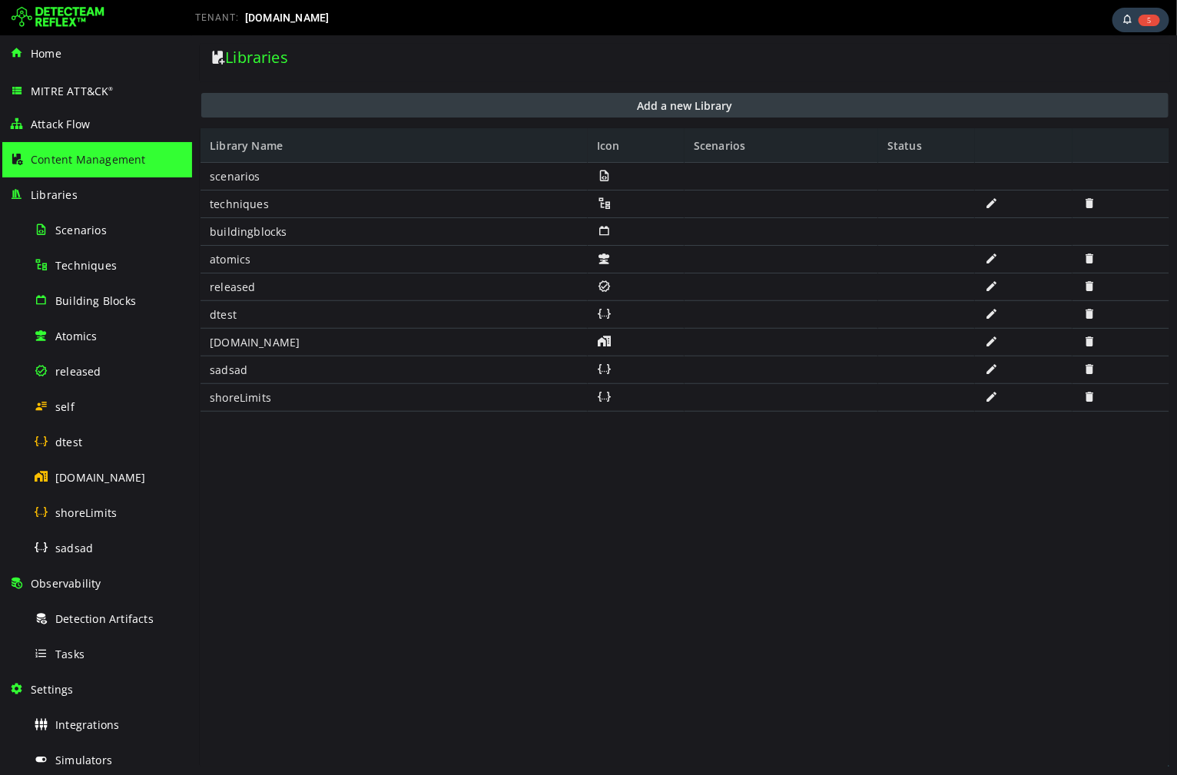
click at [655, 107] on button "Add a new Library" at bounding box center [684, 104] width 967 height 25
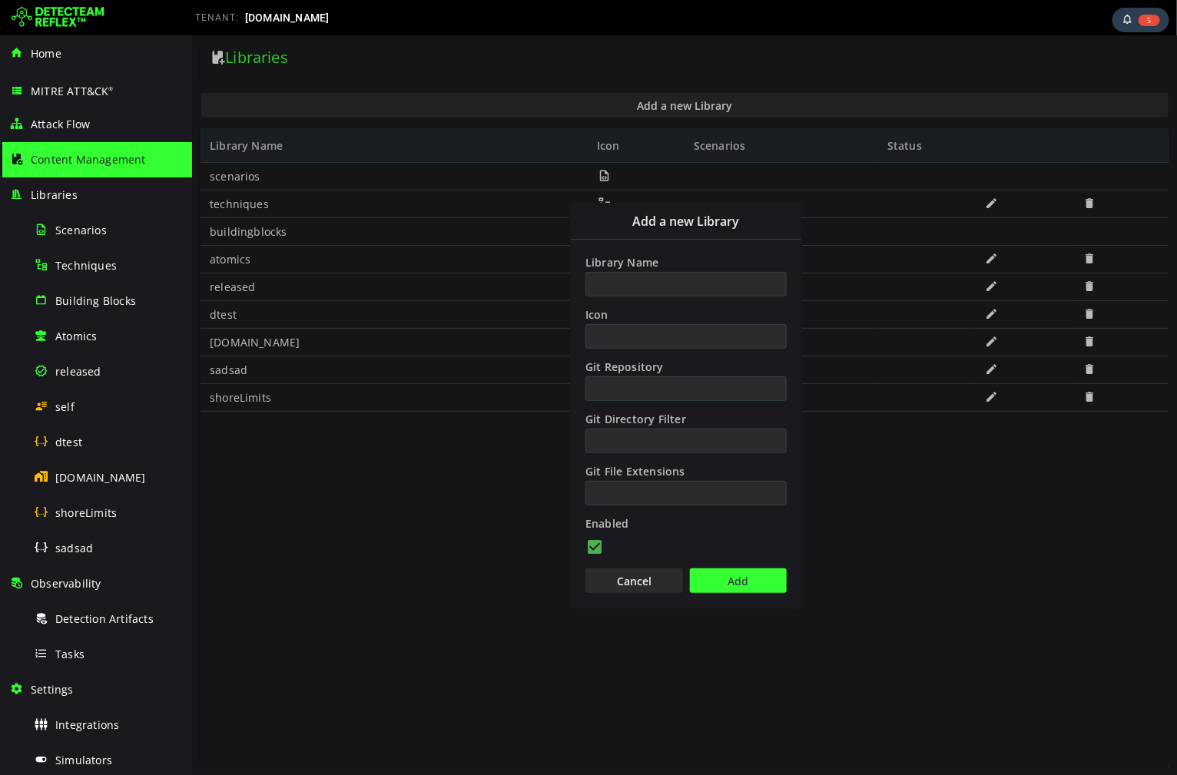
click at [652, 284] on input "Library Name" at bounding box center [685, 283] width 201 height 25
type input "**********"
click at [726, 575] on button "Add" at bounding box center [737, 580] width 97 height 25
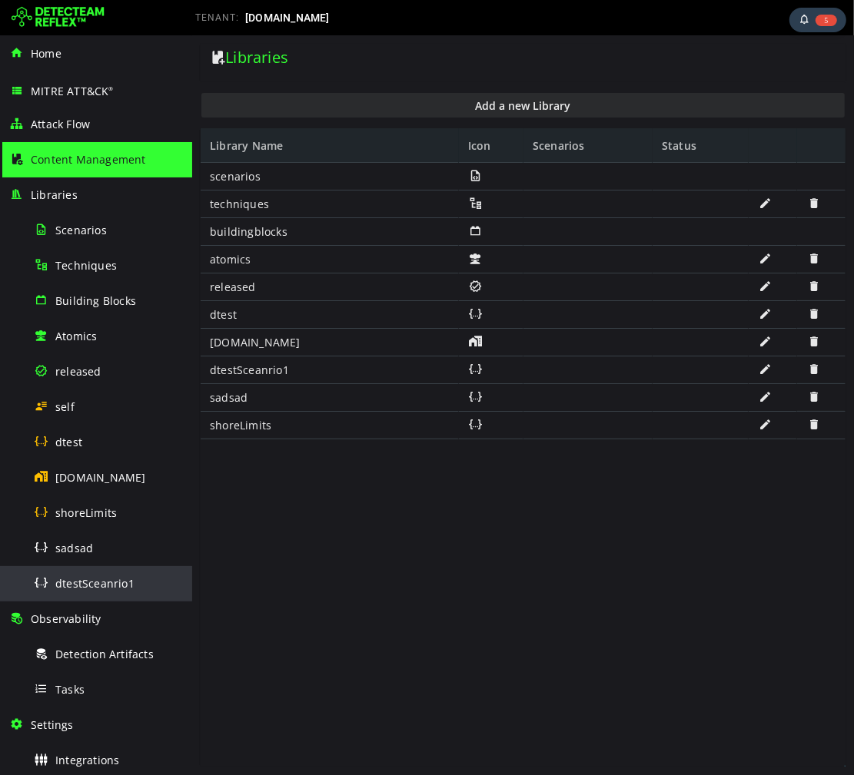
click at [101, 579] on span "dtestSceanrio1" at bounding box center [94, 583] width 79 height 15
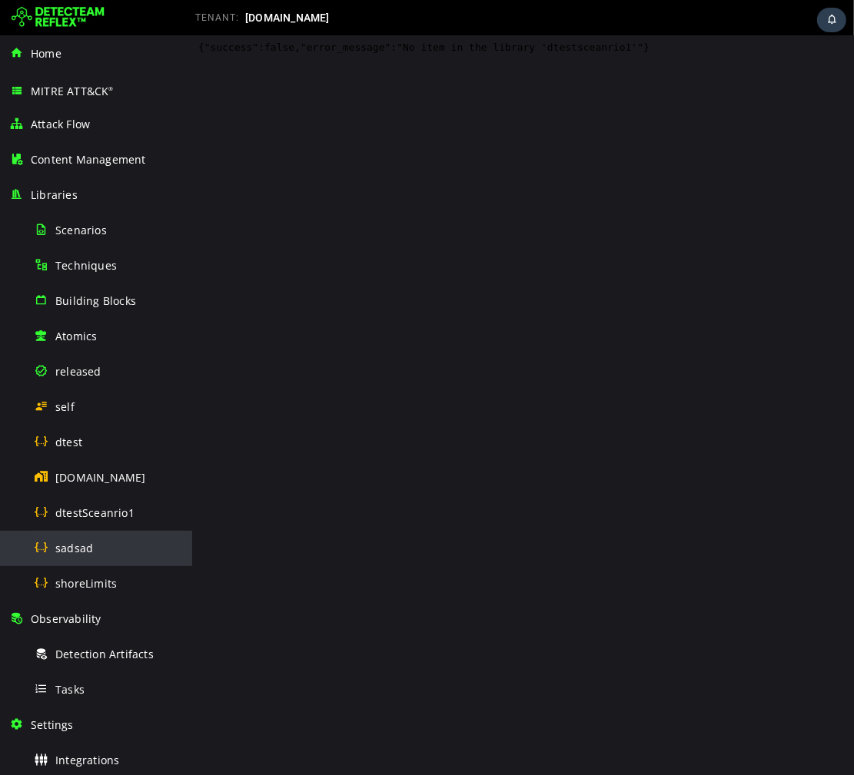
click at [110, 536] on div "sadsad" at bounding box center [108, 548] width 149 height 35
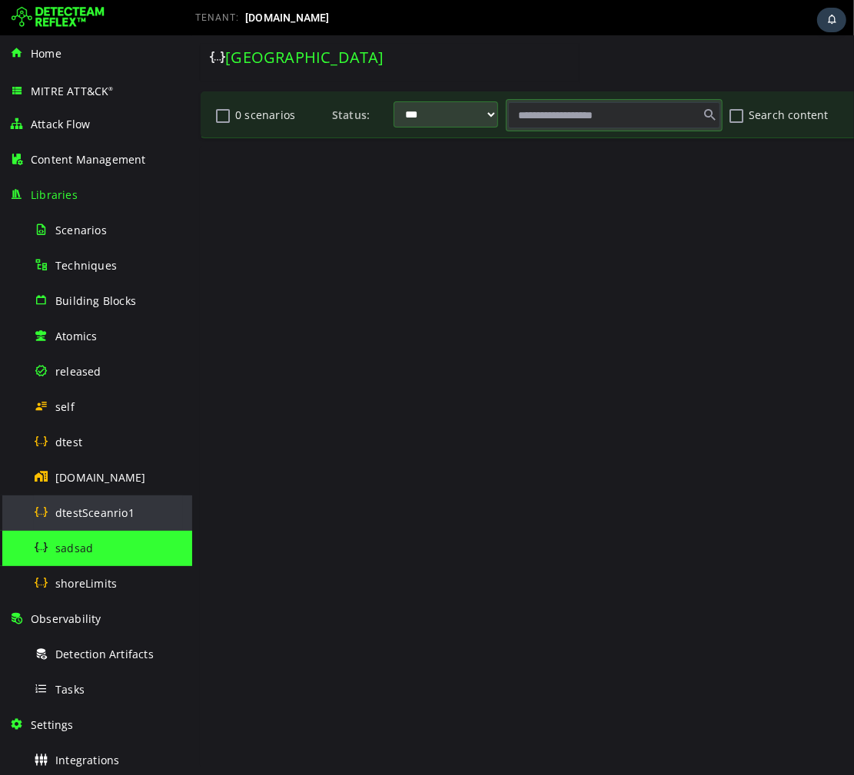
click at [92, 512] on span "dtestSceanrio1" at bounding box center [94, 513] width 79 height 15
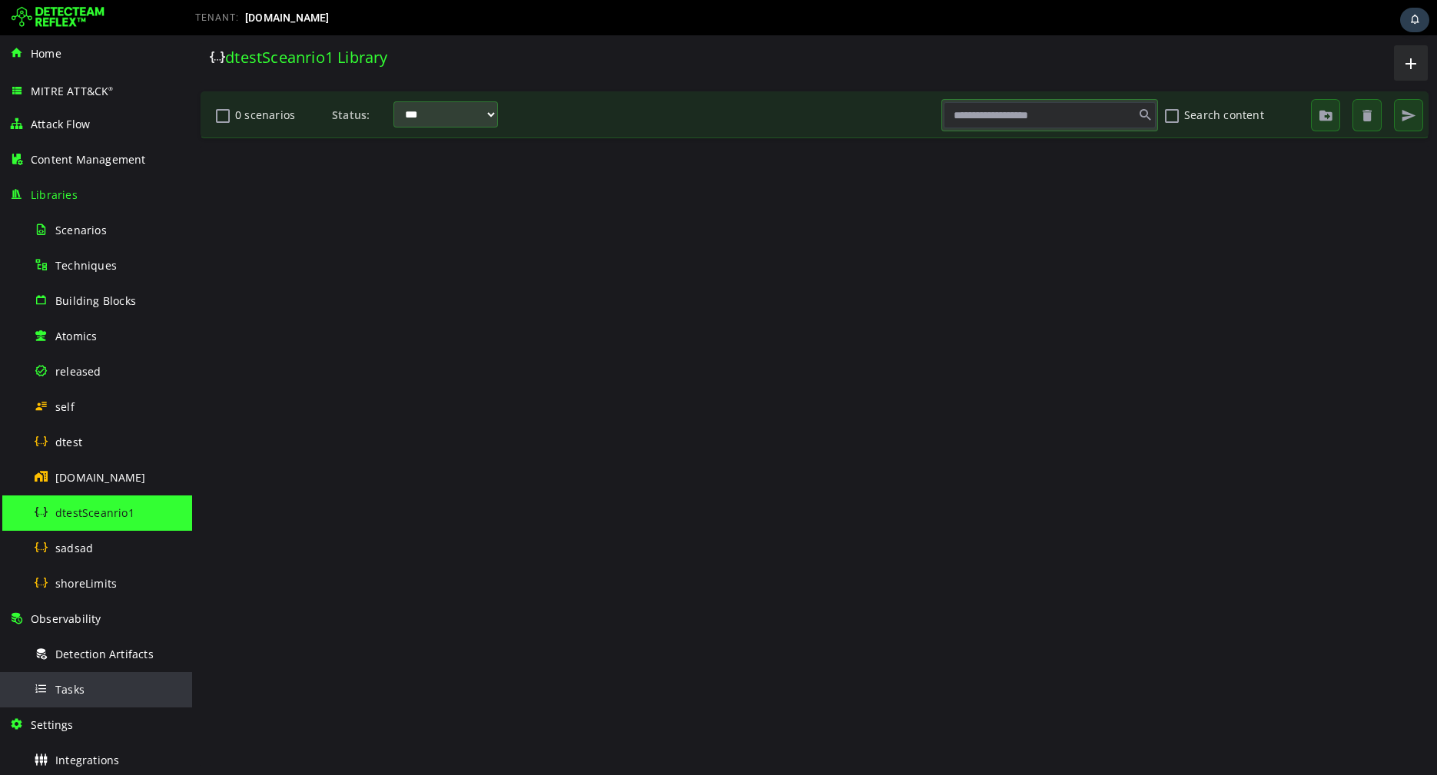
click at [64, 673] on div "Tasks" at bounding box center [108, 689] width 149 height 35
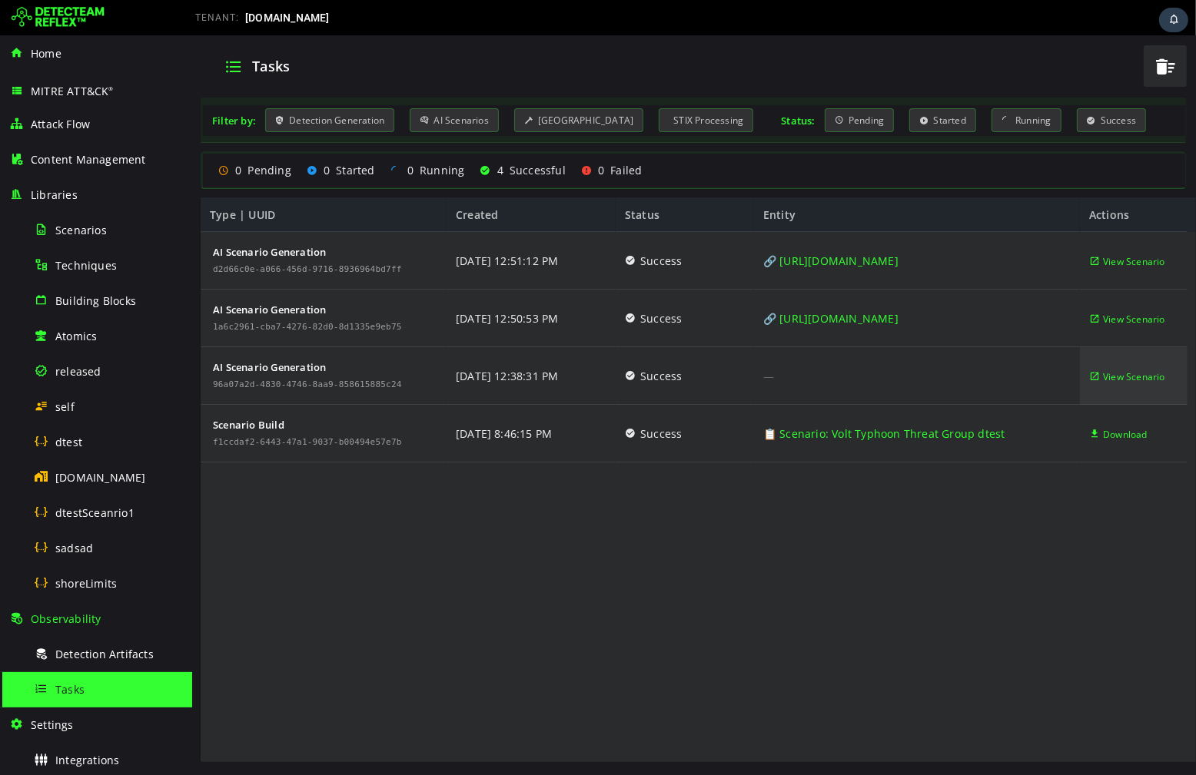
click at [853, 371] on span "View Scenario" at bounding box center [1133, 377] width 62 height 58
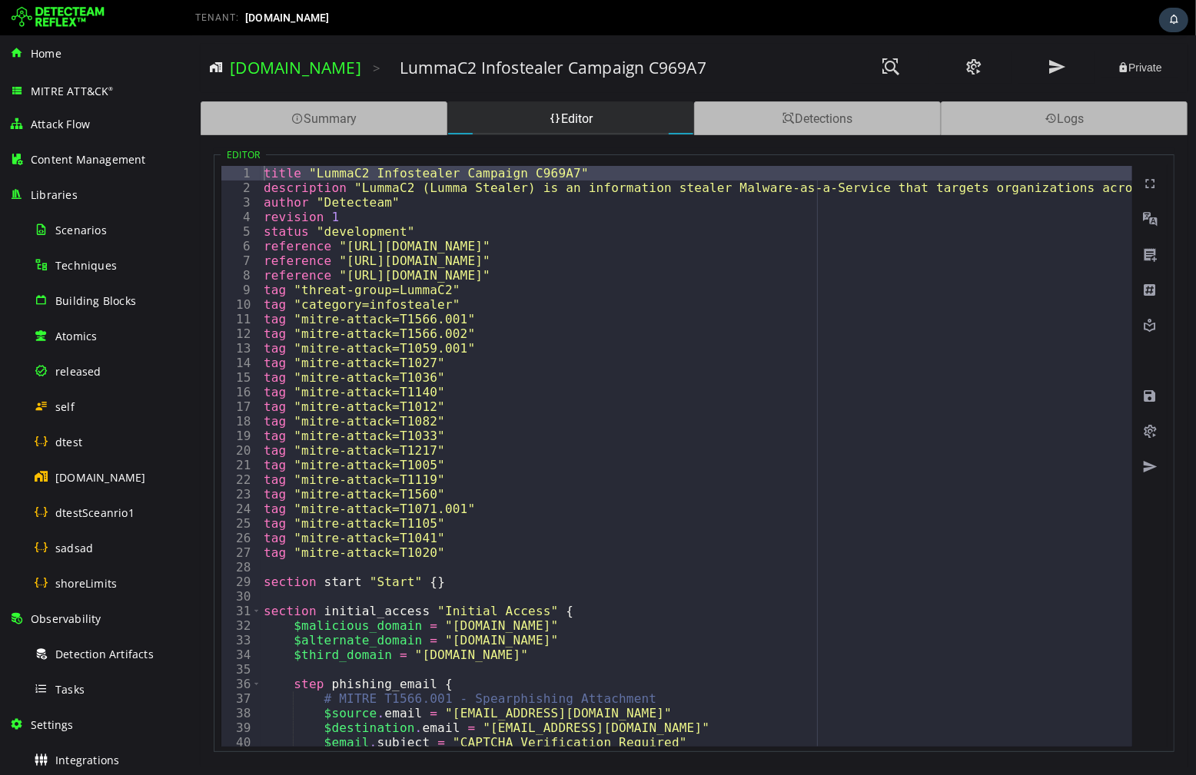
type textarea "**********"
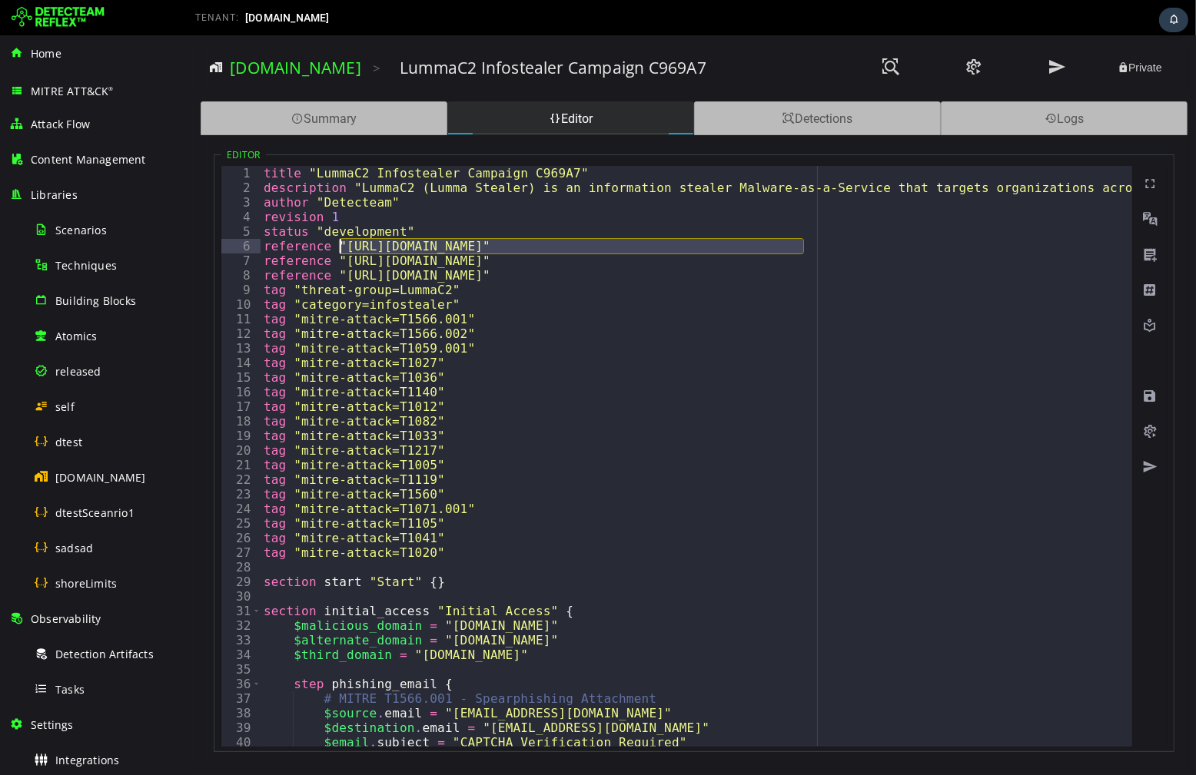
drag, startPoint x: 804, startPoint y: 247, endPoint x: 337, endPoint y: 251, distance: 467.9
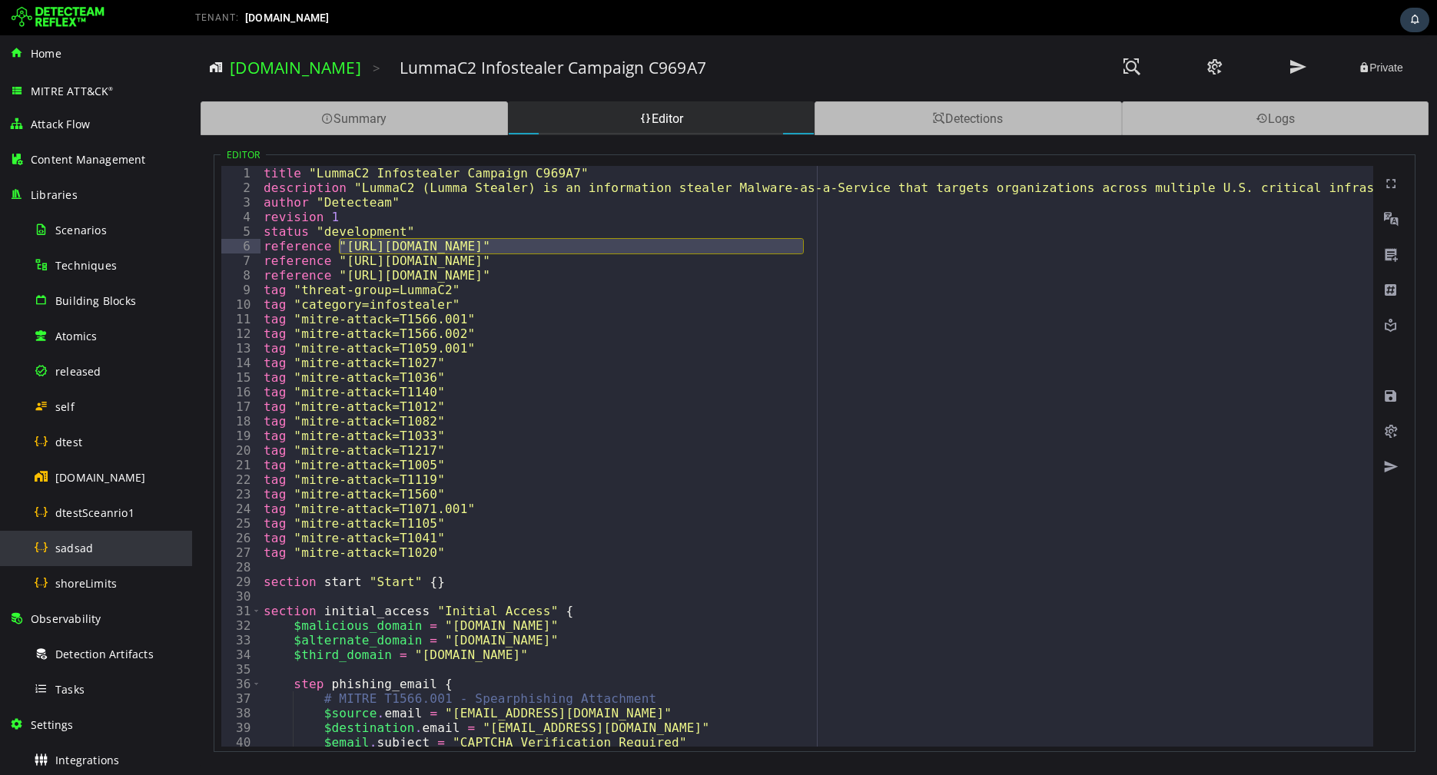
click at [82, 550] on span "sadsad" at bounding box center [74, 548] width 38 height 15
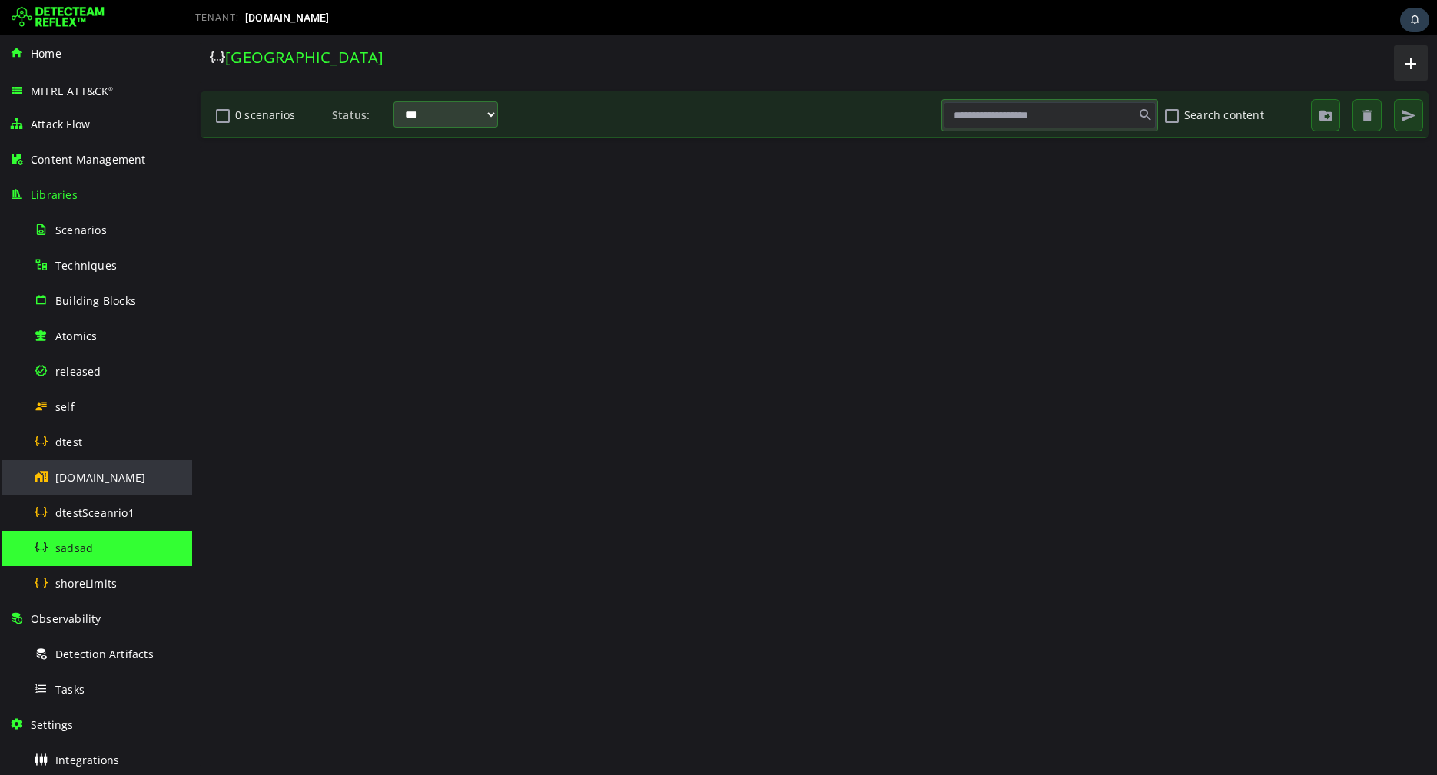
click at [82, 481] on span "[DOMAIN_NAME]" at bounding box center [100, 477] width 91 height 15
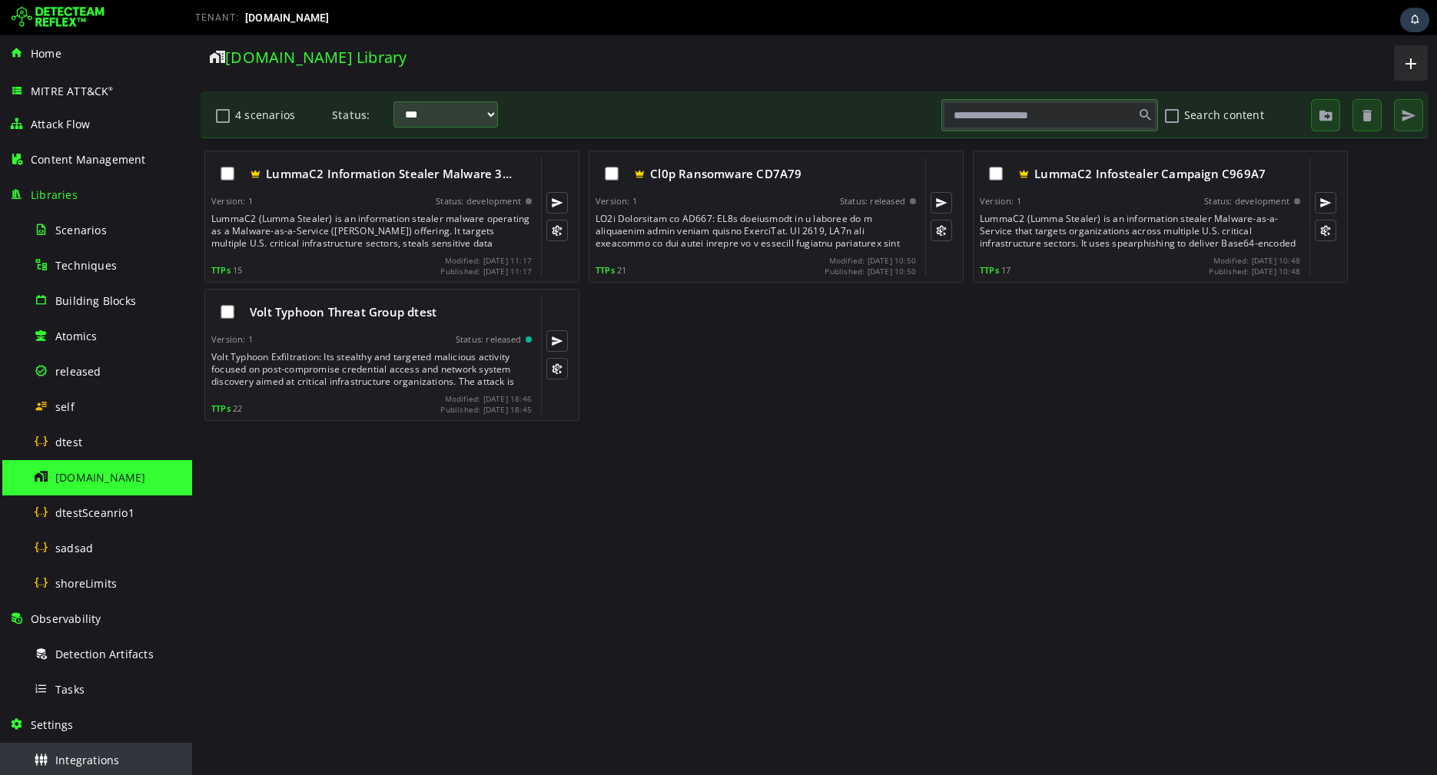
click at [71, 755] on span "Integrations" at bounding box center [87, 760] width 64 height 15
